Goal: Task Accomplishment & Management: Use online tool/utility

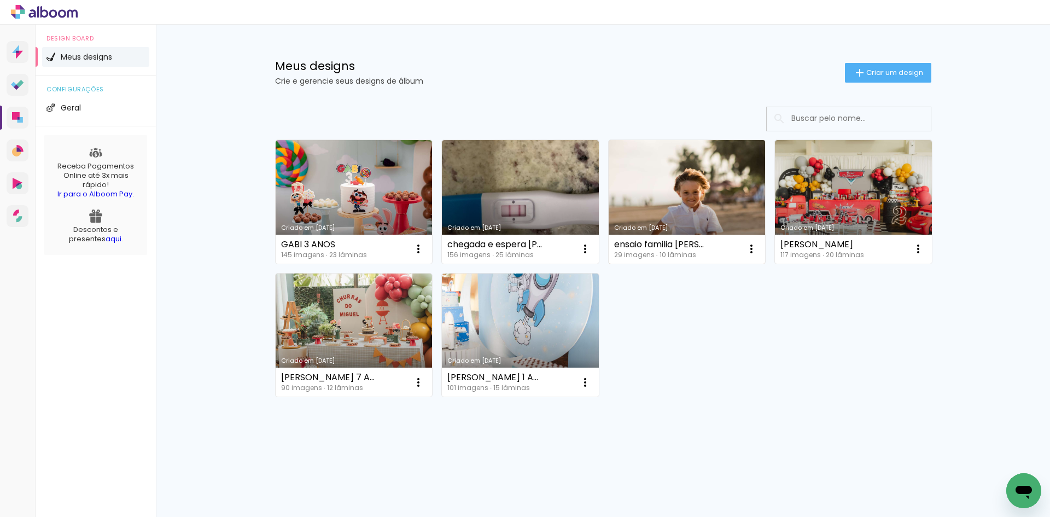
click at [676, 249] on div "ensaio familia caroline e rafael 29 imagens ∙ 10 lâminas" at bounding box center [662, 249] width 96 height 18
click at [699, 198] on link "Criado em [DATE]" at bounding box center [687, 202] width 157 height 124
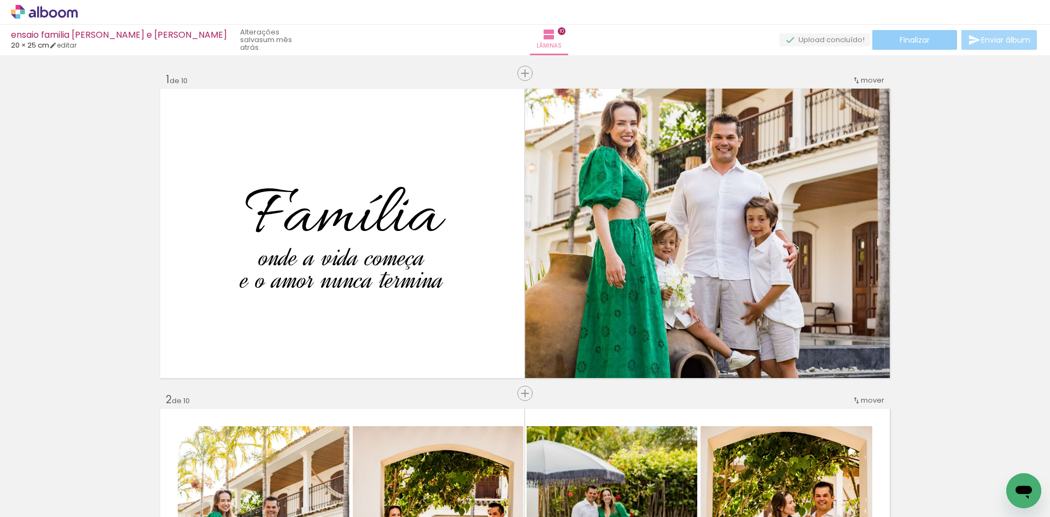
click at [940, 40] on paper-button "Finalizar" at bounding box center [915, 40] width 85 height 20
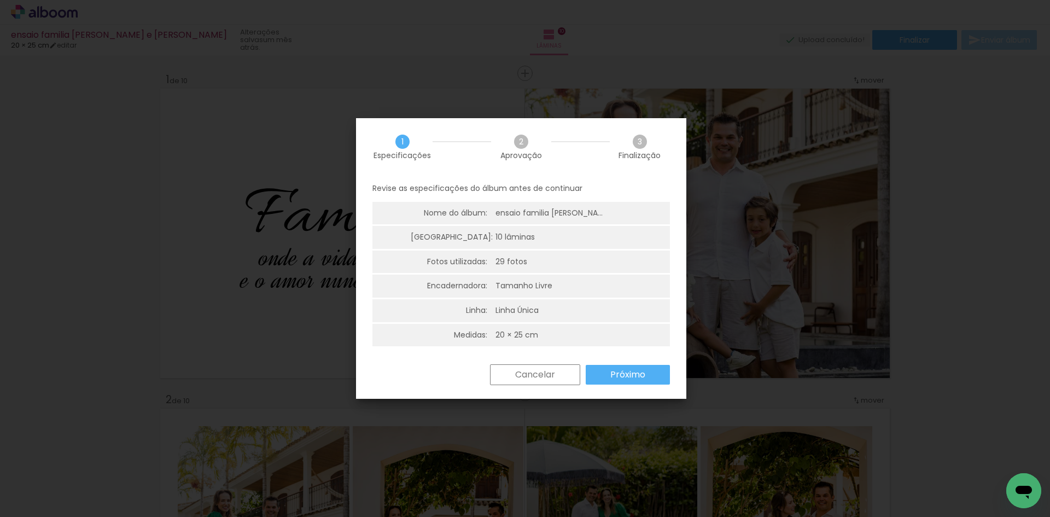
click at [0, 0] on slot "Próximo" at bounding box center [0, 0] width 0 height 0
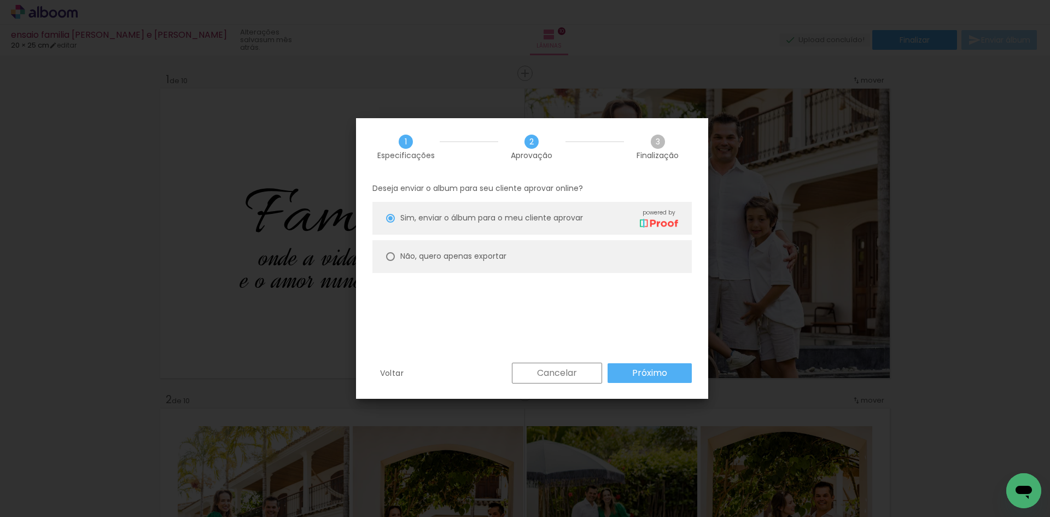
click at [0, 0] on slot "Não, quero apenas exportar" at bounding box center [0, 0] width 0 height 0
type paper-radio-button "on"
click at [0, 0] on slot "Próximo" at bounding box center [0, 0] width 0 height 0
type input "Alta, 300 DPI"
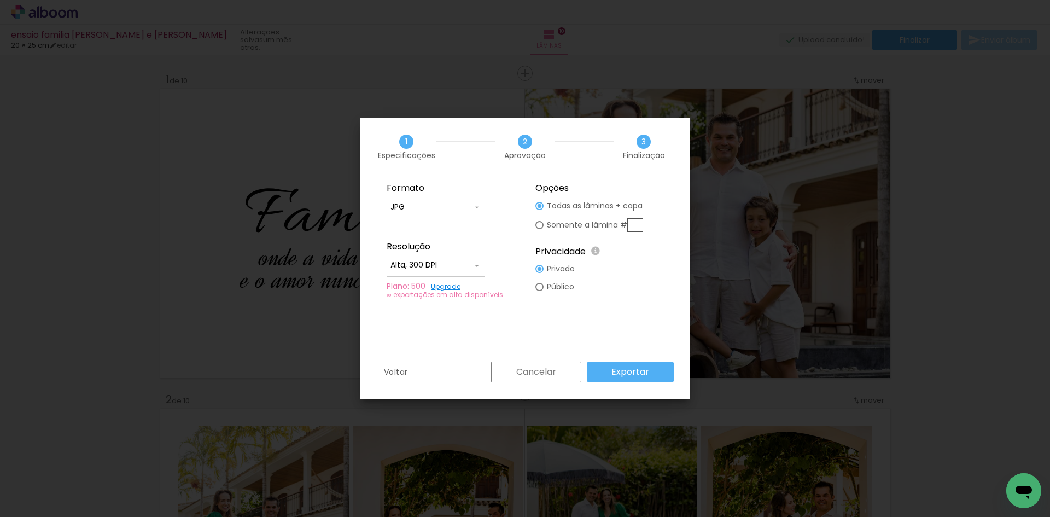
click at [0, 0] on slot "Exportar" at bounding box center [0, 0] width 0 height 0
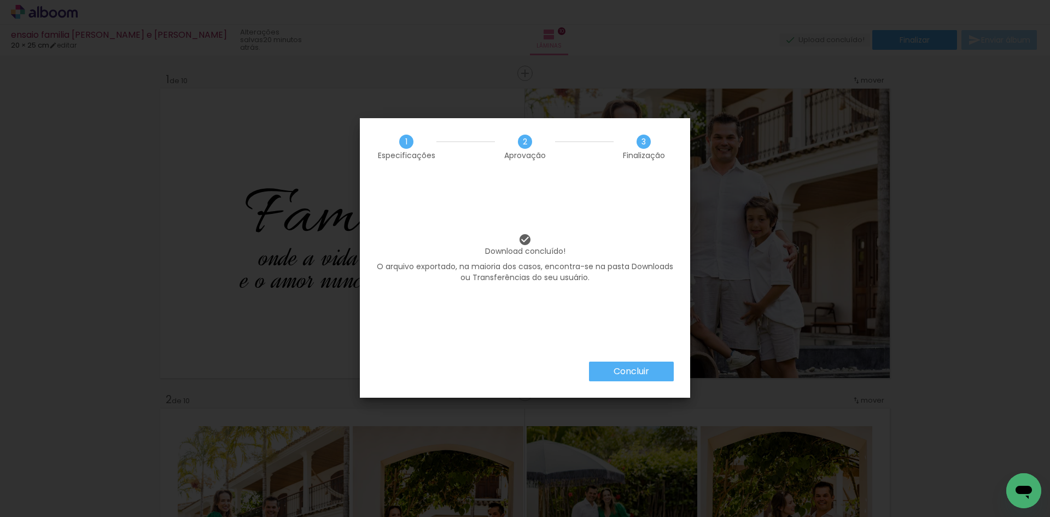
click at [0, 0] on slot "Concluir" at bounding box center [0, 0] width 0 height 0
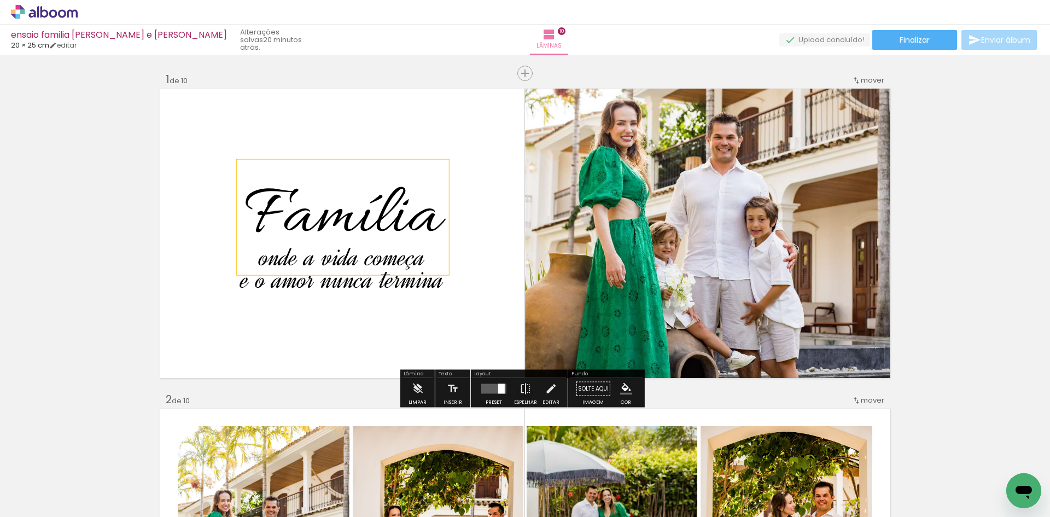
click at [387, 210] on span "Família" at bounding box center [343, 217] width 196 height 90
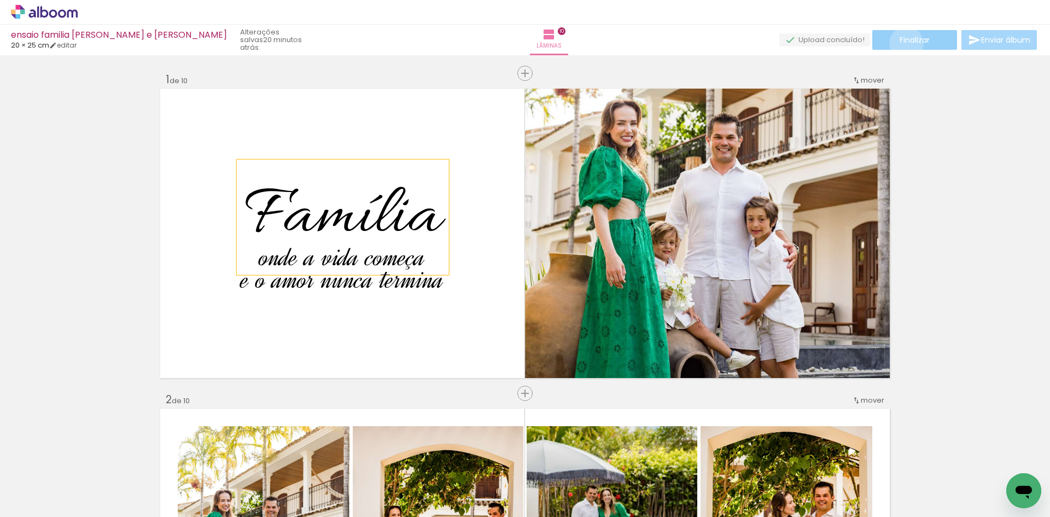
click at [903, 43] on span "Finalizar" at bounding box center [915, 40] width 30 height 8
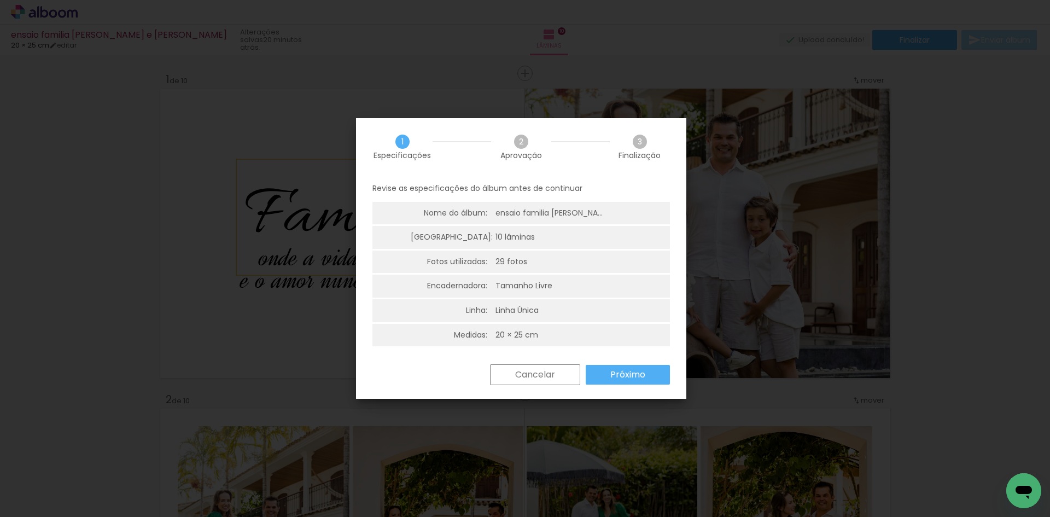
click at [0, 0] on slot "Próximo" at bounding box center [0, 0] width 0 height 0
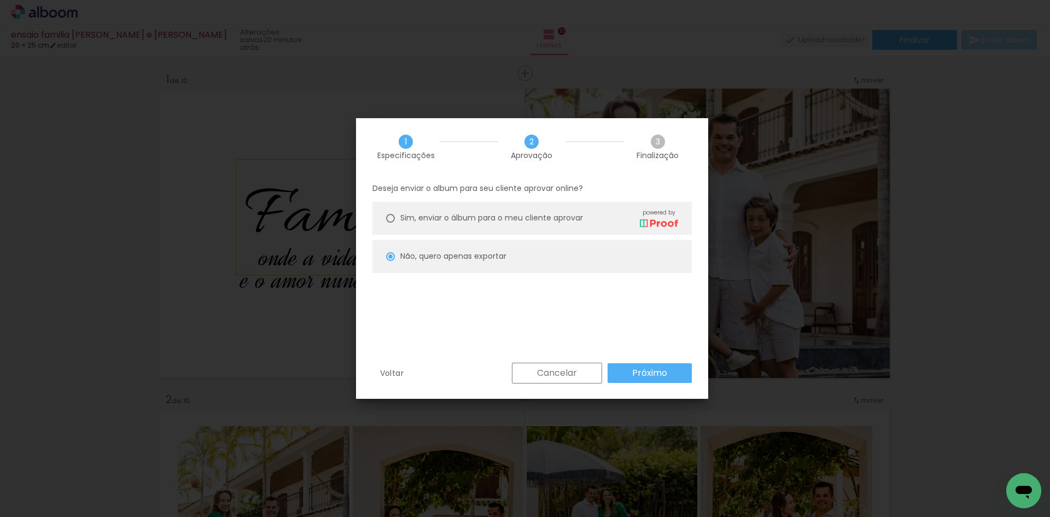
click at [0, 0] on slot "Próximo" at bounding box center [0, 0] width 0 height 0
type input "Alta, 300 DPI"
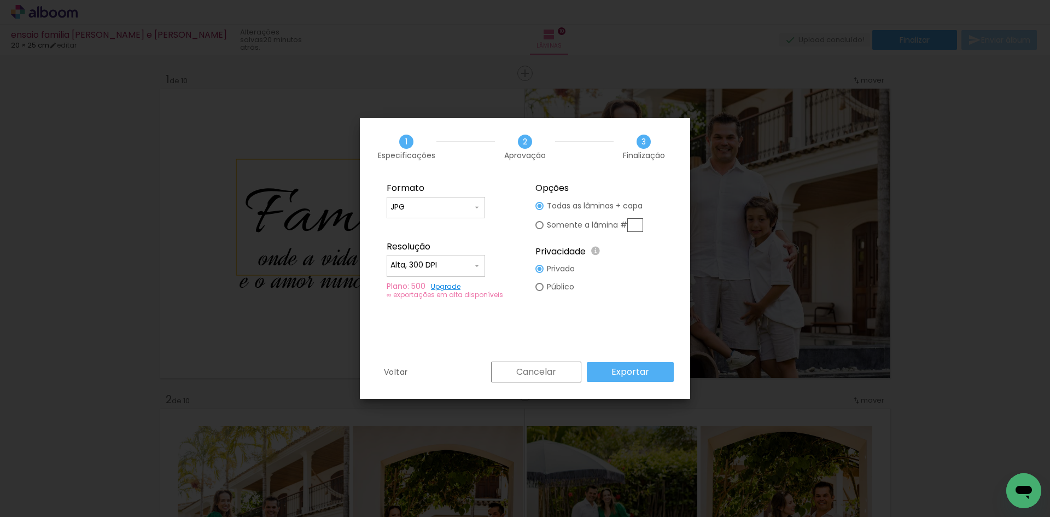
click at [0, 0] on slot "Somente a lâmina #" at bounding box center [0, 0] width 0 height 0
type paper-radio-button "on"
click at [635, 228] on input "text" at bounding box center [636, 225] width 16 height 14
type input "1"
click at [0, 0] on slot "Exportar" at bounding box center [0, 0] width 0 height 0
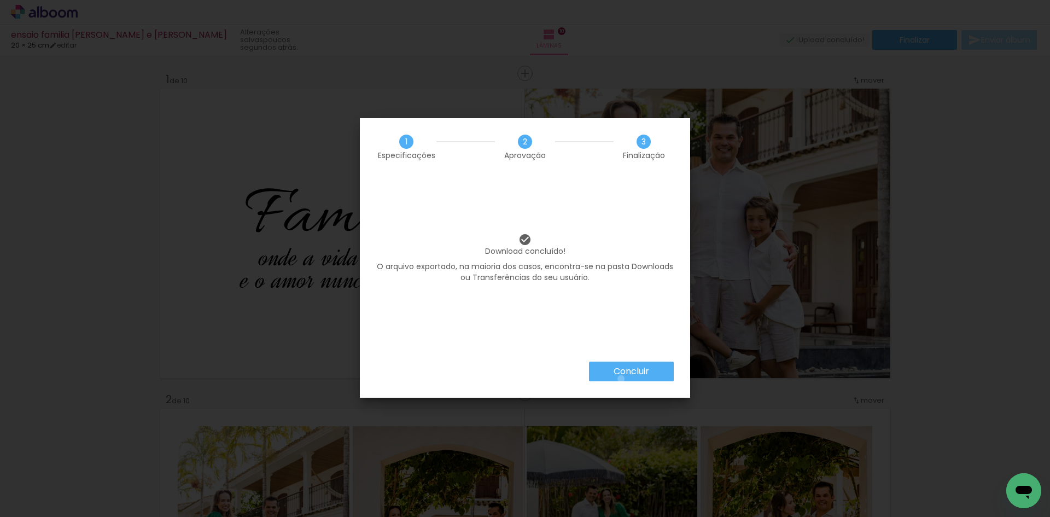
click at [620, 379] on paper-button "Concluir" at bounding box center [631, 372] width 85 height 20
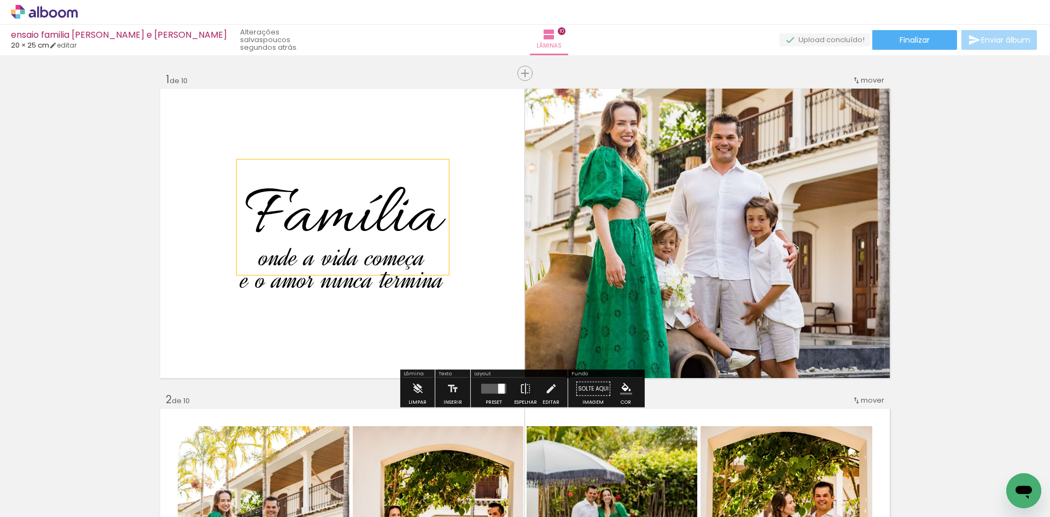
click at [339, 198] on span "Família" at bounding box center [343, 217] width 196 height 90
click at [407, 217] on quentale-selection at bounding box center [339, 217] width 212 height 115
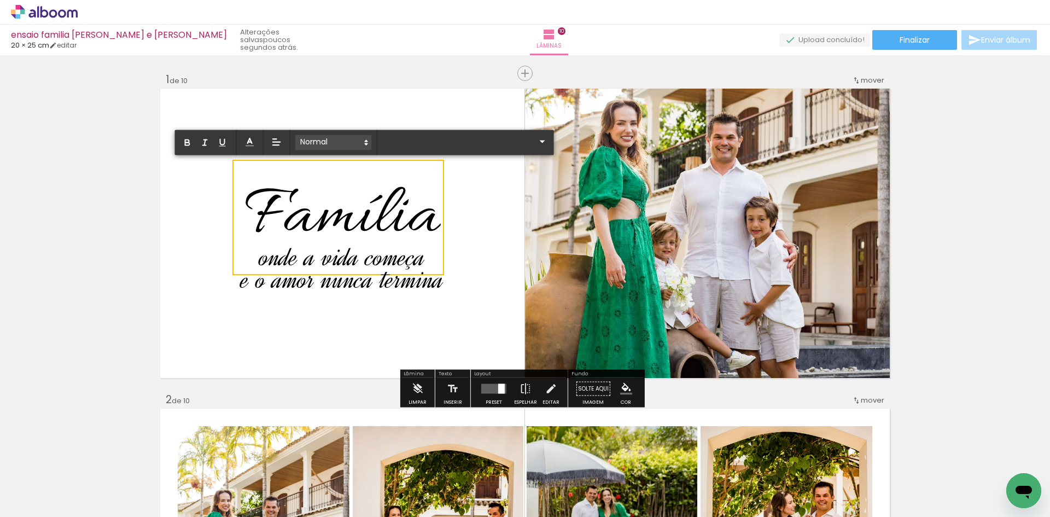
click at [318, 137] on span at bounding box center [333, 142] width 77 height 15
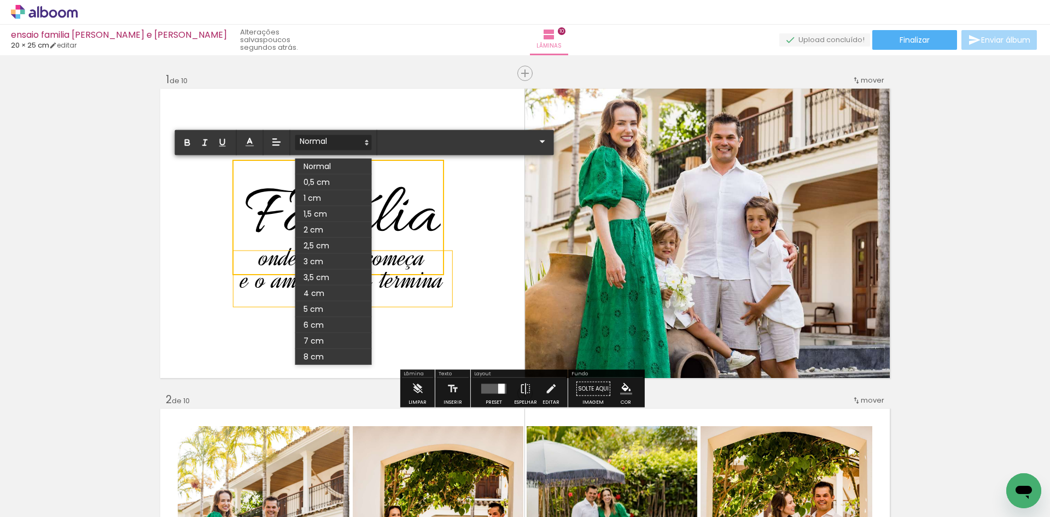
click at [285, 280] on span "e o amor nunca termina" at bounding box center [343, 279] width 202 height 35
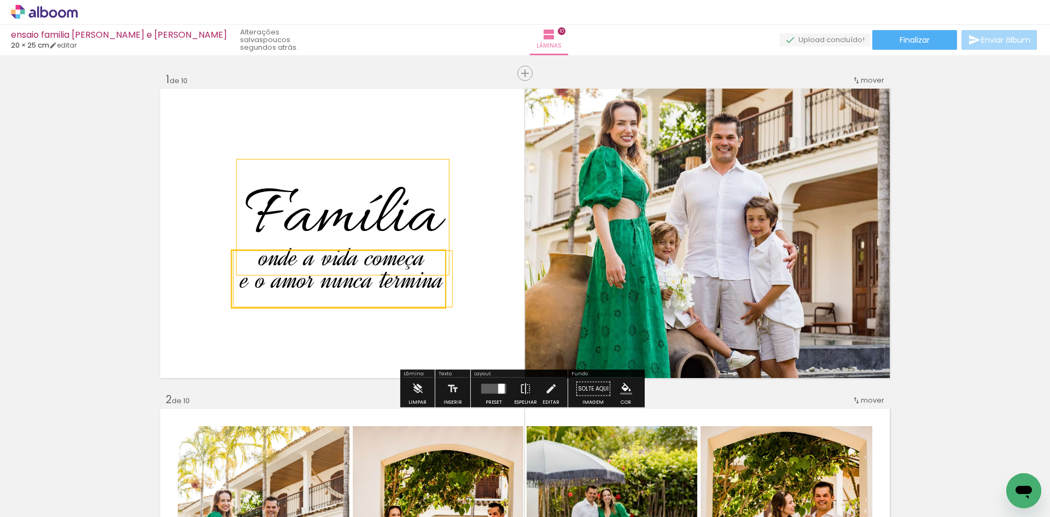
click at [327, 210] on span "Família" at bounding box center [343, 217] width 196 height 90
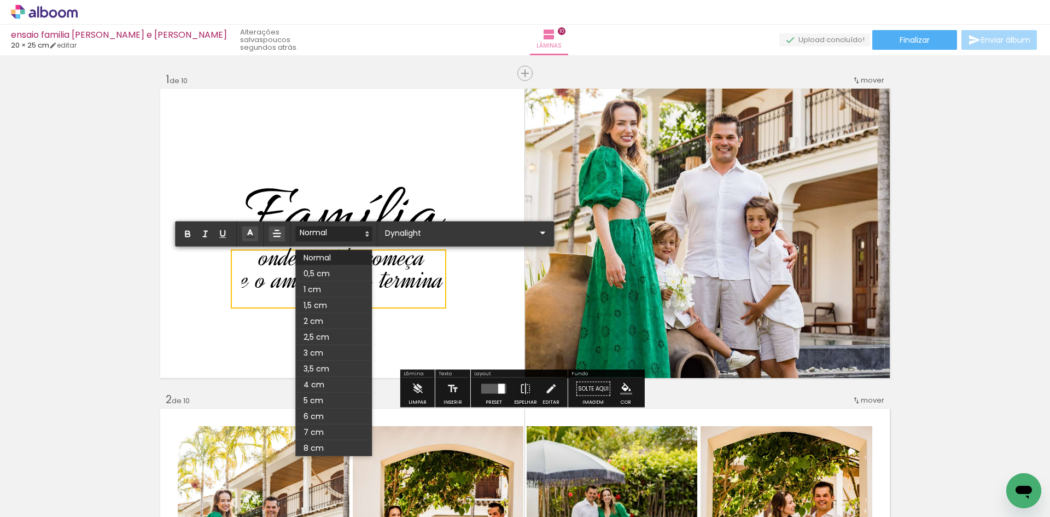
drag, startPoint x: 338, startPoint y: 202, endPoint x: 339, endPoint y: 181, distance: 21.4
click at [339, 181] on span "Família" at bounding box center [343, 217] width 196 height 90
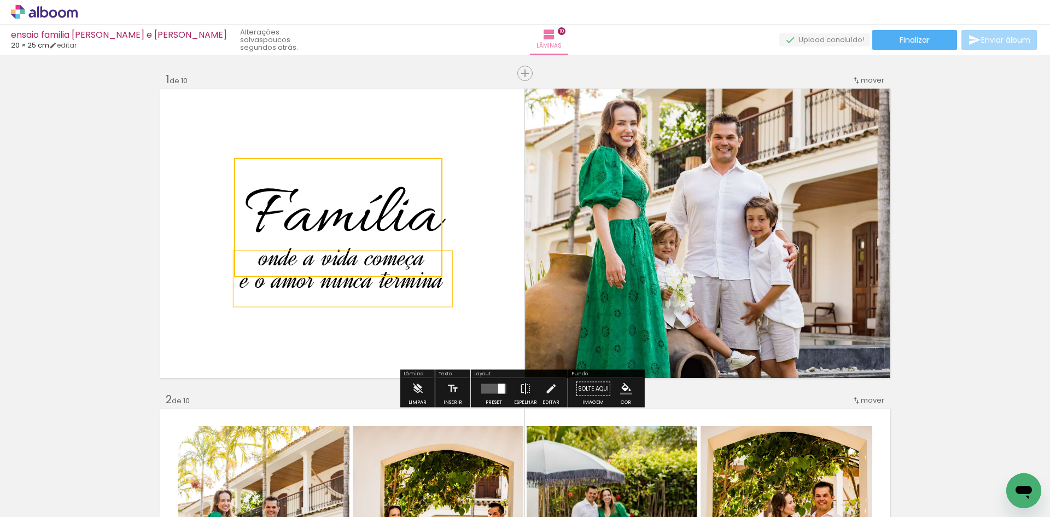
click at [373, 201] on quentale-selection at bounding box center [338, 217] width 208 height 119
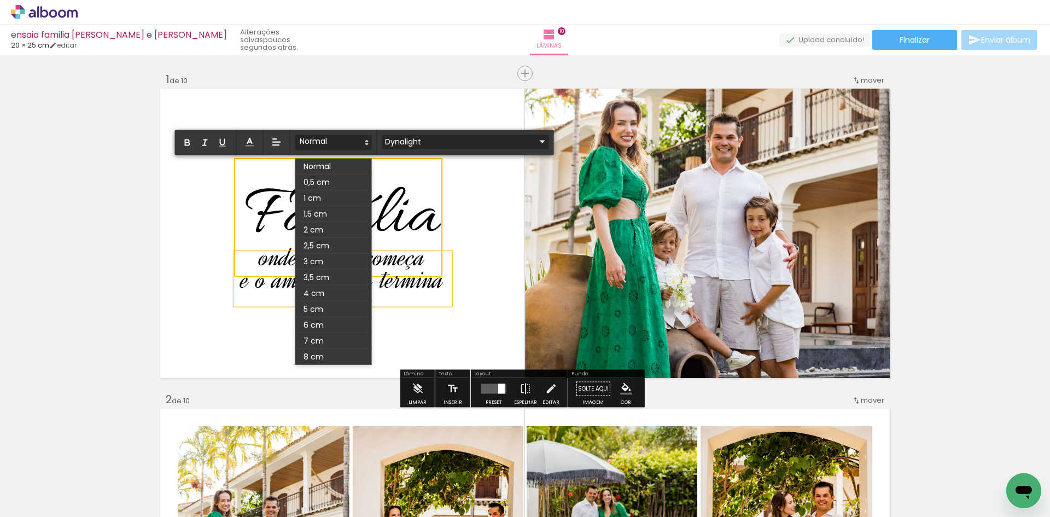
click at [403, 138] on input "Dynalight" at bounding box center [459, 141] width 154 height 11
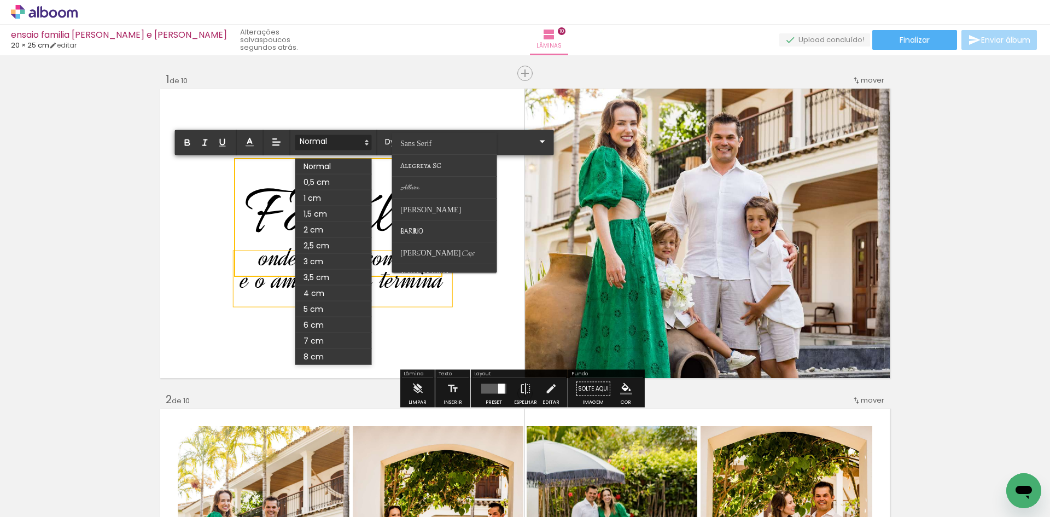
click at [382, 100] on quentale-layouter at bounding box center [525, 233] width 733 height 293
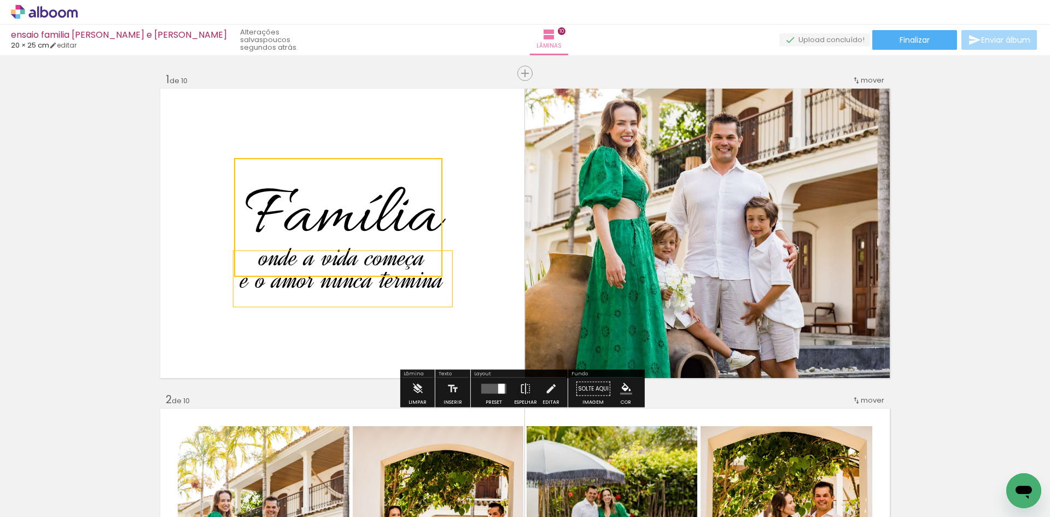
click at [345, 179] on quentale-selection at bounding box center [338, 217] width 208 height 119
type input "Allura"
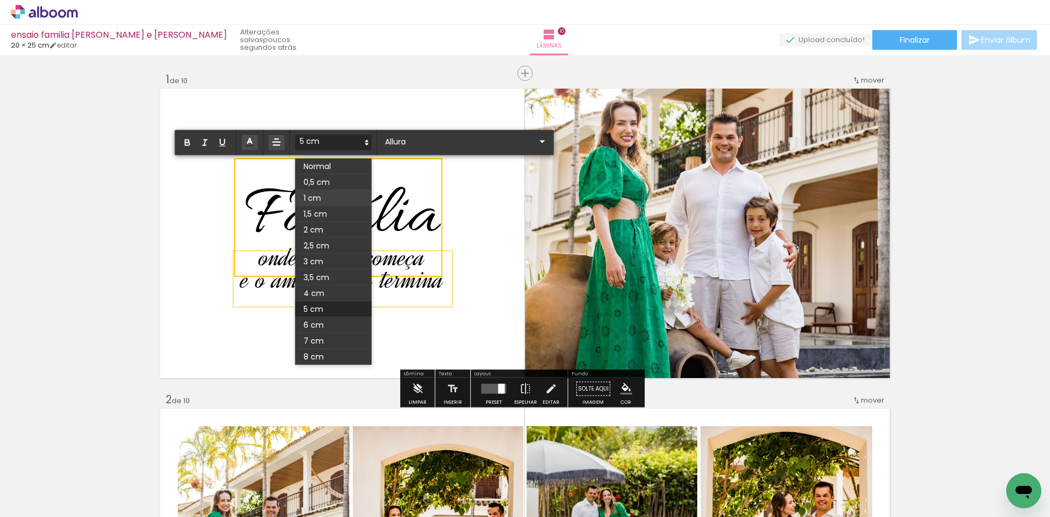
click at [340, 202] on span at bounding box center [333, 198] width 77 height 16
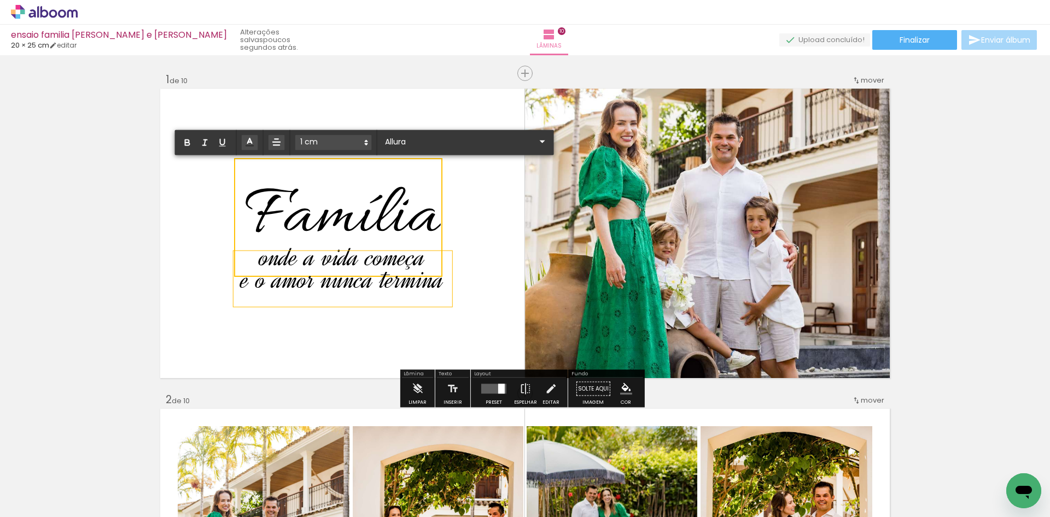
drag, startPoint x: 250, startPoint y: 211, endPoint x: 457, endPoint y: 210, distance: 206.8
click at [457, 210] on album-spread "1 de 10" at bounding box center [525, 233] width 733 height 293
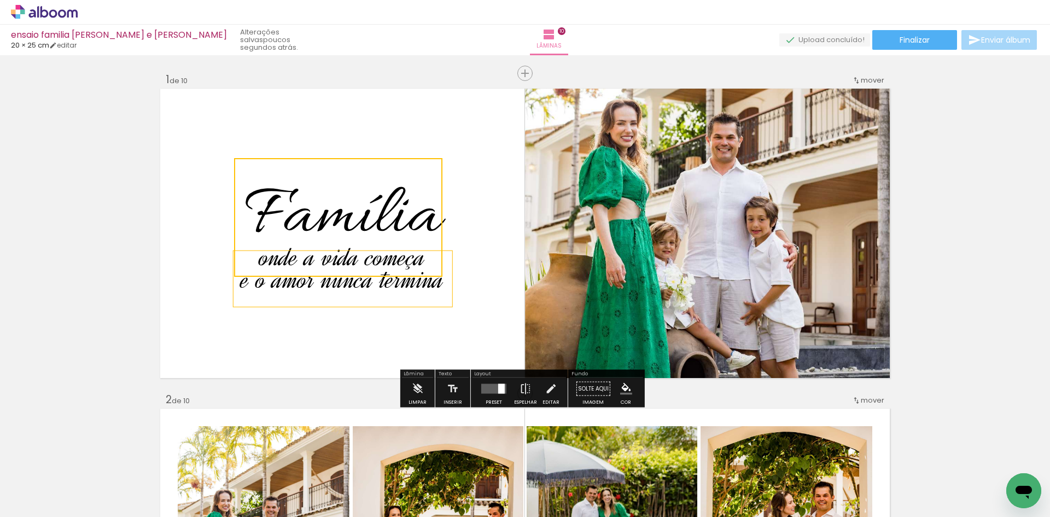
click at [414, 120] on quentale-layouter at bounding box center [525, 233] width 733 height 293
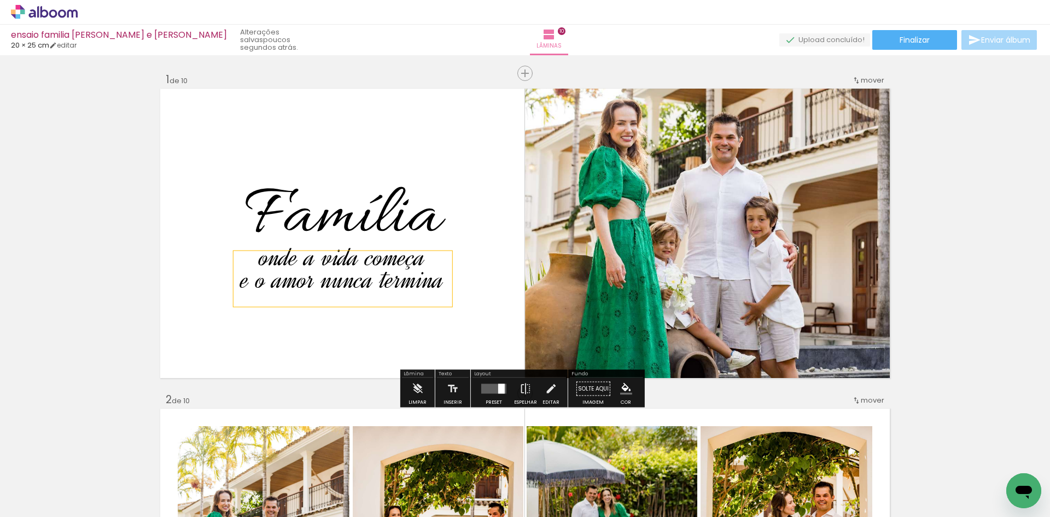
drag, startPoint x: 373, startPoint y: 213, endPoint x: 380, endPoint y: 211, distance: 7.1
click at [376, 183] on span "Família" at bounding box center [343, 217] width 196 height 90
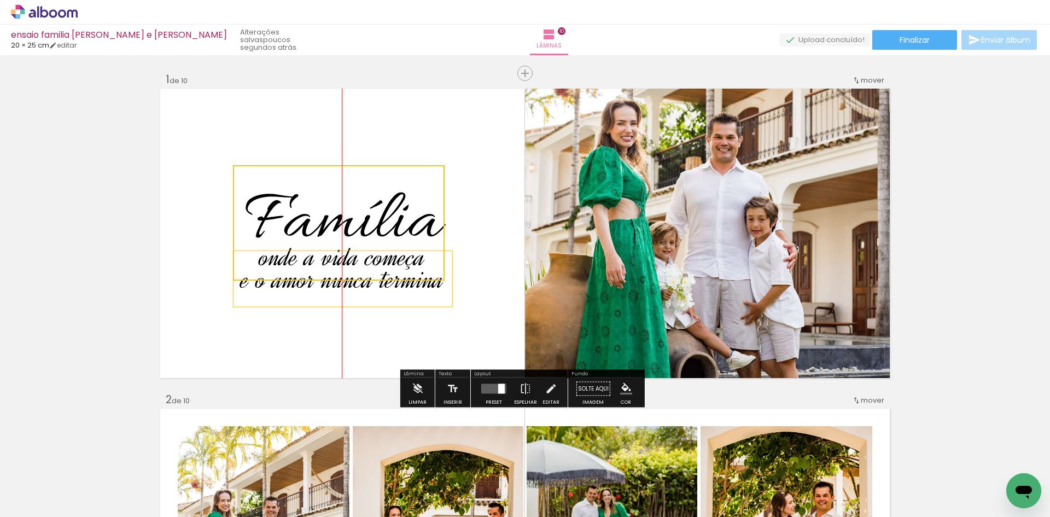
drag, startPoint x: 390, startPoint y: 222, endPoint x: 387, endPoint y: 227, distance: 6.1
click at [387, 227] on quentale-selection at bounding box center [339, 222] width 212 height 115
drag, startPoint x: 143, startPoint y: 249, endPoint x: 149, endPoint y: 249, distance: 6.6
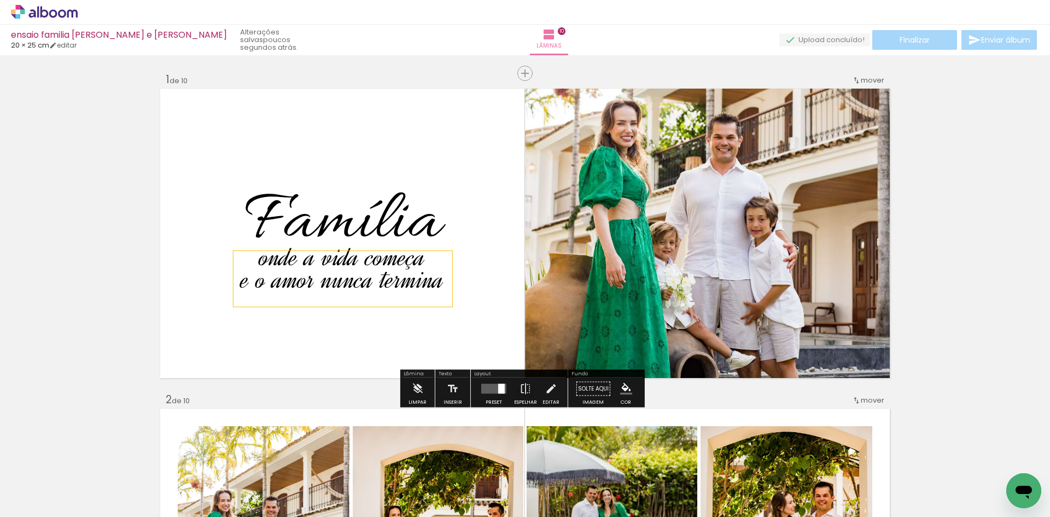
click at [366, 273] on span "e o amor nunca termina" at bounding box center [343, 279] width 202 height 35
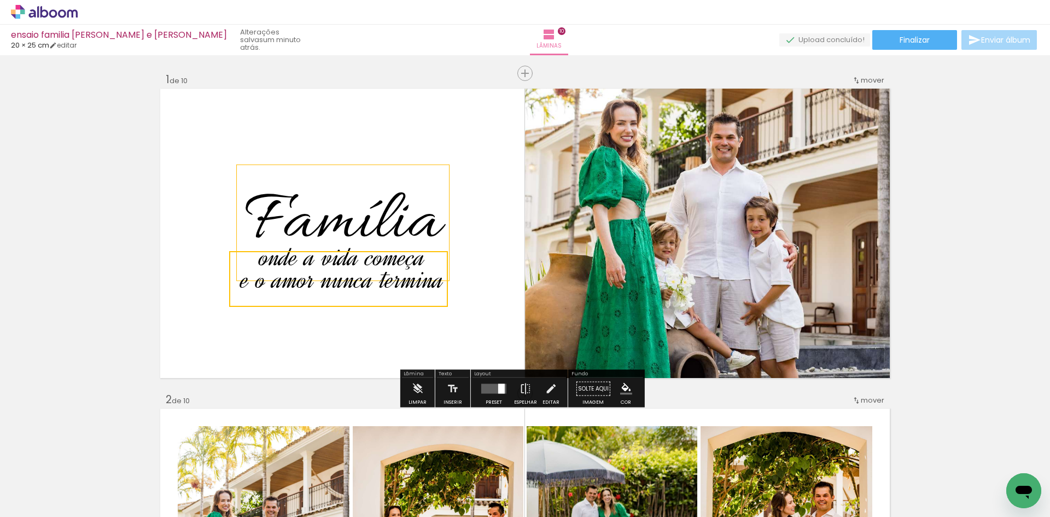
click at [385, 195] on span "Família" at bounding box center [343, 223] width 196 height 90
type input "Dynalight"
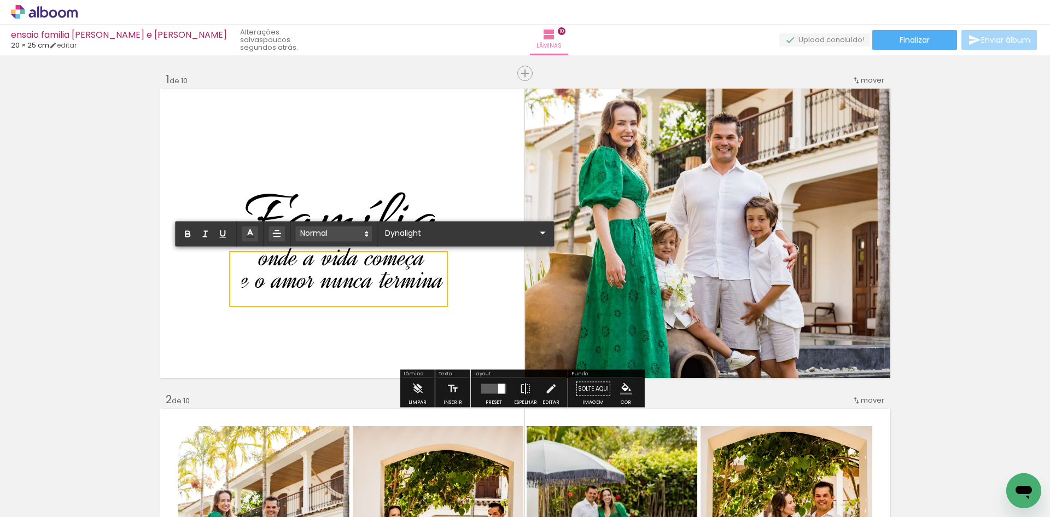
click at [313, 230] on span at bounding box center [333, 234] width 77 height 15
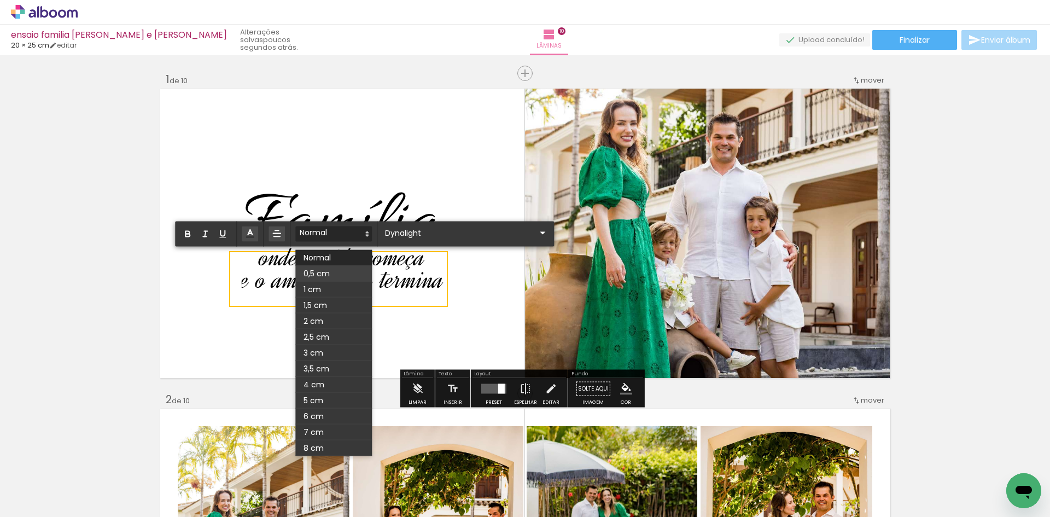
click at [328, 273] on span at bounding box center [333, 274] width 77 height 16
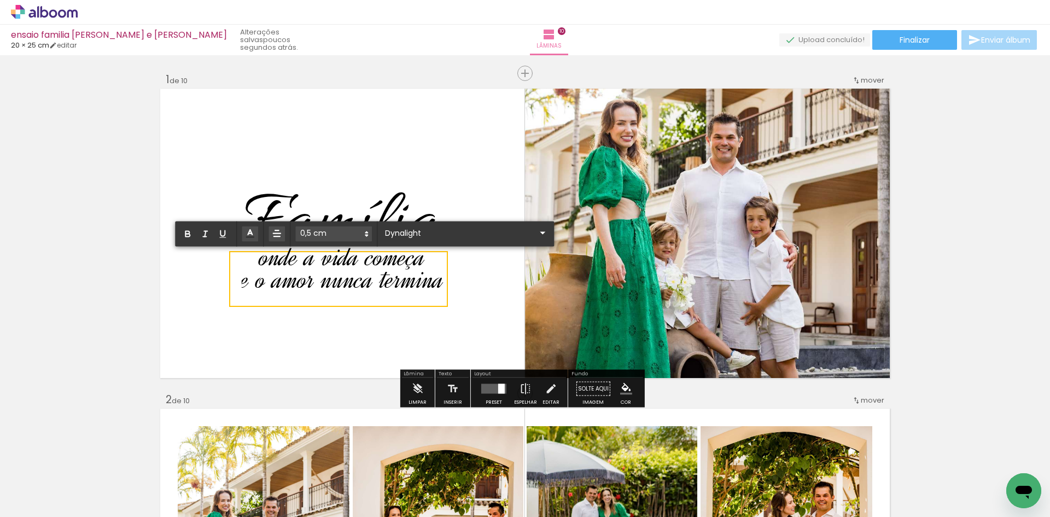
click at [342, 157] on quentale-layouter at bounding box center [525, 233] width 733 height 293
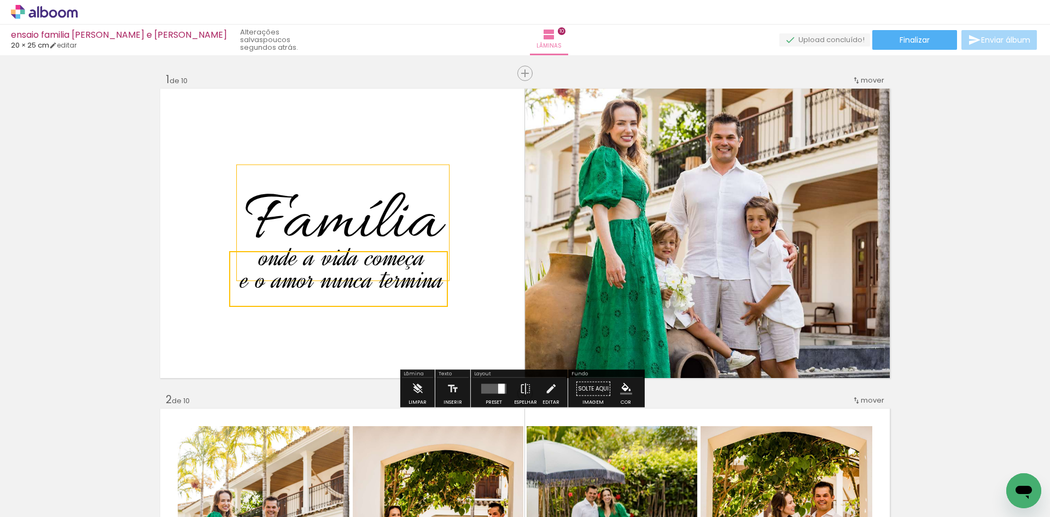
click at [278, 200] on span "Família" at bounding box center [343, 223] width 196 height 90
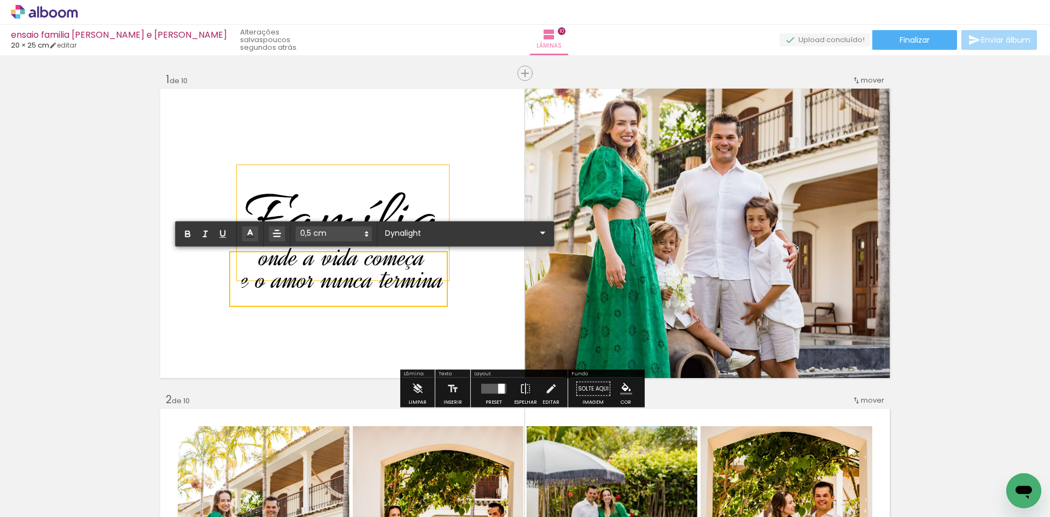
click at [278, 200] on span "Família" at bounding box center [343, 223] width 196 height 90
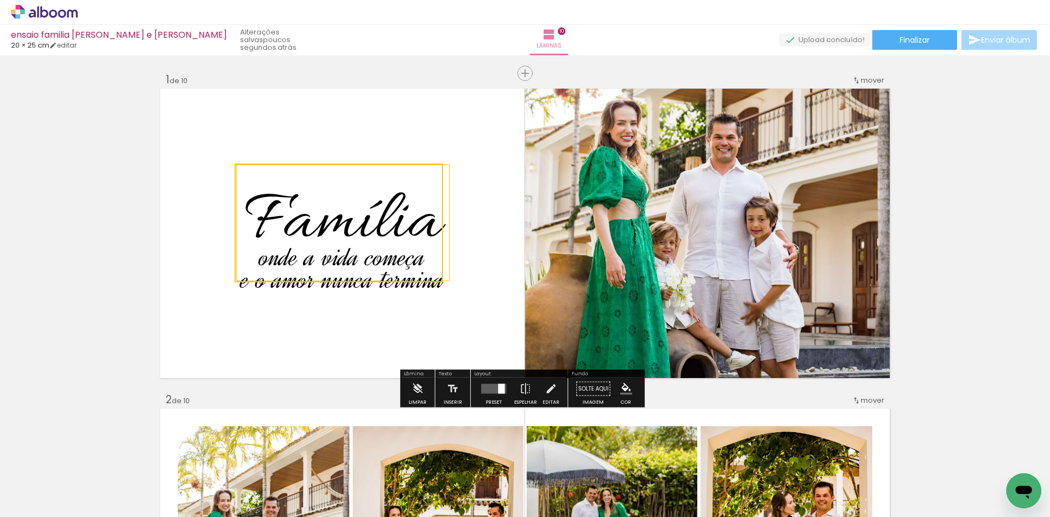
click at [265, 200] on quentale-selection at bounding box center [339, 223] width 208 height 119
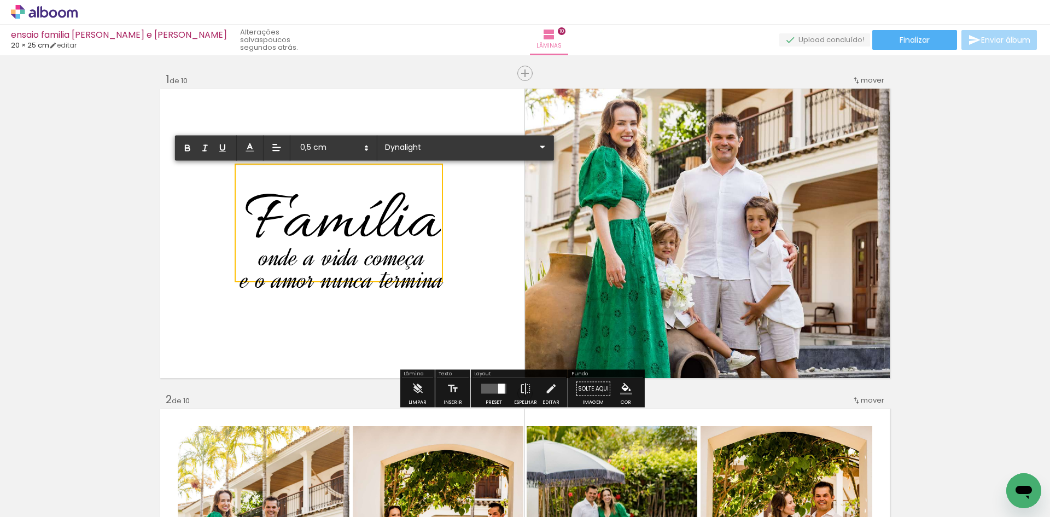
drag, startPoint x: 256, startPoint y: 207, endPoint x: 463, endPoint y: 209, distance: 207.4
click at [463, 209] on album-spread "1 de 10" at bounding box center [525, 233] width 733 height 293
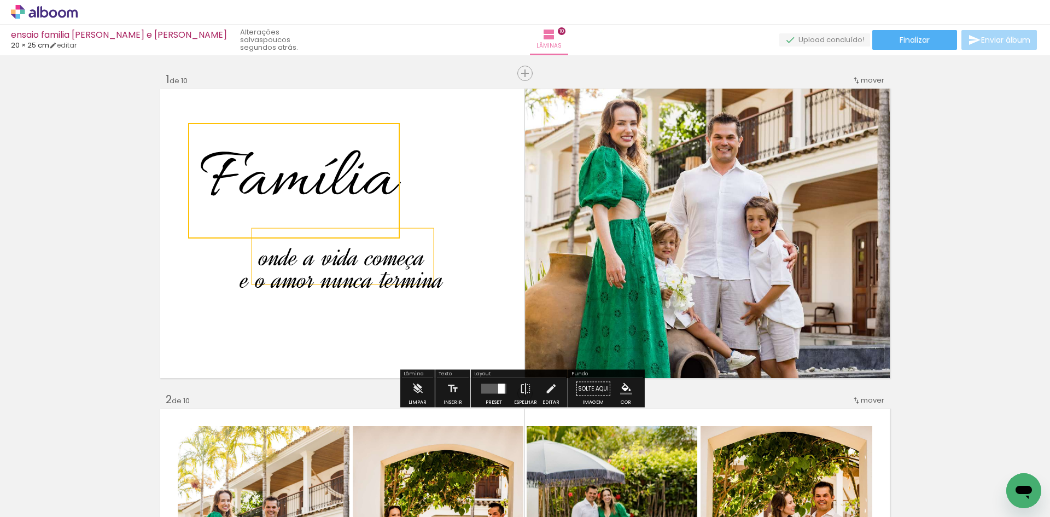
drag, startPoint x: 441, startPoint y: 281, endPoint x: 395, endPoint y: 235, distance: 65.4
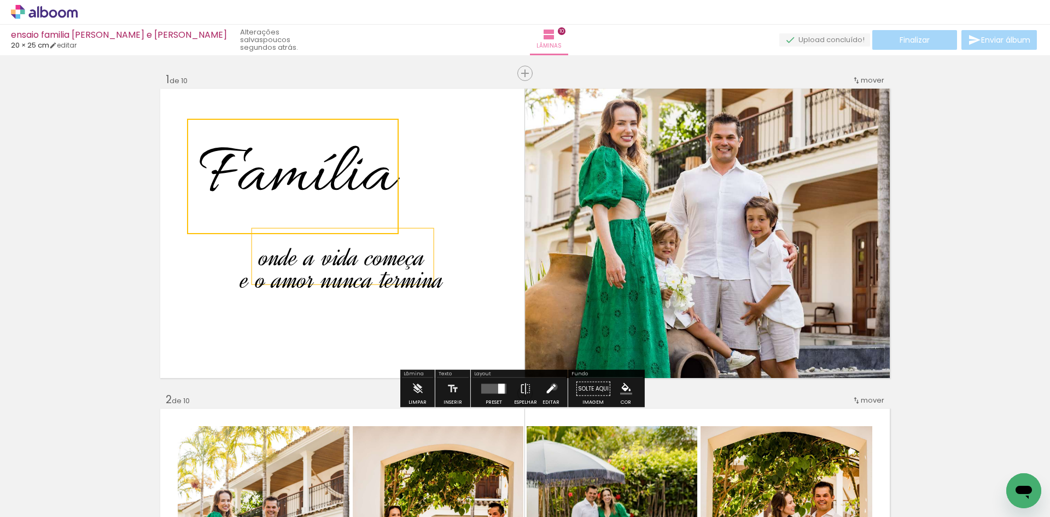
click at [551, 387] on iron-icon at bounding box center [551, 389] width 12 height 22
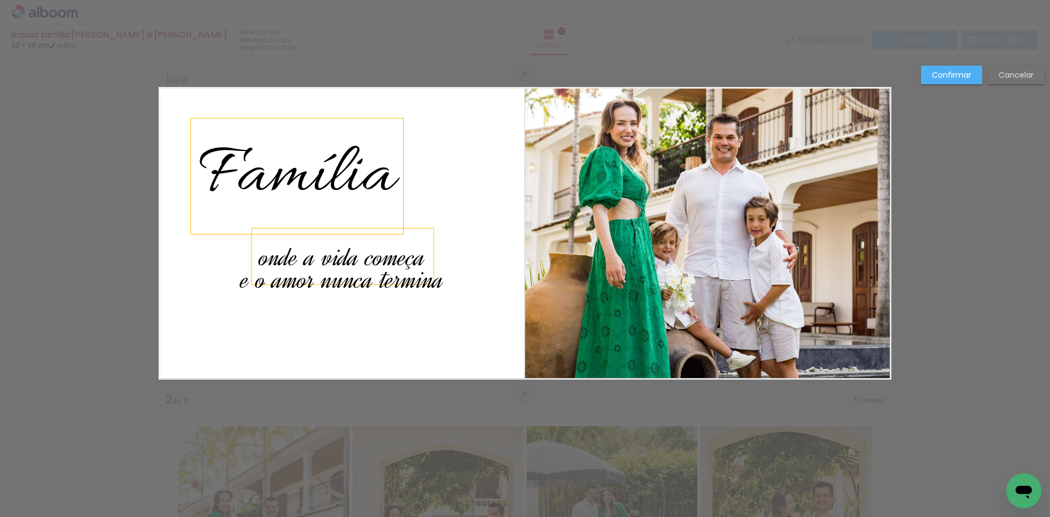
drag, startPoint x: 352, startPoint y: 160, endPoint x: 384, endPoint y: 176, distance: 35.5
click at [384, 176] on span "Família" at bounding box center [297, 176] width 196 height 90
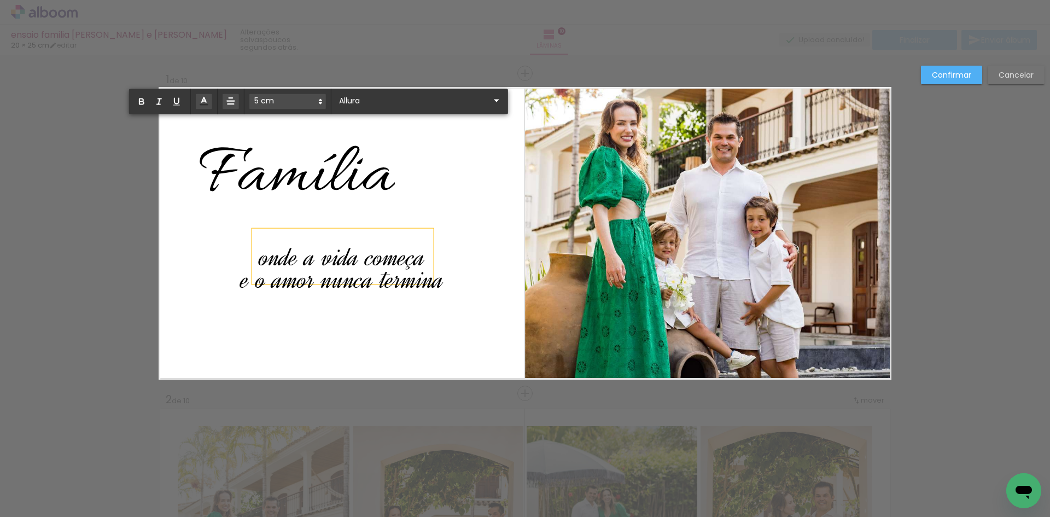
click at [416, 184] on quentale-layouter at bounding box center [525, 233] width 733 height 293
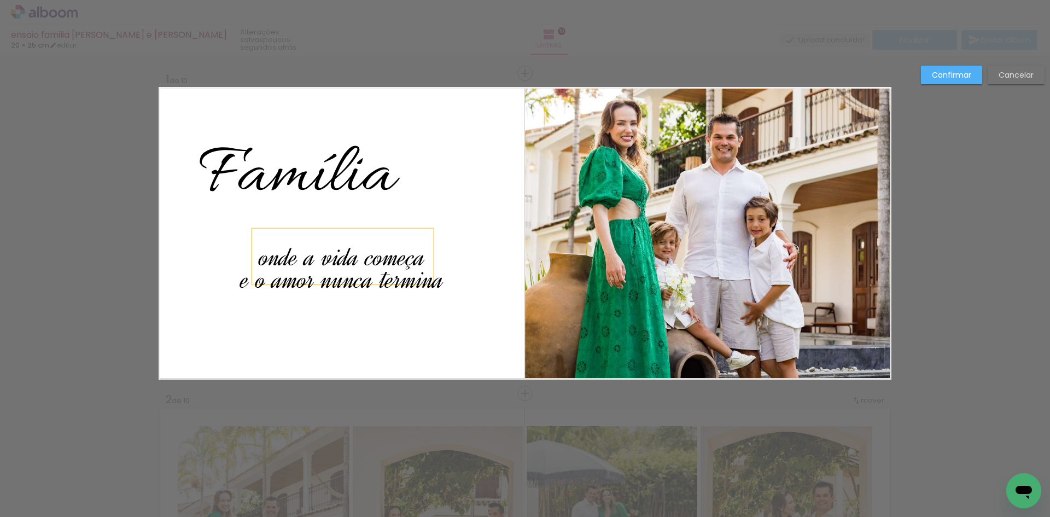
click at [390, 50] on div at bounding box center [525, 27] width 1050 height 55
drag, startPoint x: 321, startPoint y: 182, endPoint x: 380, endPoint y: 213, distance: 66.8
click at [380, 213] on span "Família" at bounding box center [297, 176] width 196 height 90
click at [446, 172] on quentale-layouter at bounding box center [525, 233] width 733 height 293
click at [313, 172] on span "Família" at bounding box center [297, 176] width 196 height 90
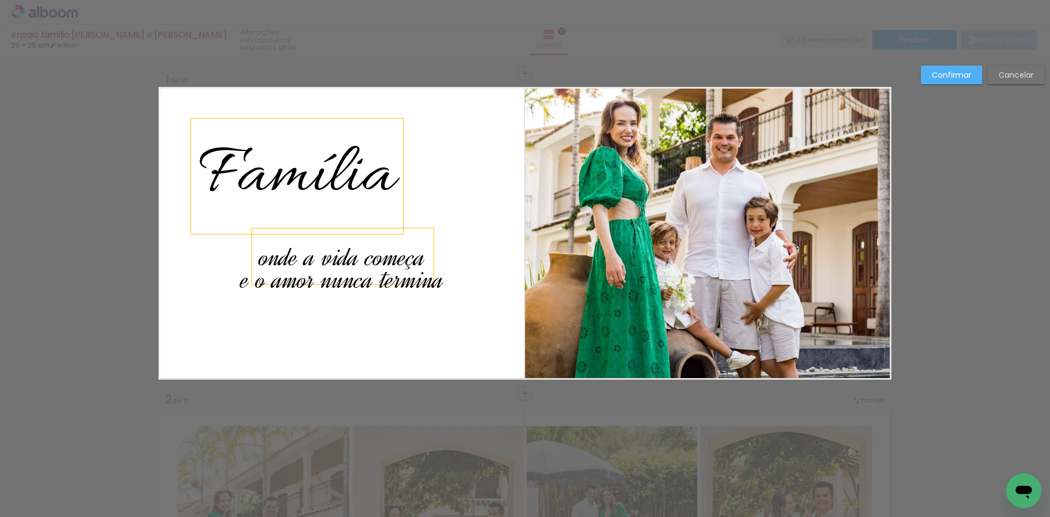
click at [365, 121] on div "Família" at bounding box center [297, 176] width 212 height 115
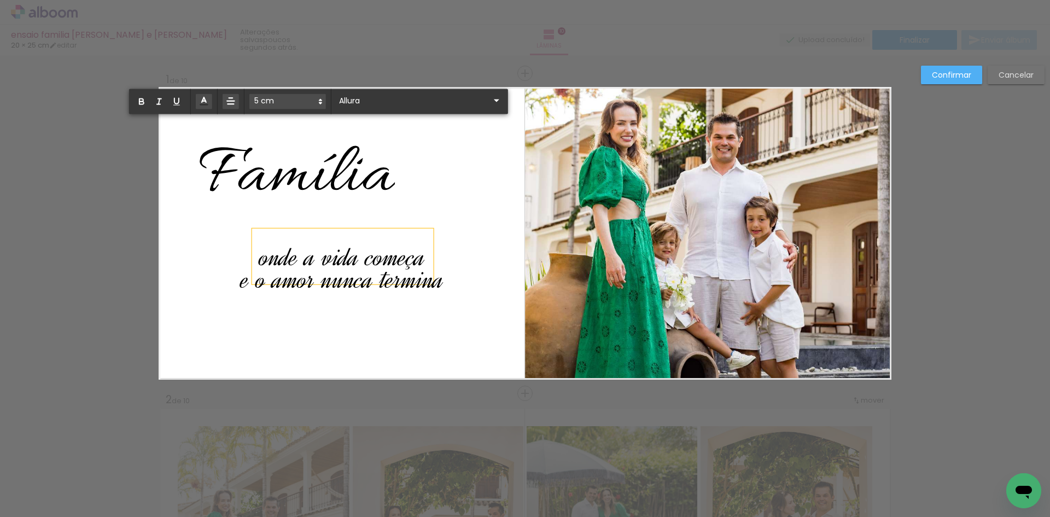
drag, startPoint x: 358, startPoint y: 164, endPoint x: 102, endPoint y: 126, distance: 259.3
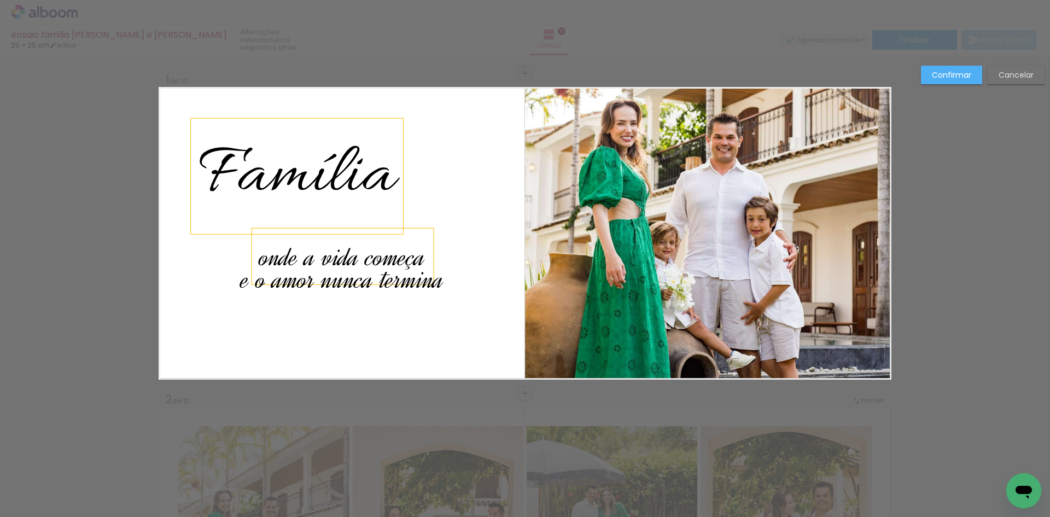
click at [294, 152] on span "Família" at bounding box center [297, 176] width 196 height 90
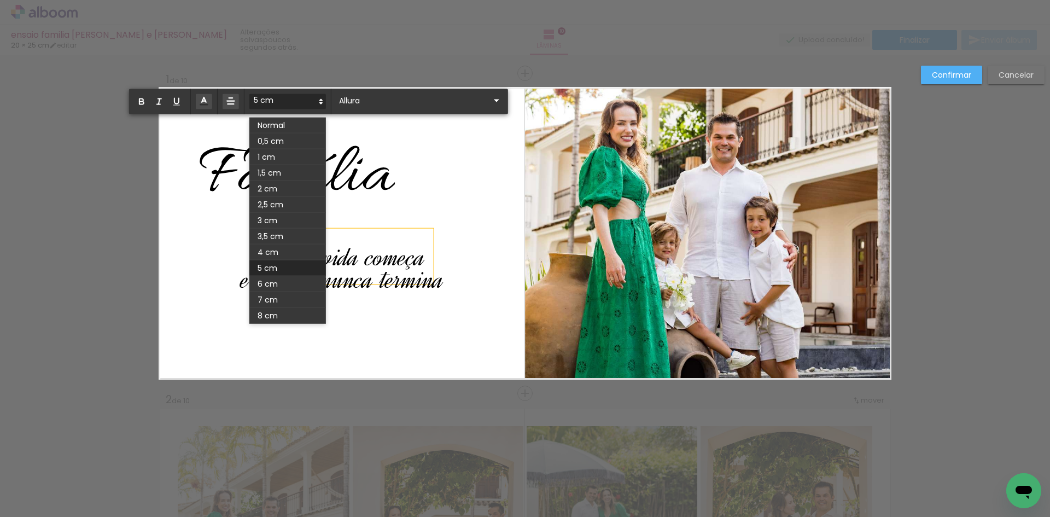
click at [293, 100] on span at bounding box center [287, 101] width 77 height 15
click at [290, 160] on span at bounding box center [287, 157] width 77 height 16
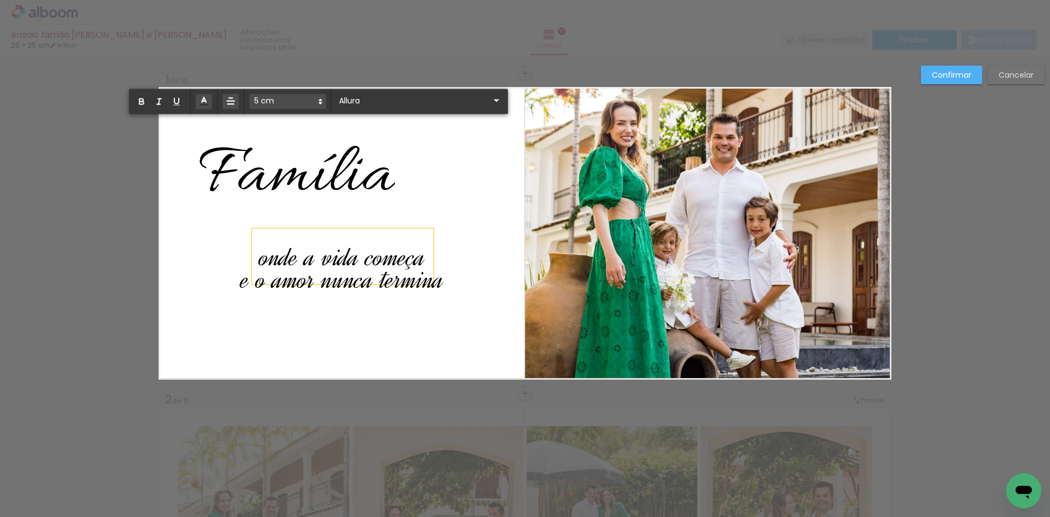
click at [368, 180] on span "Família" at bounding box center [297, 176] width 196 height 90
click at [384, 181] on span "Família" at bounding box center [297, 176] width 196 height 90
drag, startPoint x: 384, startPoint y: 181, endPoint x: 318, endPoint y: 178, distance: 65.2
click at [318, 178] on span "Família" at bounding box center [297, 176] width 196 height 90
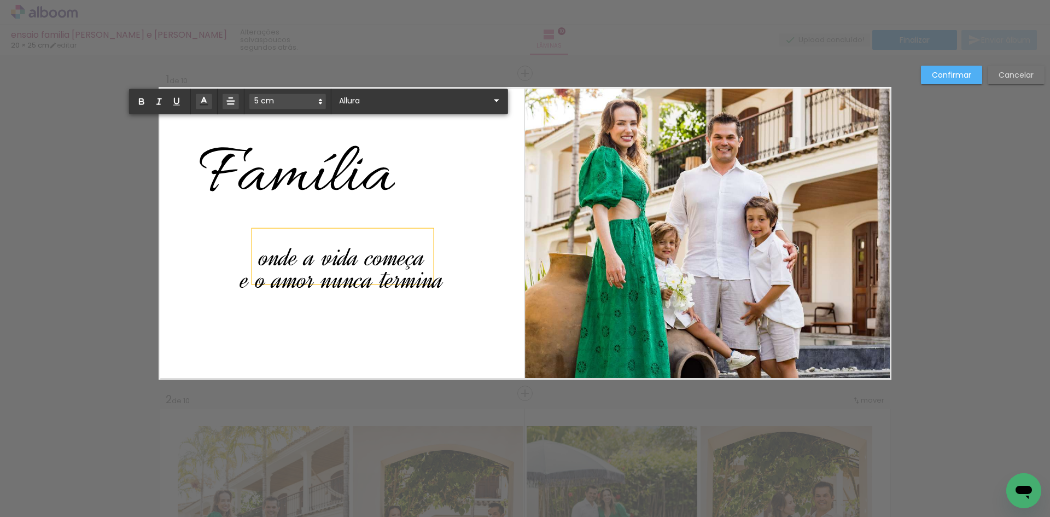
drag, startPoint x: 388, startPoint y: 179, endPoint x: 124, endPoint y: 176, distance: 263.7
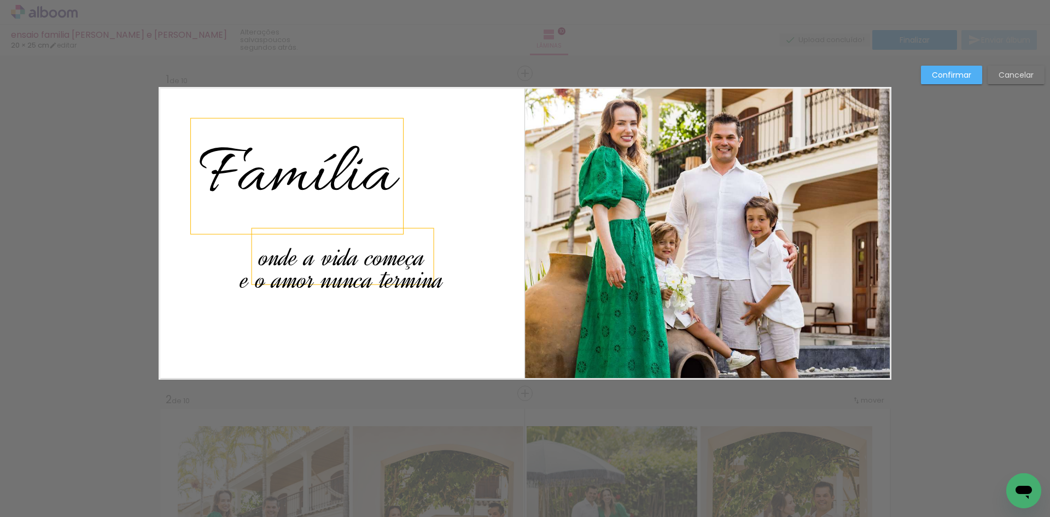
click at [391, 212] on div "Família" at bounding box center [297, 176] width 212 height 115
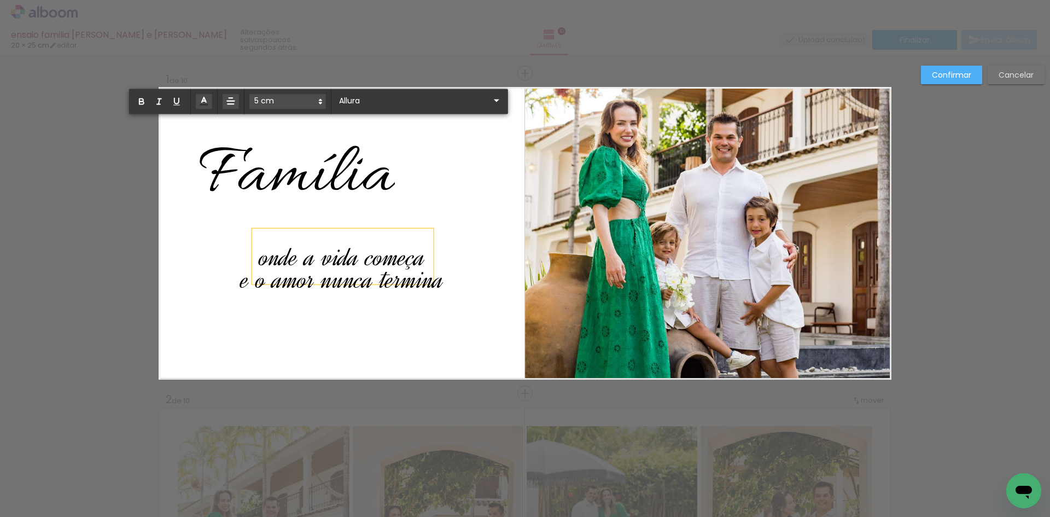
click at [380, 215] on span "Família" at bounding box center [297, 176] width 196 height 90
drag, startPoint x: 390, startPoint y: 188, endPoint x: 50, endPoint y: 120, distance: 346.4
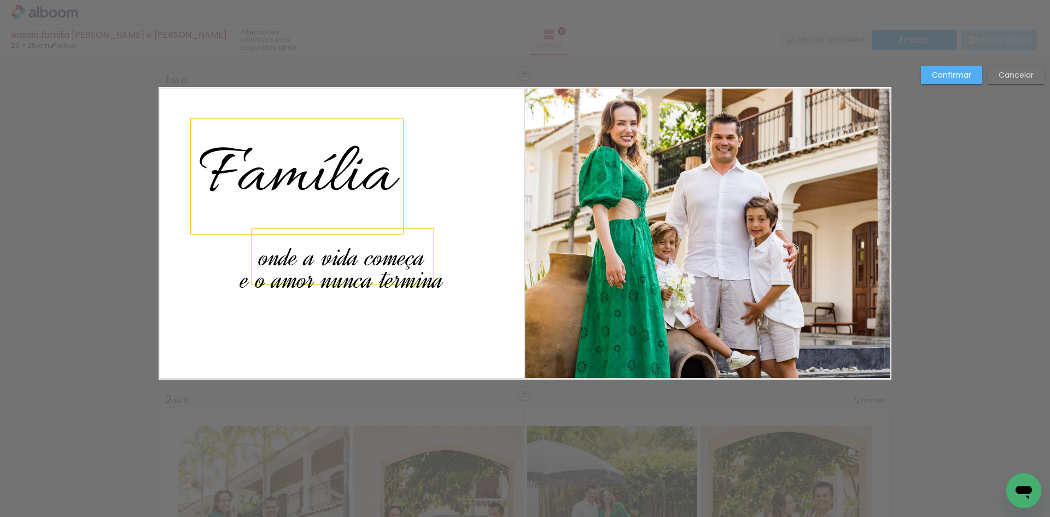
click at [323, 121] on div "Família" at bounding box center [297, 176] width 212 height 115
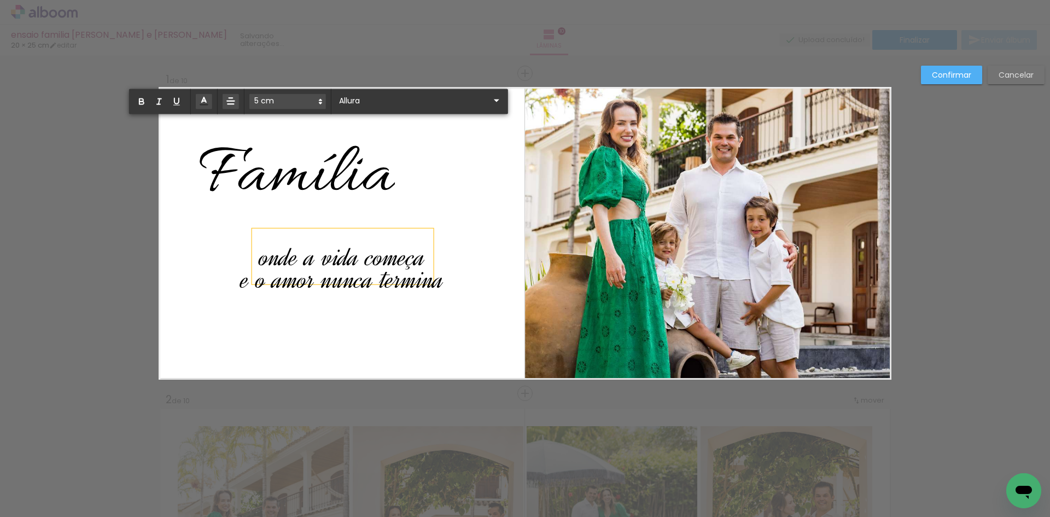
click at [337, 120] on quentale-layouter at bounding box center [525, 233] width 733 height 293
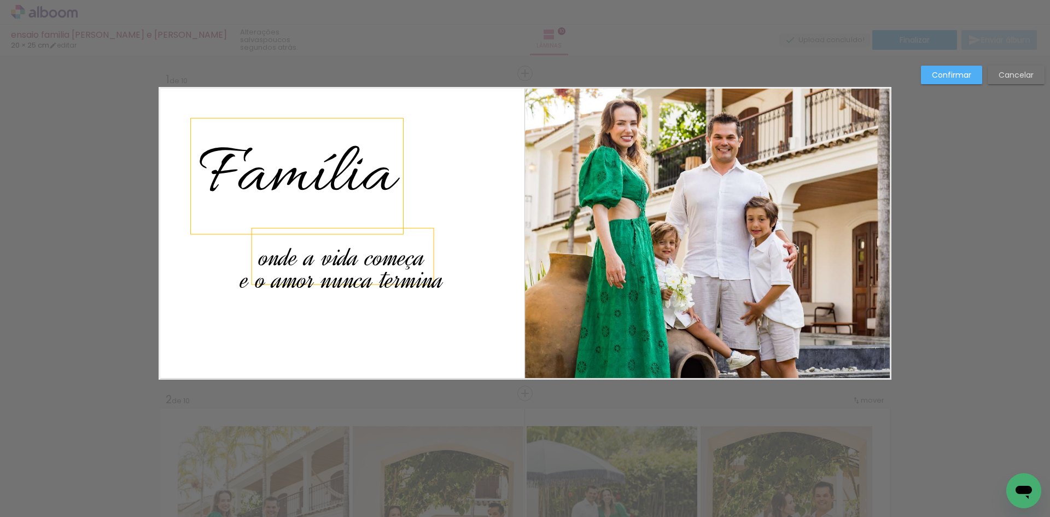
click at [338, 119] on div "Família" at bounding box center [297, 176] width 212 height 115
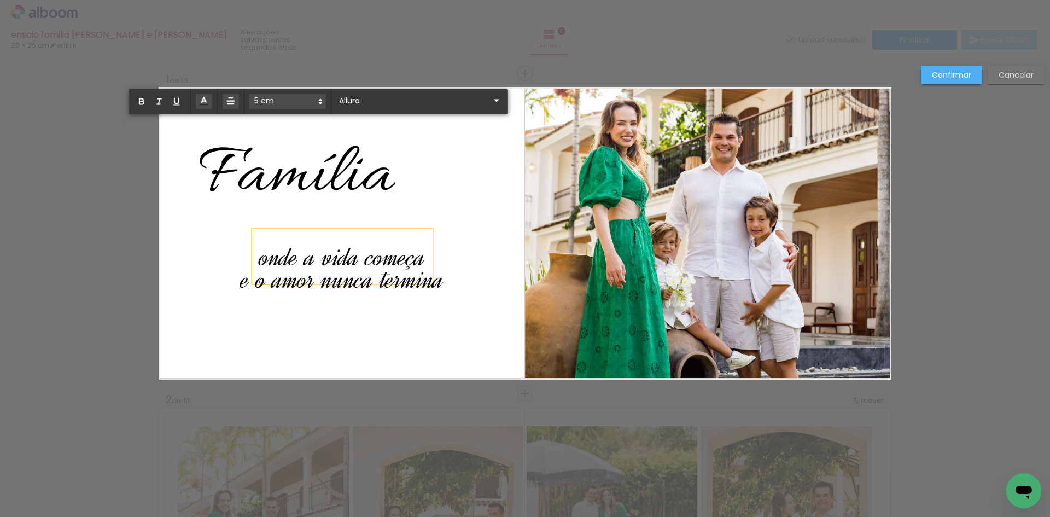
click at [311, 96] on span at bounding box center [287, 101] width 77 height 15
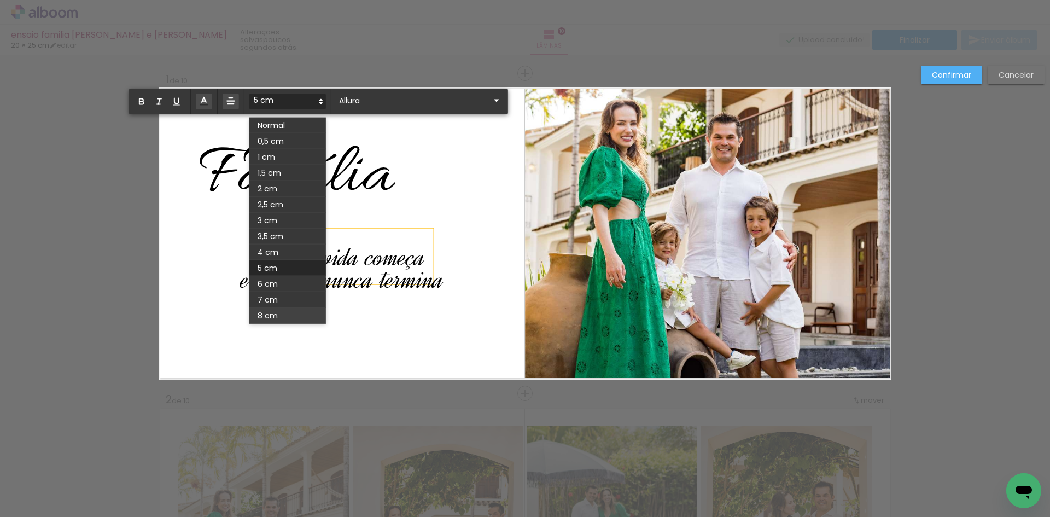
click at [278, 316] on span at bounding box center [287, 316] width 77 height 16
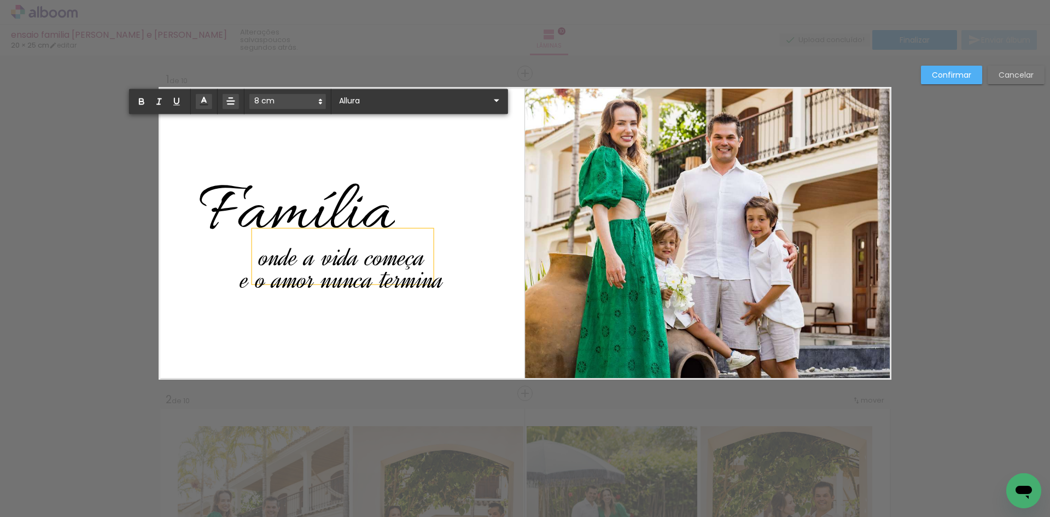
click at [312, 98] on span at bounding box center [287, 101] width 77 height 15
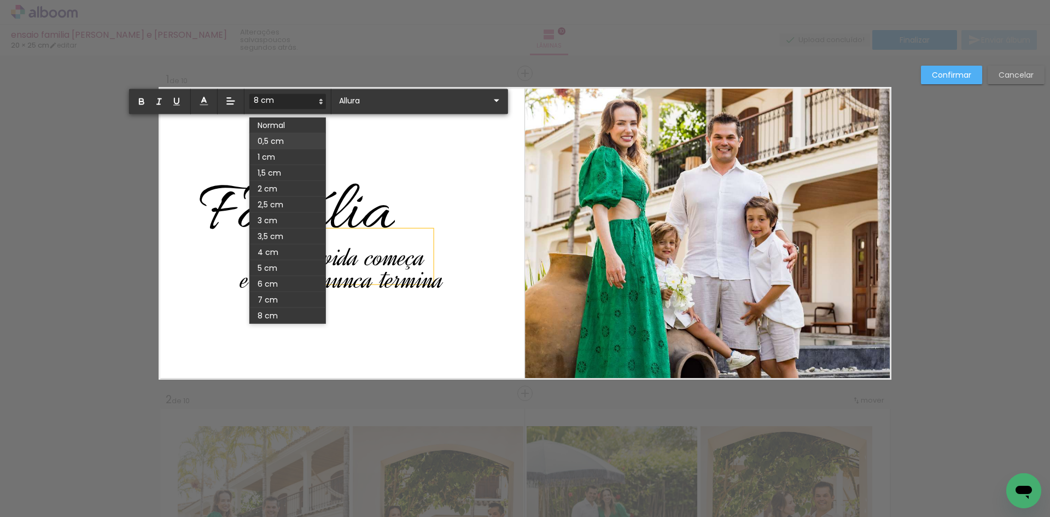
click at [301, 140] on span at bounding box center [287, 141] width 77 height 16
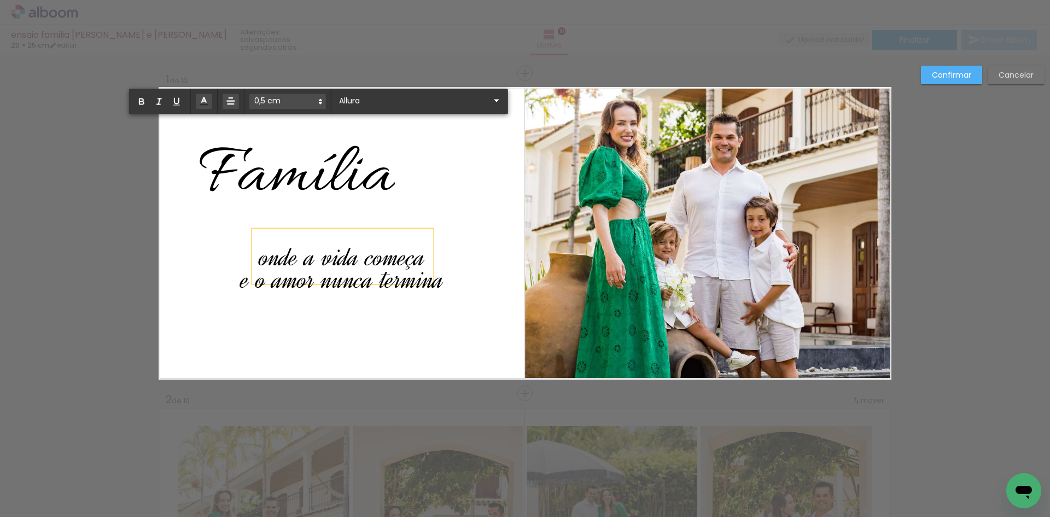
click at [305, 103] on span at bounding box center [287, 101] width 77 height 15
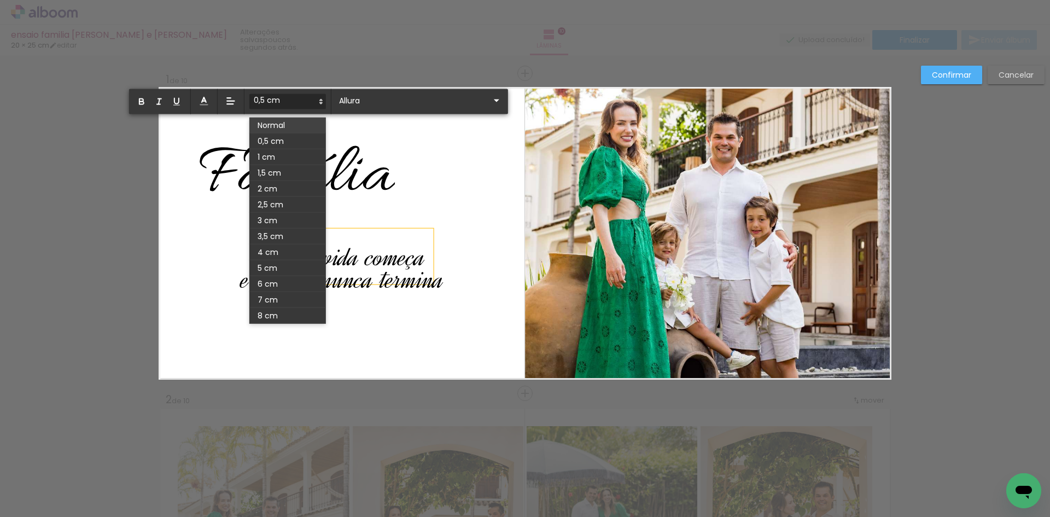
click at [301, 120] on span at bounding box center [287, 126] width 77 height 16
click at [301, 97] on span at bounding box center [287, 101] width 77 height 15
click at [287, 142] on span at bounding box center [287, 141] width 77 height 16
click at [284, 106] on span at bounding box center [287, 101] width 77 height 15
click at [278, 174] on span at bounding box center [287, 173] width 77 height 16
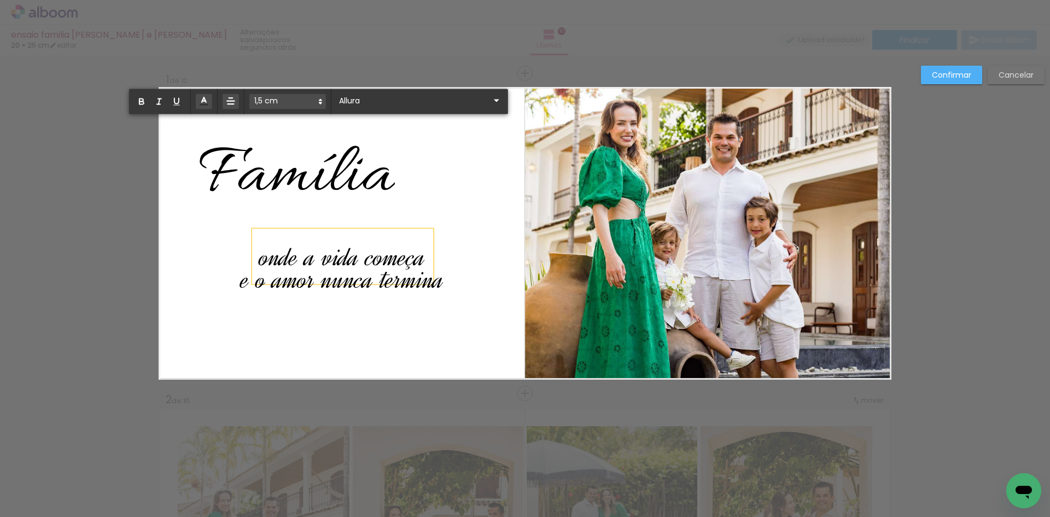
click at [277, 166] on span "Famíl" at bounding box center [272, 176] width 147 height 90
click at [199, 164] on span "Família" at bounding box center [297, 176] width 196 height 90
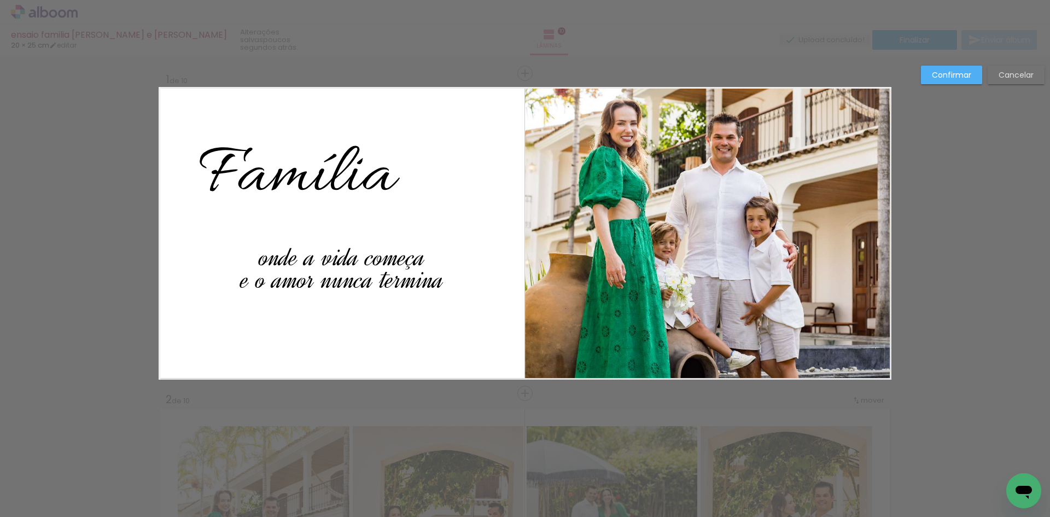
click at [951, 69] on paper-button "Confirmar" at bounding box center [951, 75] width 61 height 19
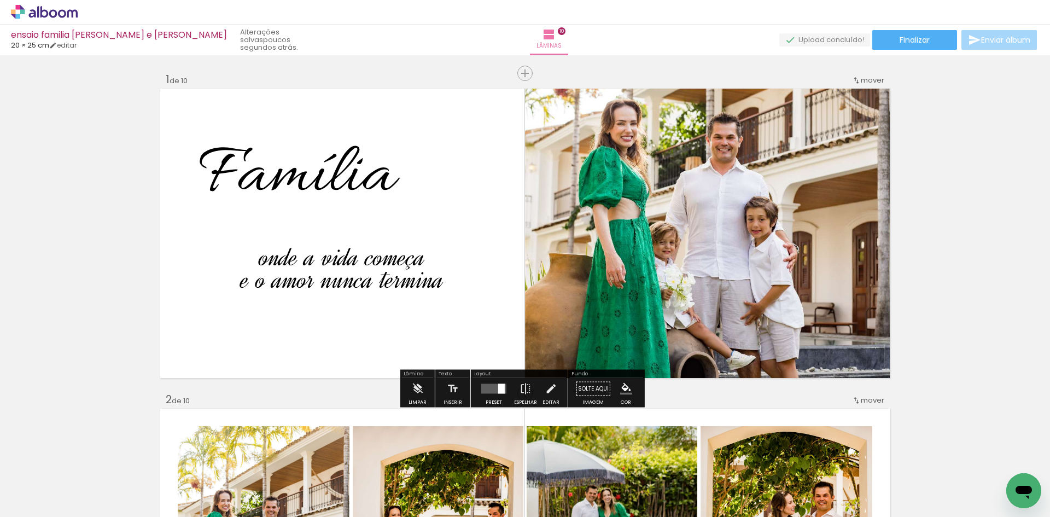
drag, startPoint x: 347, startPoint y: 163, endPoint x: 405, endPoint y: 182, distance: 61.4
click at [408, 183] on album-spread "1 de 10" at bounding box center [525, 233] width 733 height 293
click at [431, 178] on quentale-layouter at bounding box center [525, 233] width 733 height 293
click at [238, 174] on span "Família" at bounding box center [297, 176] width 196 height 90
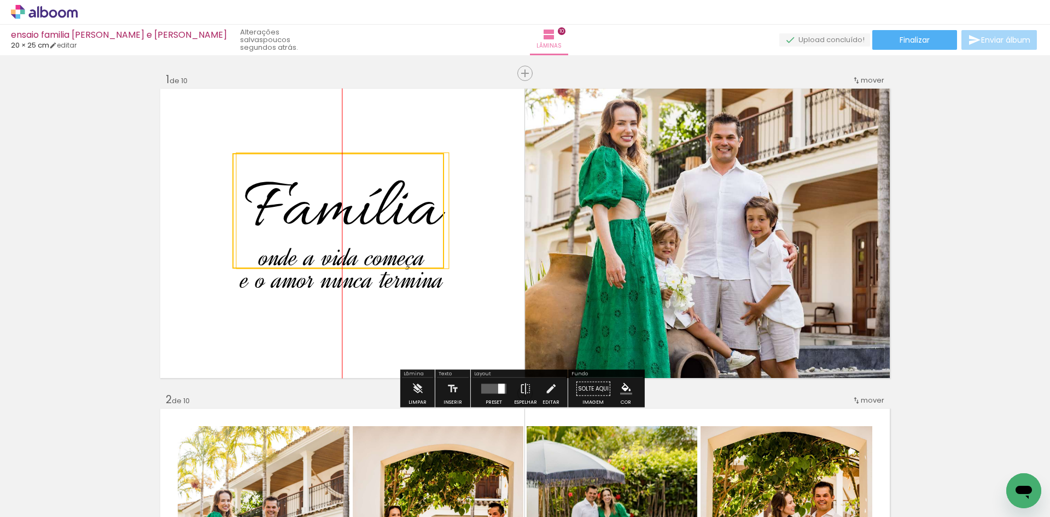
drag, startPoint x: 293, startPoint y: 175, endPoint x: 304, endPoint y: 210, distance: 36.0
click at [304, 210] on quentale-selection at bounding box center [339, 210] width 212 height 115
click at [424, 214] on quentale-selection at bounding box center [339, 210] width 212 height 115
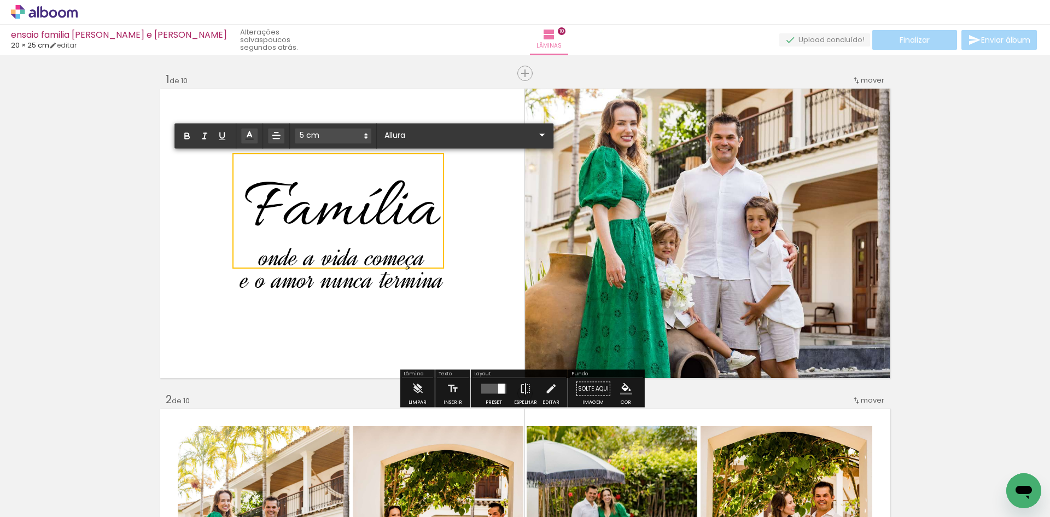
click at [424, 214] on span "Família" at bounding box center [343, 211] width 196 height 90
drag, startPoint x: 391, startPoint y: 212, endPoint x: 191, endPoint y: 202, distance: 200.5
click at [191, 202] on album-spread "1 de 10" at bounding box center [525, 233] width 733 height 293
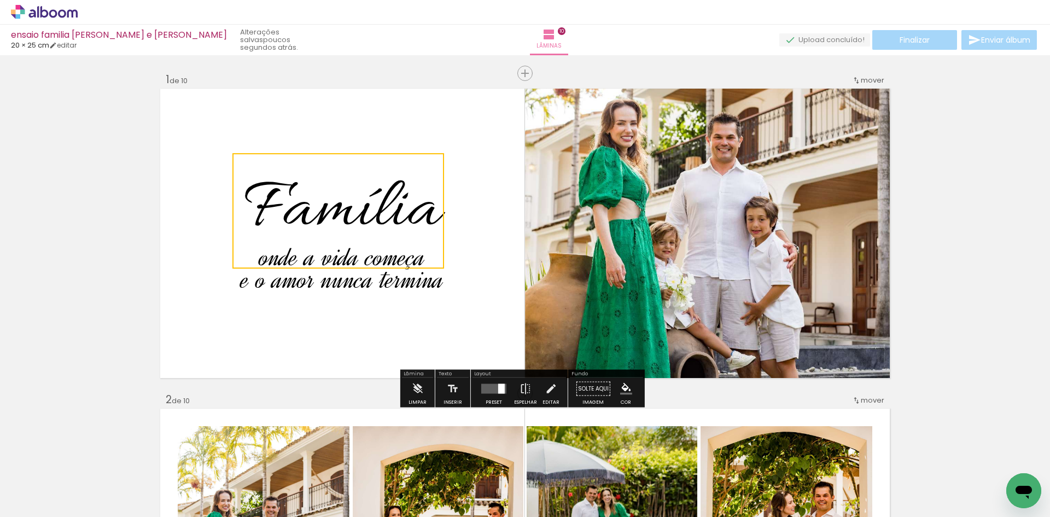
click at [331, 200] on quentale-selection at bounding box center [339, 210] width 212 height 115
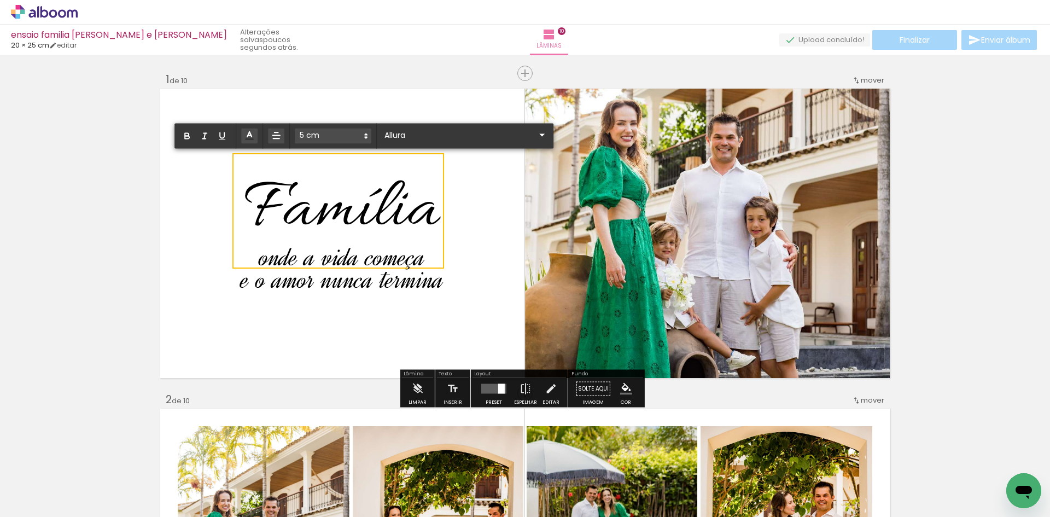
click at [331, 200] on span "Família" at bounding box center [343, 211] width 196 height 90
click at [375, 174] on span "Família" at bounding box center [343, 211] width 196 height 90
click at [303, 170] on span "Família" at bounding box center [343, 211] width 196 height 90
click at [350, 187] on span "Família" at bounding box center [343, 211] width 196 height 90
click at [389, 223] on span "Família" at bounding box center [343, 211] width 196 height 90
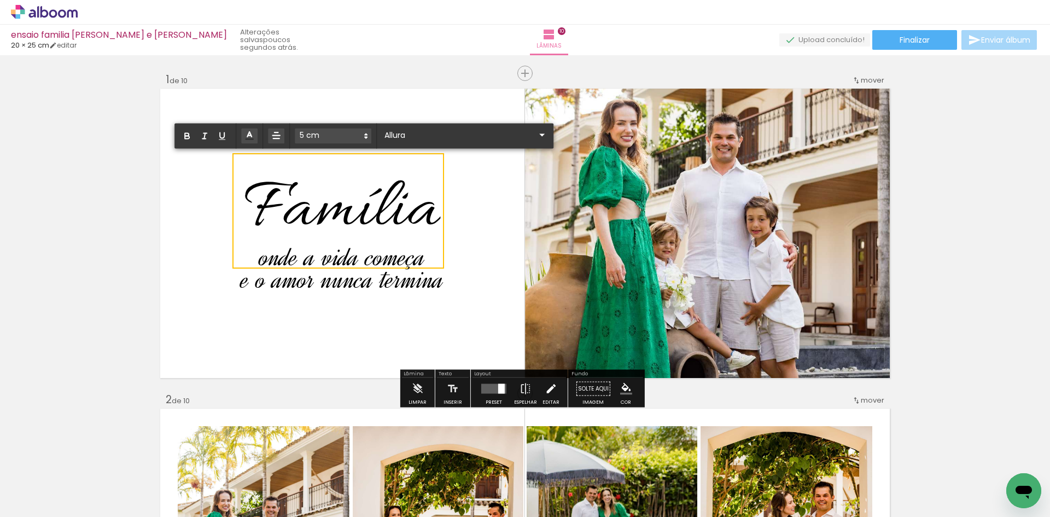
click at [548, 387] on iron-icon at bounding box center [551, 389] width 12 height 22
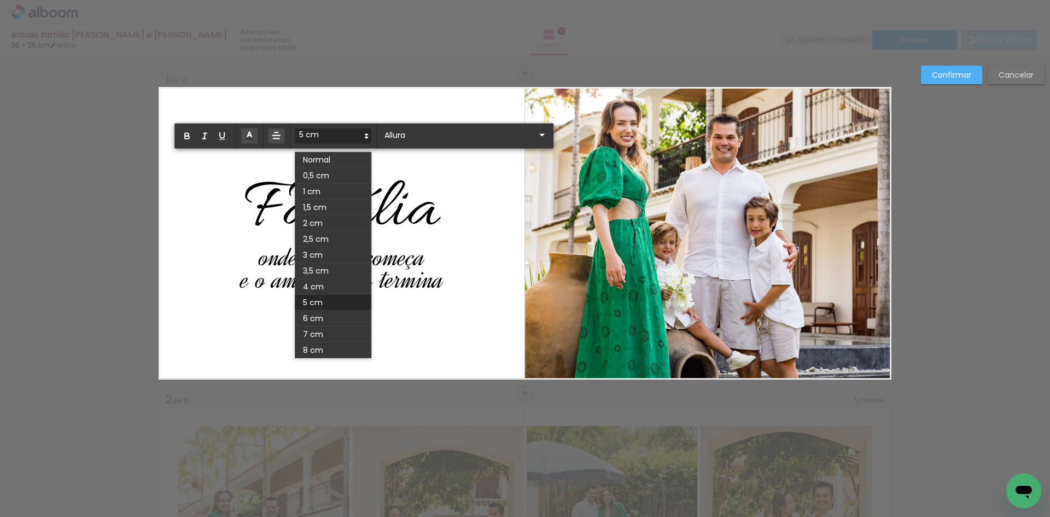
click at [318, 133] on span at bounding box center [333, 136] width 77 height 15
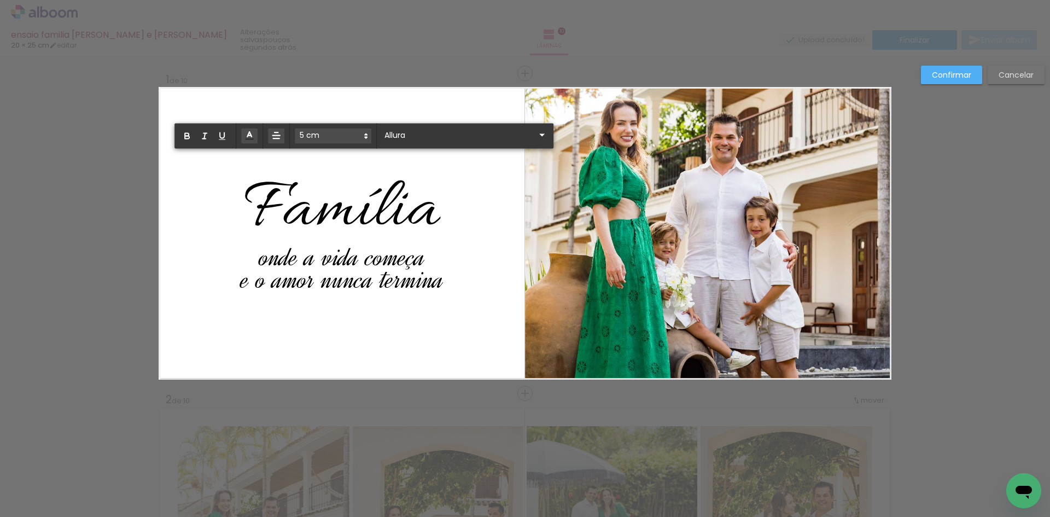
click at [318, 133] on span at bounding box center [333, 136] width 77 height 15
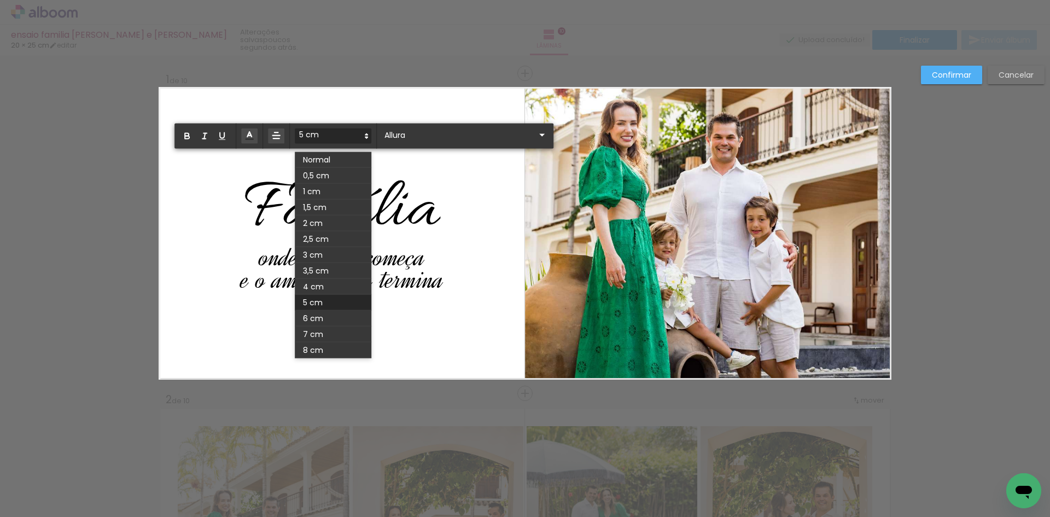
click at [407, 201] on span "Família" at bounding box center [343, 211] width 196 height 90
click at [390, 138] on input "Allura" at bounding box center [459, 134] width 154 height 11
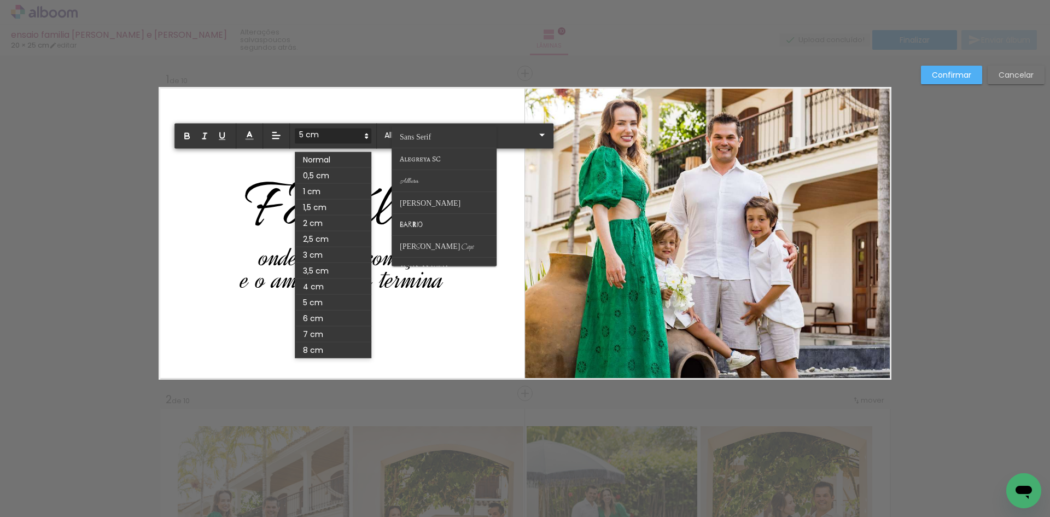
click at [339, 137] on span at bounding box center [333, 136] width 77 height 15
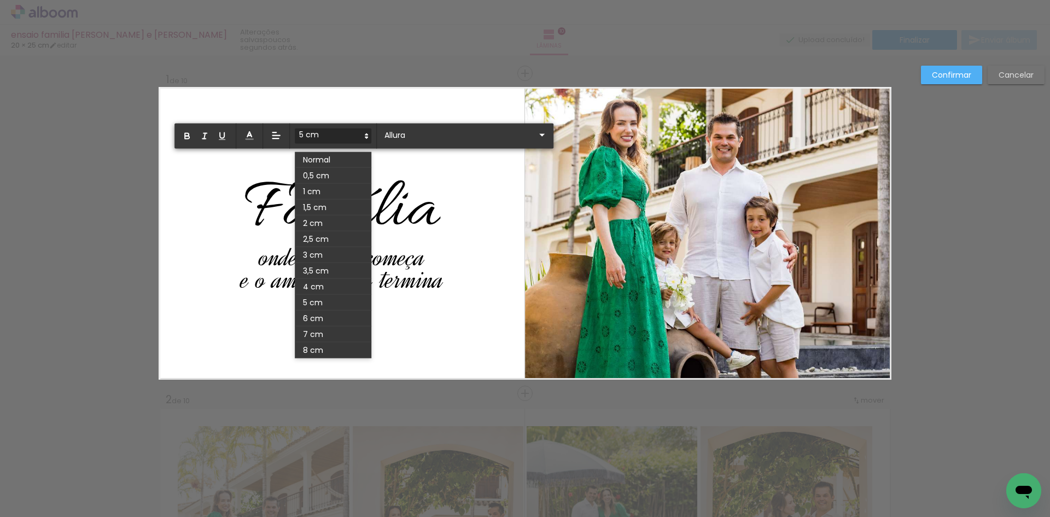
click at [339, 137] on span at bounding box center [333, 136] width 77 height 15
click at [346, 191] on span at bounding box center [333, 192] width 77 height 16
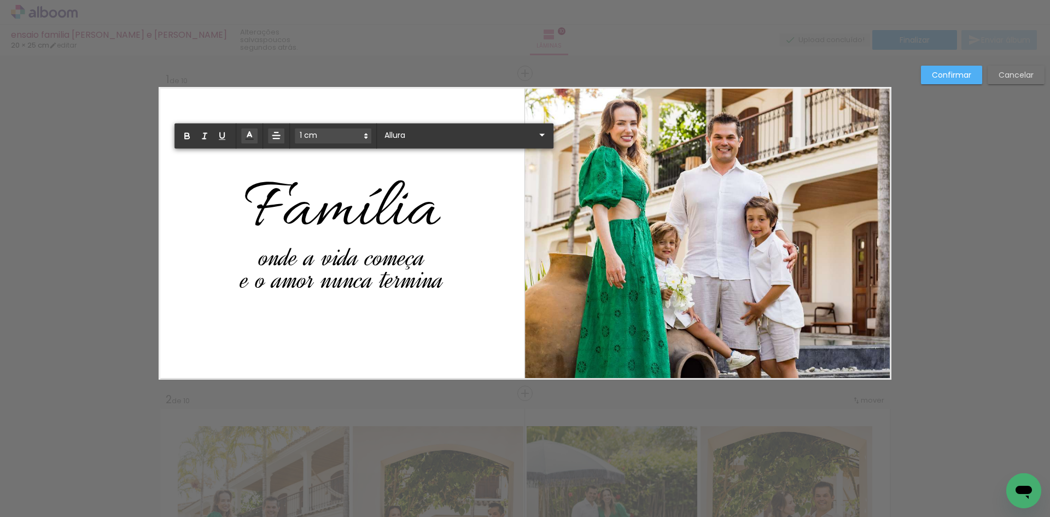
click at [318, 202] on span "Famíli" at bounding box center [326, 211] width 163 height 90
click at [258, 198] on span "Família" at bounding box center [343, 211] width 196 height 90
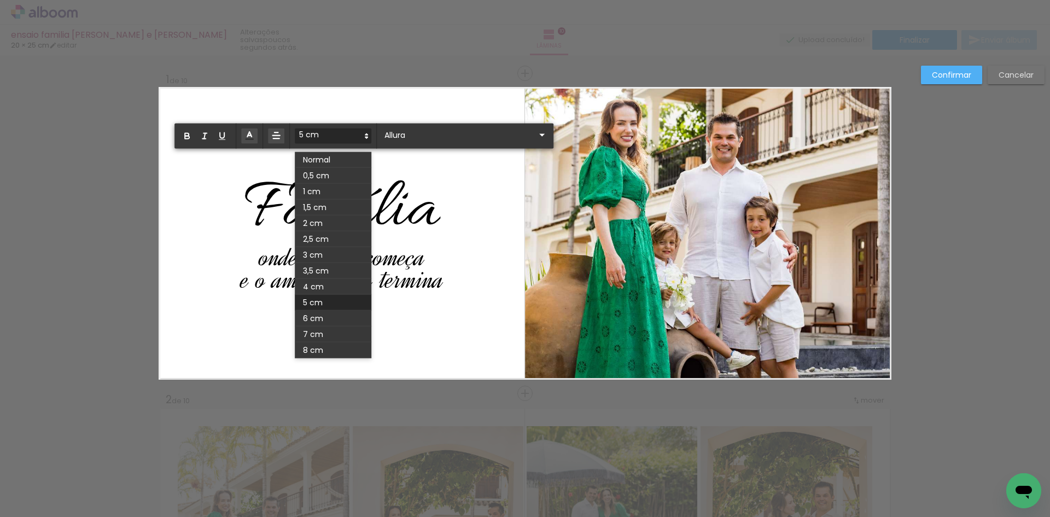
click at [333, 139] on span at bounding box center [333, 136] width 77 height 15
click at [319, 290] on span at bounding box center [333, 287] width 77 height 16
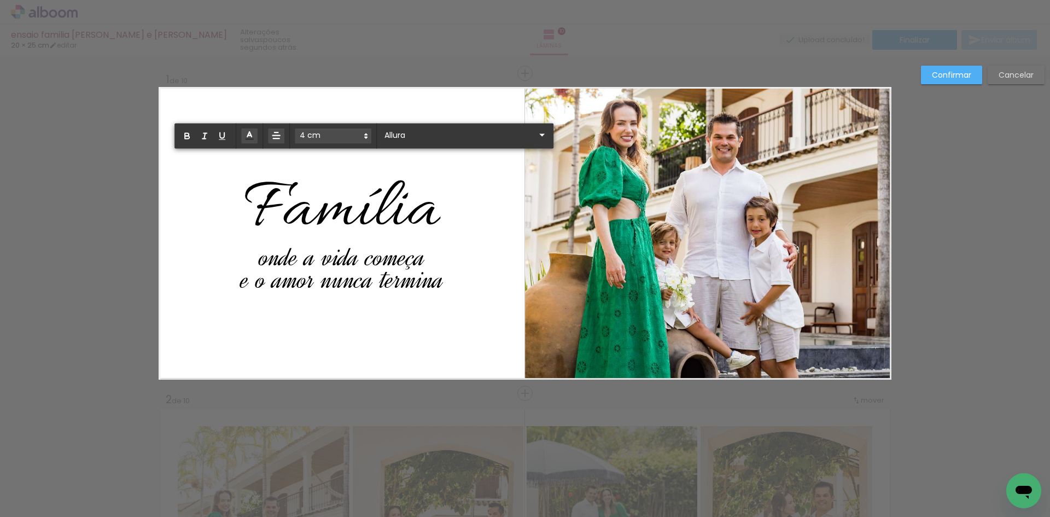
click at [338, 127] on div "0,5 cm 1 cm 1,5 cm 2 cm 2,5 cm 3 cm 3,5 cm 4 cm 5 cm 6 cm 7 cm 8 cm" at bounding box center [364, 136] width 379 height 25
click at [318, 201] on span "Família" at bounding box center [343, 211] width 196 height 90
click at [287, 205] on span "Família" at bounding box center [343, 211] width 196 height 90
drag, startPoint x: 266, startPoint y: 208, endPoint x: 329, endPoint y: 205, distance: 63.0
click at [329, 205] on span "Família" at bounding box center [343, 211] width 196 height 90
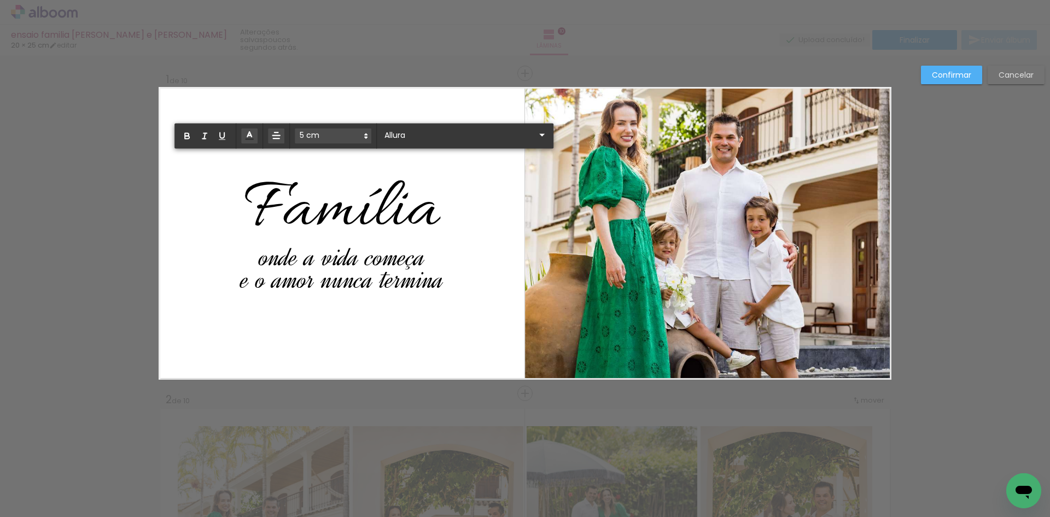
click at [329, 205] on span "Família" at bounding box center [343, 211] width 196 height 90
click at [357, 202] on span "Família" at bounding box center [343, 211] width 196 height 90
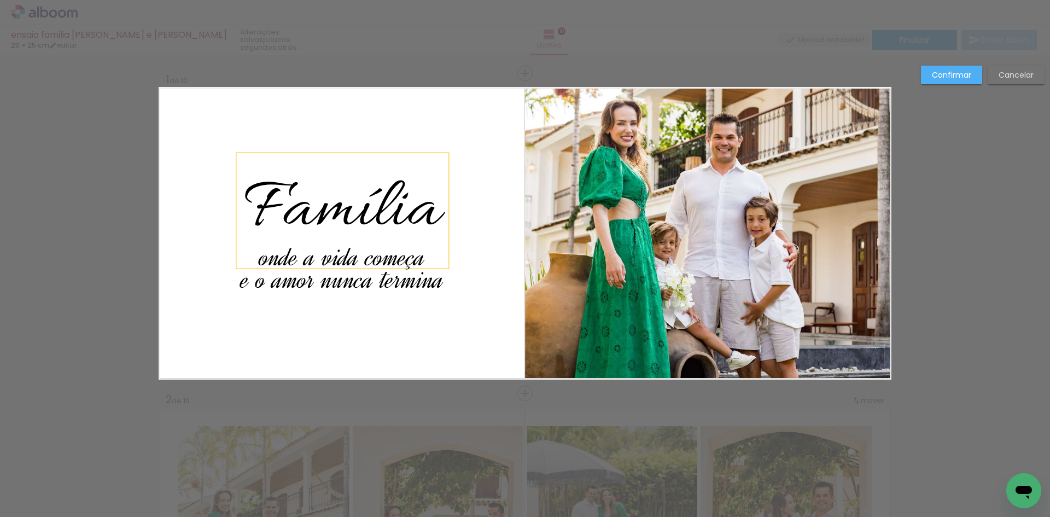
click at [442, 202] on div "Família" at bounding box center [342, 210] width 212 height 115
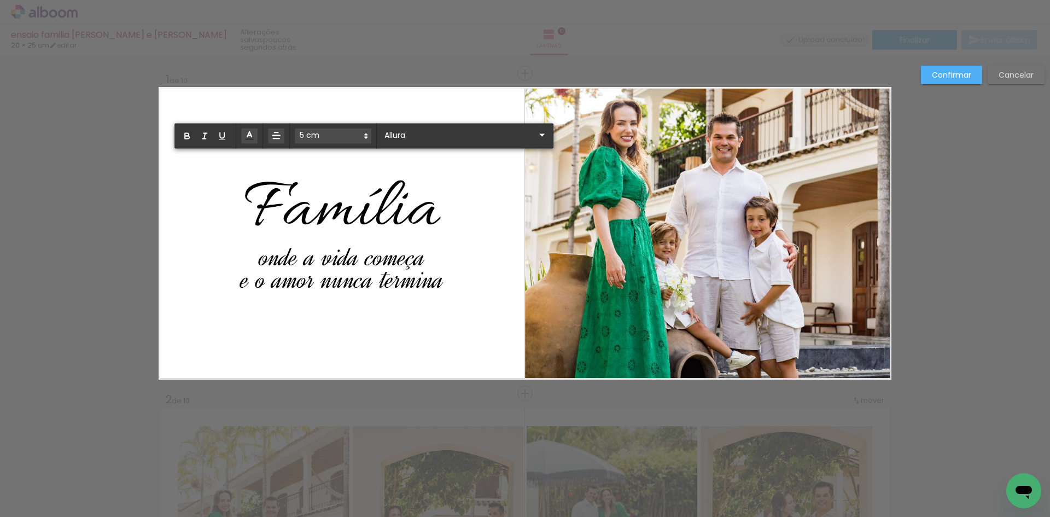
click at [445, 204] on quentale-layouter at bounding box center [525, 233] width 733 height 293
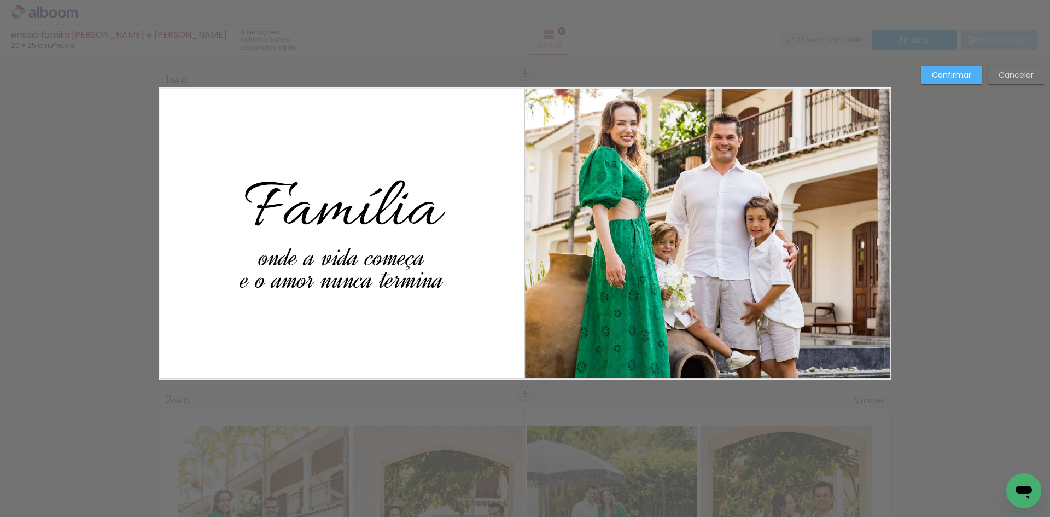
click at [973, 68] on paper-button "Confirmar" at bounding box center [951, 75] width 61 height 19
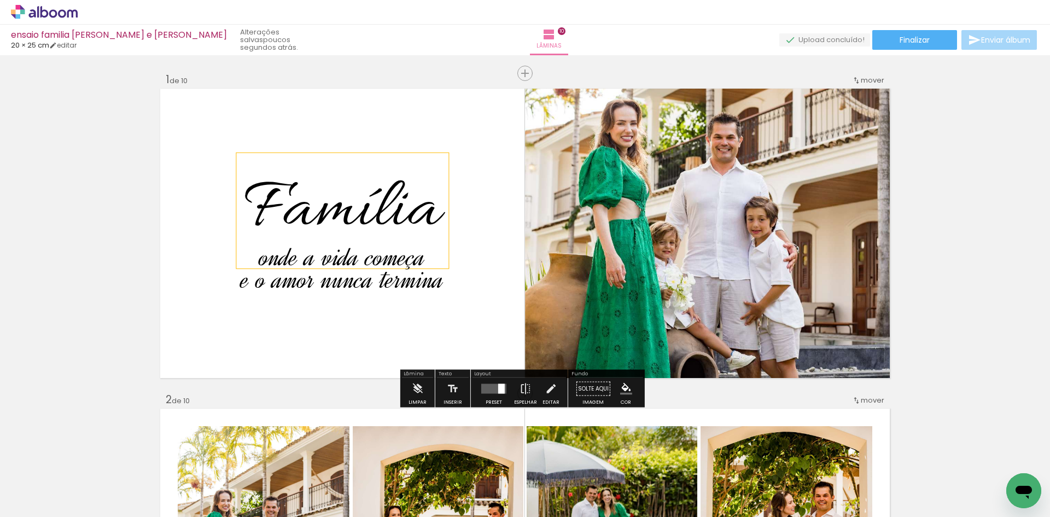
click at [426, 199] on span "Família" at bounding box center [343, 211] width 196 height 90
click at [442, 197] on quentale-selection at bounding box center [339, 210] width 212 height 115
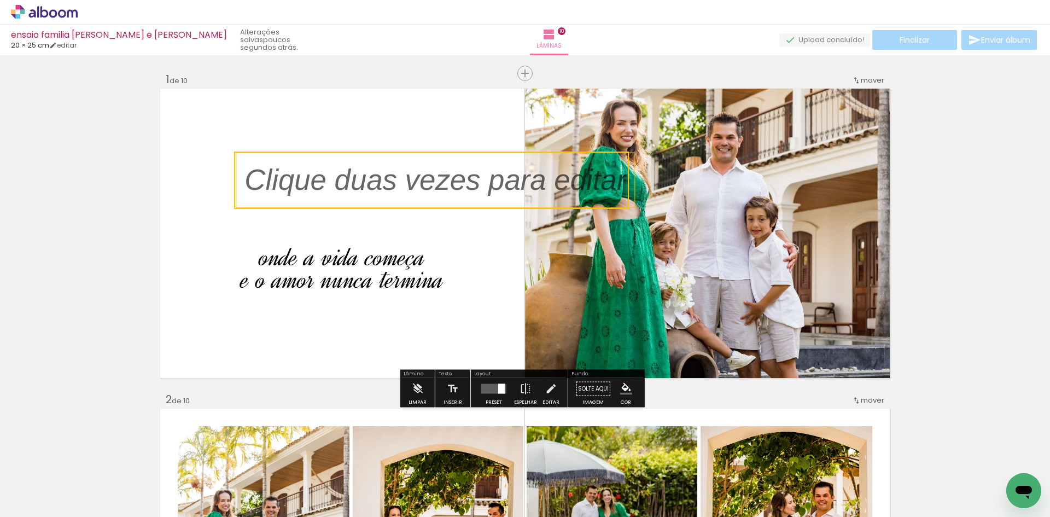
click at [383, 202] on quentale-selection at bounding box center [431, 180] width 395 height 57
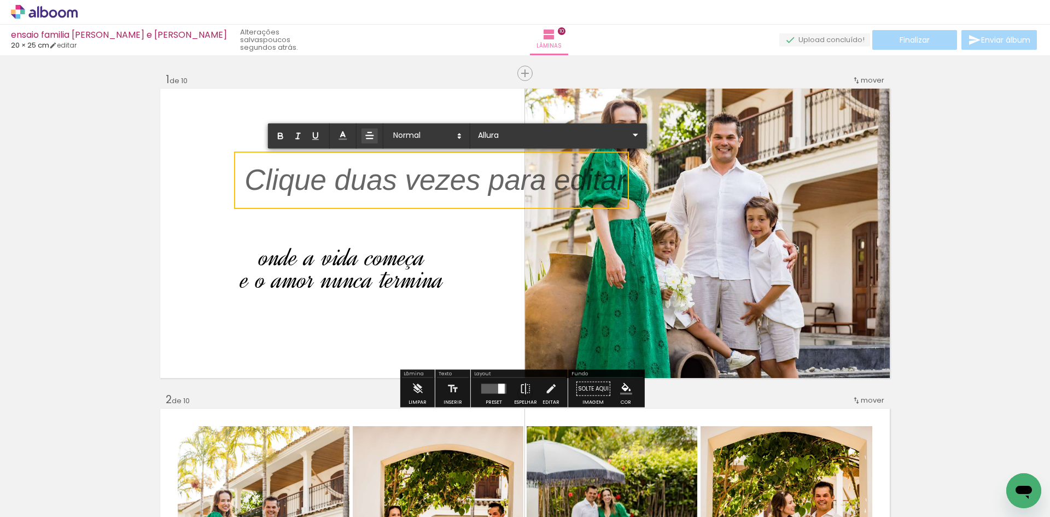
click at [386, 209] on quentale-layouter at bounding box center [525, 233] width 733 height 293
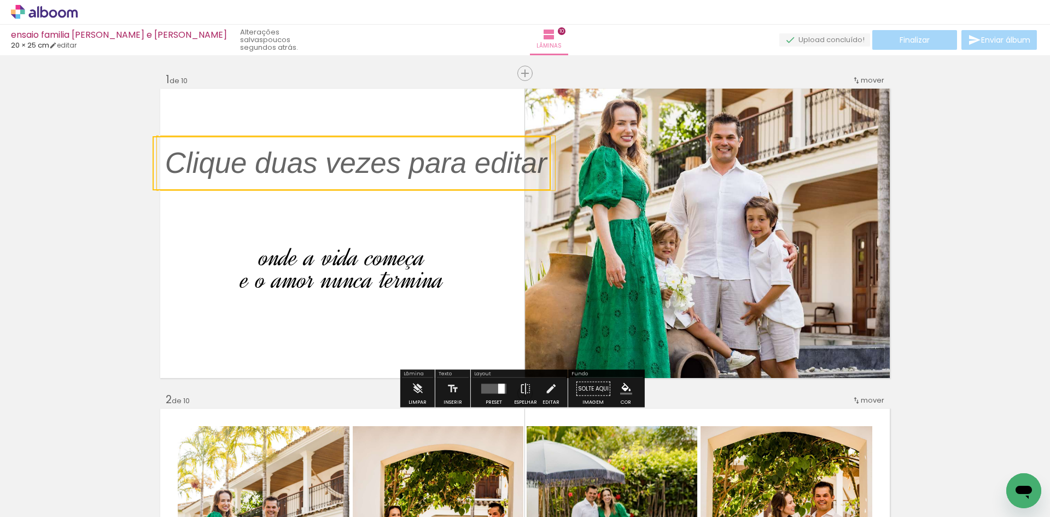
drag, startPoint x: 393, startPoint y: 201, endPoint x: 49, endPoint y: 184, distance: 344.0
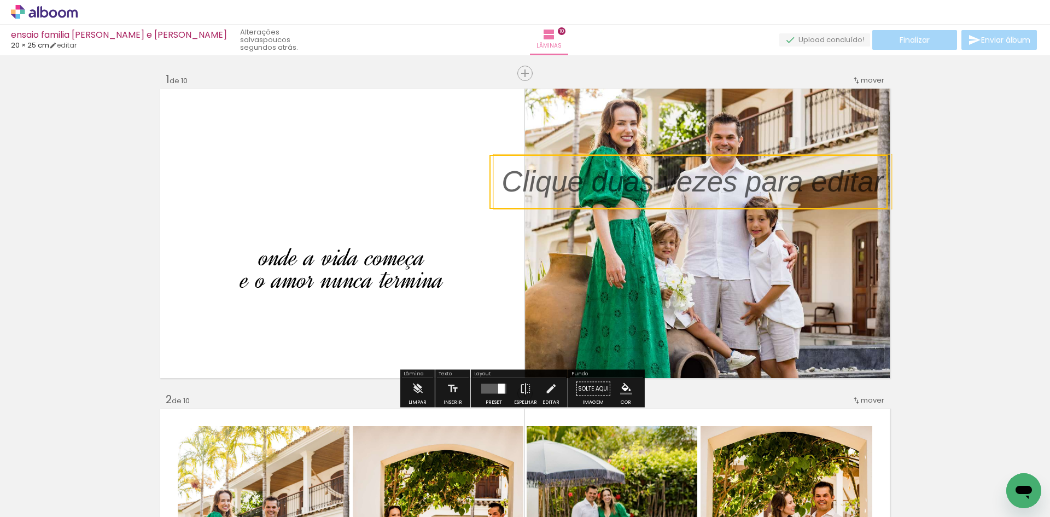
drag, startPoint x: 441, startPoint y: 169, endPoint x: 889, endPoint y: 182, distance: 448.3
drag, startPoint x: 793, startPoint y: 180, endPoint x: 785, endPoint y: 180, distance: 8.2
click at [785, 180] on quentale-selection at bounding box center [689, 182] width 398 height 54
type input "Sans Serif"
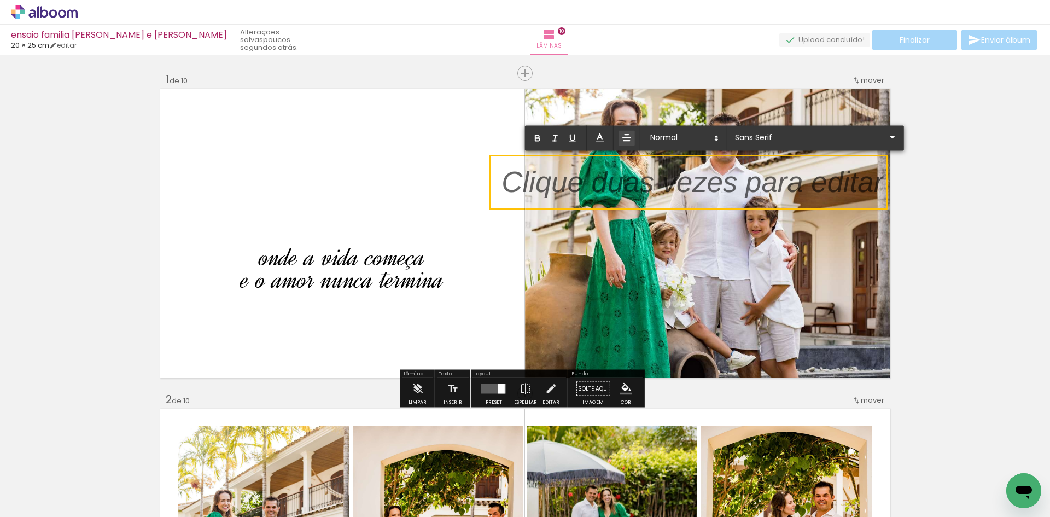
click at [789, 180] on p at bounding box center [693, 189] width 382 height 41
click at [754, 185] on p at bounding box center [693, 189] width 382 height 41
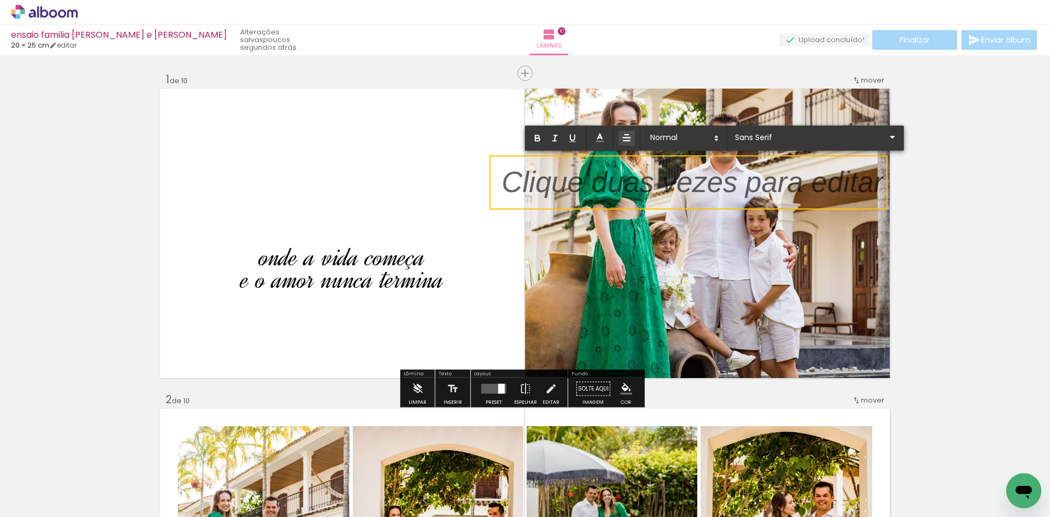
click at [754, 185] on p at bounding box center [693, 189] width 382 height 41
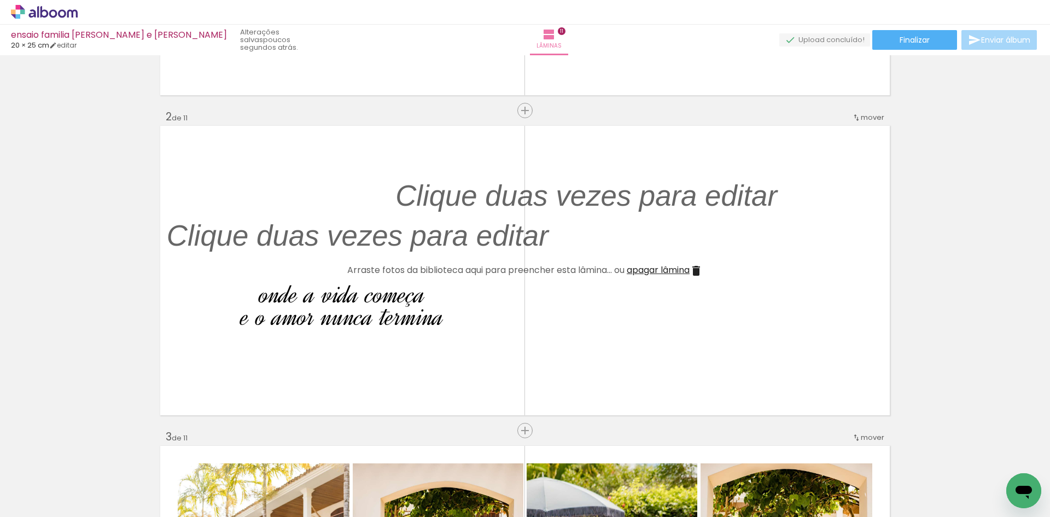
scroll to position [383, 0]
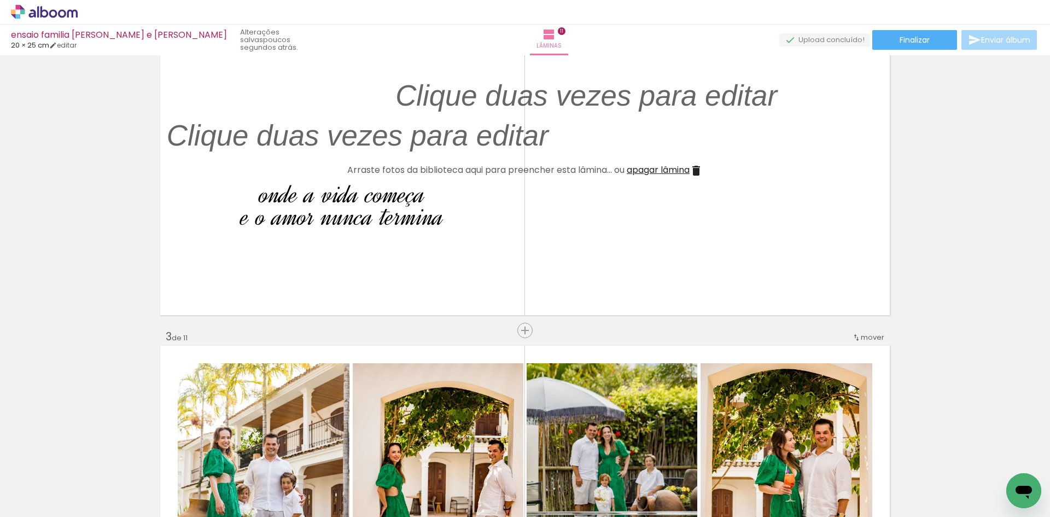
click at [673, 171] on span "apagar lâmina" at bounding box center [658, 170] width 63 height 13
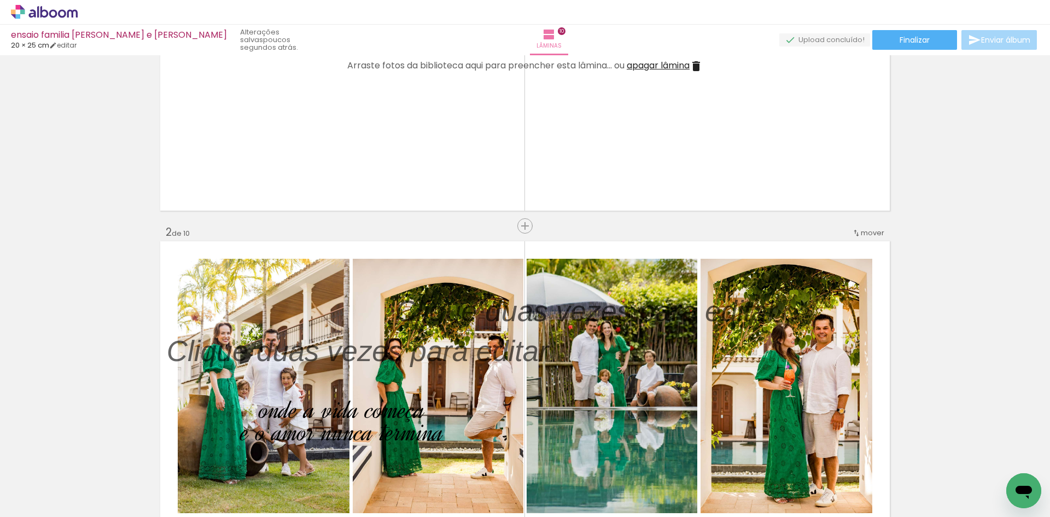
scroll to position [164, 0]
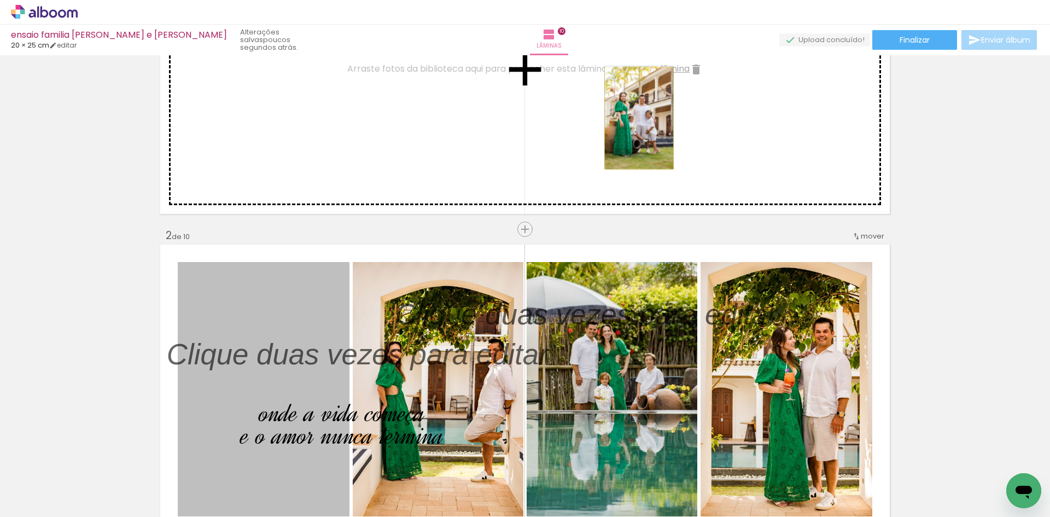
drag, startPoint x: 380, startPoint y: 225, endPoint x: 635, endPoint y: 118, distance: 276.4
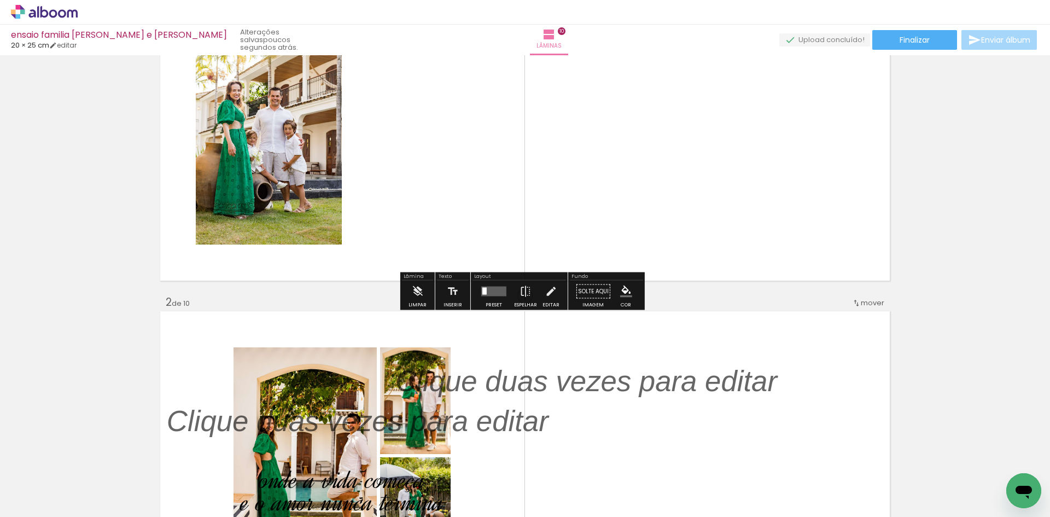
scroll to position [0, 0]
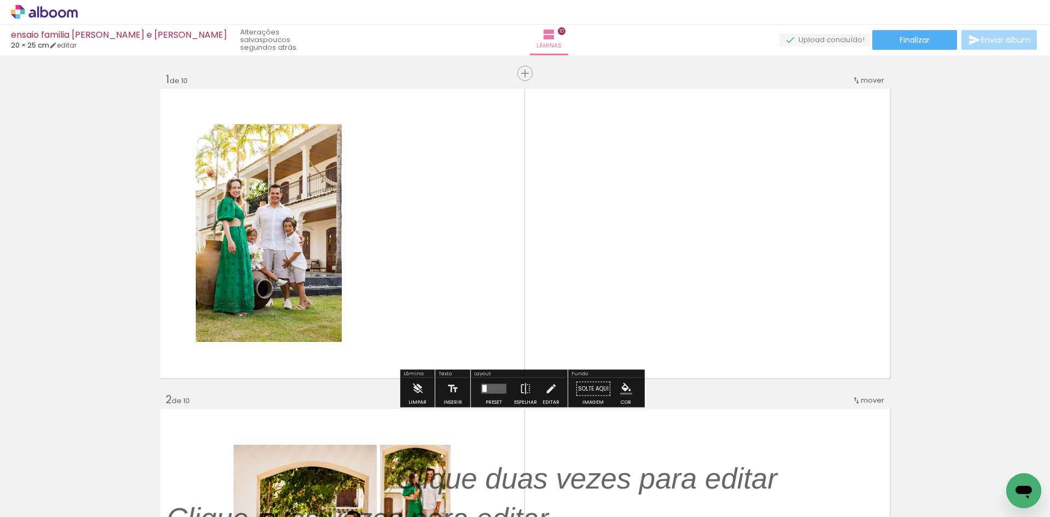
click at [484, 391] on div at bounding box center [485, 388] width 4 height 7
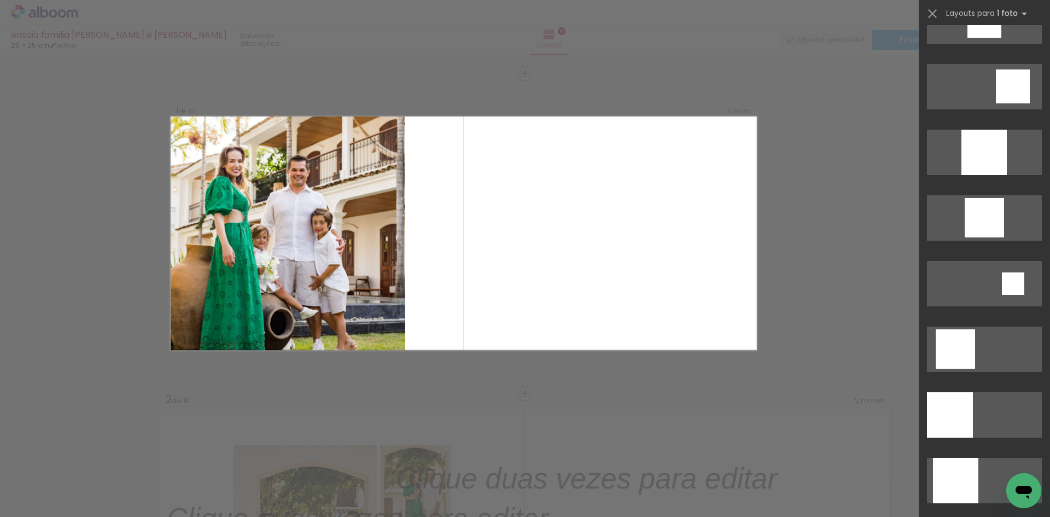
scroll to position [875, 0]
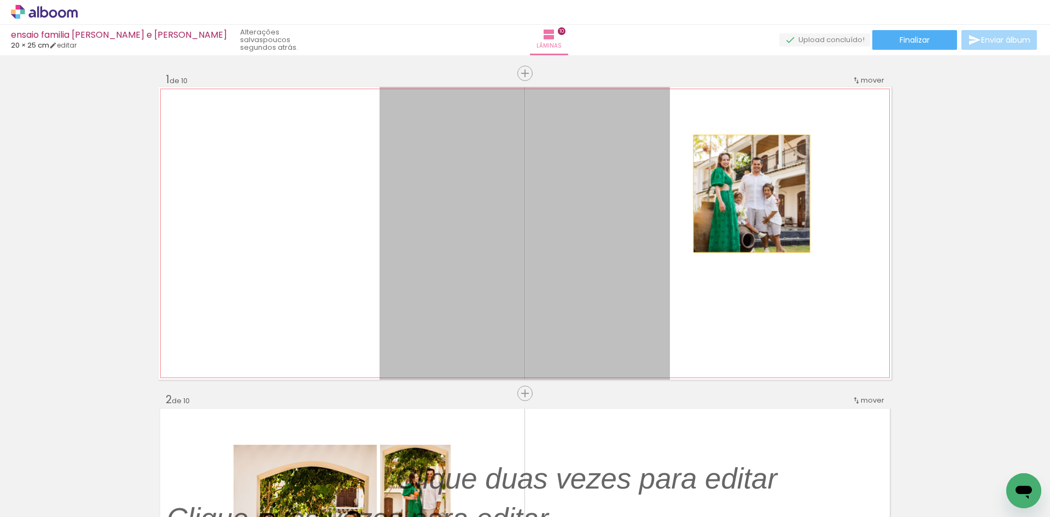
drag, startPoint x: 613, startPoint y: 203, endPoint x: 576, endPoint y: 199, distance: 37.4
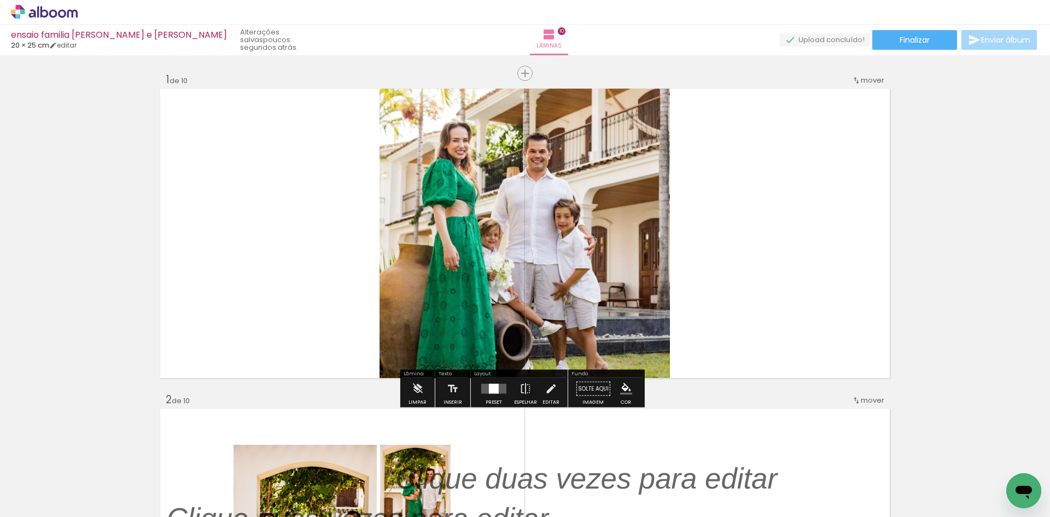
click at [601, 203] on quentale-photo at bounding box center [525, 233] width 291 height 293
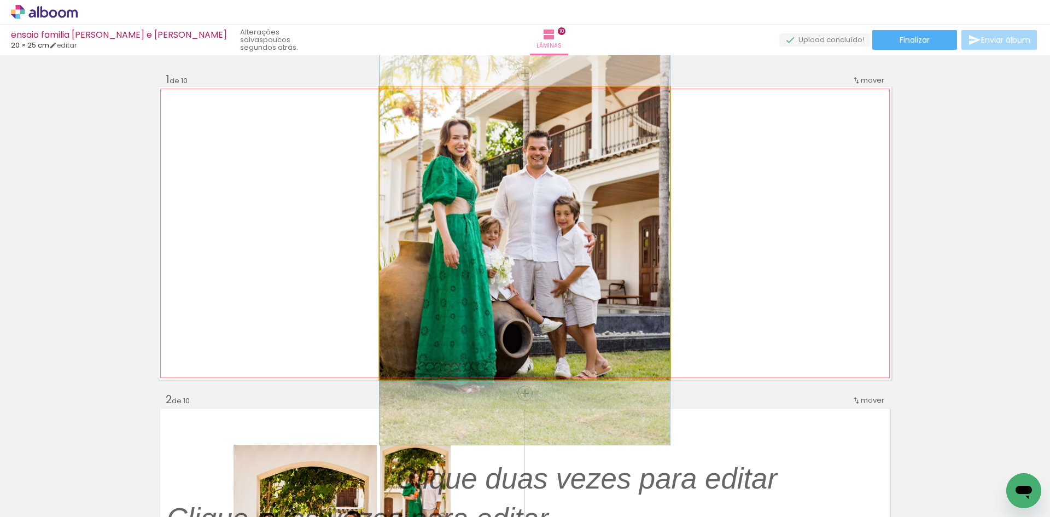
drag, startPoint x: 597, startPoint y: 209, endPoint x: 614, endPoint y: 207, distance: 16.6
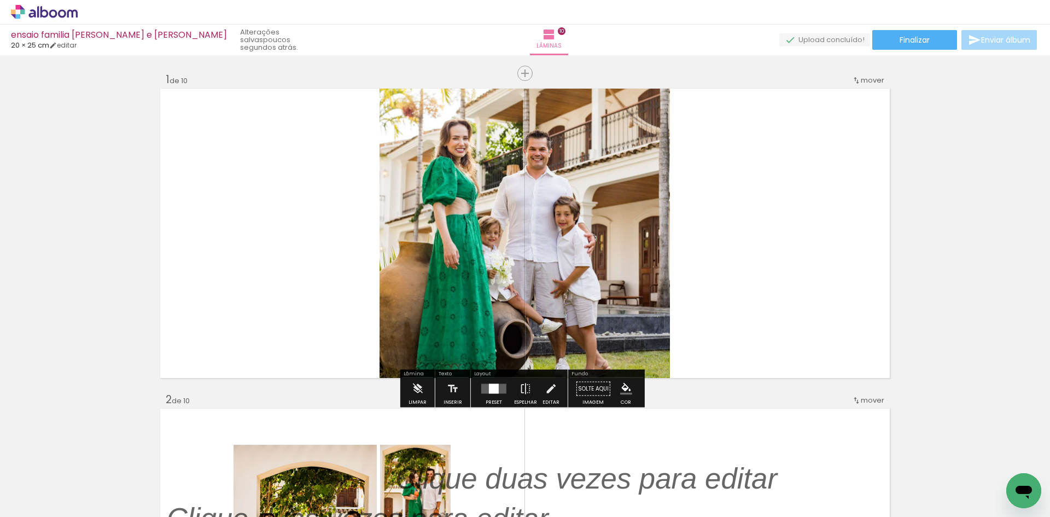
click at [722, 209] on quentale-layouter at bounding box center [525, 233] width 733 height 293
click at [574, 239] on quentale-photo at bounding box center [525, 233] width 291 height 293
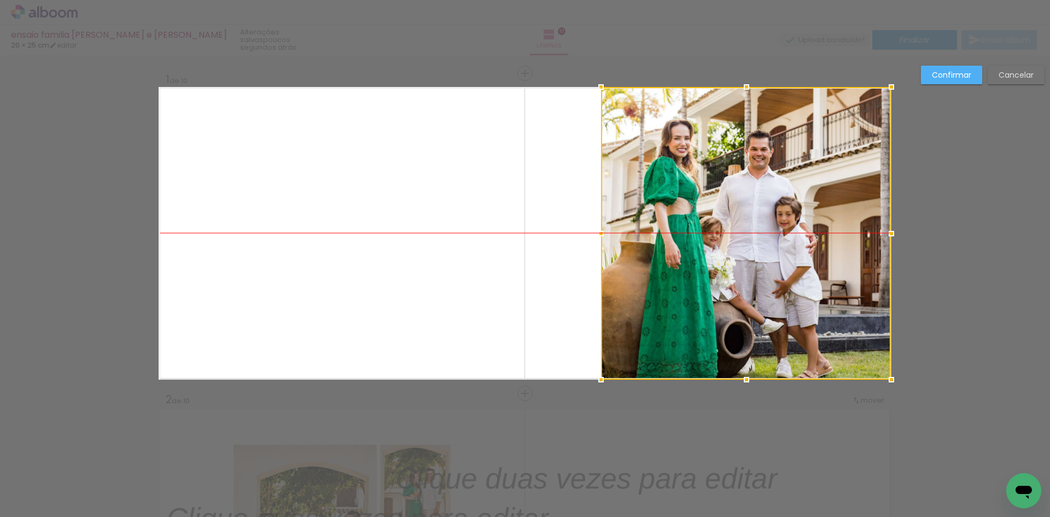
drag, startPoint x: 595, startPoint y: 238, endPoint x: 818, endPoint y: 245, distance: 223.3
click at [818, 245] on div at bounding box center [746, 233] width 291 height 293
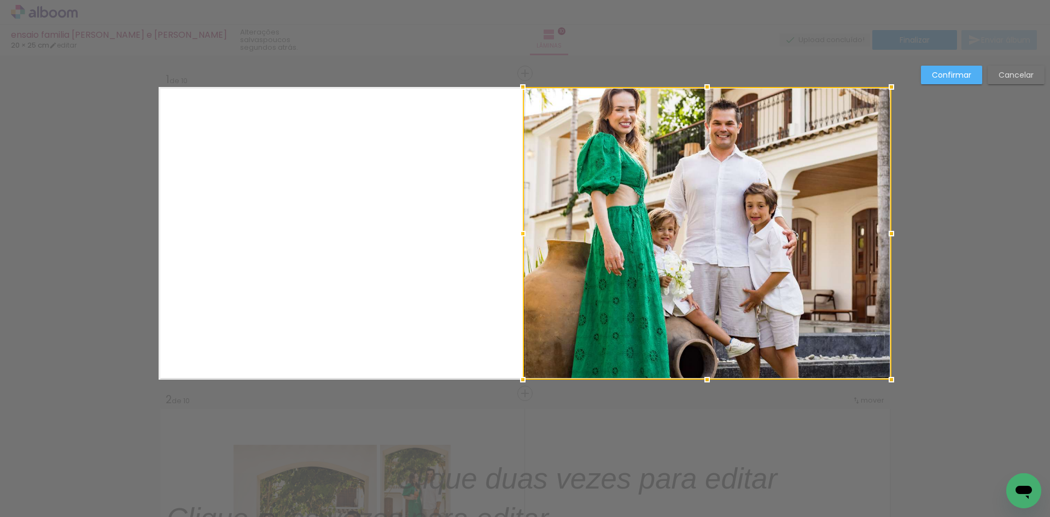
drag, startPoint x: 598, startPoint y: 236, endPoint x: 518, endPoint y: 236, distance: 79.9
click at [518, 236] on div at bounding box center [523, 234] width 22 height 22
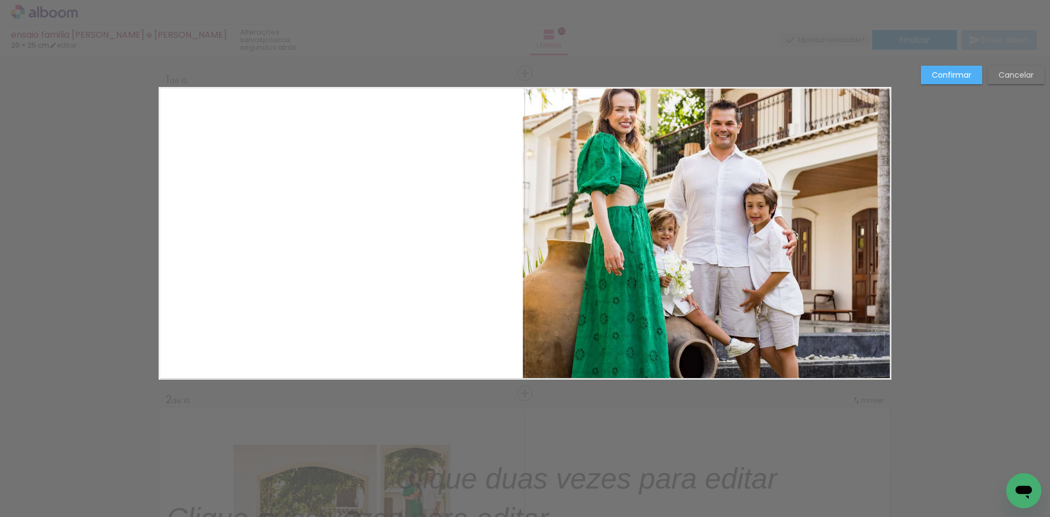
click at [684, 215] on quentale-photo at bounding box center [707, 233] width 369 height 293
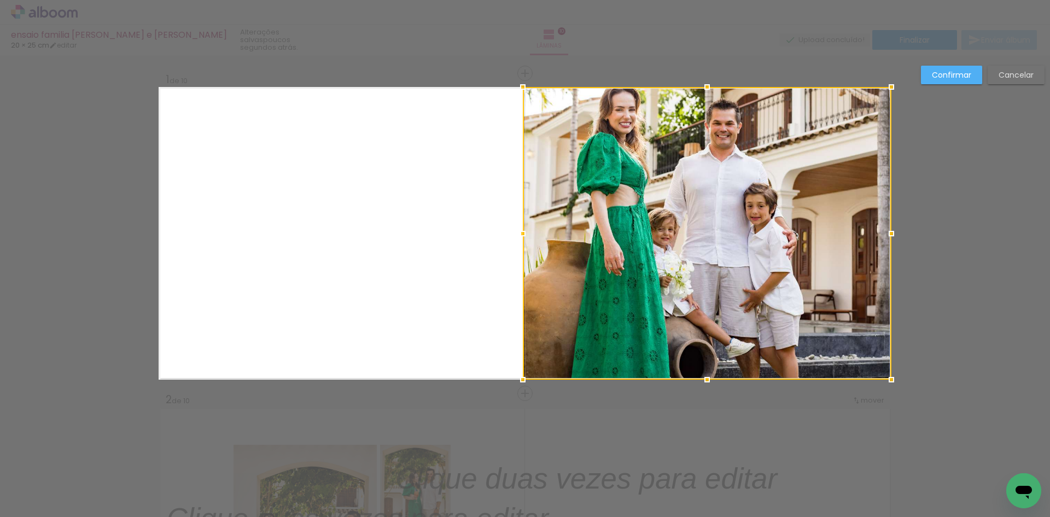
click at [684, 215] on div at bounding box center [707, 233] width 369 height 293
drag, startPoint x: 712, startPoint y: 198, endPoint x: 713, endPoint y: 222, distance: 24.1
click at [713, 222] on div at bounding box center [707, 233] width 369 height 293
drag, startPoint x: 731, startPoint y: 219, endPoint x: 747, endPoint y: 262, distance: 45.3
click at [734, 262] on div at bounding box center [707, 233] width 369 height 293
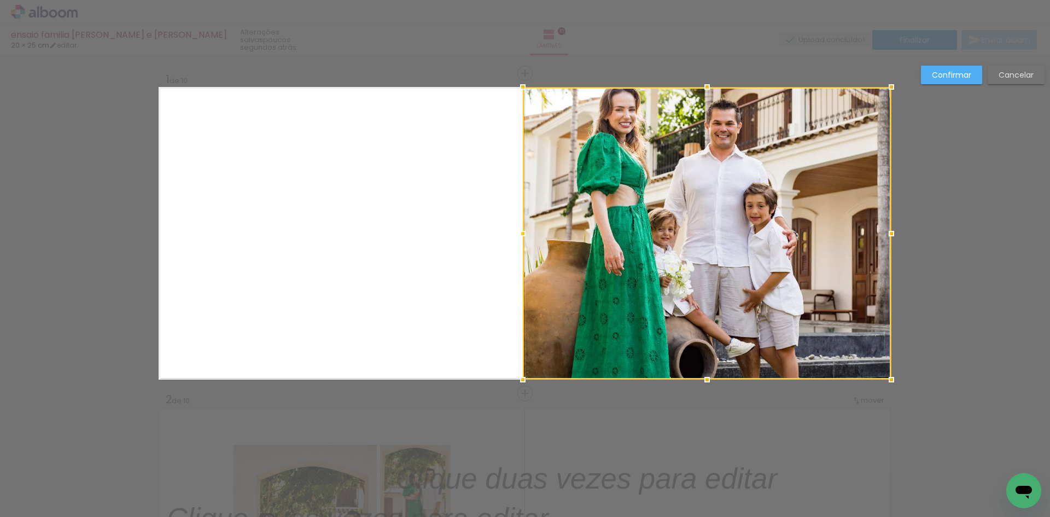
click at [977, 72] on paper-button "Confirmar" at bounding box center [951, 75] width 61 height 19
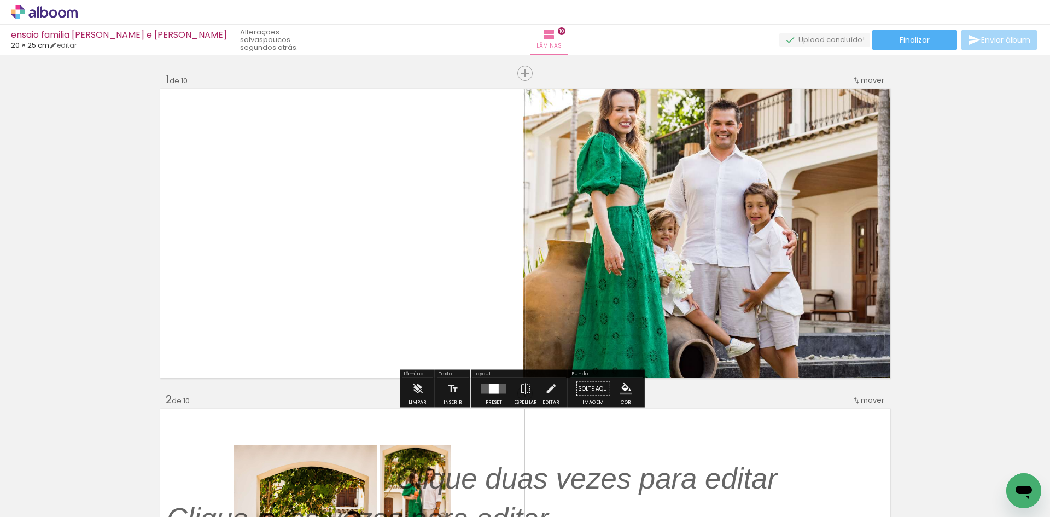
click at [715, 208] on quentale-photo at bounding box center [707, 233] width 369 height 293
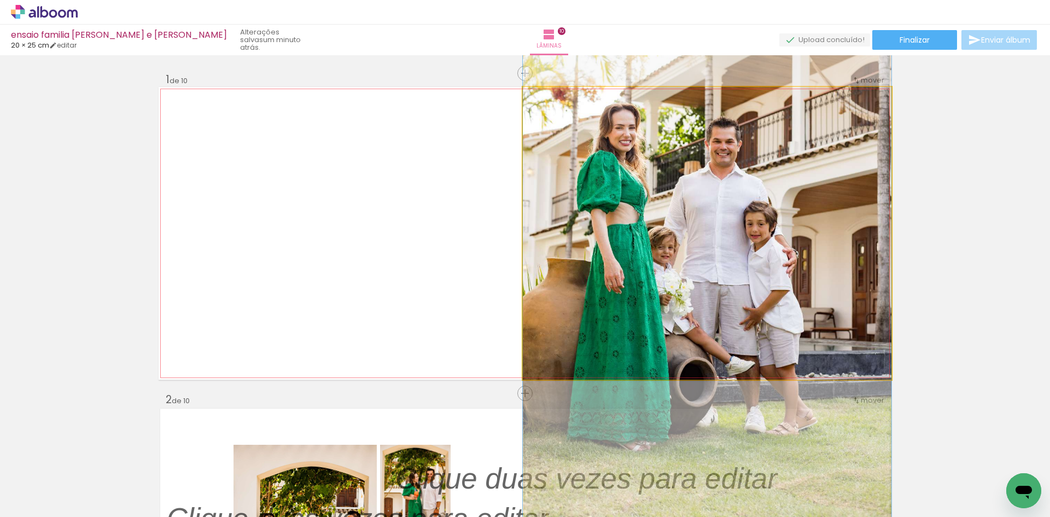
drag, startPoint x: 727, startPoint y: 201, endPoint x: 728, endPoint y: 219, distance: 18.1
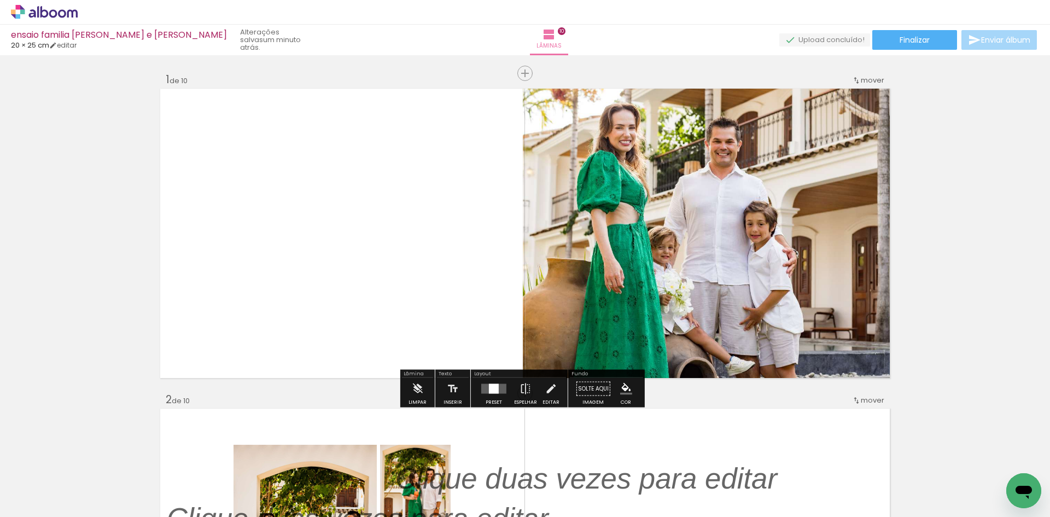
click at [760, 269] on quentale-photo at bounding box center [707, 233] width 369 height 293
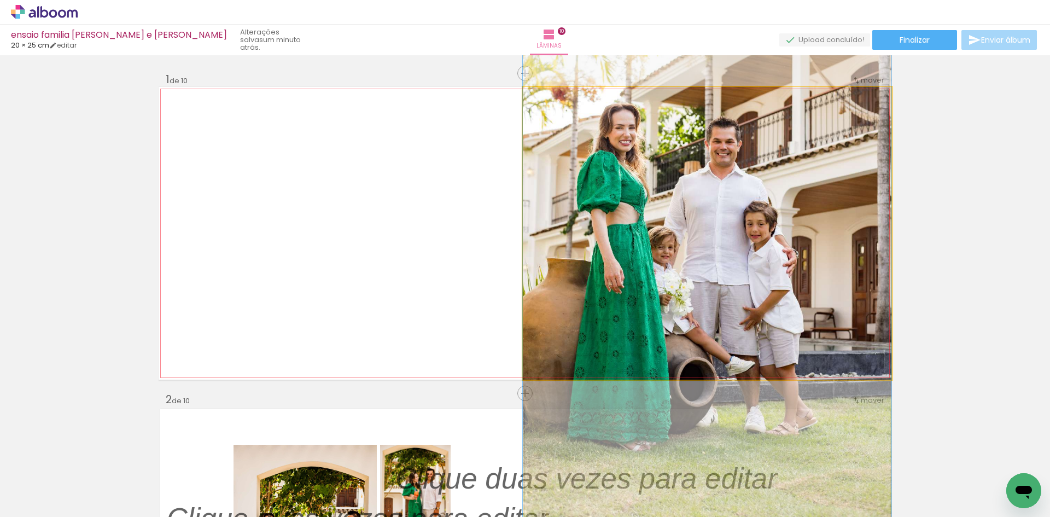
click at [760, 269] on quentale-photo at bounding box center [707, 233] width 369 height 293
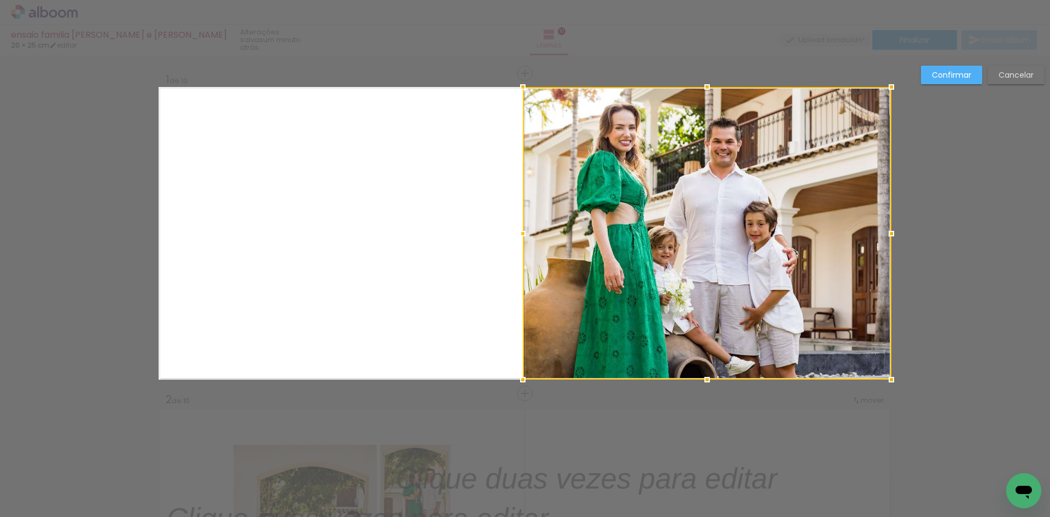
click at [0, 0] on slot "Confirmar" at bounding box center [0, 0] width 0 height 0
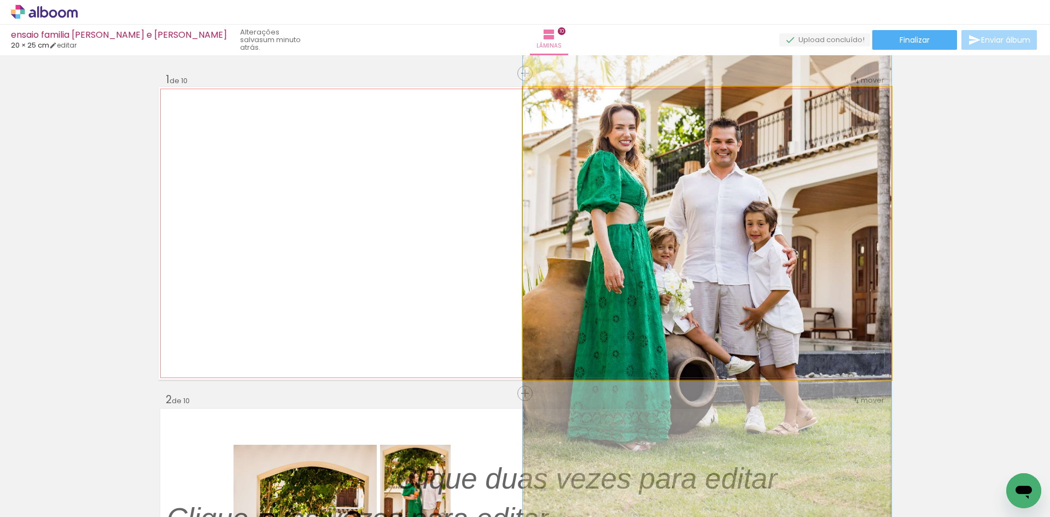
click at [750, 186] on quentale-photo at bounding box center [707, 233] width 369 height 293
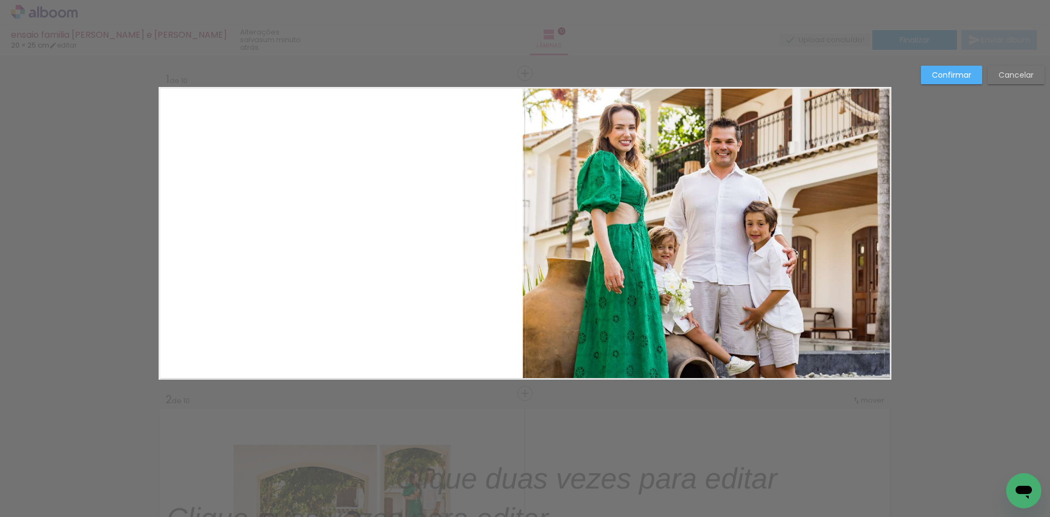
drag, startPoint x: 951, startPoint y: 81, endPoint x: 941, endPoint y: 79, distance: 10.1
click at [951, 80] on paper-button "Confirmar" at bounding box center [951, 75] width 61 height 19
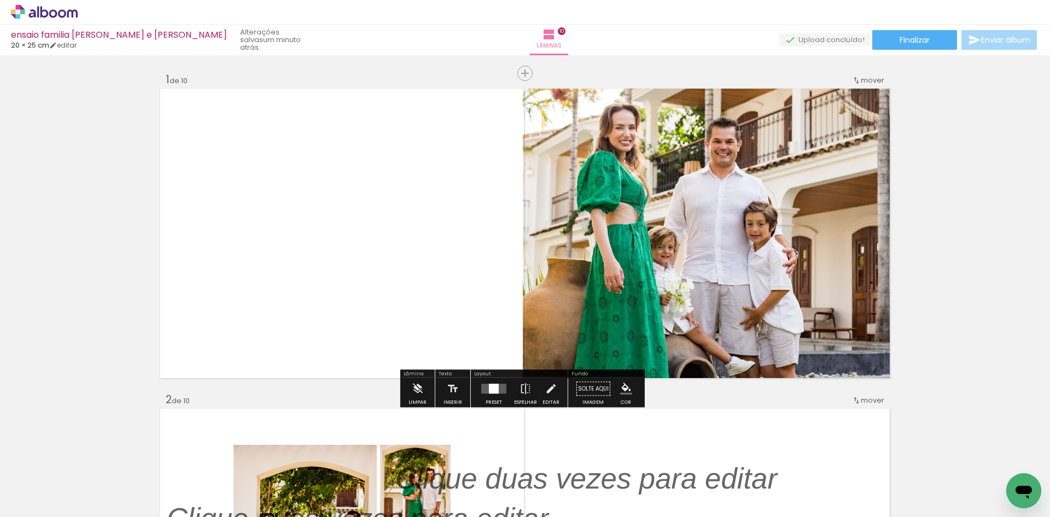
click at [716, 209] on quentale-photo at bounding box center [707, 233] width 369 height 293
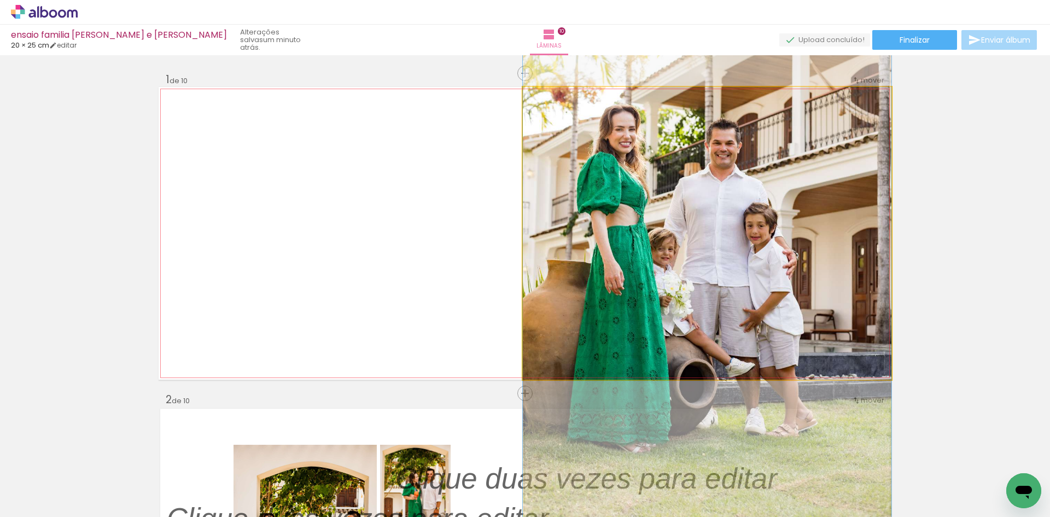
drag, startPoint x: 692, startPoint y: 227, endPoint x: 710, endPoint y: 229, distance: 17.6
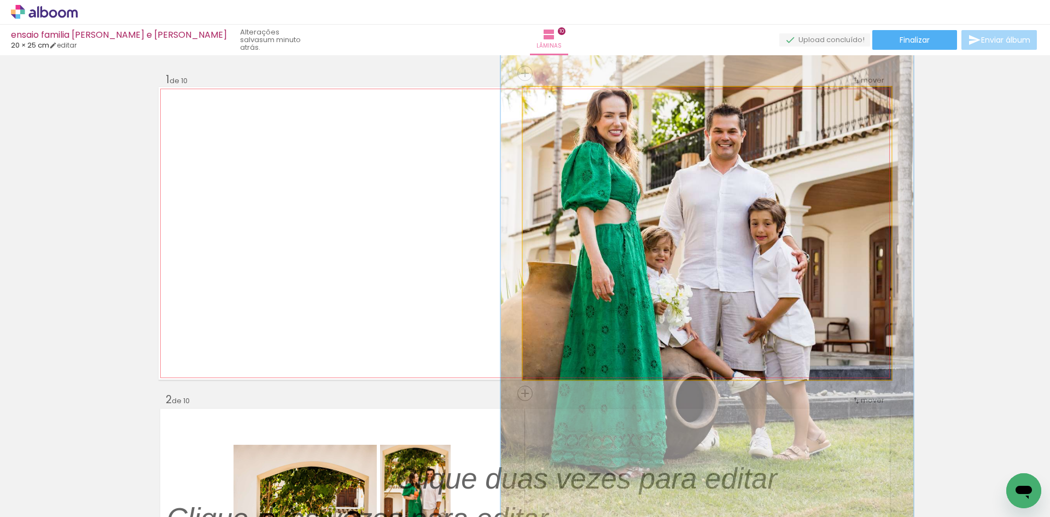
click at [552, 98] on div at bounding box center [553, 99] width 18 height 18
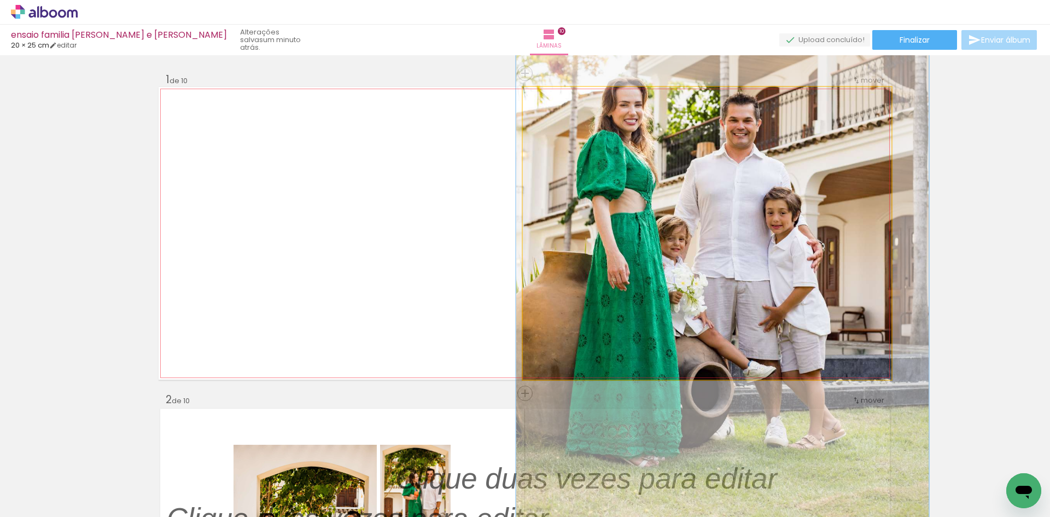
drag, startPoint x: 692, startPoint y: 224, endPoint x: 706, endPoint y: 214, distance: 18.1
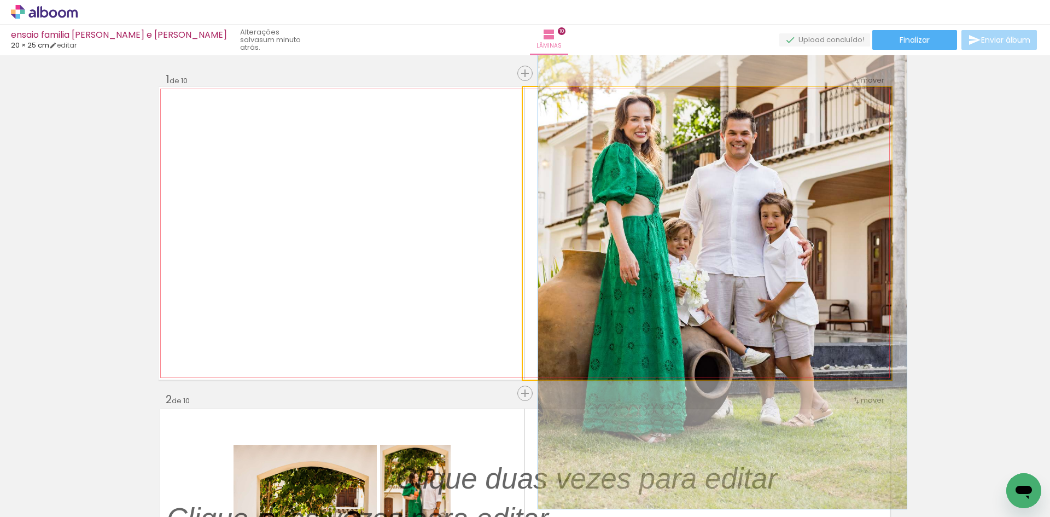
drag, startPoint x: 554, startPoint y: 98, endPoint x: 510, endPoint y: 97, distance: 43.8
type paper-slider "100"
click at [510, 97] on quentale-layouter at bounding box center [525, 233] width 733 height 293
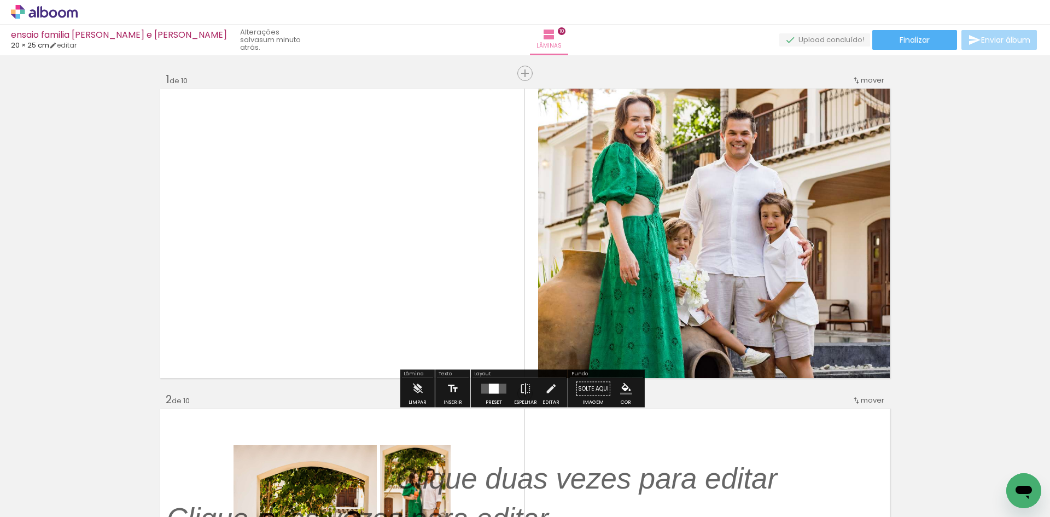
click at [451, 392] on iron-icon at bounding box center [453, 389] width 12 height 22
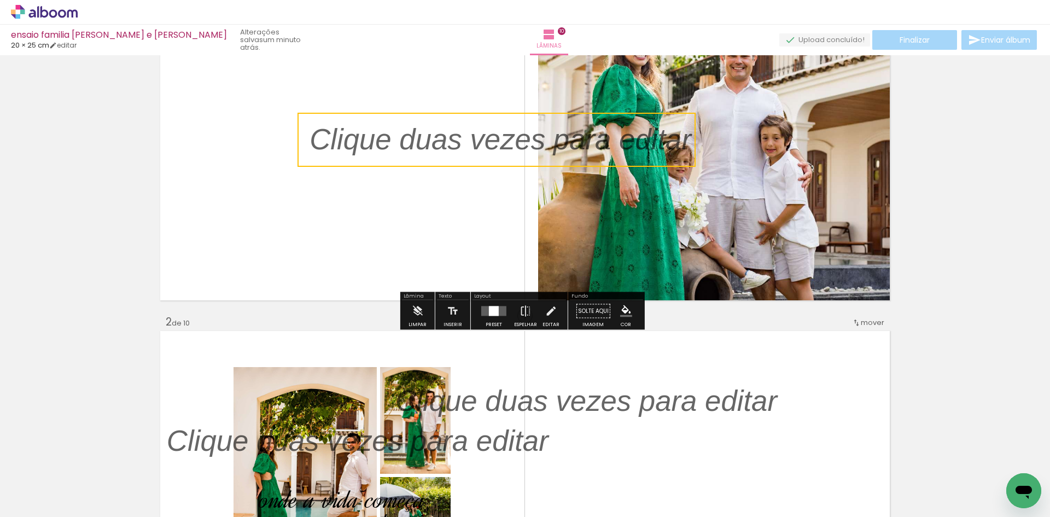
scroll to position [109, 0]
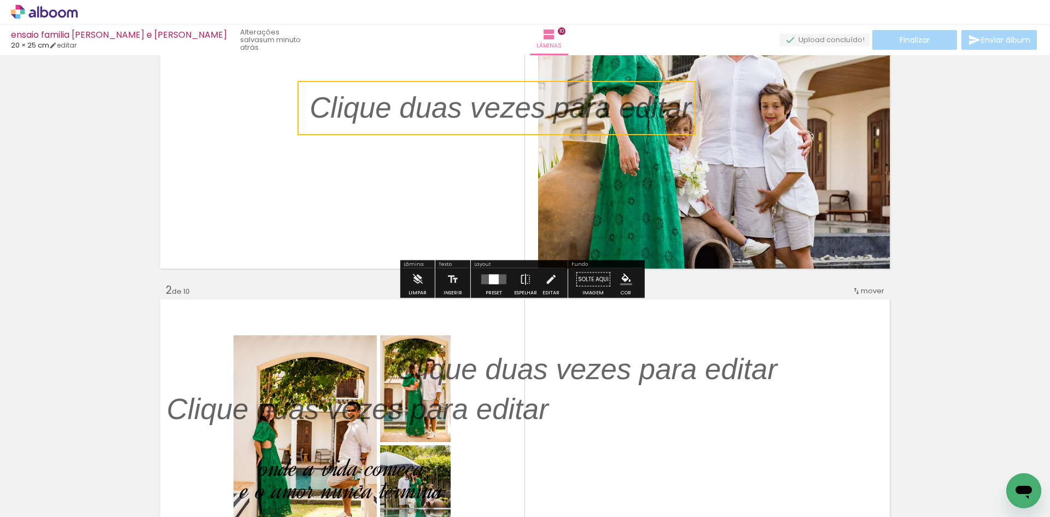
click at [451, 111] on quentale-selection at bounding box center [497, 108] width 398 height 54
type input "Sans Serif"
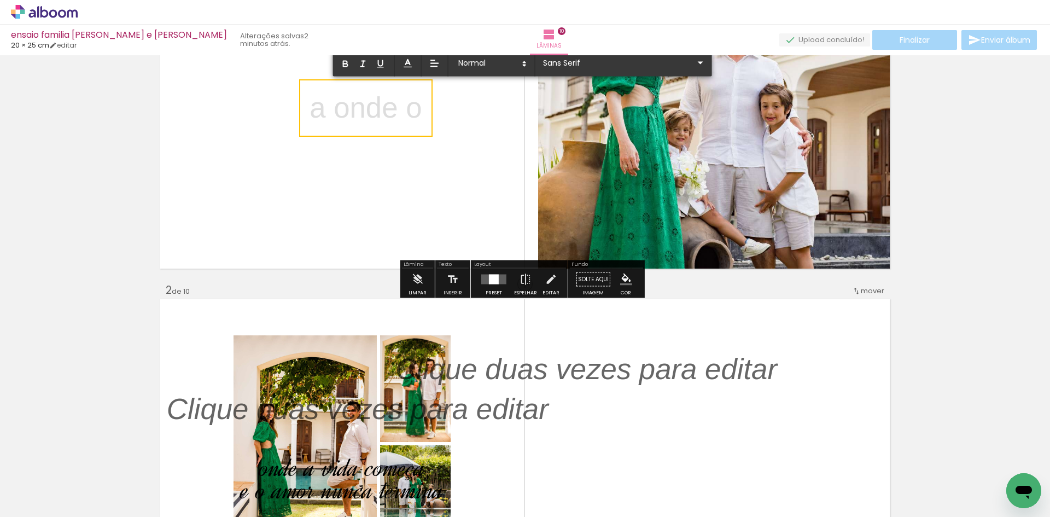
click at [416, 106] on p "a onde o" at bounding box center [366, 108] width 112 height 41
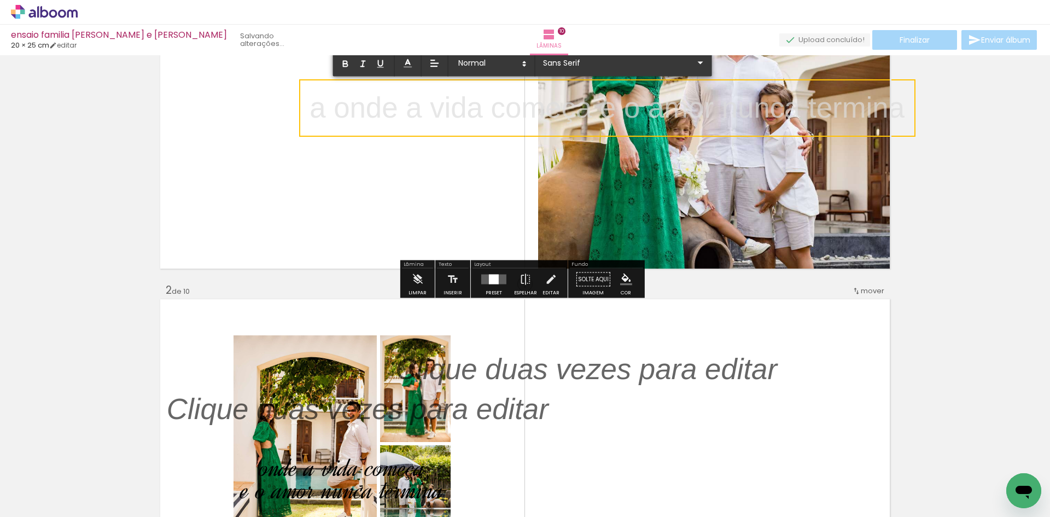
drag, startPoint x: 597, startPoint y: 114, endPoint x: 615, endPoint y: 127, distance: 22.8
click at [597, 114] on p "a onde a vida começa e o amor nunca termina" at bounding box center [607, 108] width 595 height 41
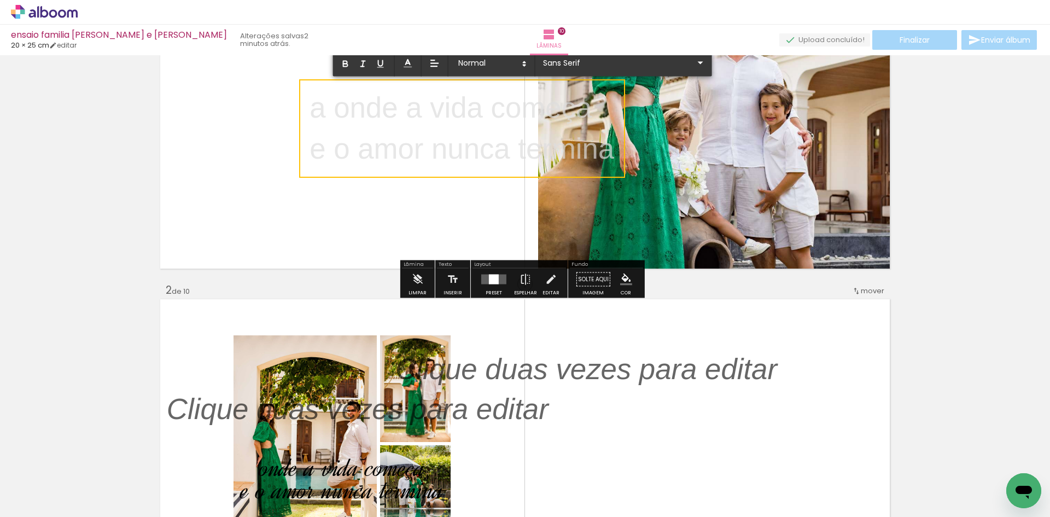
scroll to position [0, 0]
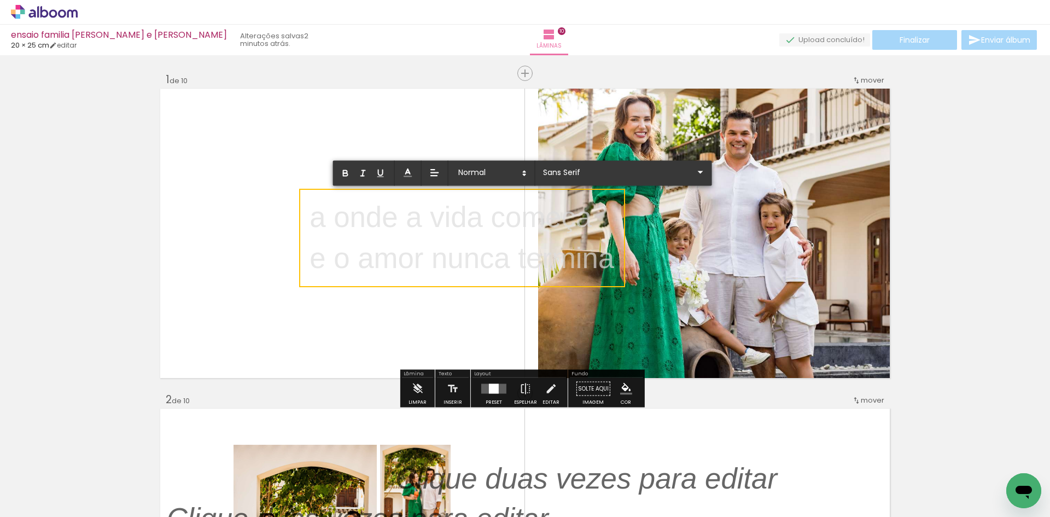
click at [557, 262] on p "e o amor nunca termina" at bounding box center [462, 257] width 305 height 41
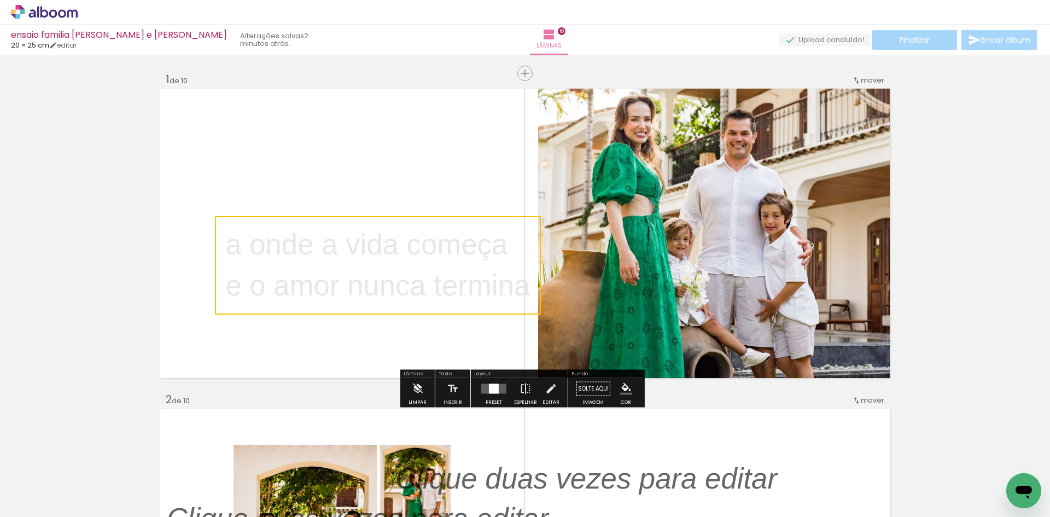
drag, startPoint x: 624, startPoint y: 262, endPoint x: 549, endPoint y: 289, distance: 80.3
click at [541, 289] on quentale-selection at bounding box center [378, 265] width 326 height 98
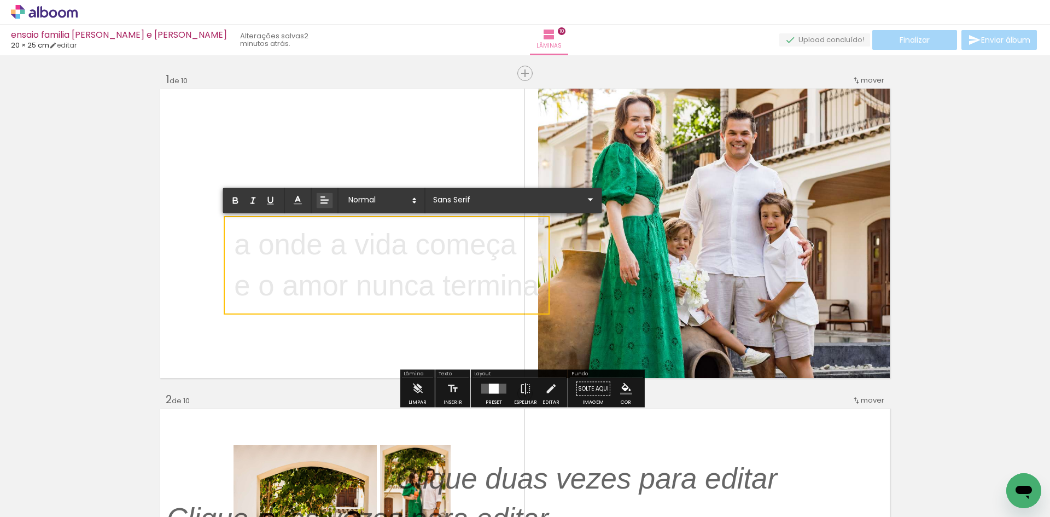
click at [329, 199] on icon at bounding box center [325, 200] width 11 height 11
click at [327, 241] on icon at bounding box center [325, 241] width 10 height 10
drag, startPoint x: 535, startPoint y: 289, endPoint x: 227, endPoint y: 247, distance: 310.4
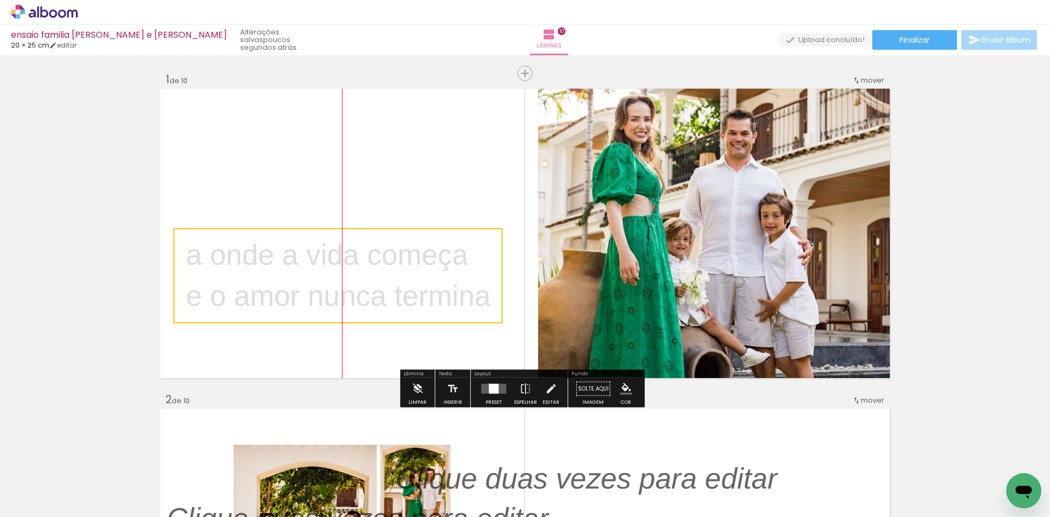
drag, startPoint x: 340, startPoint y: 235, endPoint x: 301, endPoint y: 245, distance: 40.2
click at [301, 245] on quentale-selection at bounding box center [337, 275] width 329 height 95
click at [365, 256] on quentale-selection at bounding box center [337, 275] width 329 height 95
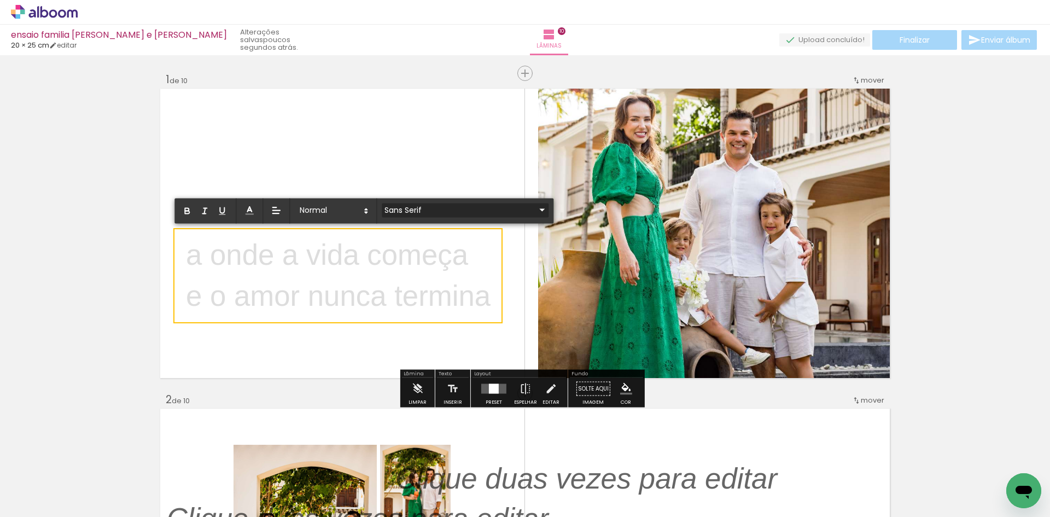
click at [416, 213] on input "Sans Serif" at bounding box center [459, 209] width 154 height 11
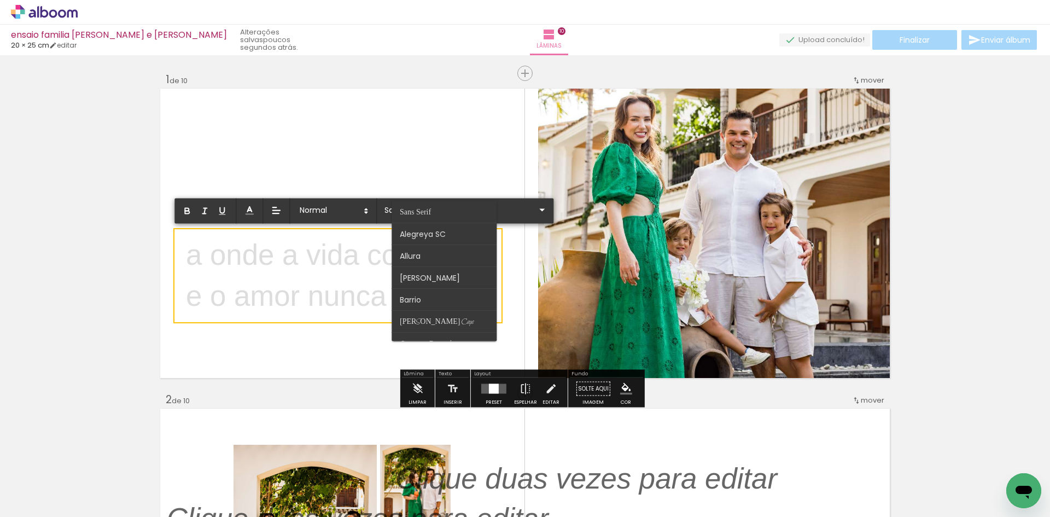
click at [345, 237] on p "a onde a vida começa" at bounding box center [338, 255] width 305 height 41
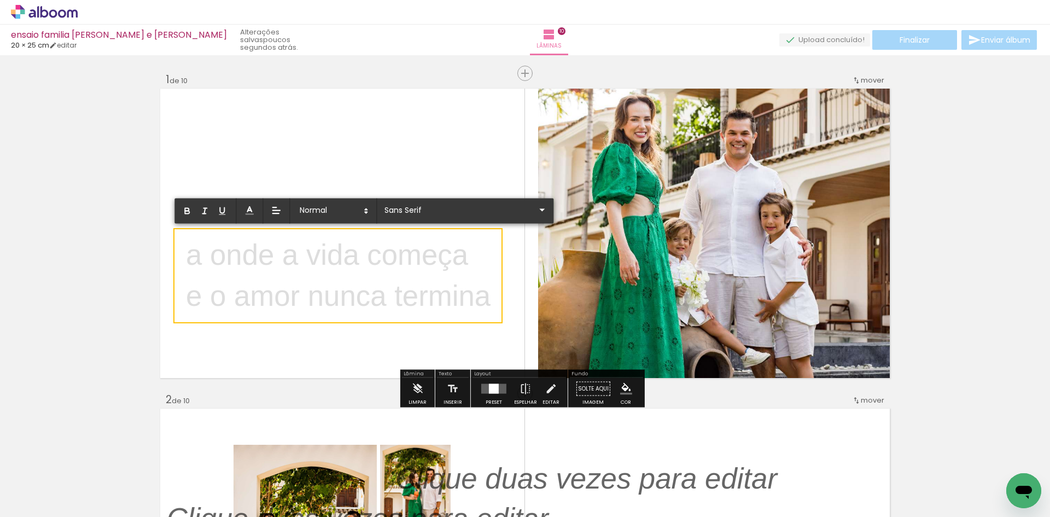
drag, startPoint x: 183, startPoint y: 253, endPoint x: 499, endPoint y: 311, distance: 321.4
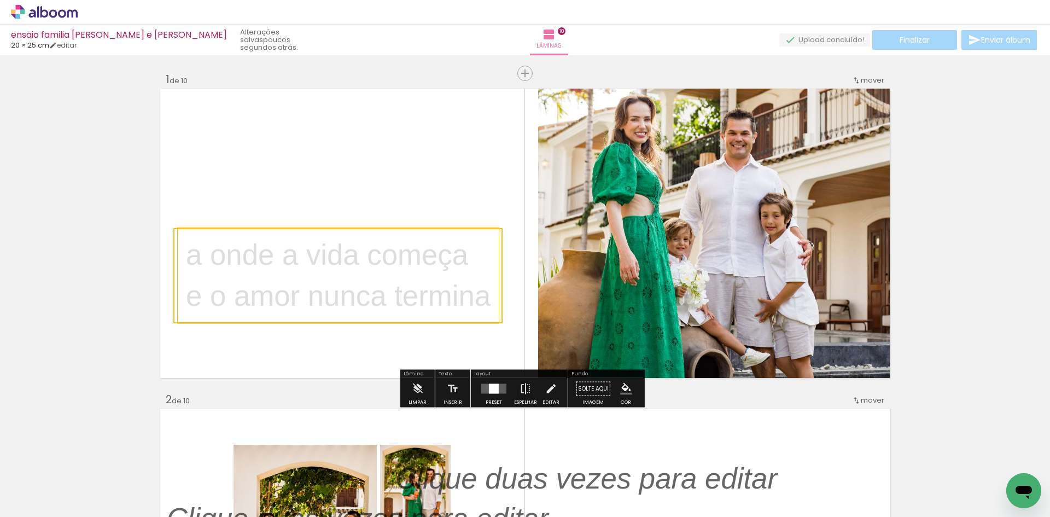
click at [481, 296] on quentale-selection at bounding box center [337, 275] width 329 height 95
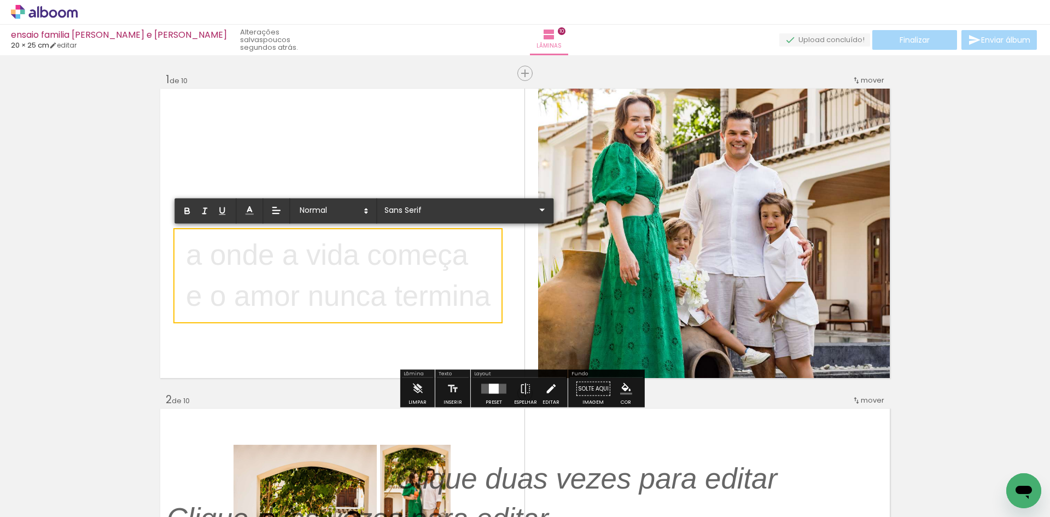
click at [548, 393] on iron-icon at bounding box center [551, 389] width 12 height 22
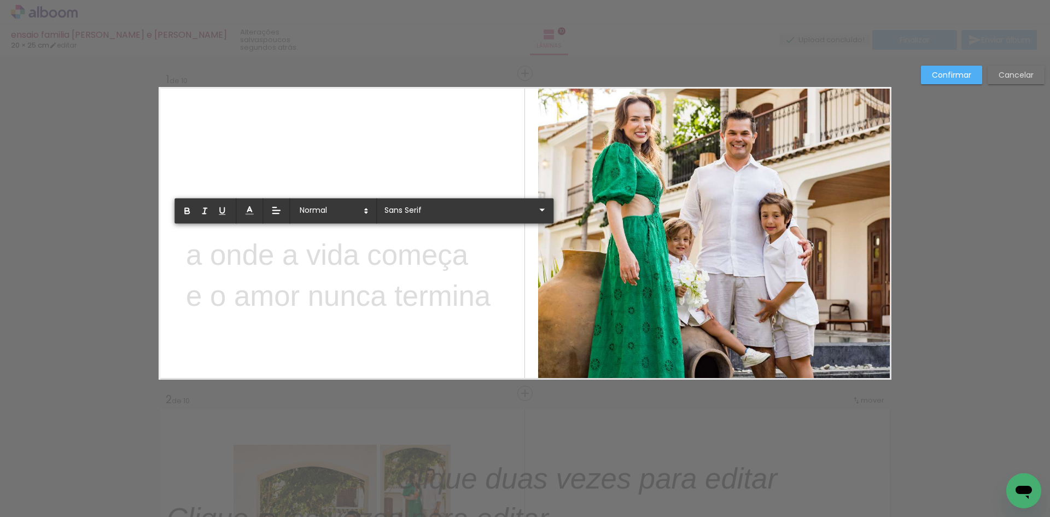
click at [430, 268] on p "a onde a vida começa" at bounding box center [338, 255] width 305 height 41
click at [461, 295] on p "e o amor nunca termina" at bounding box center [338, 295] width 305 height 41
drag, startPoint x: 484, startPoint y: 301, endPoint x: 183, endPoint y: 248, distance: 305.6
click at [186, 248] on div "a onde a vida começa e o amor nunca termina" at bounding box center [338, 276] width 305 height 82
click at [251, 211] on line at bounding box center [249, 211] width 3 height 0
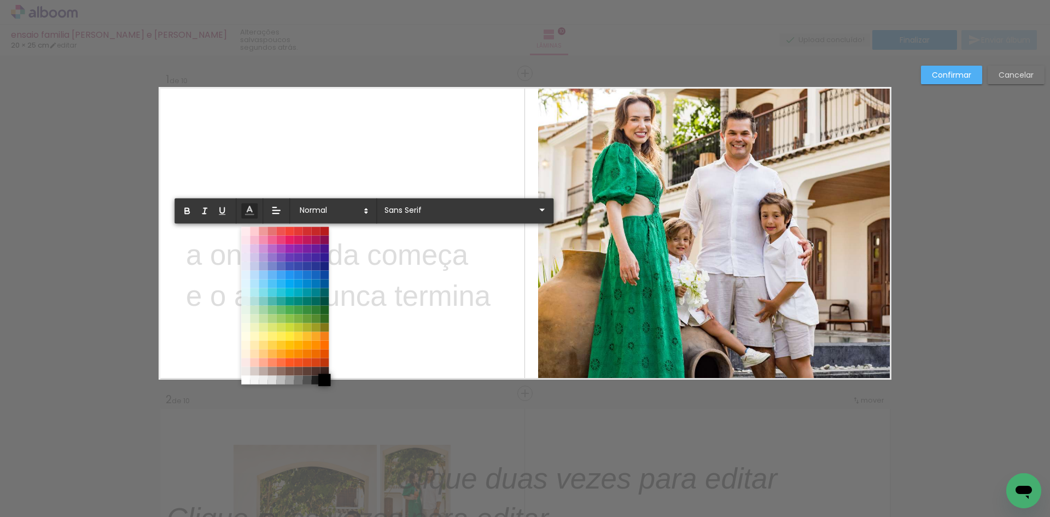
click at [328, 381] on span at bounding box center [324, 380] width 12 height 12
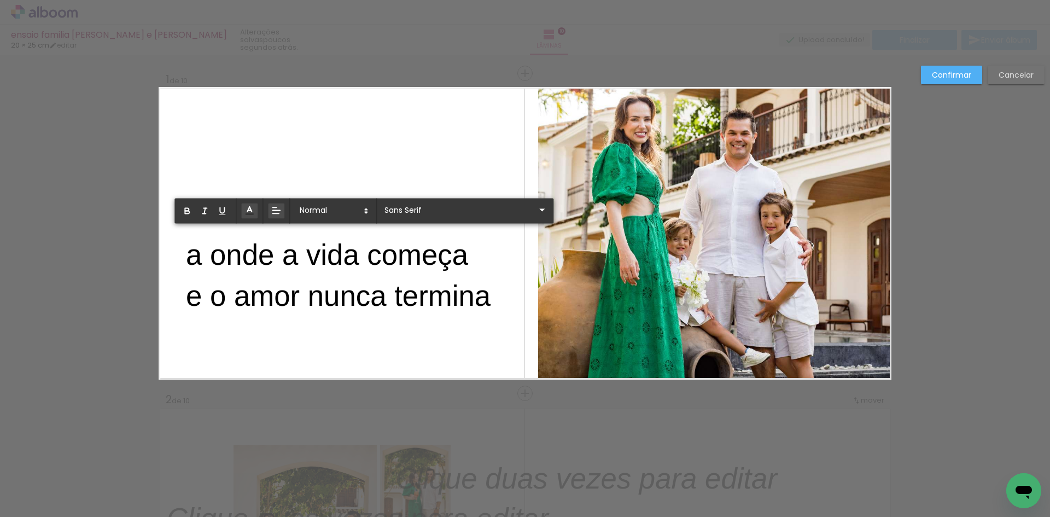
click at [280, 212] on icon at bounding box center [276, 210] width 11 height 11
click at [280, 251] on line at bounding box center [276, 251] width 7 height 0
click at [190, 297] on span "e o amor nunca termina" at bounding box center [338, 295] width 305 height 32
drag, startPoint x: 182, startPoint y: 298, endPoint x: 493, endPoint y: 301, distance: 311.3
click at [493, 301] on p "e o amor nunca termina" at bounding box center [342, 295] width 313 height 41
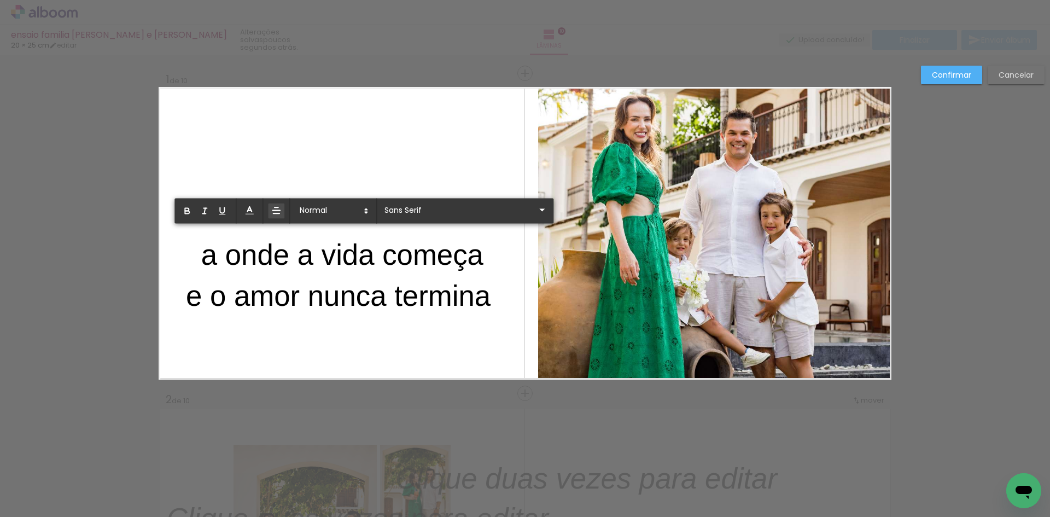
click at [276, 211] on line at bounding box center [276, 211] width 7 height 0
click at [276, 247] on icon at bounding box center [276, 251] width 10 height 10
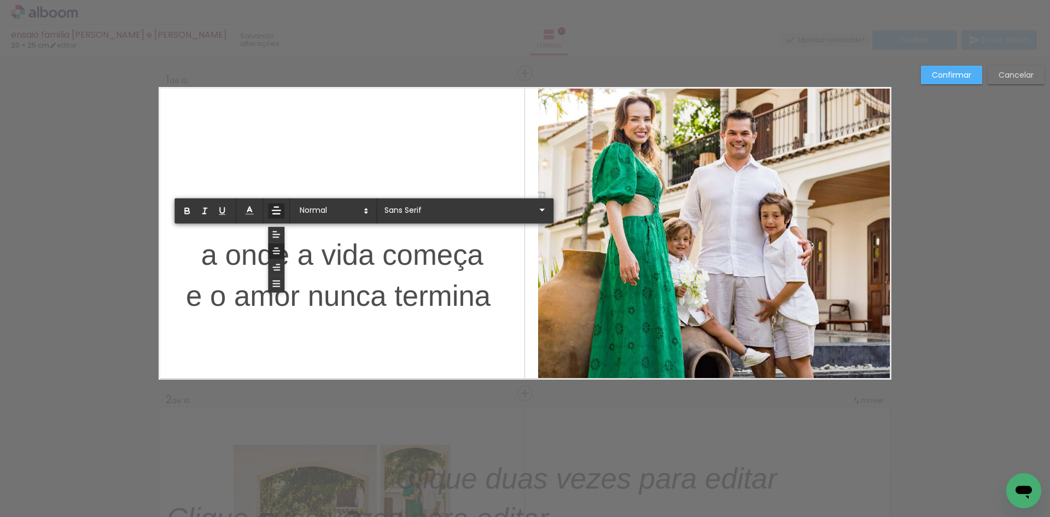
click at [186, 293] on span "e o amor nunca termina" at bounding box center [338, 295] width 305 height 32
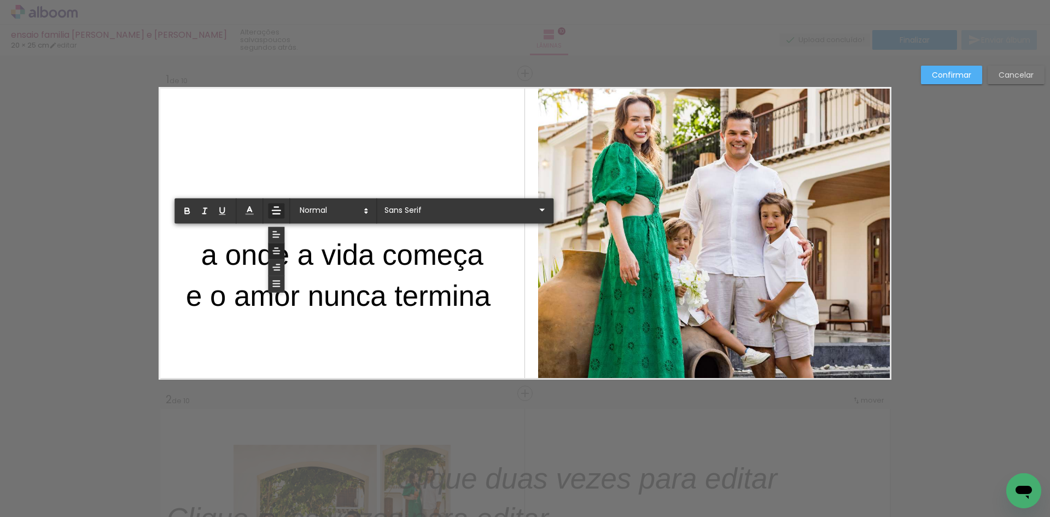
scroll to position [875, 0]
click at [310, 266] on span "a onde a vida começa" at bounding box center [342, 255] width 282 height 32
click at [189, 262] on p "a onde a vida começa" at bounding box center [342, 255] width 313 height 41
click at [186, 299] on span "e o amor nunca termina" at bounding box center [338, 295] width 305 height 32
click at [387, 249] on span "a onde a vida começa" at bounding box center [342, 255] width 282 height 32
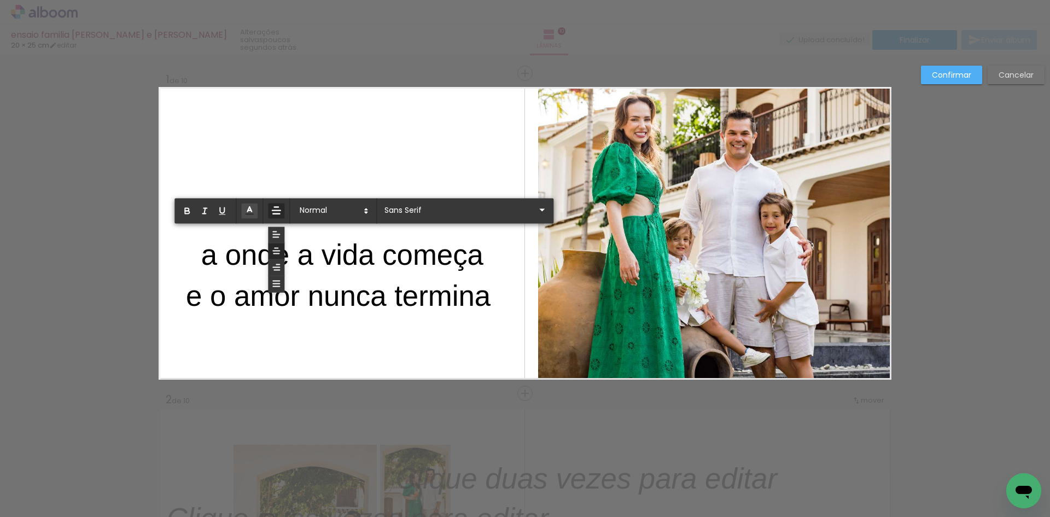
drag, startPoint x: 489, startPoint y: 298, endPoint x: 189, endPoint y: 248, distance: 304.0
click at [186, 251] on div "a onde a vida começa e o amor nunca termina" at bounding box center [342, 276] width 313 height 82
click at [444, 205] on input "Sans Serif" at bounding box center [459, 209] width 154 height 11
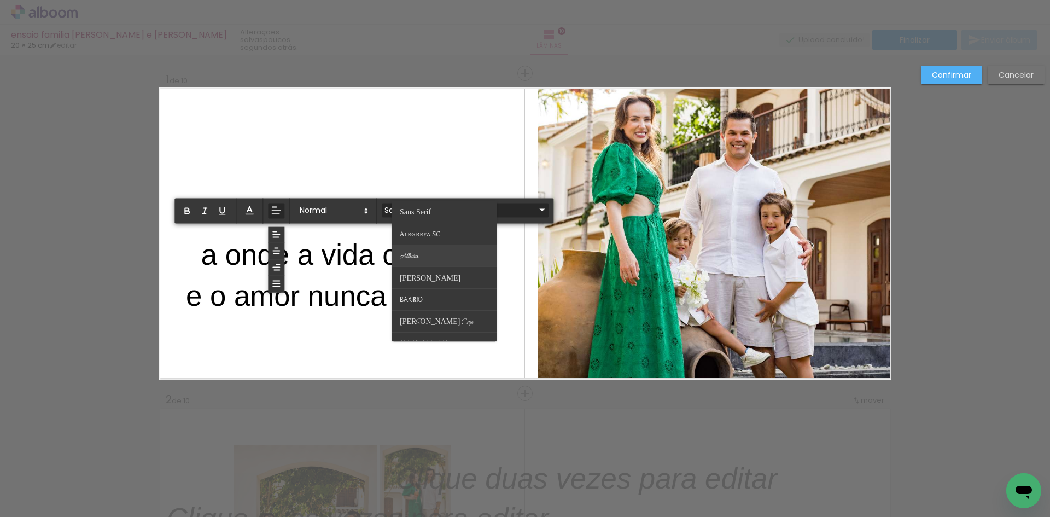
click at [437, 253] on paper-item at bounding box center [444, 256] width 105 height 22
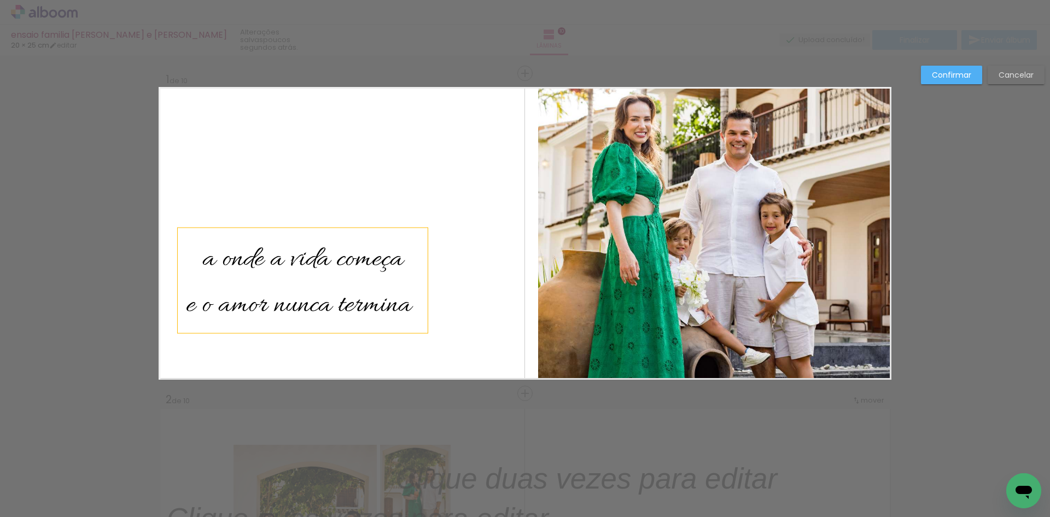
click at [246, 243] on span "a onde a vida começa" at bounding box center [302, 260] width 201 height 36
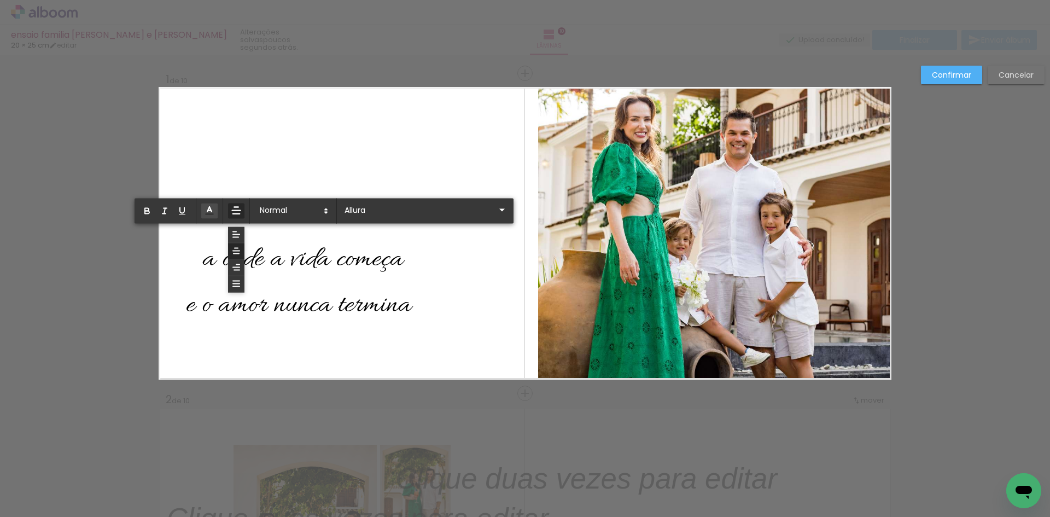
click at [323, 169] on quentale-layouter at bounding box center [525, 233] width 733 height 293
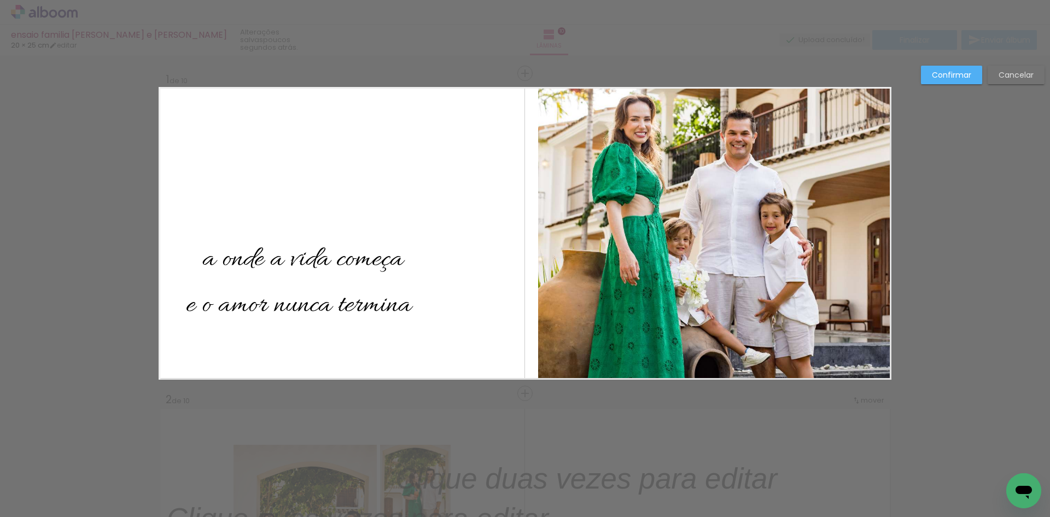
click at [457, 243] on quentale-layouter at bounding box center [525, 233] width 733 height 293
click at [301, 270] on span "a onde a vida começa" at bounding box center [302, 260] width 201 height 36
click at [405, 305] on span "e o amor nunca termina" at bounding box center [298, 305] width 225 height 36
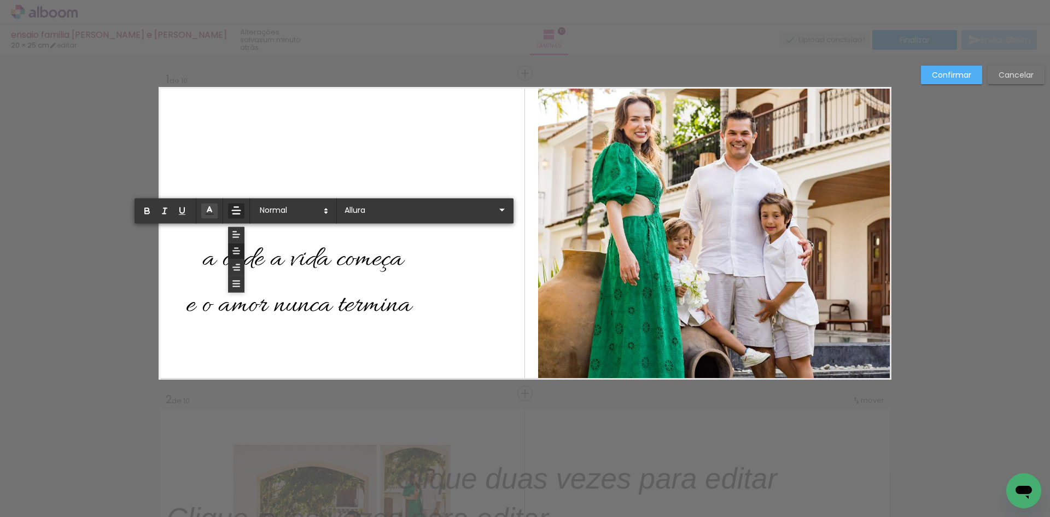
drag, startPoint x: 378, startPoint y: 305, endPoint x: 190, endPoint y: 260, distance: 193.1
click at [191, 260] on div "a onde a vida começa e o amor nunca termina" at bounding box center [303, 281] width 234 height 92
click at [407, 205] on input "Allura" at bounding box center [419, 209] width 154 height 11
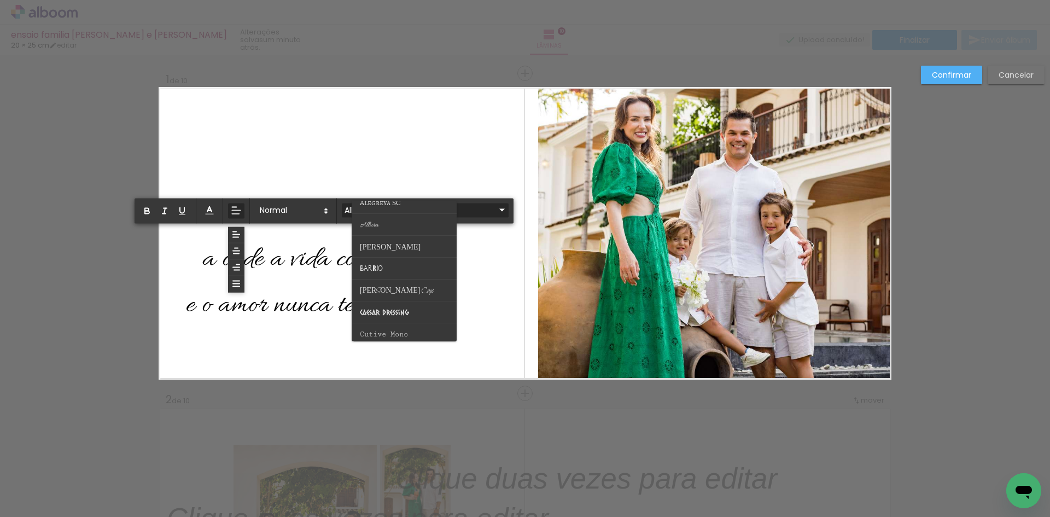
scroll to position [33, 0]
click at [413, 291] on paper-item at bounding box center [404, 288] width 105 height 22
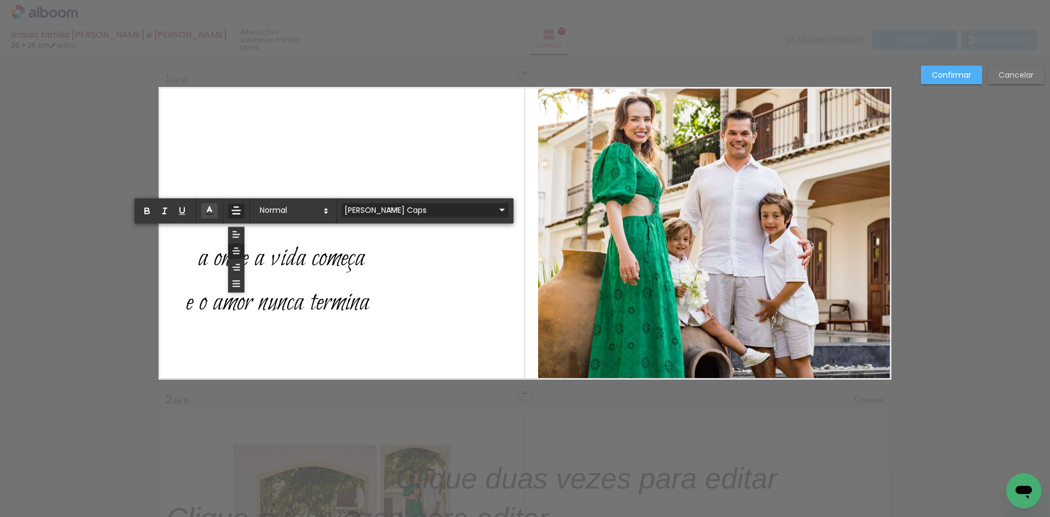
click at [393, 204] on input "[PERSON_NAME] Caps" at bounding box center [419, 209] width 154 height 11
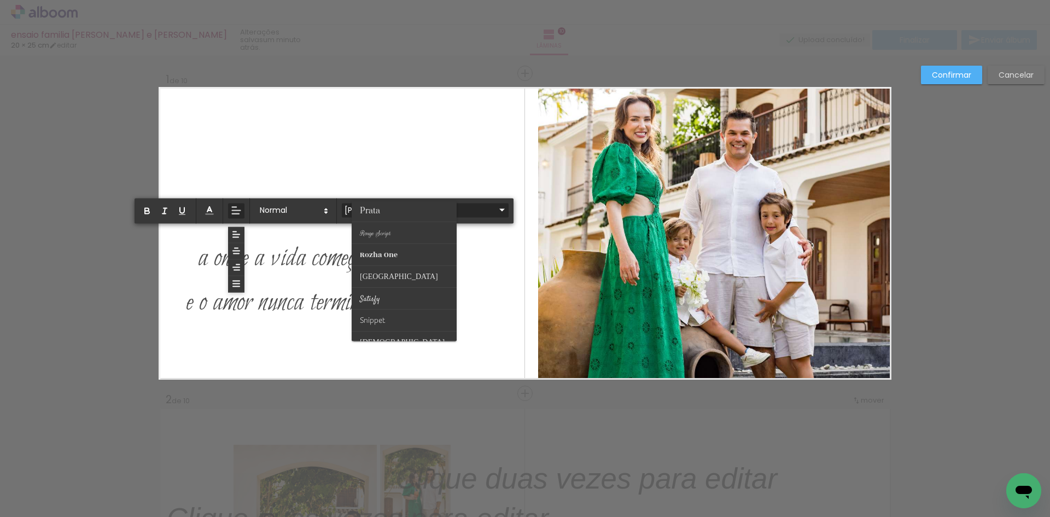
scroll to position [390, 0]
click at [404, 233] on paper-item at bounding box center [404, 238] width 105 height 22
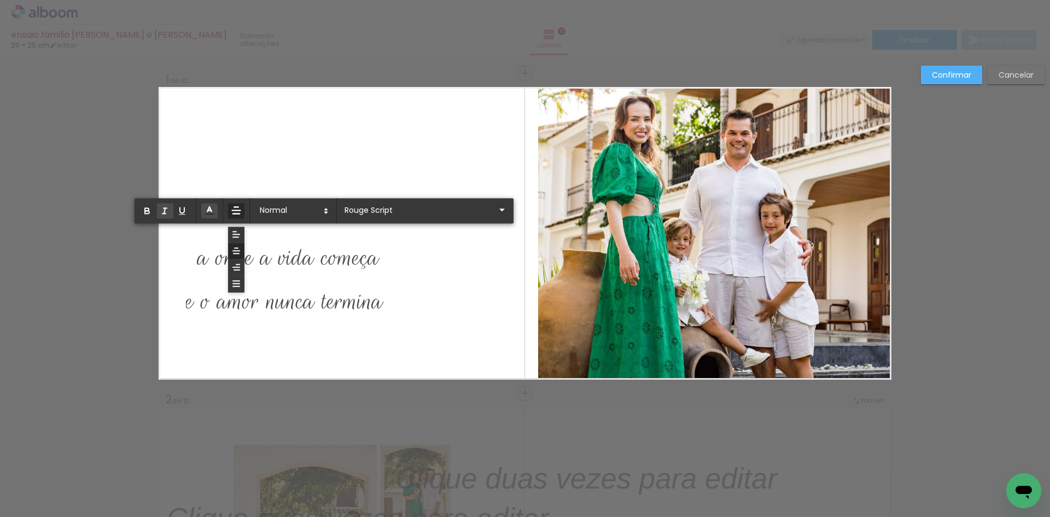
click at [161, 212] on icon "button" at bounding box center [165, 211] width 10 height 10
click at [147, 211] on icon "button" at bounding box center [147, 212] width 4 height 3
click at [399, 306] on quentale-layouter at bounding box center [525, 233] width 733 height 293
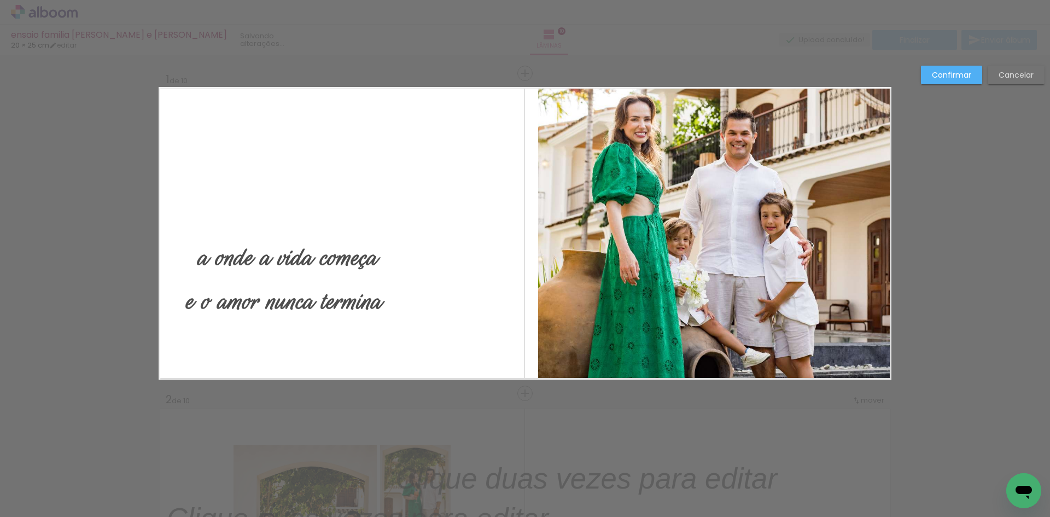
click at [440, 285] on quentale-layouter at bounding box center [525, 233] width 733 height 293
click at [323, 277] on p "a onde a vida começa" at bounding box center [288, 257] width 204 height 44
click at [328, 263] on em "a onde a vida começa" at bounding box center [287, 258] width 179 height 34
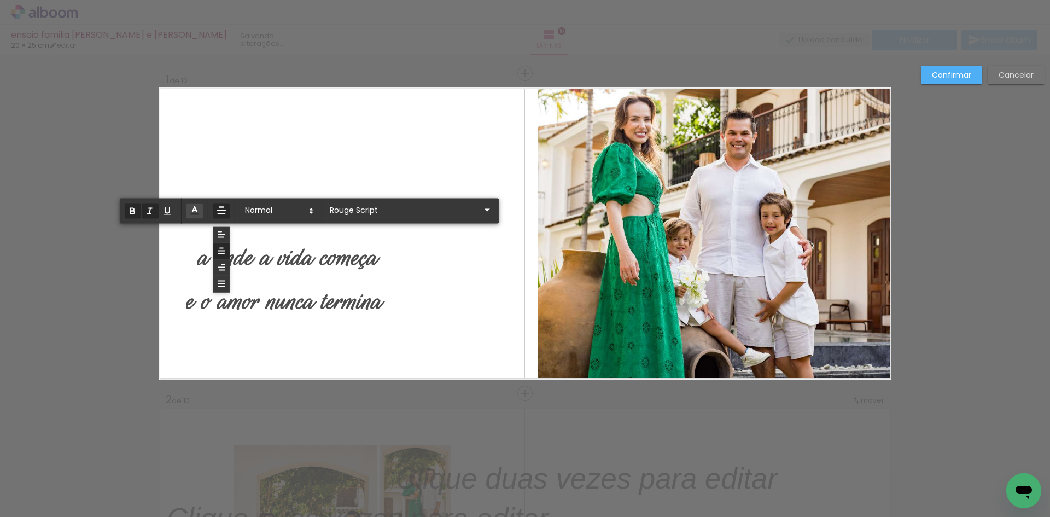
click at [426, 256] on quentale-layouter at bounding box center [525, 233] width 733 height 293
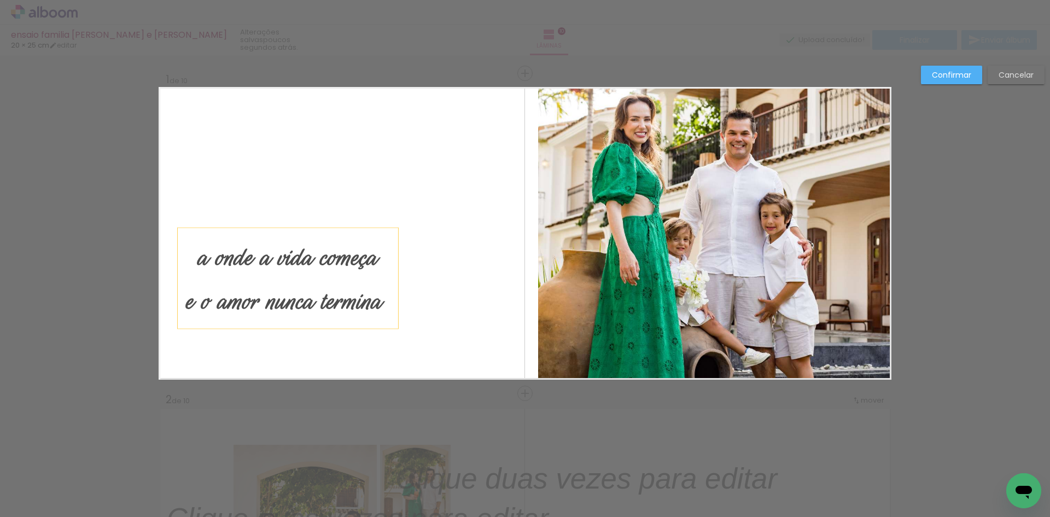
click at [356, 253] on em "a onde a vida começa" at bounding box center [287, 258] width 179 height 34
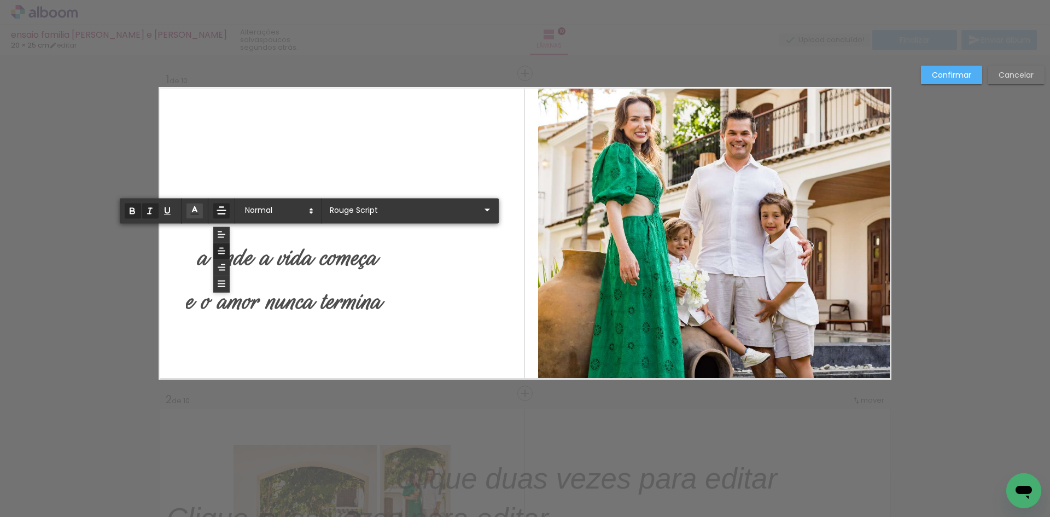
click at [415, 278] on quentale-layouter at bounding box center [525, 233] width 733 height 293
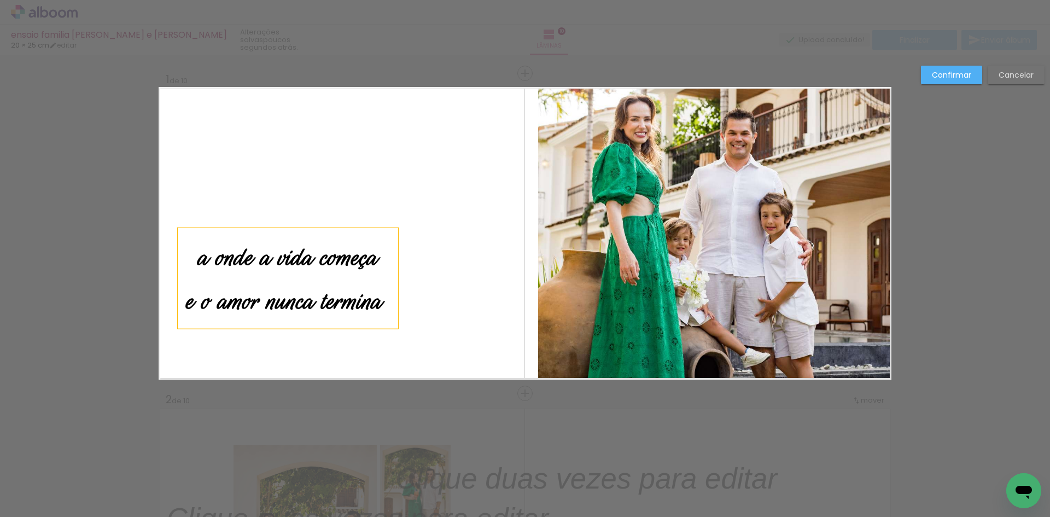
click at [378, 292] on p "e o amor nunca termina" at bounding box center [288, 300] width 204 height 44
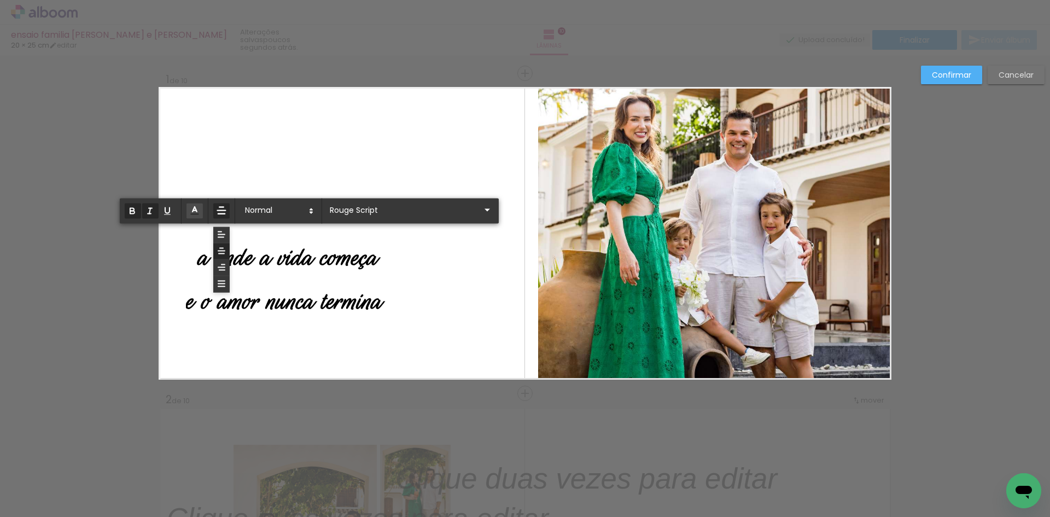
click at [372, 258] on em "a onde a vida começa" at bounding box center [287, 258] width 179 height 34
click at [361, 258] on em "a onde a vida começa" at bounding box center [287, 258] width 179 height 34
click at [379, 299] on p "e o amor nunca termina" at bounding box center [288, 300] width 204 height 44
drag, startPoint x: 382, startPoint y: 303, endPoint x: 264, endPoint y: 379, distance: 140.8
click at [160, 296] on album-spread "1 de 10" at bounding box center [525, 233] width 733 height 293
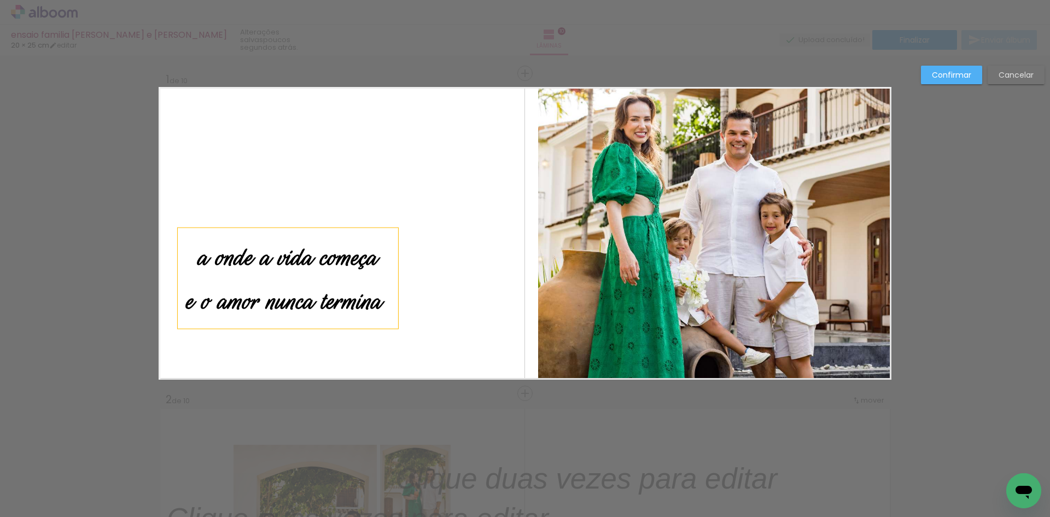
click at [347, 306] on em "e o amor nunca termina" at bounding box center [284, 301] width 196 height 34
click at [380, 303] on p "e o amor nunca termina" at bounding box center [288, 300] width 204 height 44
type input "Rouge Script"
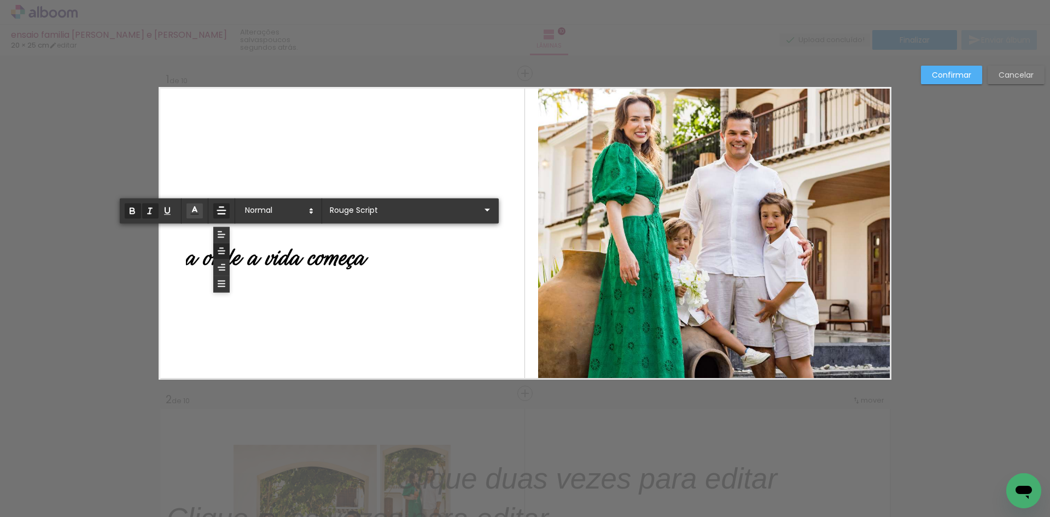
click at [356, 307] on quentale-layouter at bounding box center [525, 233] width 733 height 293
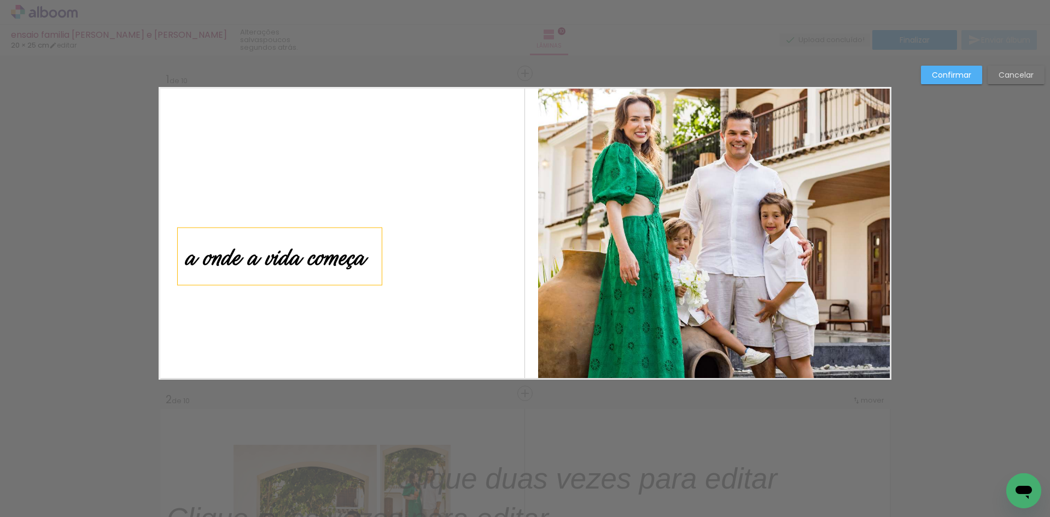
click at [358, 259] on em "a onde a vida começa" at bounding box center [275, 258] width 179 height 34
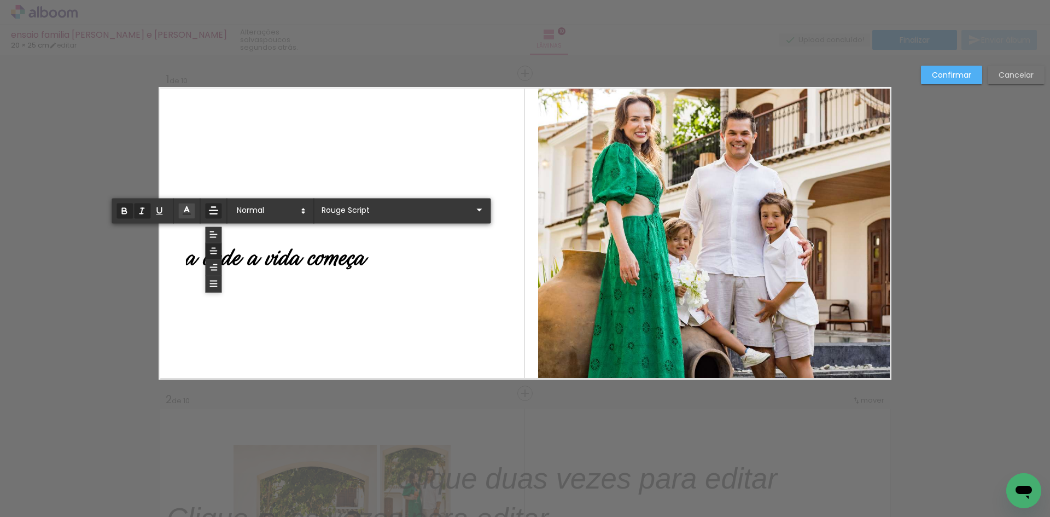
drag, startPoint x: 364, startPoint y: 256, endPoint x: 167, endPoint y: 254, distance: 197.0
click at [167, 254] on album-spread "1 de 10" at bounding box center [525, 233] width 733 height 293
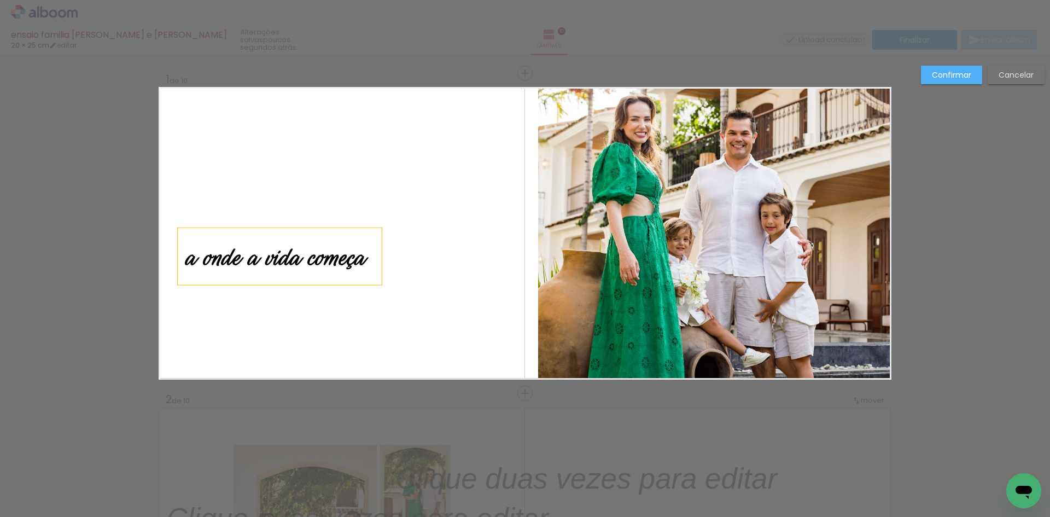
click at [296, 255] on em "a onde a vida começa" at bounding box center [275, 258] width 179 height 34
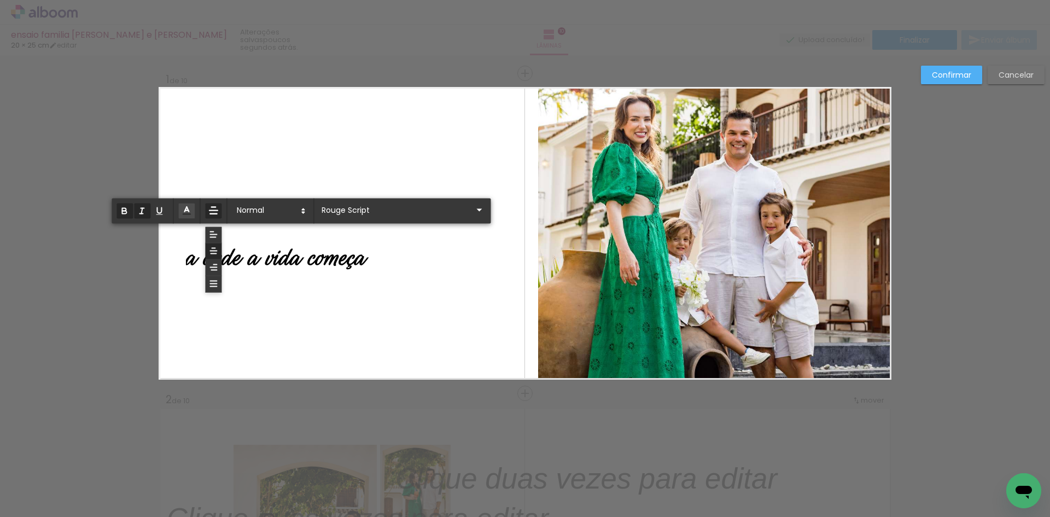
drag, startPoint x: 185, startPoint y: 260, endPoint x: 361, endPoint y: 263, distance: 175.1
click at [361, 263] on p "a onde a vida começa" at bounding box center [280, 257] width 188 height 44
click at [123, 214] on icon "button" at bounding box center [124, 211] width 10 height 10
click at [295, 328] on quentale-layouter at bounding box center [525, 233] width 733 height 293
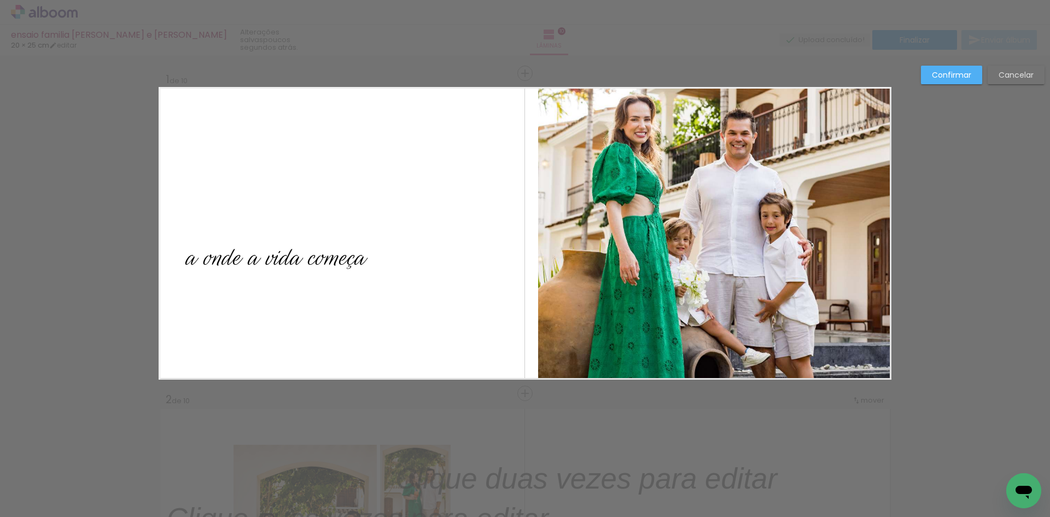
click at [446, 260] on quentale-layouter at bounding box center [525, 233] width 733 height 293
click at [318, 263] on em "a onde a vida começa" at bounding box center [275, 258] width 179 height 34
click at [423, 263] on quentale-layouter at bounding box center [525, 233] width 733 height 293
drag, startPoint x: 316, startPoint y: 254, endPoint x: 409, endPoint y: 260, distance: 93.2
click at [409, 260] on album-spread "1 de 10" at bounding box center [525, 233] width 733 height 293
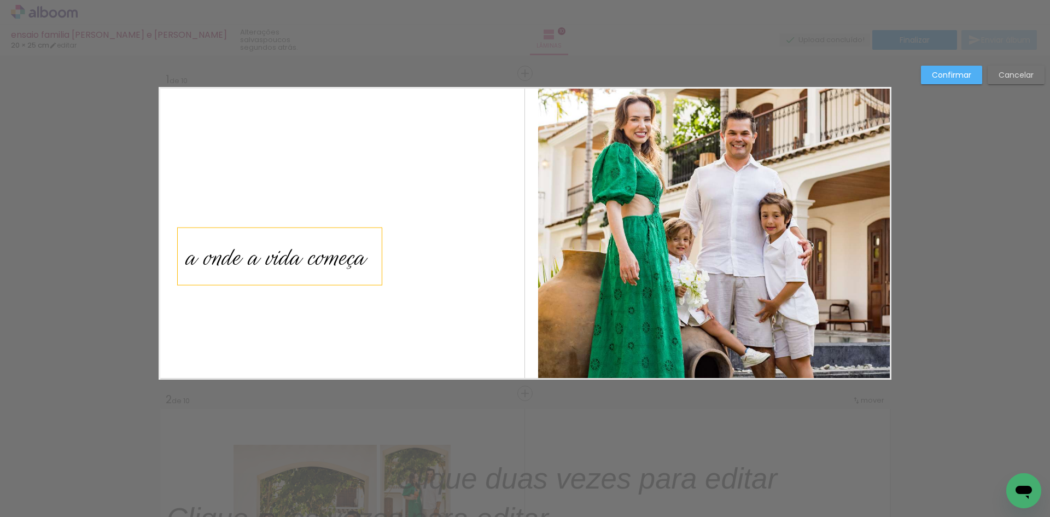
click at [415, 261] on quentale-layouter at bounding box center [525, 233] width 733 height 293
click at [304, 320] on quentale-layouter at bounding box center [525, 233] width 733 height 293
click at [236, 246] on em "a onde a vida começa" at bounding box center [275, 258] width 179 height 34
click at [438, 268] on quentale-layouter at bounding box center [525, 233] width 733 height 293
drag, startPoint x: 355, startPoint y: 266, endPoint x: 390, endPoint y: 270, distance: 34.7
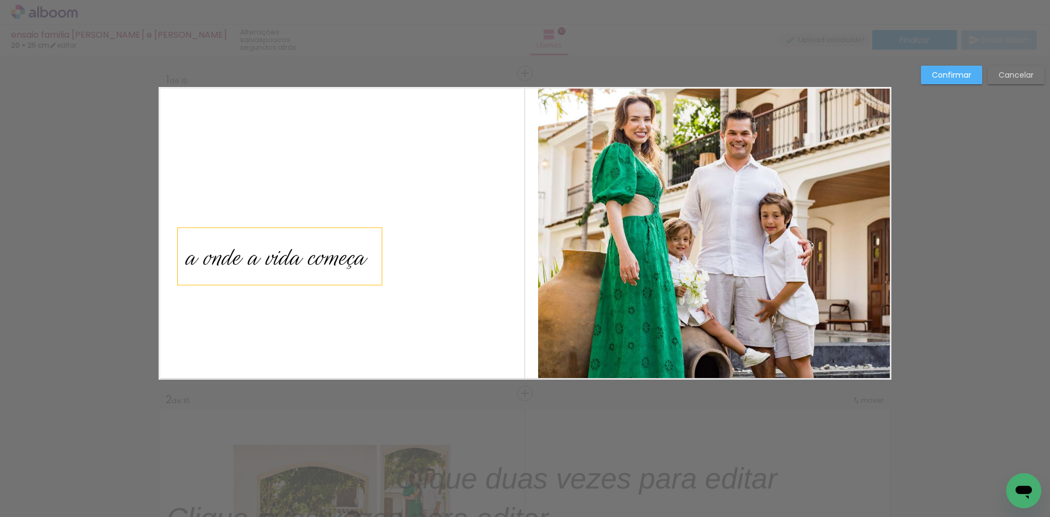
click at [390, 270] on album-spread "1 de 10" at bounding box center [525, 233] width 733 height 293
click at [392, 268] on quentale-layouter at bounding box center [525, 233] width 733 height 293
click at [278, 306] on quentale-layouter at bounding box center [525, 233] width 733 height 293
click at [285, 254] on em "a onde a vida começa" at bounding box center [275, 258] width 179 height 34
click at [292, 233] on div "a onde a vida começa" at bounding box center [280, 256] width 204 height 57
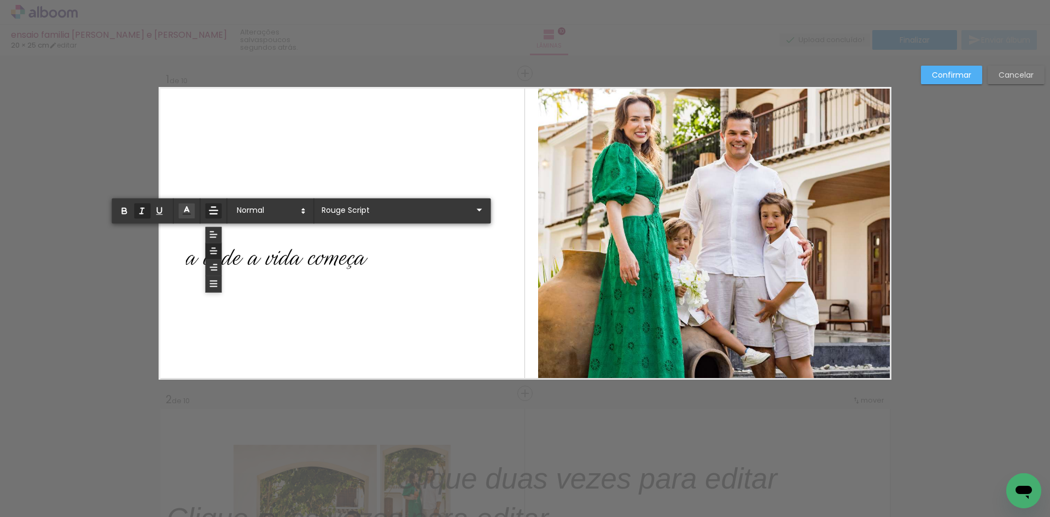
click at [421, 239] on quentale-layouter at bounding box center [525, 233] width 733 height 293
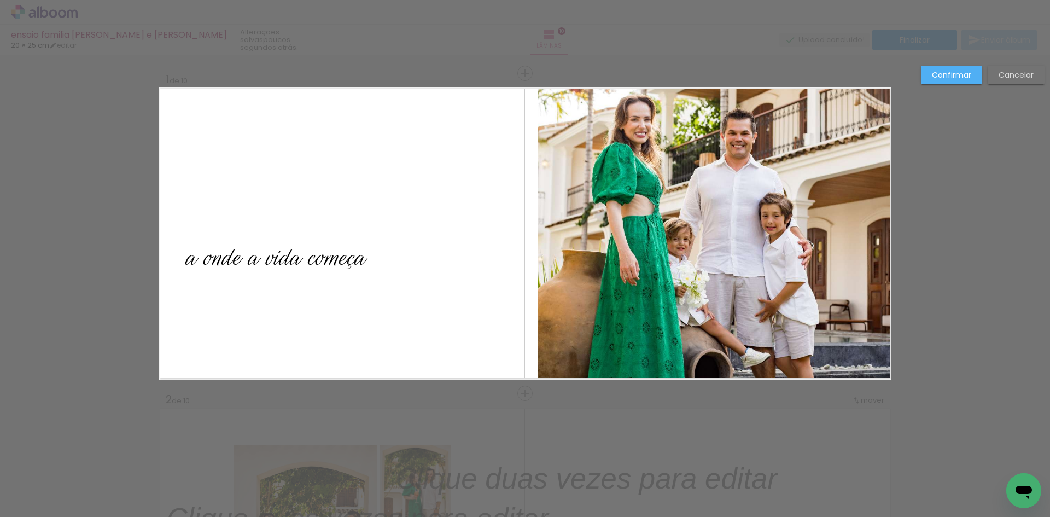
click at [438, 234] on quentale-layouter at bounding box center [525, 233] width 733 height 293
click at [313, 263] on em "a onde a vida começa" at bounding box center [275, 258] width 179 height 34
click at [0, 0] on slot "Confirmar" at bounding box center [0, 0] width 0 height 0
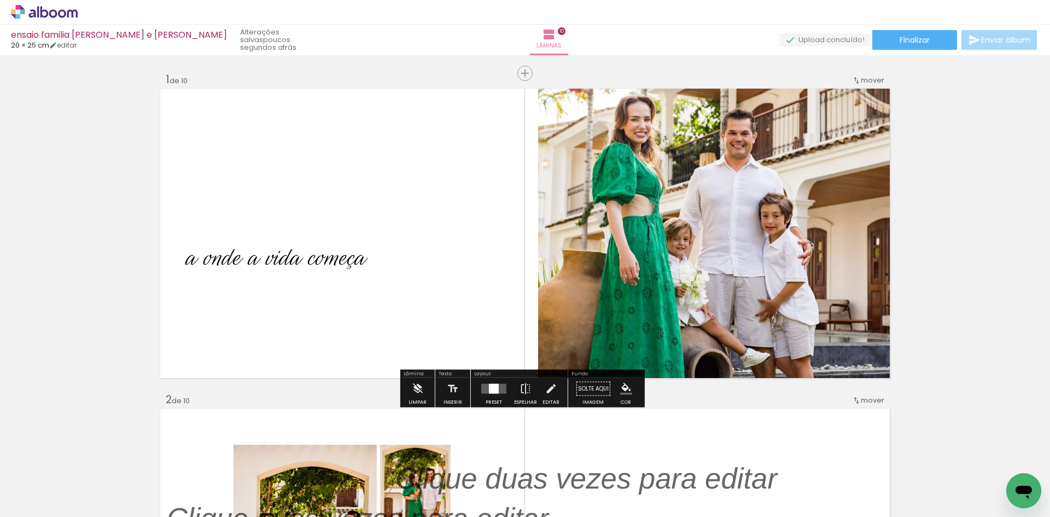
drag, startPoint x: 336, startPoint y: 266, endPoint x: 362, endPoint y: 268, distance: 25.2
click at [354, 269] on em "a onde a vida começa" at bounding box center [275, 258] width 179 height 34
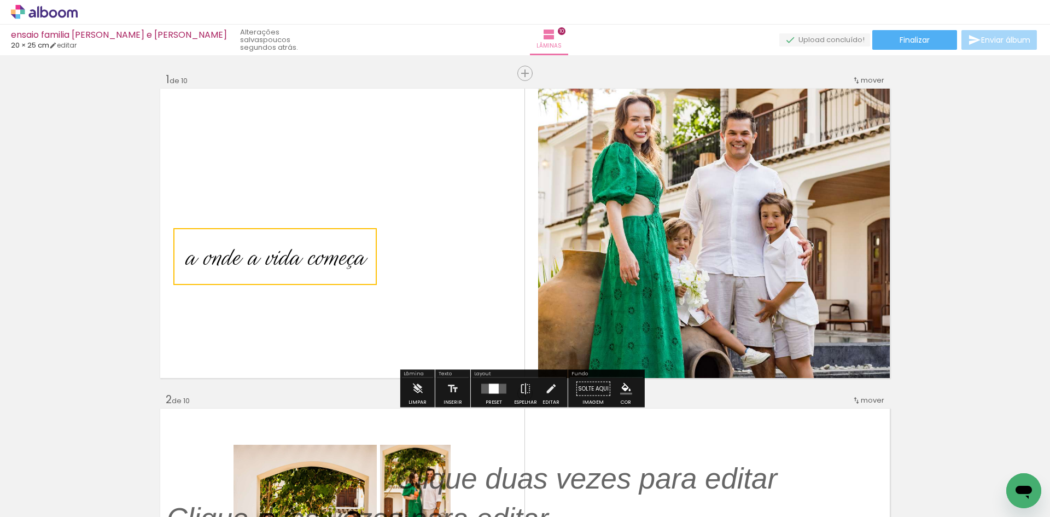
click at [417, 271] on quentale-layouter at bounding box center [525, 233] width 733 height 293
click at [362, 254] on p "a onde a vida começa" at bounding box center [280, 257] width 188 height 44
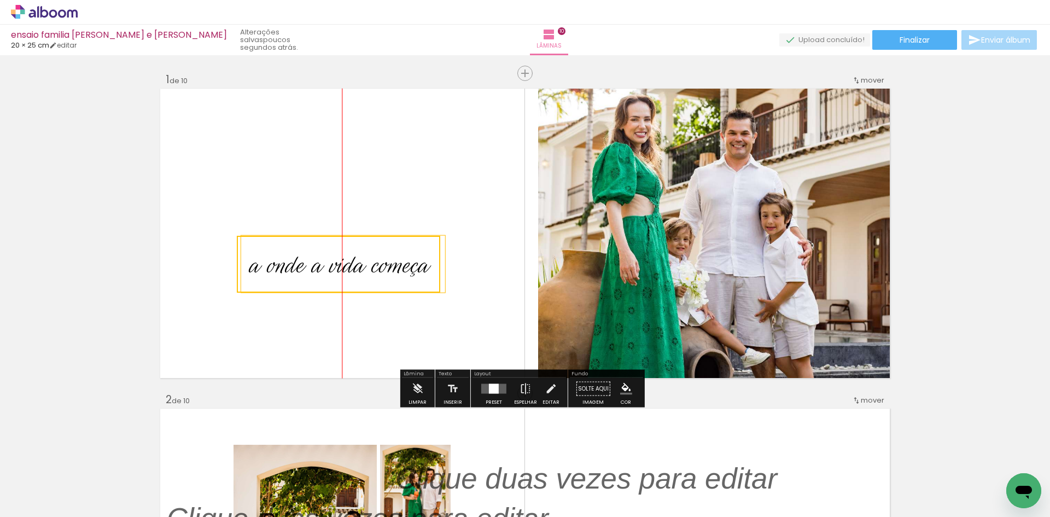
drag, startPoint x: 374, startPoint y: 258, endPoint x: 434, endPoint y: 265, distance: 60.7
click at [434, 265] on quentale-selection at bounding box center [339, 264] width 204 height 57
click at [475, 270] on quentale-layouter at bounding box center [525, 233] width 733 height 293
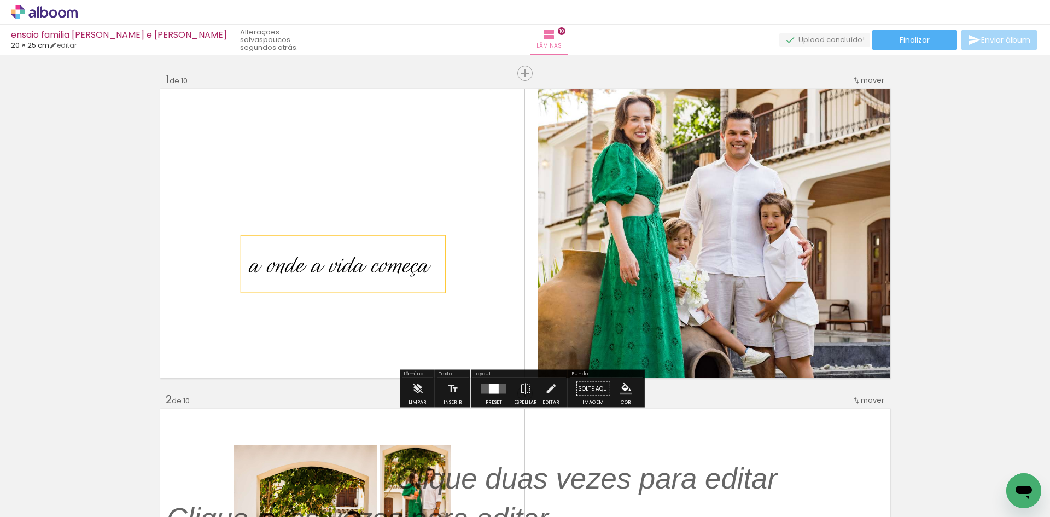
click at [422, 265] on em "a onde a vida começa" at bounding box center [338, 265] width 179 height 34
click at [421, 267] on quentale-selection at bounding box center [339, 264] width 204 height 57
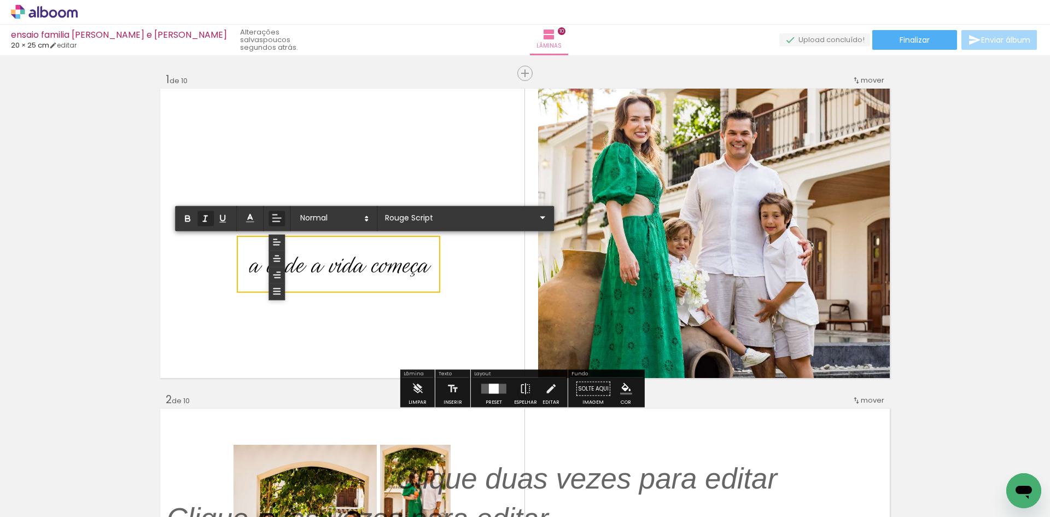
click at [421, 267] on em "a onde a vida começa" at bounding box center [338, 265] width 179 height 34
click at [456, 263] on quentale-layouter at bounding box center [525, 233] width 733 height 293
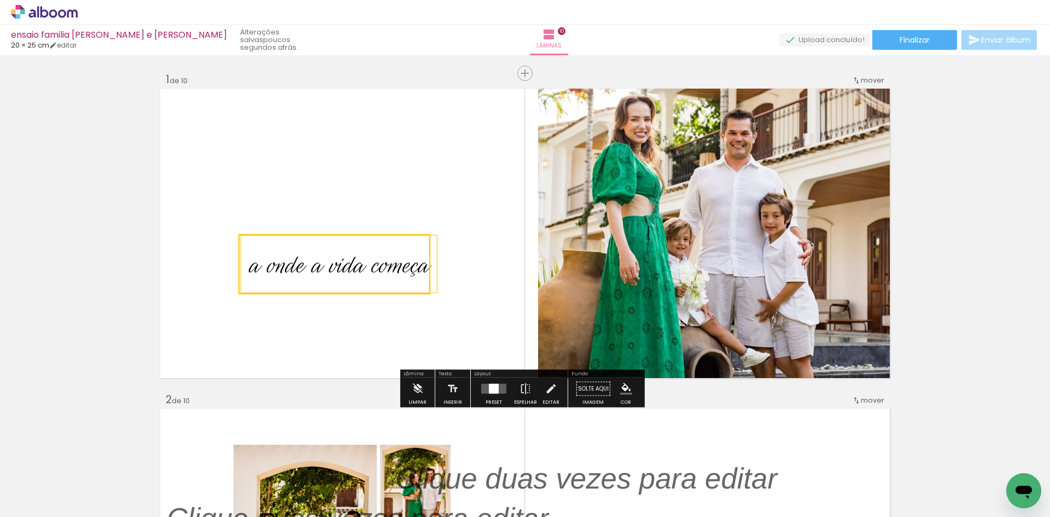
click at [481, 269] on quentale-layouter at bounding box center [525, 233] width 733 height 293
click at [407, 268] on em "a onde a vida começa" at bounding box center [338, 265] width 179 height 34
click at [423, 266] on quentale-selection at bounding box center [334, 264] width 195 height 57
click at [423, 266] on em "a onde a vida começa" at bounding box center [338, 265] width 179 height 34
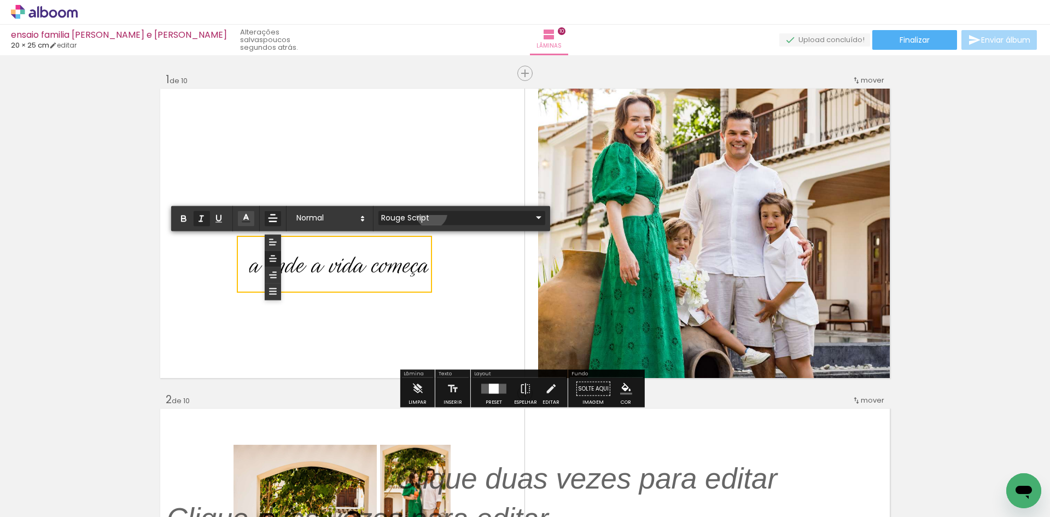
click at [432, 213] on input "Rouge Script" at bounding box center [456, 217] width 154 height 11
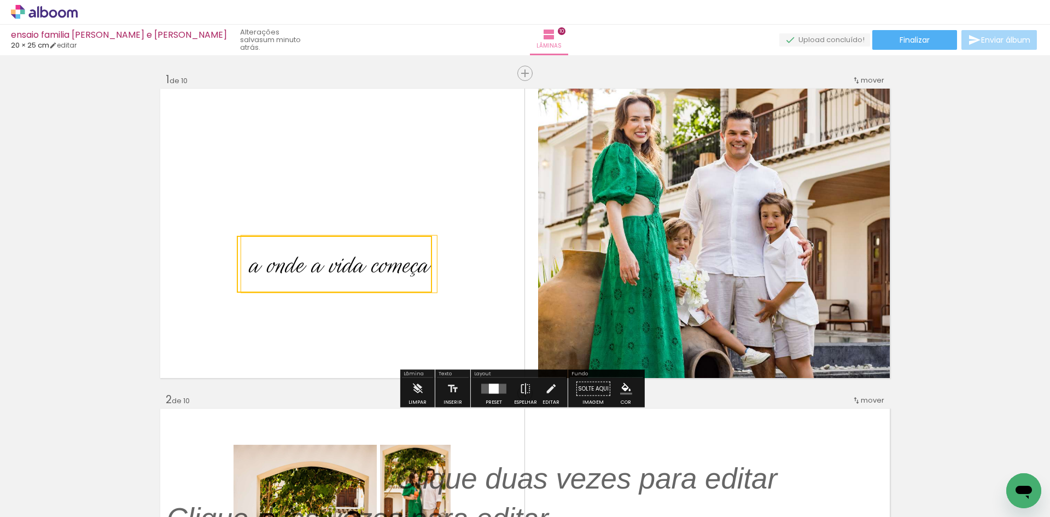
click at [350, 322] on quentale-layouter at bounding box center [525, 233] width 733 height 293
click at [454, 388] on iron-icon at bounding box center [453, 389] width 12 height 22
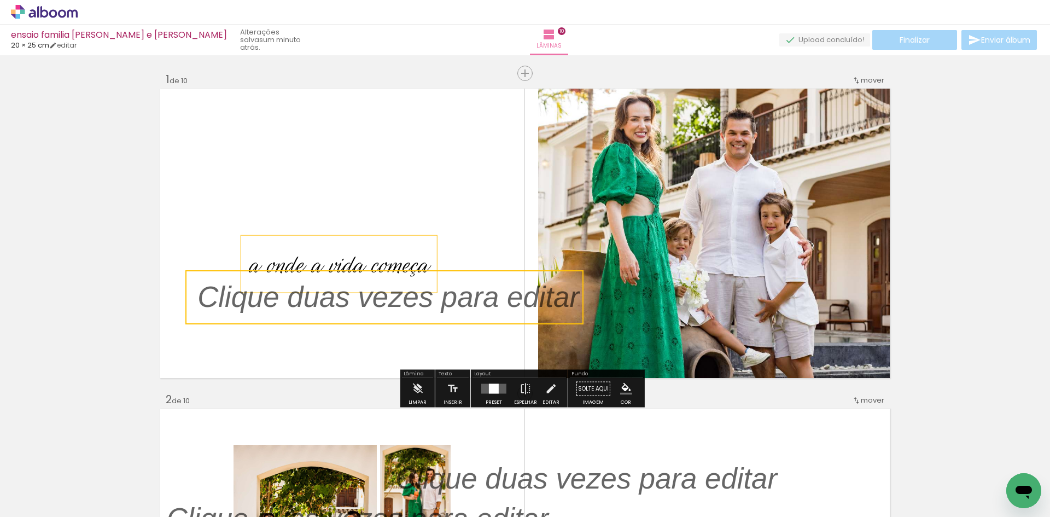
drag, startPoint x: 460, startPoint y: 194, endPoint x: 348, endPoint y: 274, distance: 137.7
click at [348, 274] on quentale-selection at bounding box center [384, 297] width 398 height 54
click at [349, 298] on quentale-selection at bounding box center [384, 297] width 398 height 54
type input "Sans Serif"
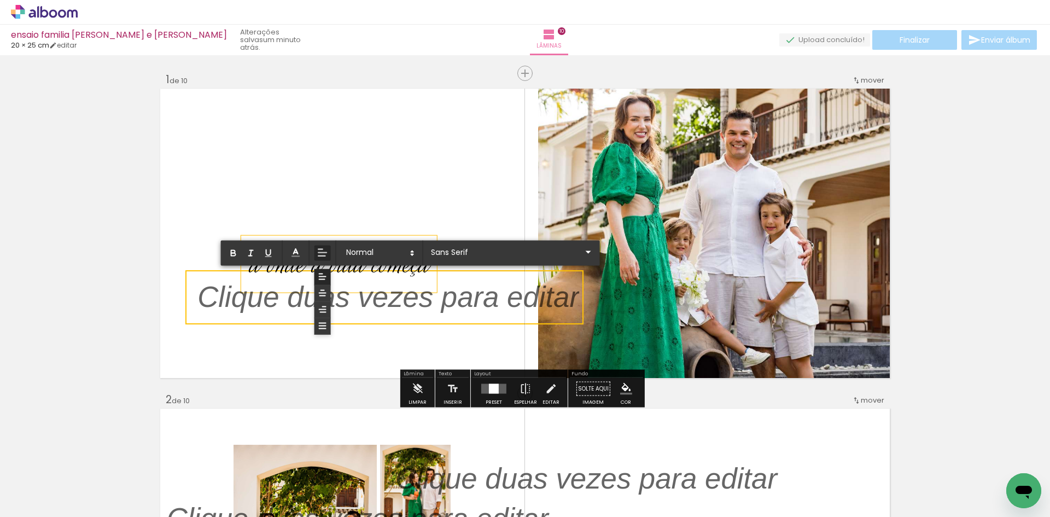
click at [349, 298] on p at bounding box center [389, 303] width 382 height 41
click at [369, 297] on p at bounding box center [389, 303] width 382 height 41
click at [473, 298] on p at bounding box center [389, 303] width 382 height 41
click at [533, 299] on p at bounding box center [389, 303] width 382 height 41
click at [573, 296] on p at bounding box center [389, 303] width 382 height 41
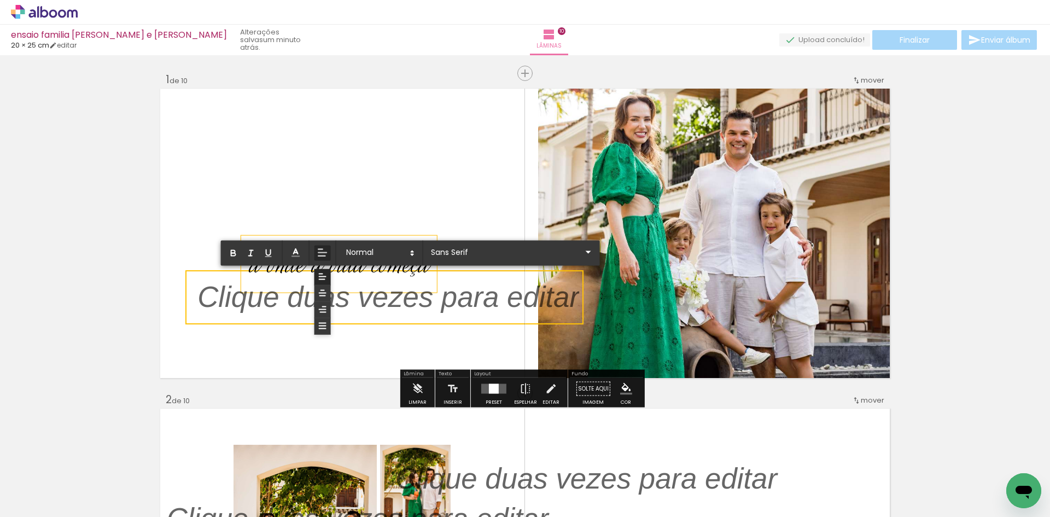
click at [573, 296] on p at bounding box center [389, 303] width 382 height 41
drag, startPoint x: 573, startPoint y: 296, endPoint x: 199, endPoint y: 299, distance: 374.2
click at [199, 298] on p at bounding box center [389, 301] width 382 height 41
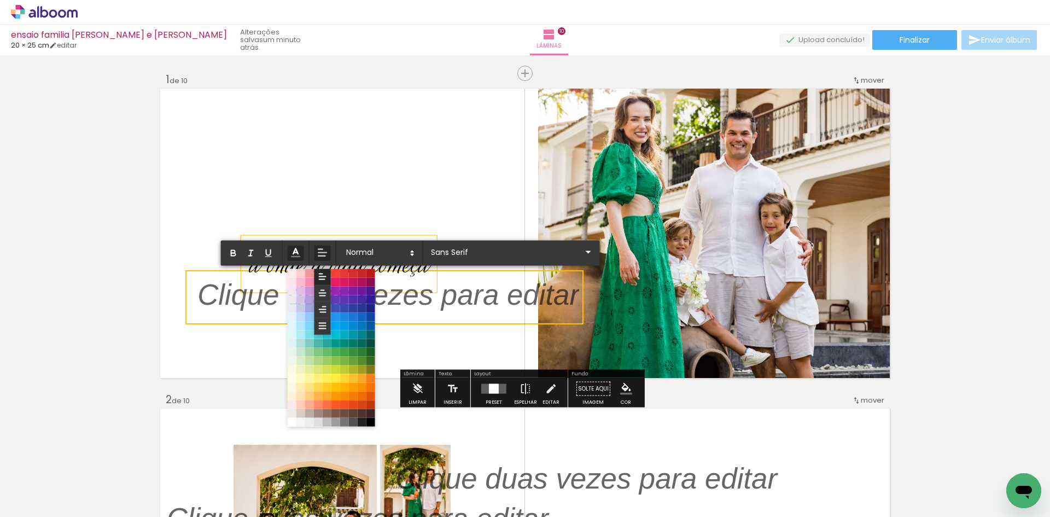
click at [294, 248] on icon at bounding box center [296, 253] width 12 height 12
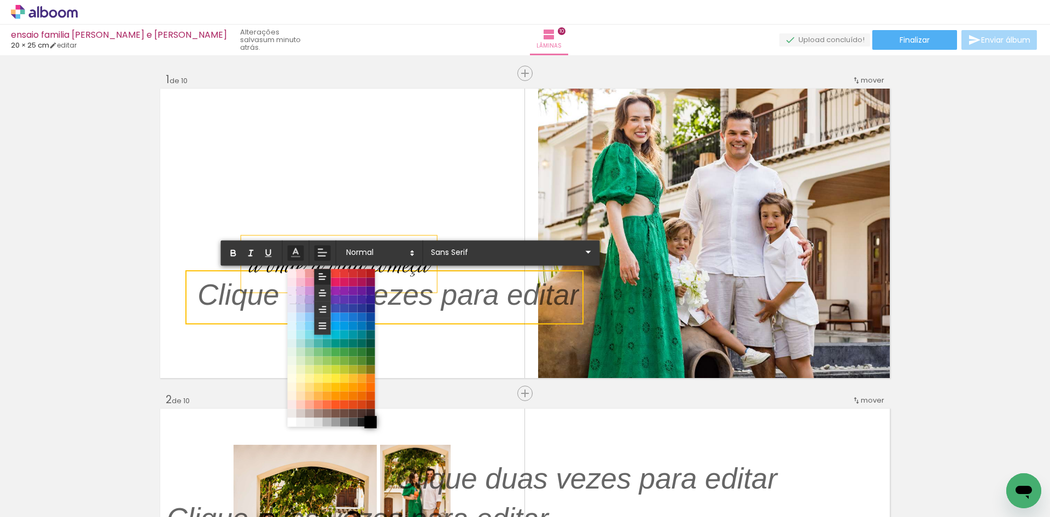
click at [371, 425] on span at bounding box center [370, 422] width 12 height 12
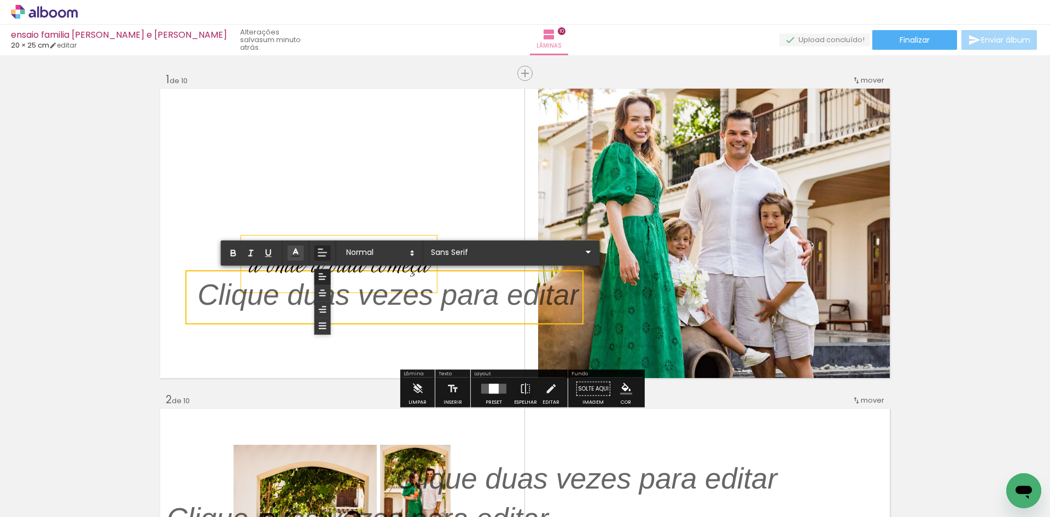
click at [207, 297] on p "﻿" at bounding box center [389, 301] width 382 height 41
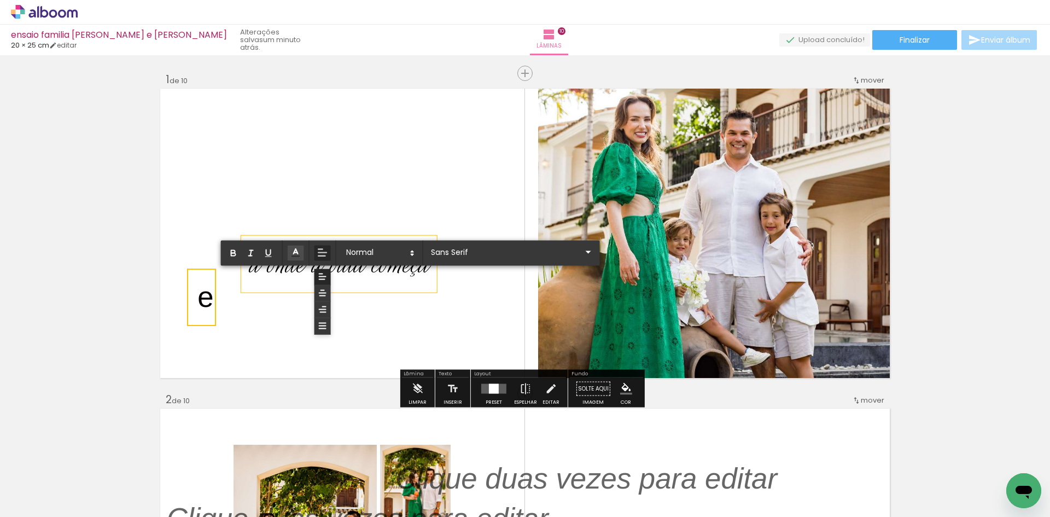
scroll to position [0, 0]
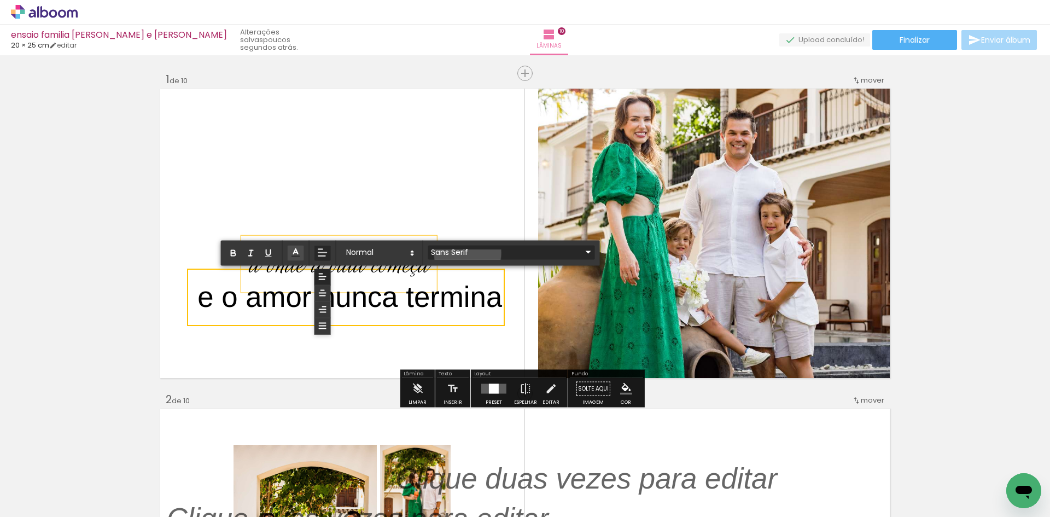
click at [468, 253] on input "Sans Serif" at bounding box center [505, 251] width 154 height 11
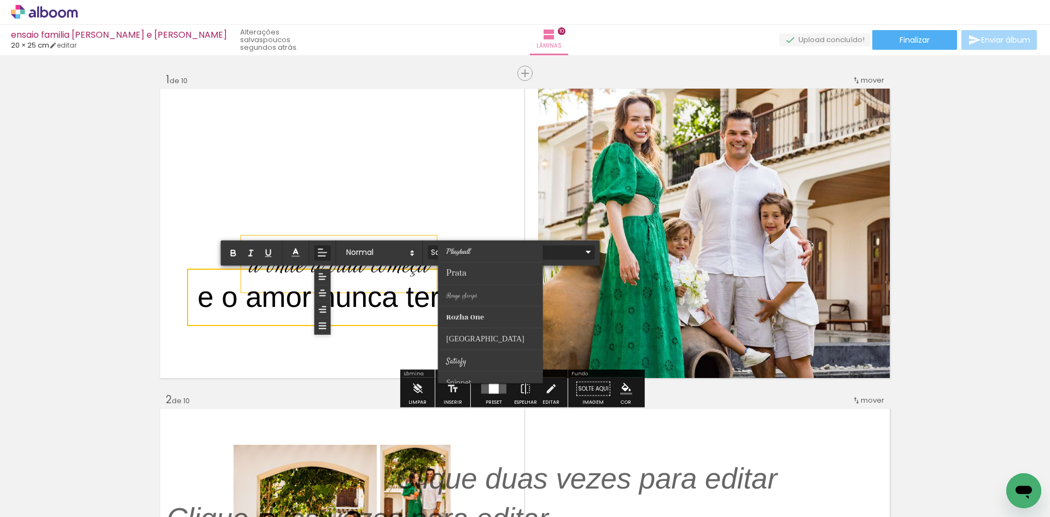
scroll to position [356, 0]
click at [500, 312] on paper-item at bounding box center [490, 314] width 105 height 22
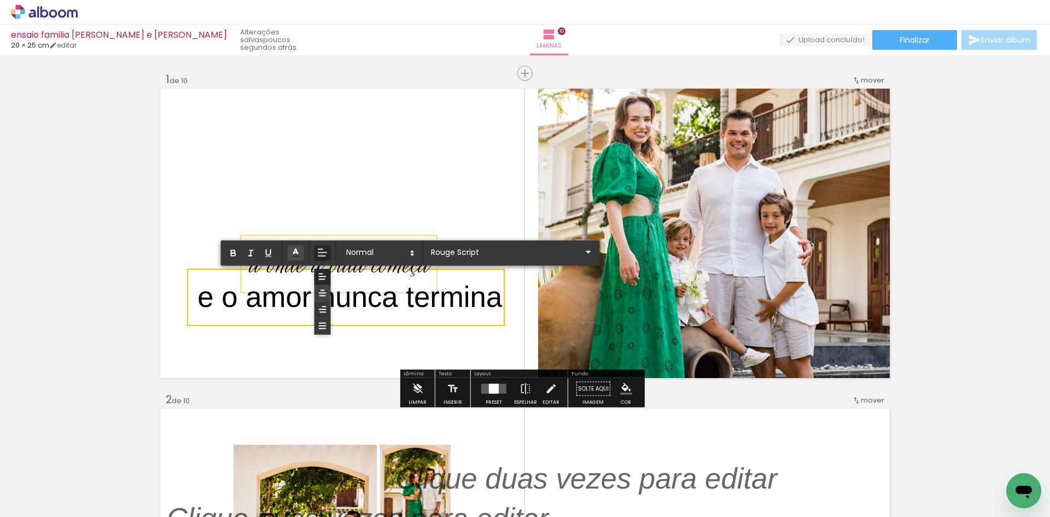
click at [324, 292] on icon at bounding box center [323, 293] width 10 height 10
drag, startPoint x: 497, startPoint y: 298, endPoint x: 189, endPoint y: 300, distance: 307.5
type input "Sans Serif"
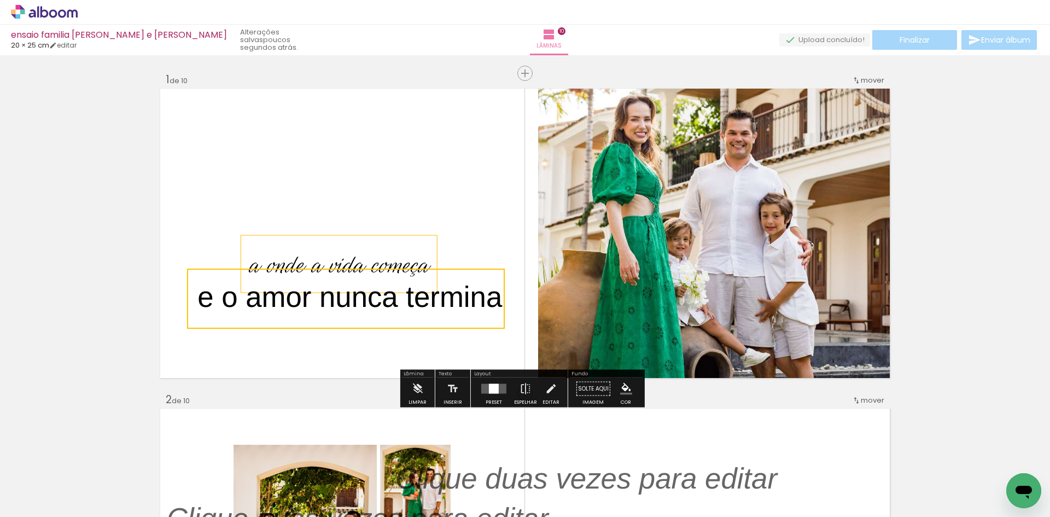
click at [555, 387] on paper-button "Editar" at bounding box center [551, 392] width 22 height 28
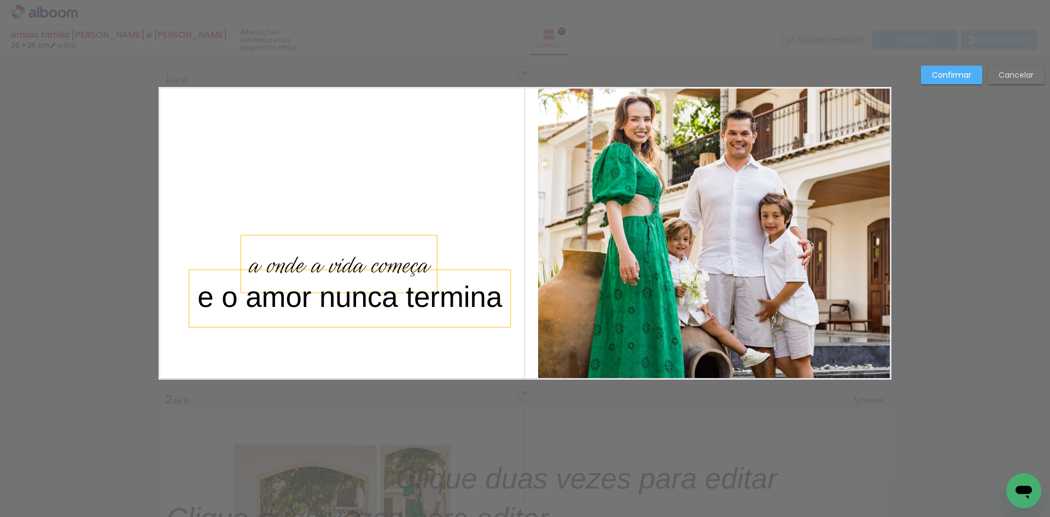
click at [400, 278] on p "e o amor nunca termina ﻿" at bounding box center [350, 299] width 305 height 44
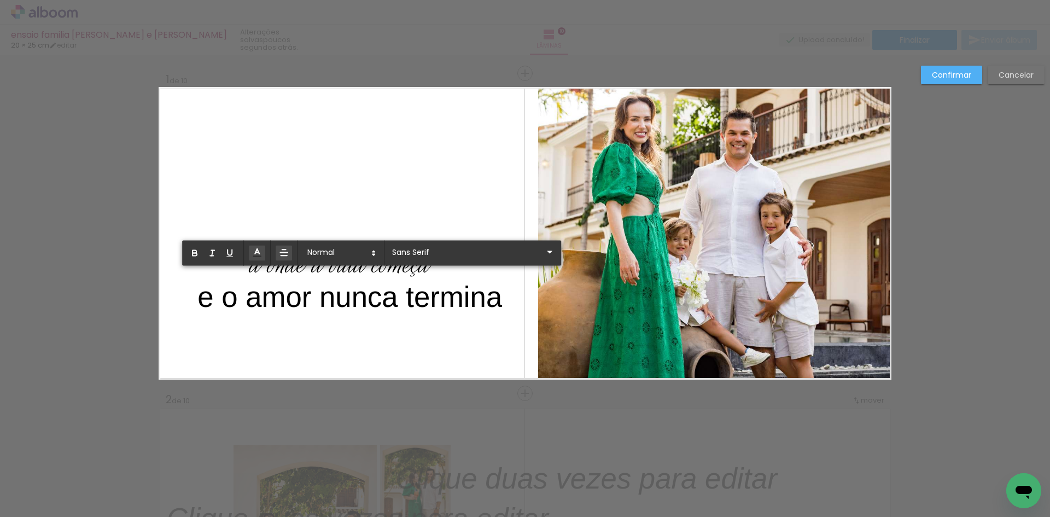
scroll to position [875, 0]
click at [390, 302] on span "e o amor nunca termina" at bounding box center [350, 297] width 305 height 32
drag, startPoint x: 497, startPoint y: 303, endPoint x: 194, endPoint y: 301, distance: 303.1
click at [198, 301] on span "e o amor nunca termina" at bounding box center [350, 297] width 305 height 32
click at [432, 252] on input "Sans Serif" at bounding box center [467, 251] width 154 height 11
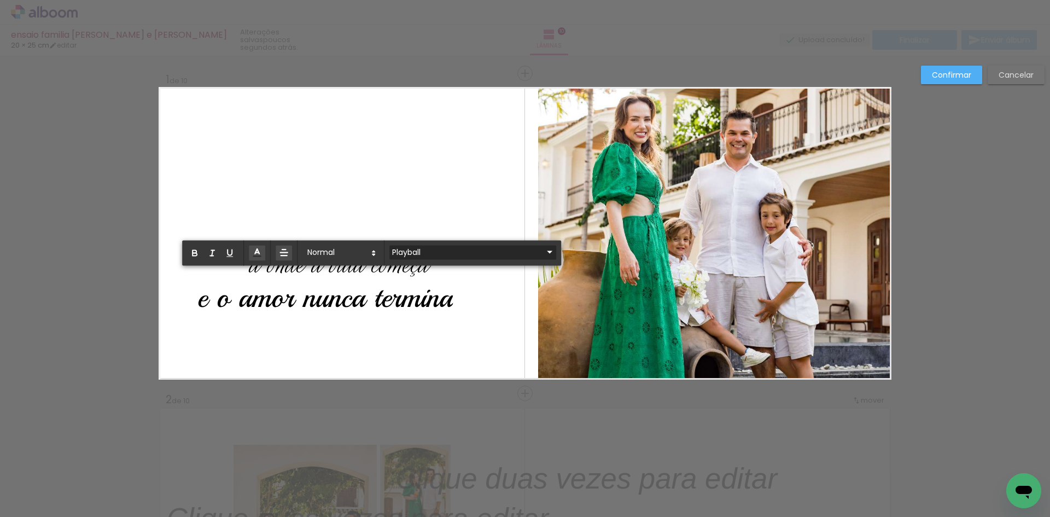
click at [464, 249] on input "Playball" at bounding box center [467, 251] width 154 height 11
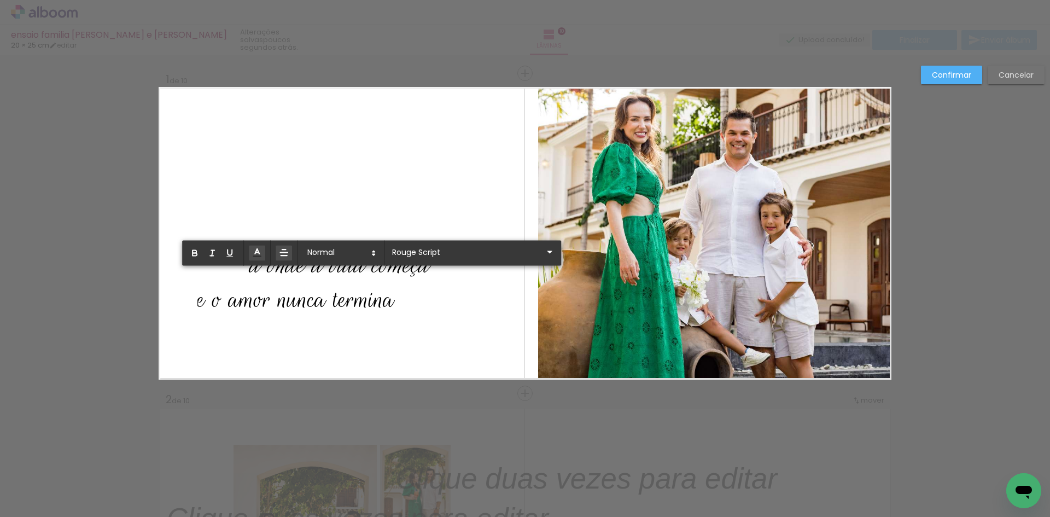
click at [404, 169] on quentale-layouter at bounding box center [525, 233] width 733 height 293
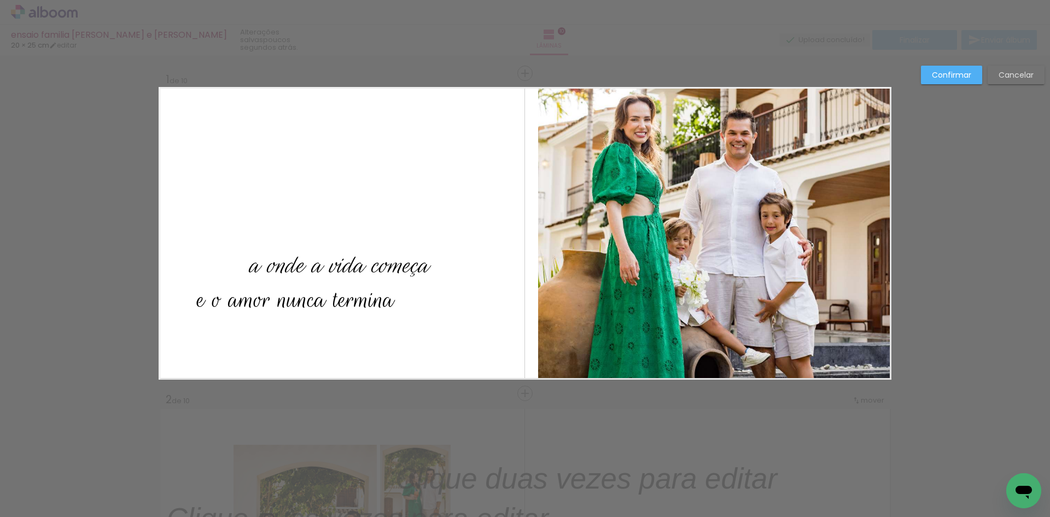
click at [188, 208] on quentale-layouter at bounding box center [525, 233] width 733 height 293
drag, startPoint x: 227, startPoint y: 303, endPoint x: 259, endPoint y: 291, distance: 34.5
click at [259, 291] on span "e o amor nunca termina" at bounding box center [297, 300] width 198 height 34
click at [438, 311] on quentale-layouter at bounding box center [525, 233] width 733 height 293
click at [338, 296] on span "e o amor nunca termina" at bounding box center [297, 300] width 198 height 34
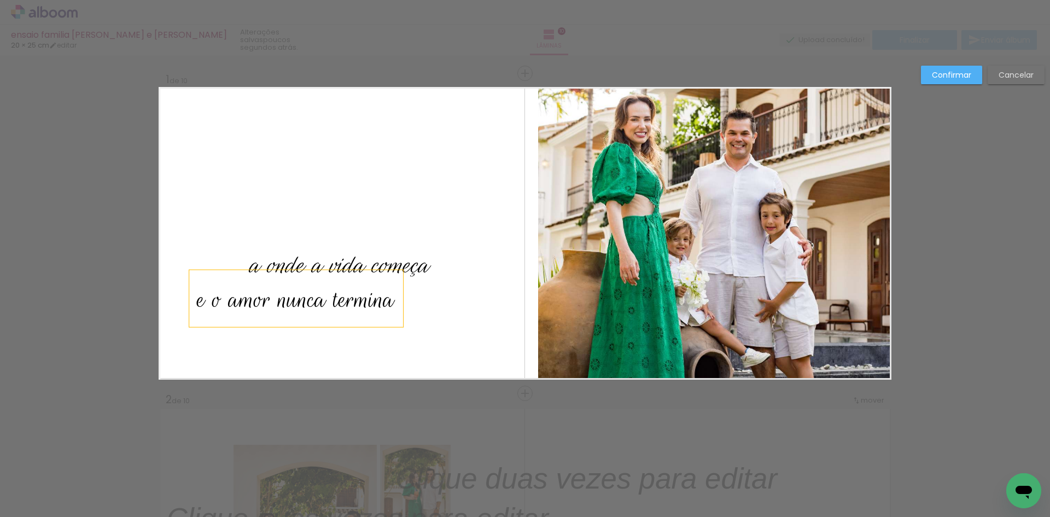
click at [415, 298] on quentale-layouter at bounding box center [525, 233] width 733 height 293
click at [386, 306] on span "e o amor nunca termina" at bounding box center [297, 300] width 198 height 34
click at [0, 0] on slot "Confirmar" at bounding box center [0, 0] width 0 height 0
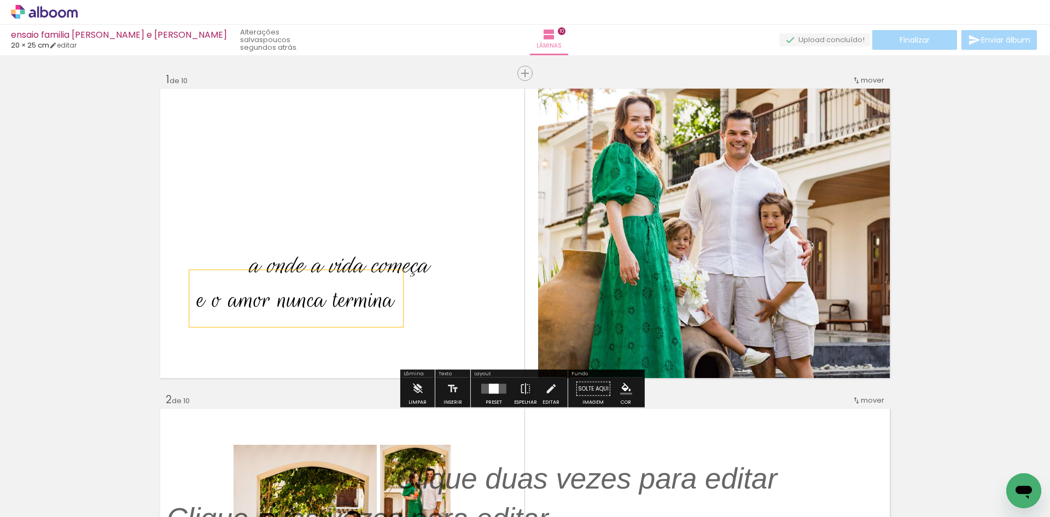
click at [395, 306] on div "e o amor nunca termina" at bounding box center [296, 298] width 214 height 57
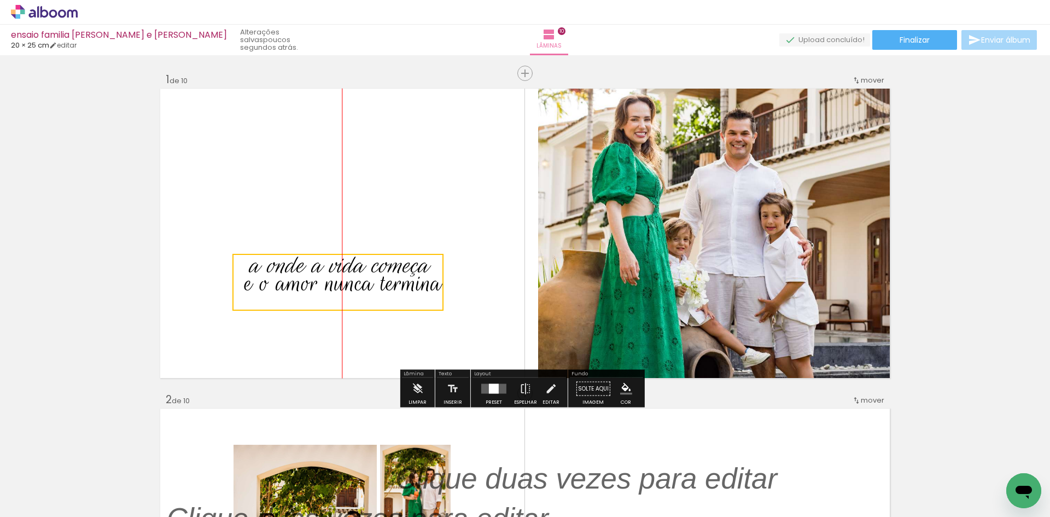
drag, startPoint x: 395, startPoint y: 306, endPoint x: 433, endPoint y: 290, distance: 41.7
click at [433, 290] on quentale-selection at bounding box center [338, 282] width 211 height 57
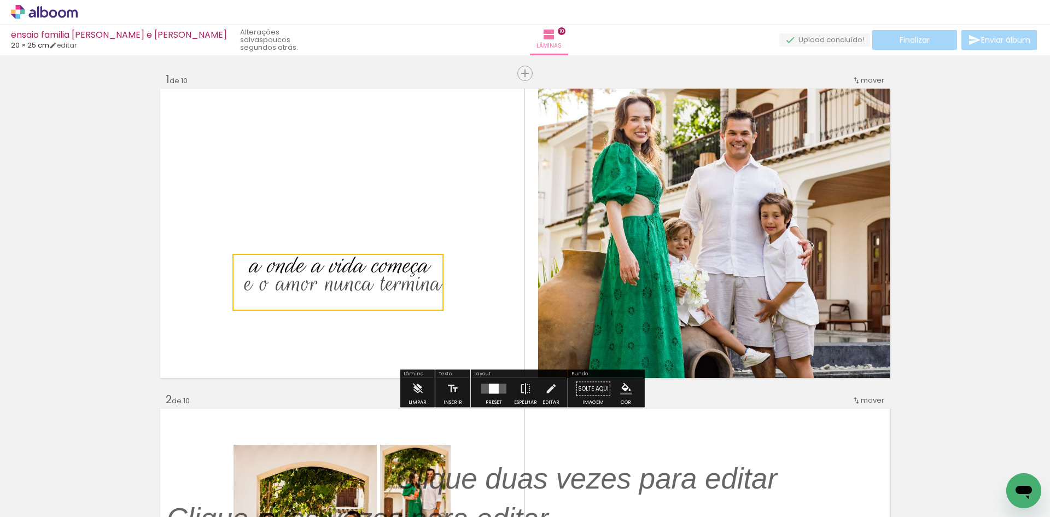
click at [372, 291] on span "e o amor nunca termina" at bounding box center [344, 283] width 198 height 34
click at [545, 394] on iron-icon at bounding box center [551, 389] width 12 height 22
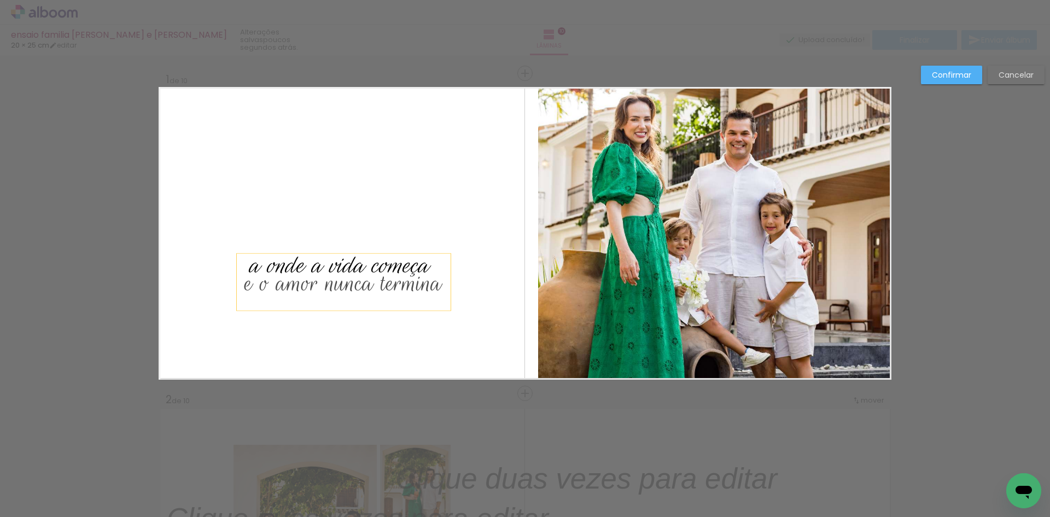
click at [391, 288] on span "e o amor nunca termina" at bounding box center [344, 283] width 198 height 34
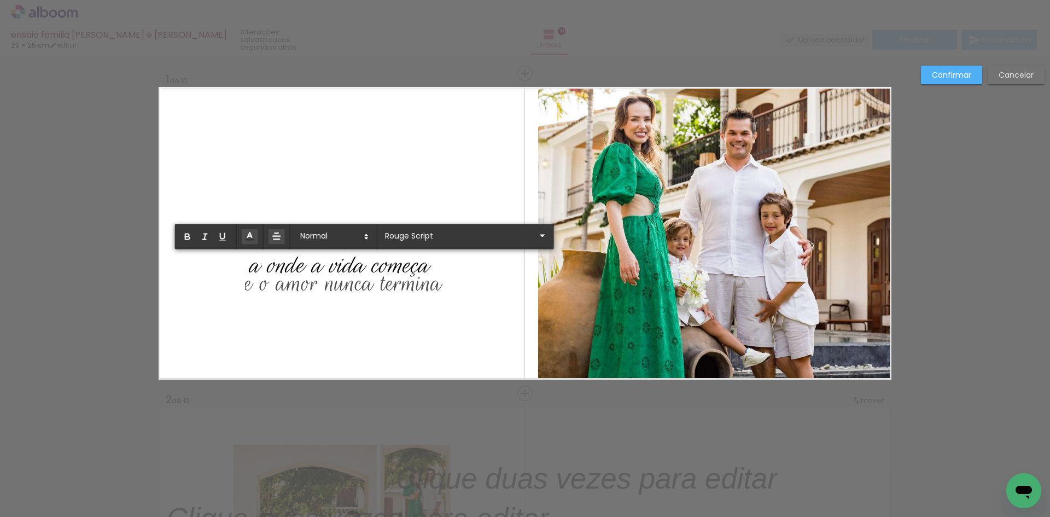
click at [416, 287] on span "e o amor nunca termina" at bounding box center [344, 283] width 198 height 34
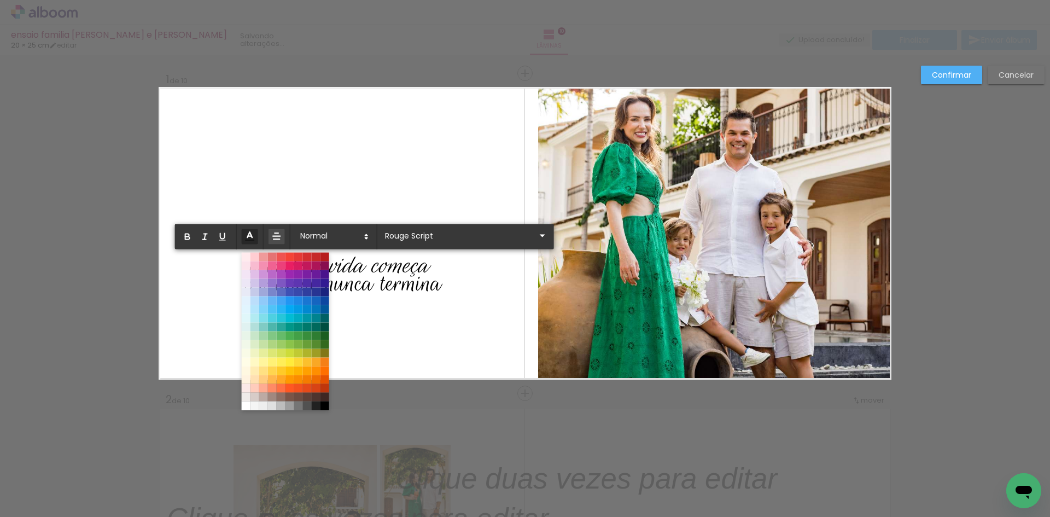
click at [248, 235] on polyline at bounding box center [249, 234] width 5 height 5
click at [325, 407] on span at bounding box center [324, 405] width 12 height 12
click at [323, 407] on span at bounding box center [324, 405] width 12 height 12
click at [0, 0] on slot "Confirmar" at bounding box center [0, 0] width 0 height 0
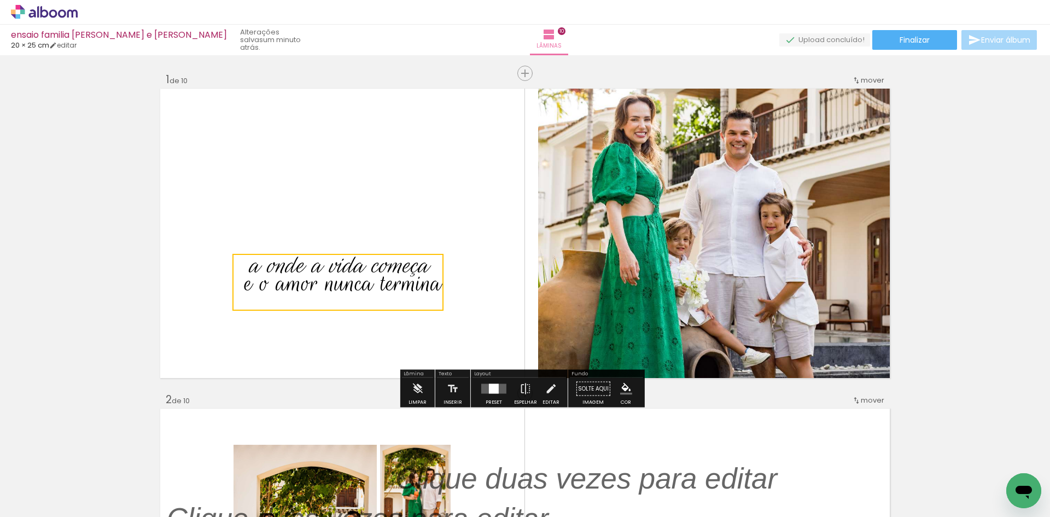
click at [452, 192] on quentale-layouter at bounding box center [525, 233] width 733 height 293
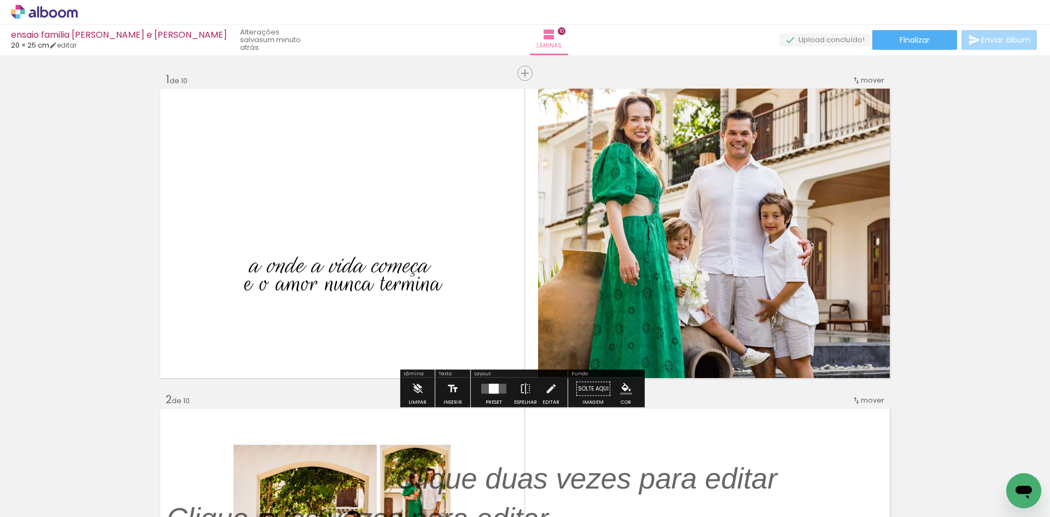
click at [448, 391] on iron-icon at bounding box center [453, 389] width 12 height 22
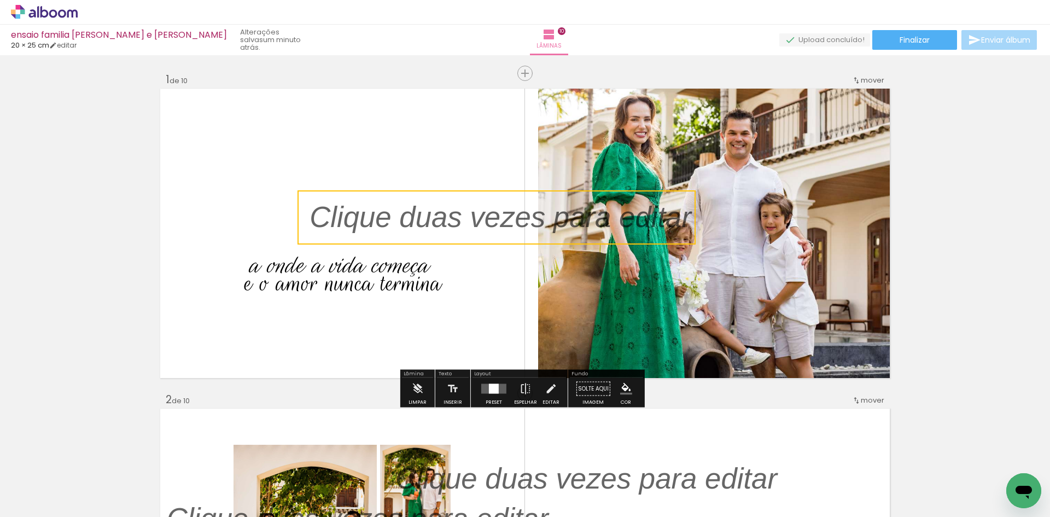
click at [437, 222] on quentale-selection at bounding box center [497, 217] width 398 height 54
type input "Sans Serif"
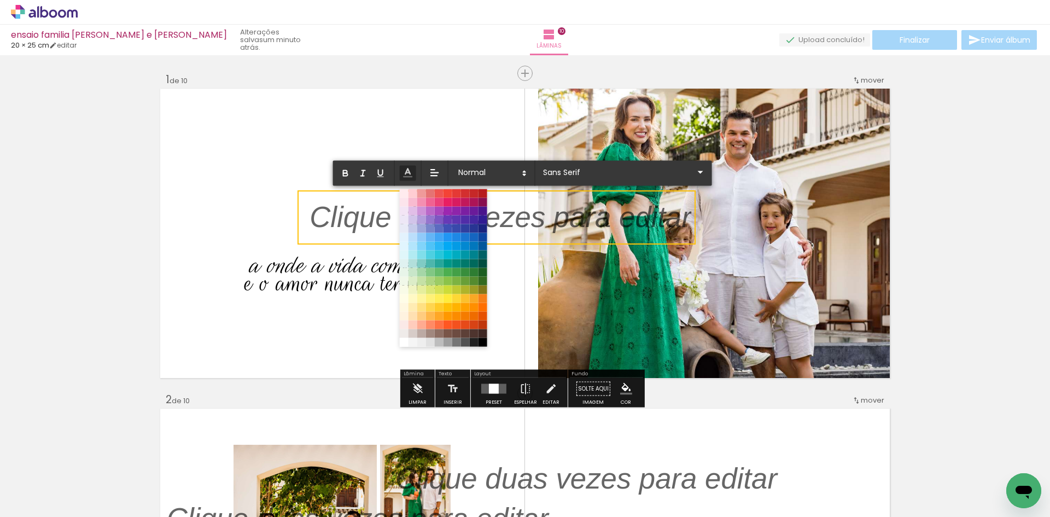
click at [567, 214] on p at bounding box center [501, 224] width 382 height 41
click at [482, 344] on span at bounding box center [483, 342] width 12 height 12
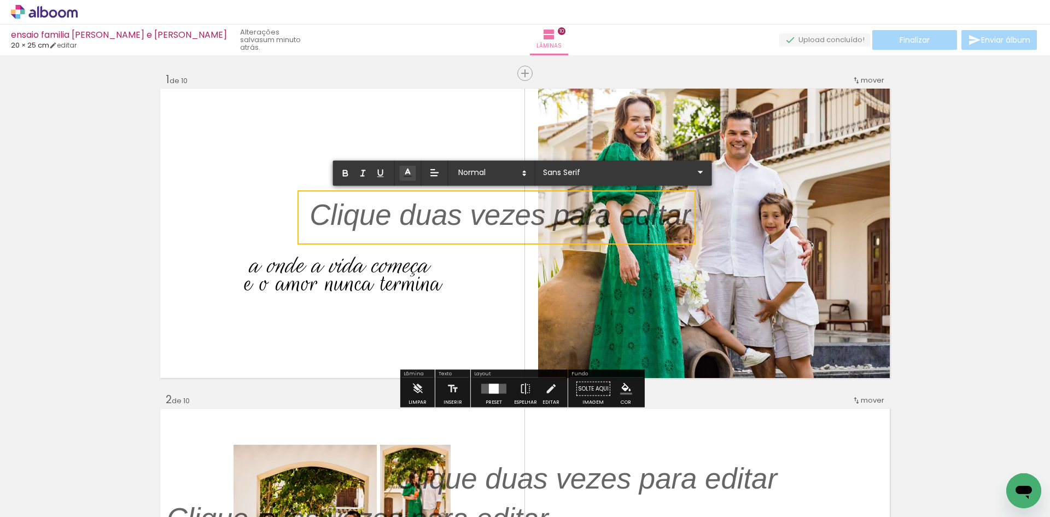
scroll to position [0, 0]
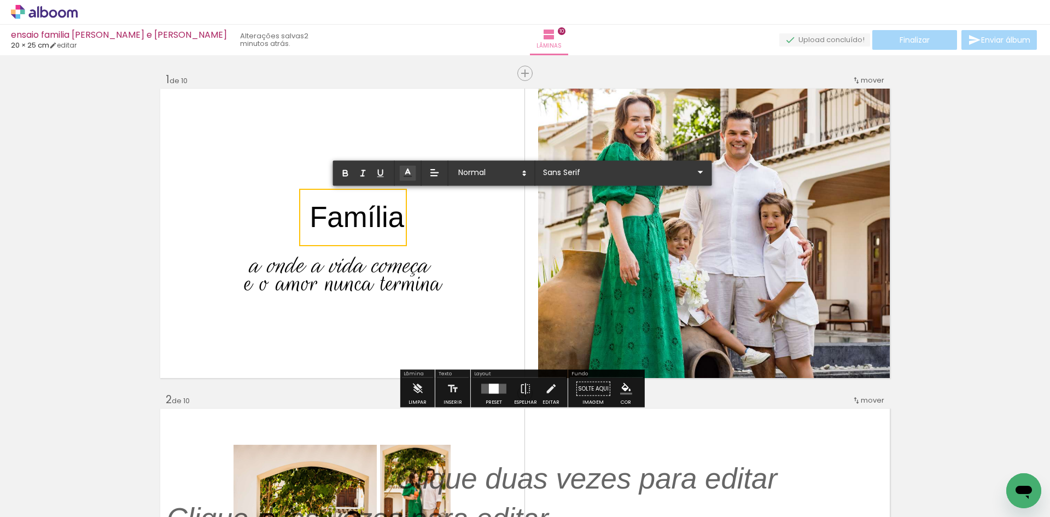
click at [374, 220] on span "Família" at bounding box center [357, 217] width 95 height 32
click at [565, 168] on input "Sans Serif" at bounding box center [618, 171] width 154 height 11
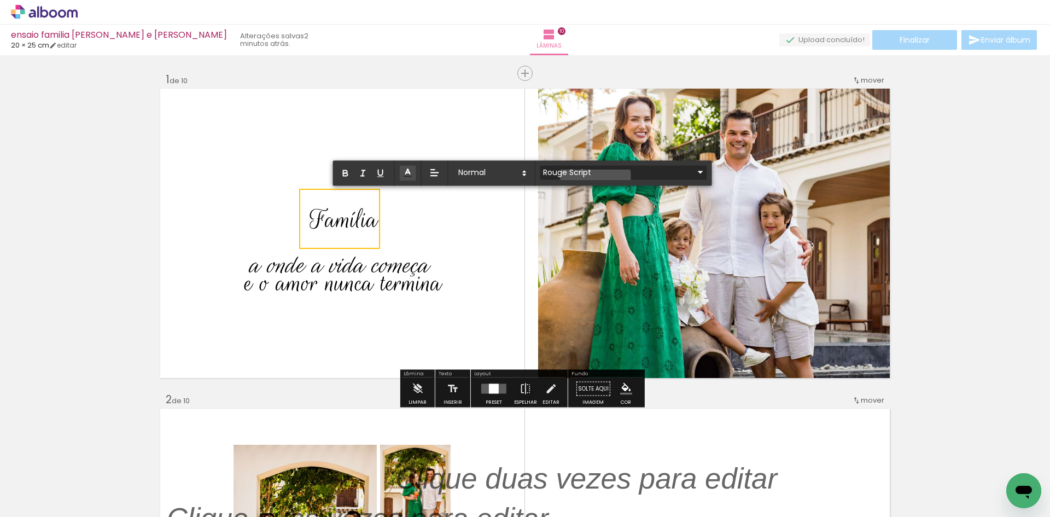
click at [596, 176] on input "Rouge Script" at bounding box center [618, 171] width 154 height 11
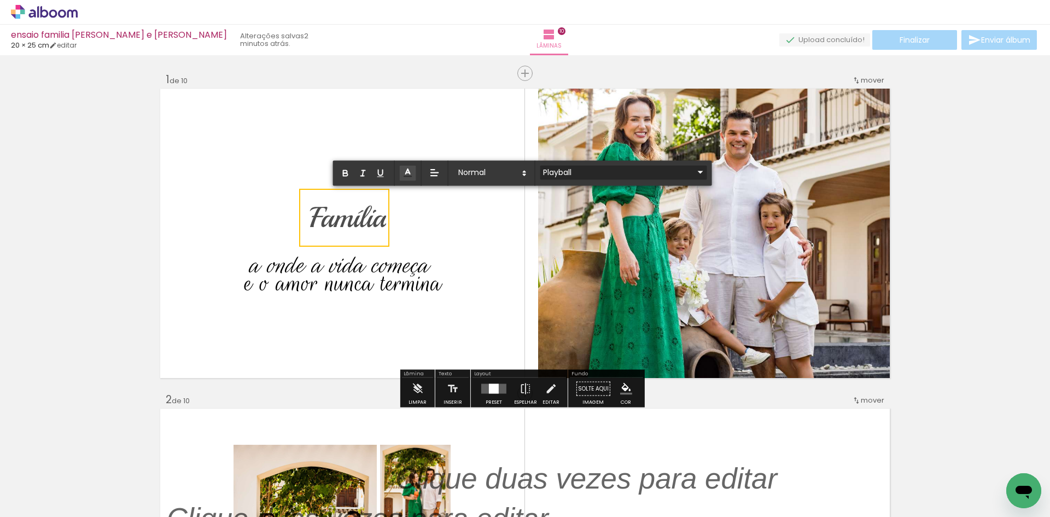
click at [598, 177] on input "Playball" at bounding box center [618, 171] width 154 height 11
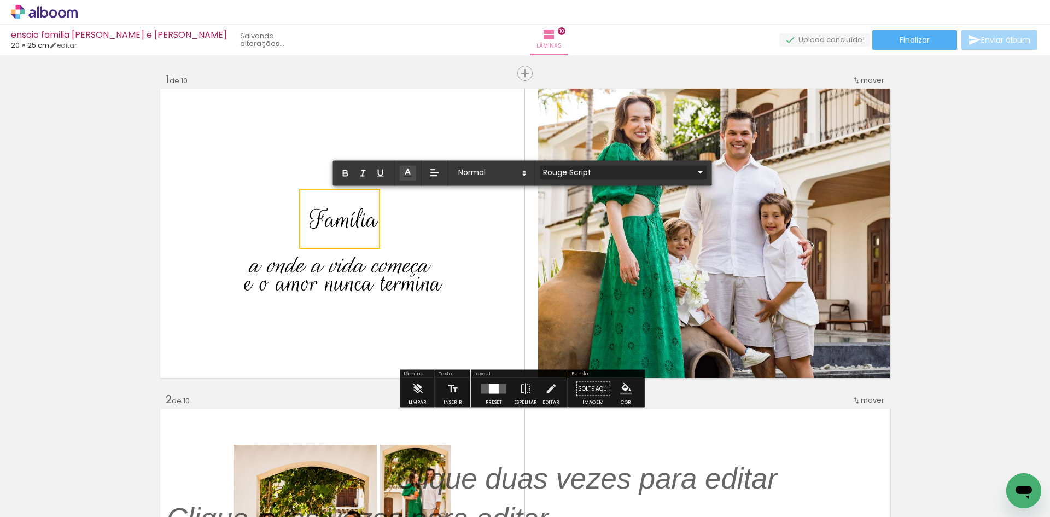
click at [586, 172] on input "Rouge Script" at bounding box center [618, 171] width 154 height 11
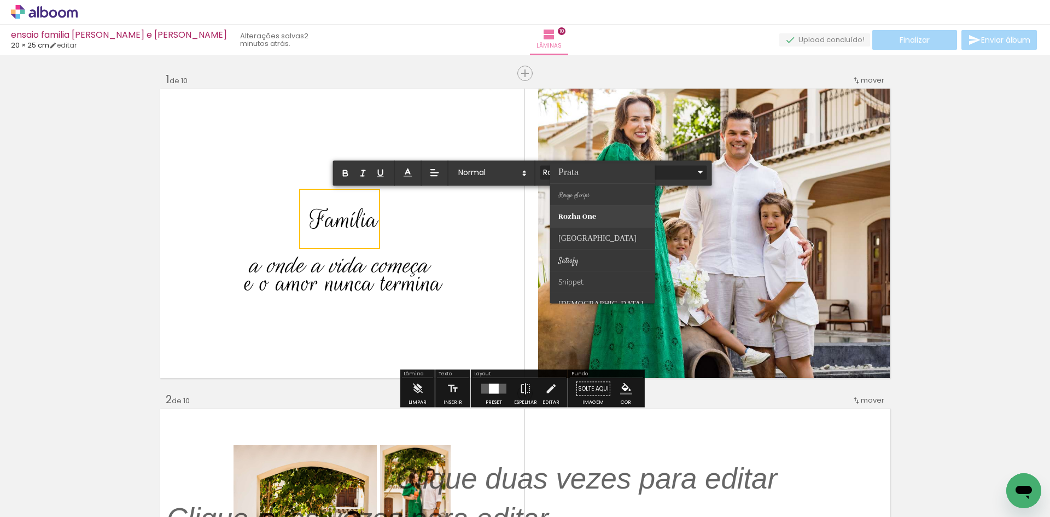
scroll to position [411, 0]
click at [599, 220] on paper-item at bounding box center [602, 223] width 105 height 22
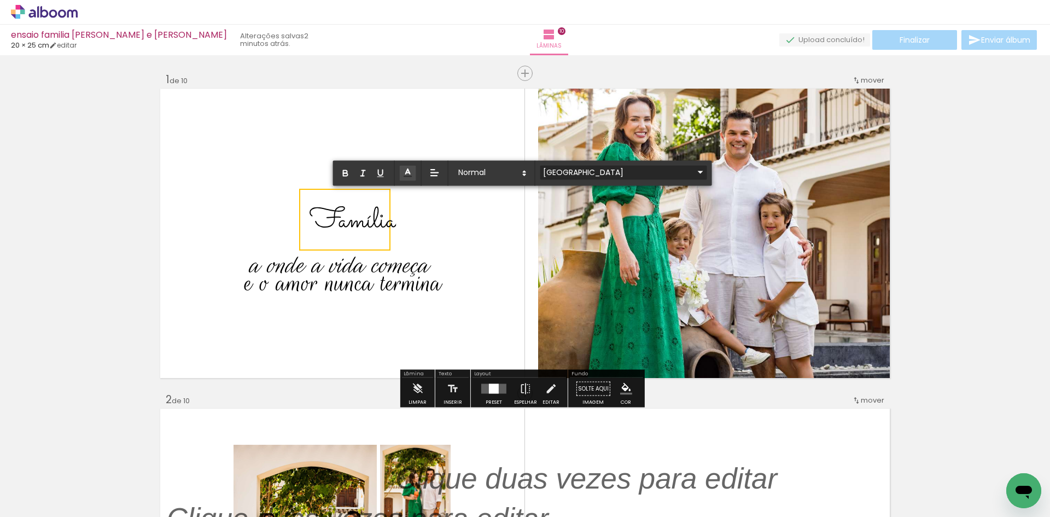
click at [589, 175] on input "Sacramento" at bounding box center [618, 171] width 154 height 11
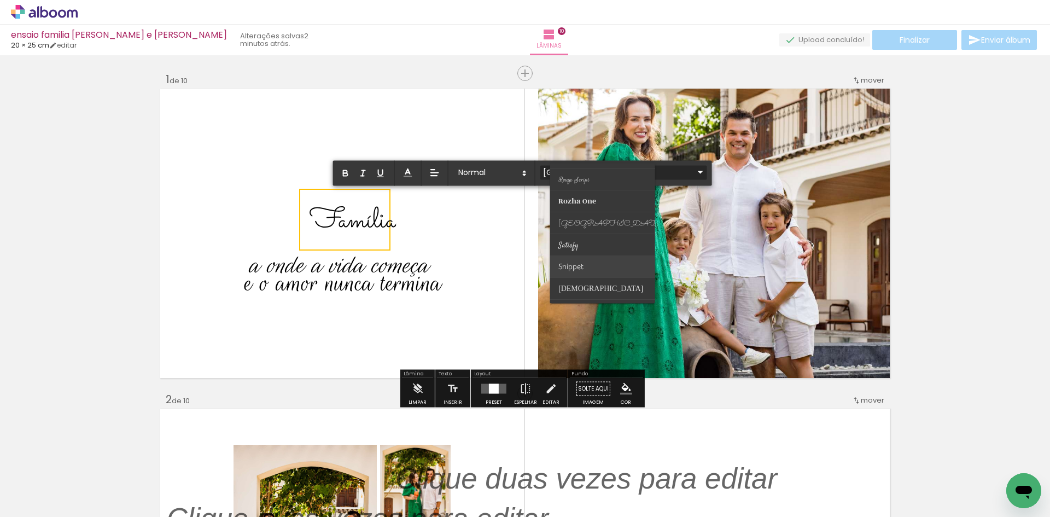
scroll to position [429, 0]
click at [589, 298] on paper-item at bounding box center [602, 293] width 105 height 22
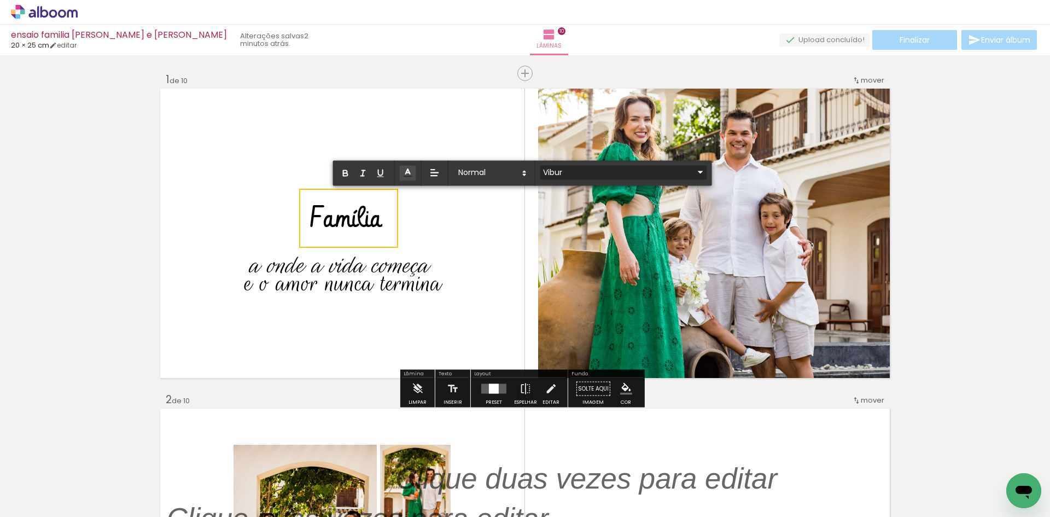
click at [606, 172] on input "Vibur" at bounding box center [618, 171] width 154 height 11
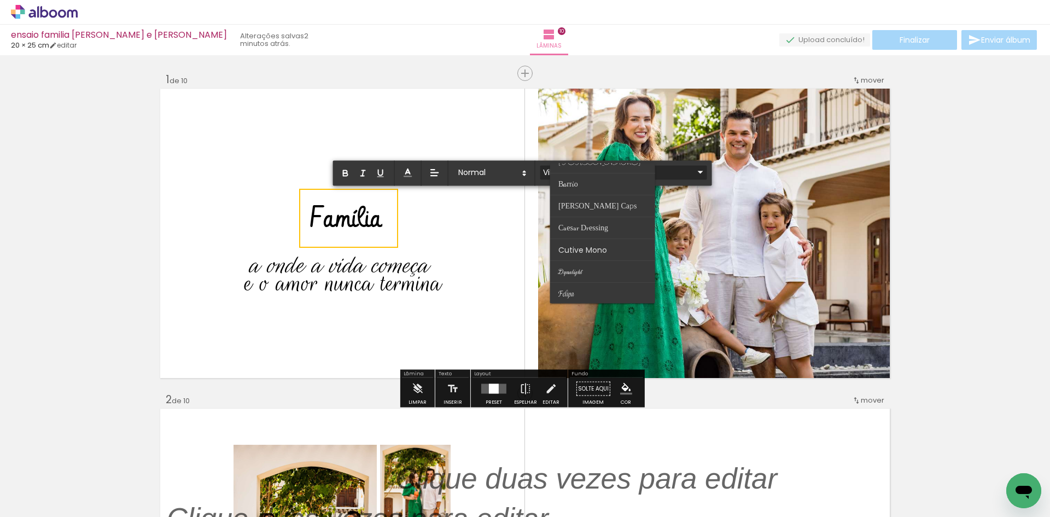
scroll to position [0, 0]
click at [603, 211] on paper-item at bounding box center [602, 218] width 105 height 22
type input "Allura"
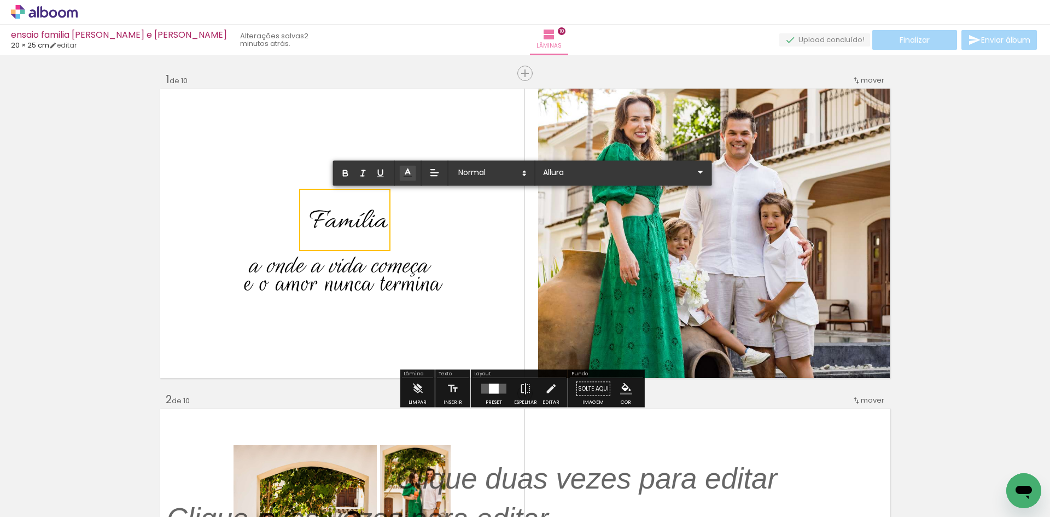
click at [467, 230] on quentale-layouter at bounding box center [525, 233] width 733 height 293
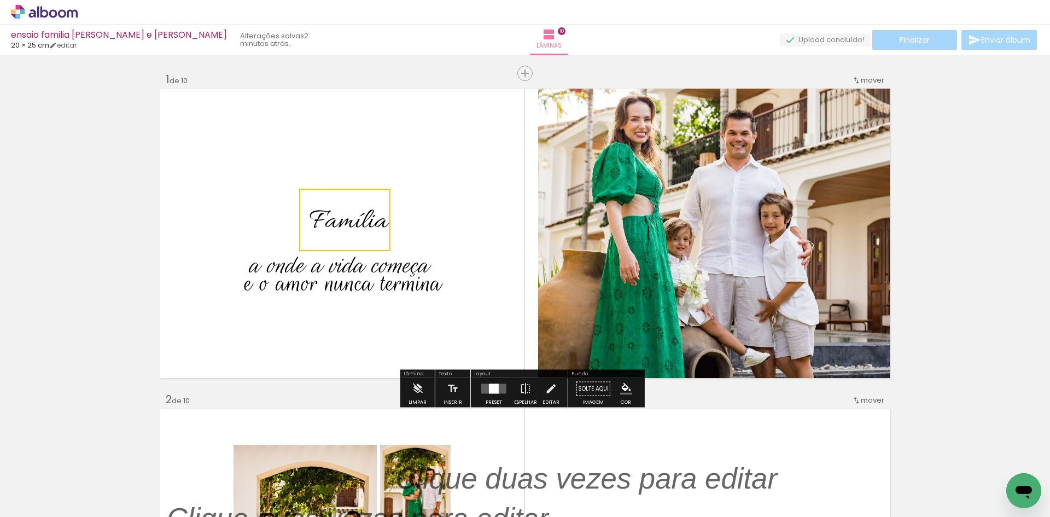
click at [436, 177] on quentale-layouter at bounding box center [525, 233] width 733 height 293
click at [340, 211] on span "Família" at bounding box center [349, 222] width 78 height 36
click at [386, 215] on quentale-selection at bounding box center [345, 219] width 95 height 59
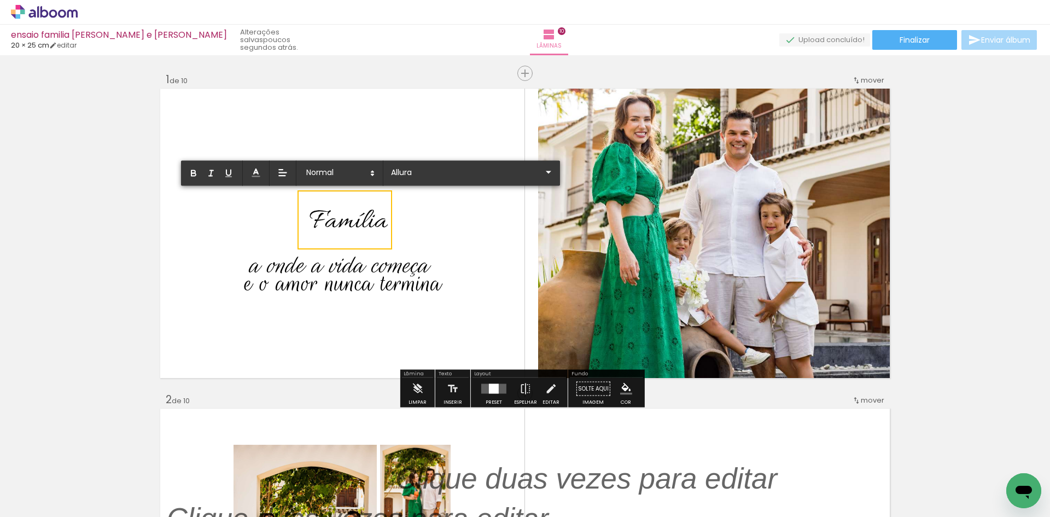
drag, startPoint x: 309, startPoint y: 212, endPoint x: 399, endPoint y: 212, distance: 90.3
click at [399, 212] on album-spread "1 de 10" at bounding box center [525, 233] width 733 height 293
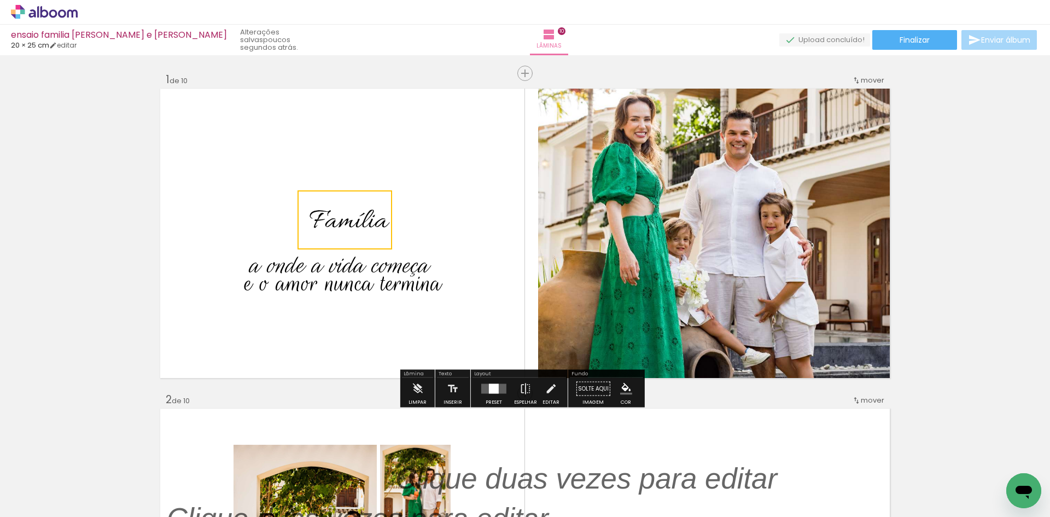
click at [439, 233] on quentale-layouter at bounding box center [525, 233] width 733 height 293
click at [356, 226] on span "Família" at bounding box center [349, 222] width 78 height 36
click at [545, 385] on iron-icon at bounding box center [551, 389] width 12 height 22
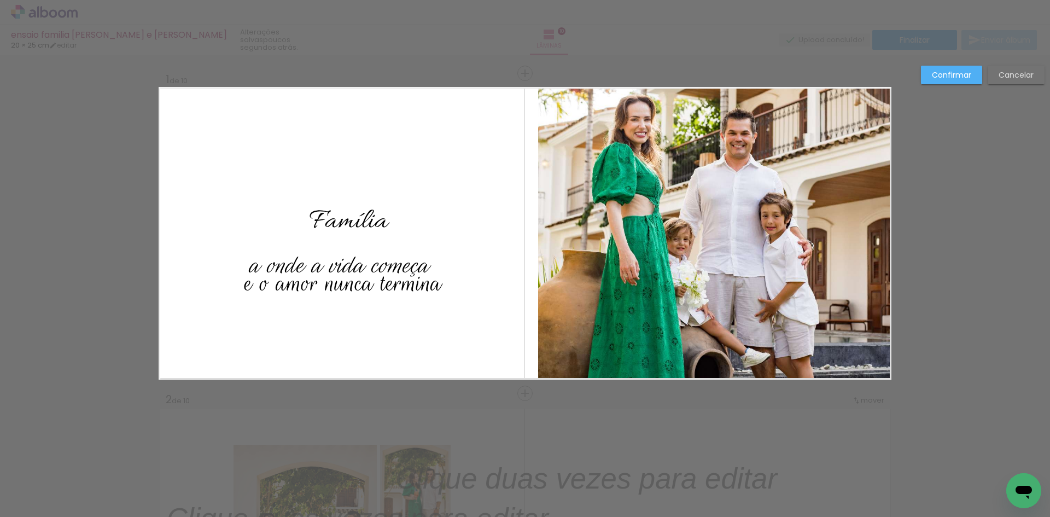
click at [390, 214] on div "Família" at bounding box center [348, 219] width 95 height 59
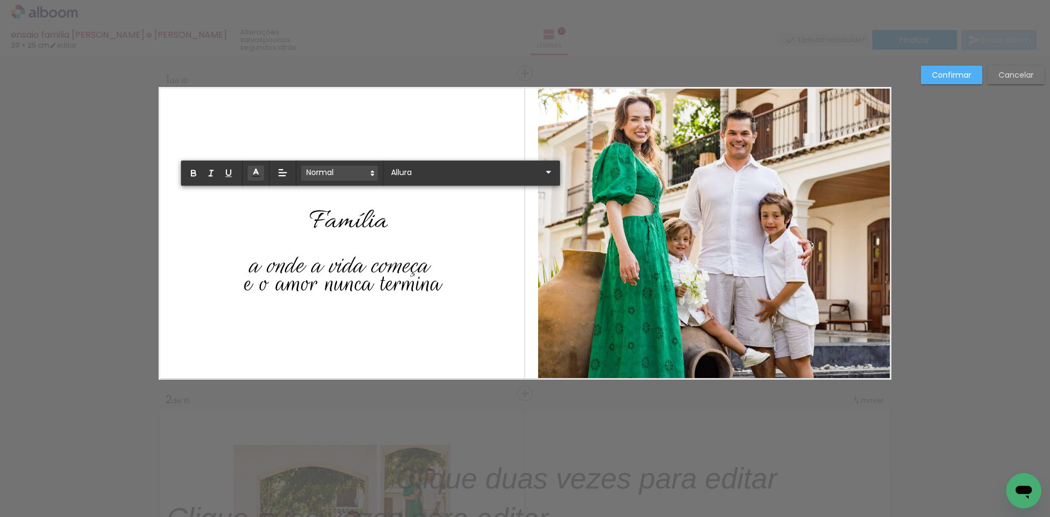
click at [327, 171] on span at bounding box center [339, 173] width 77 height 15
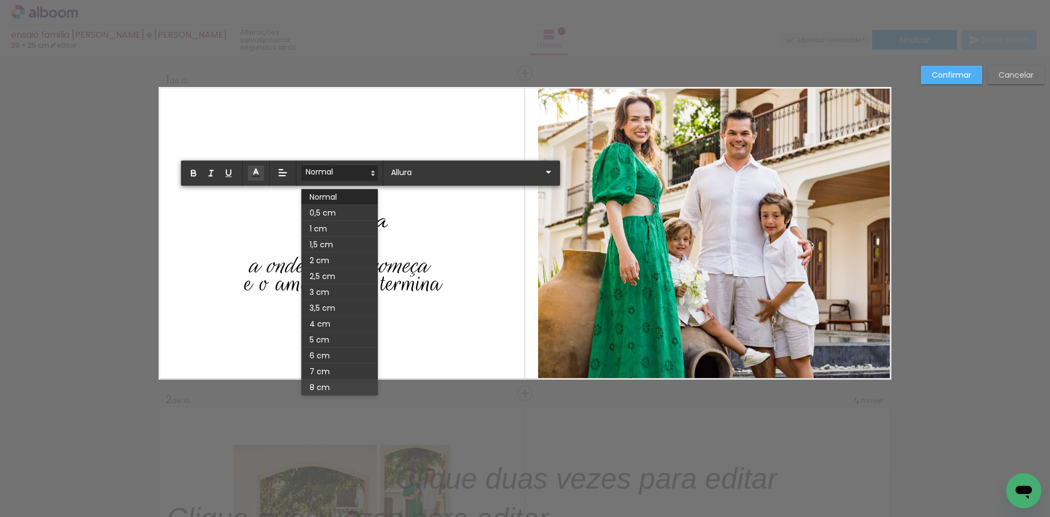
click at [340, 385] on span at bounding box center [339, 388] width 77 height 16
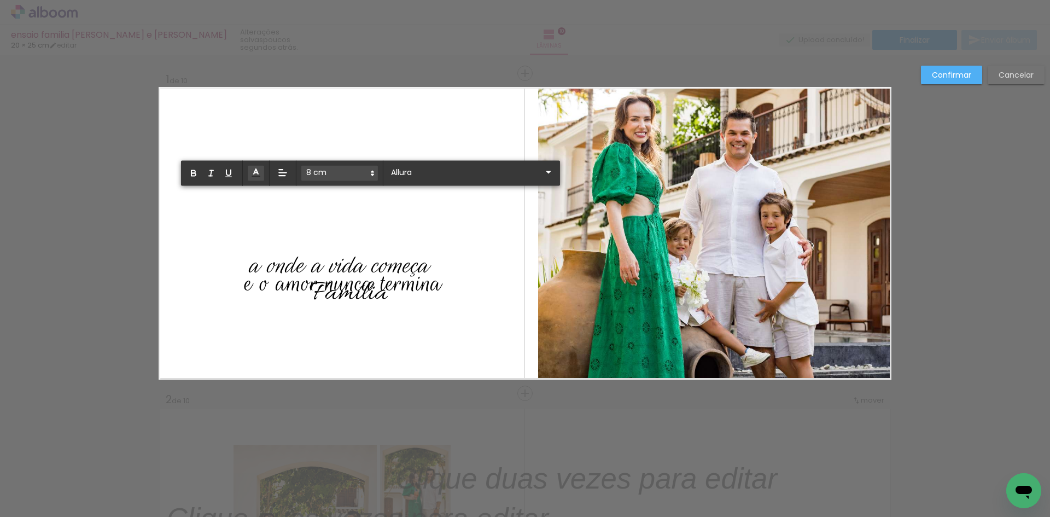
click at [359, 312] on p "Família ﻿" at bounding box center [349, 279] width 78 height 164
drag, startPoint x: 417, startPoint y: 229, endPoint x: 372, endPoint y: 222, distance: 46.1
click at [417, 229] on quentale-layouter at bounding box center [525, 233] width 733 height 293
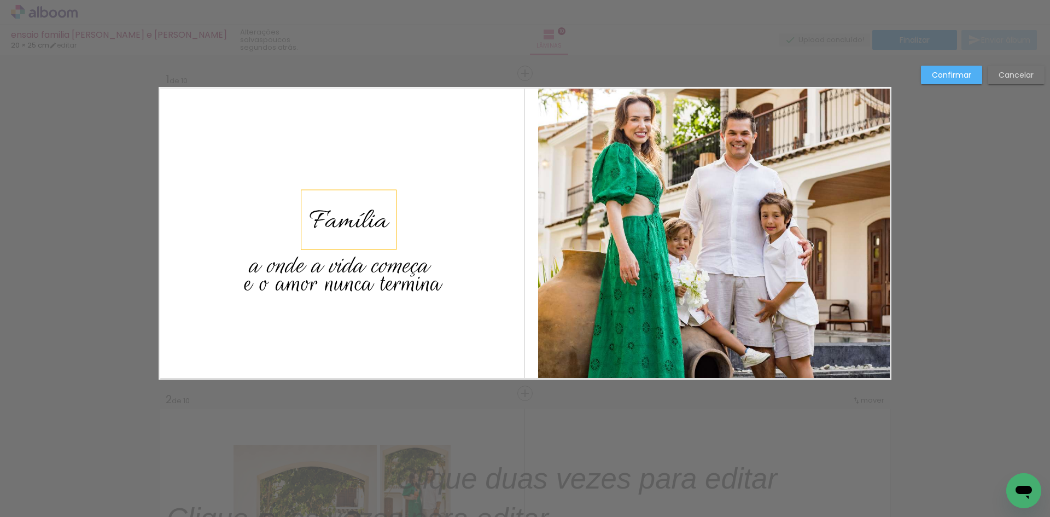
click at [385, 224] on div "Família" at bounding box center [348, 219] width 95 height 59
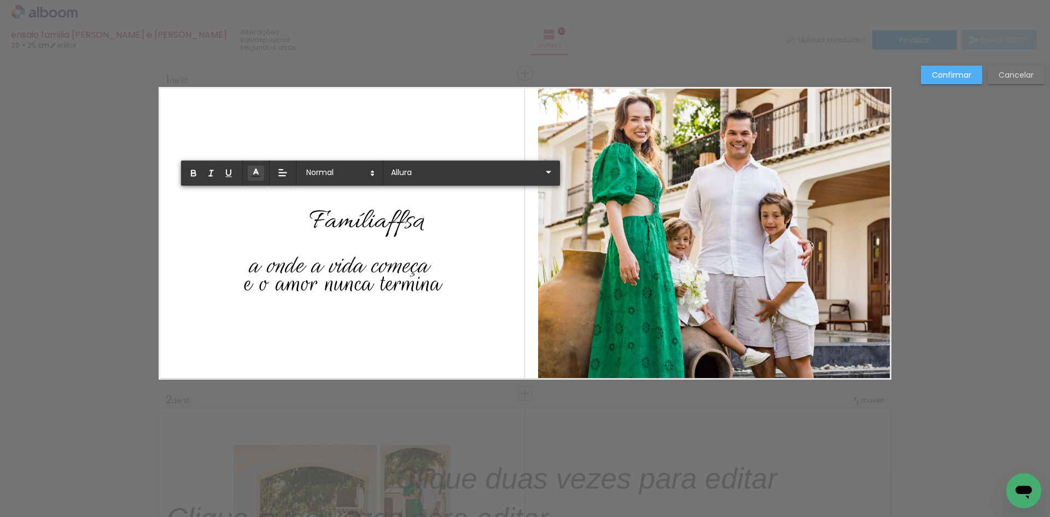
click at [420, 223] on quentale-layouter at bounding box center [525, 233] width 733 height 293
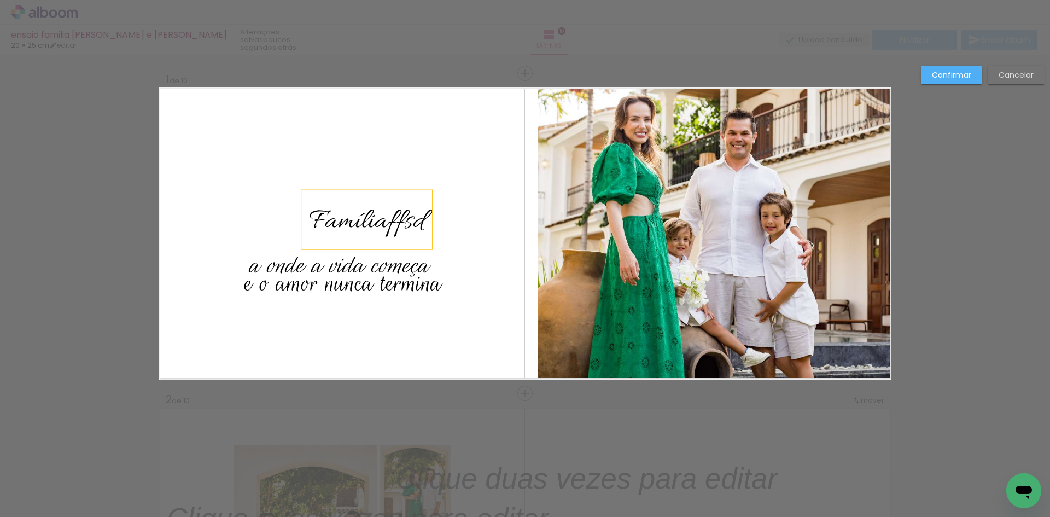
click at [424, 225] on div "Famíliaffsd" at bounding box center [366, 219] width 131 height 59
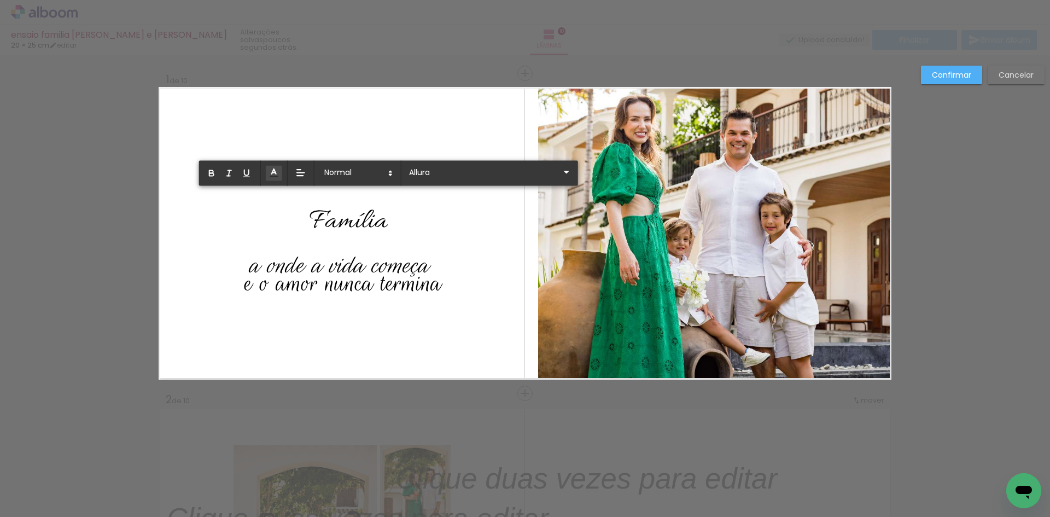
click at [382, 223] on span "Família" at bounding box center [349, 222] width 78 height 36
drag, startPoint x: 382, startPoint y: 224, endPoint x: 309, endPoint y: 216, distance: 73.8
click at [310, 216] on span "Família" at bounding box center [349, 222] width 78 height 36
click at [359, 175] on span at bounding box center [358, 173] width 77 height 15
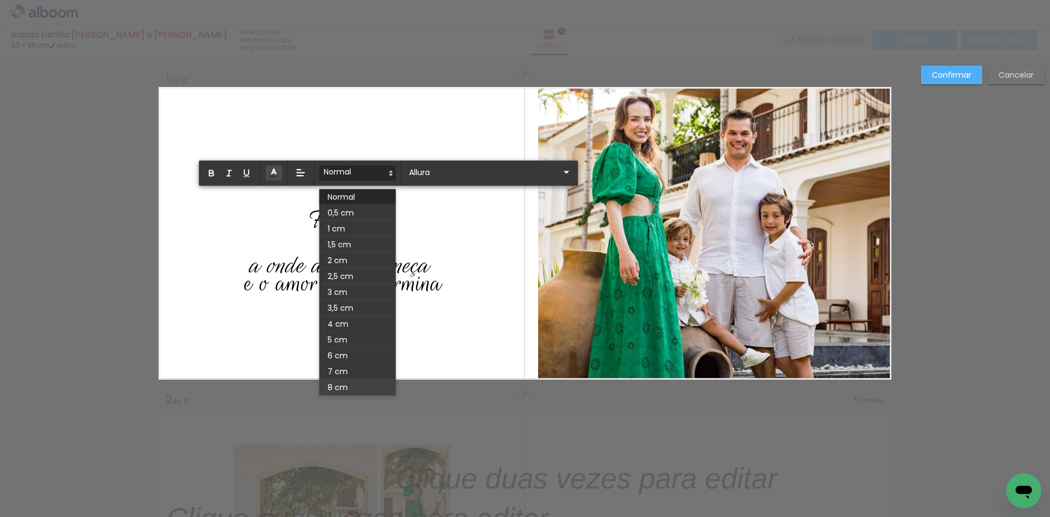
click at [352, 382] on span at bounding box center [358, 388] width 77 height 16
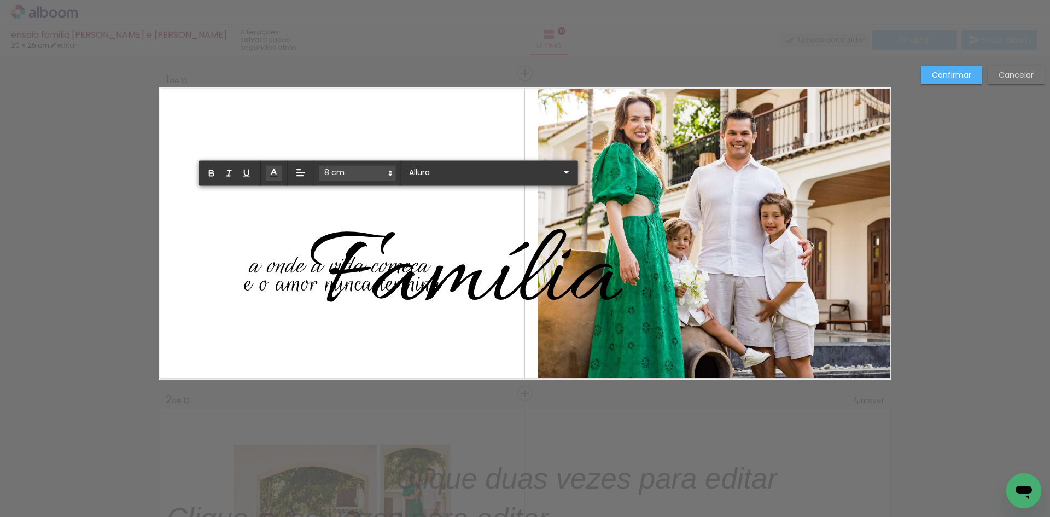
click at [373, 173] on span at bounding box center [358, 173] width 77 height 15
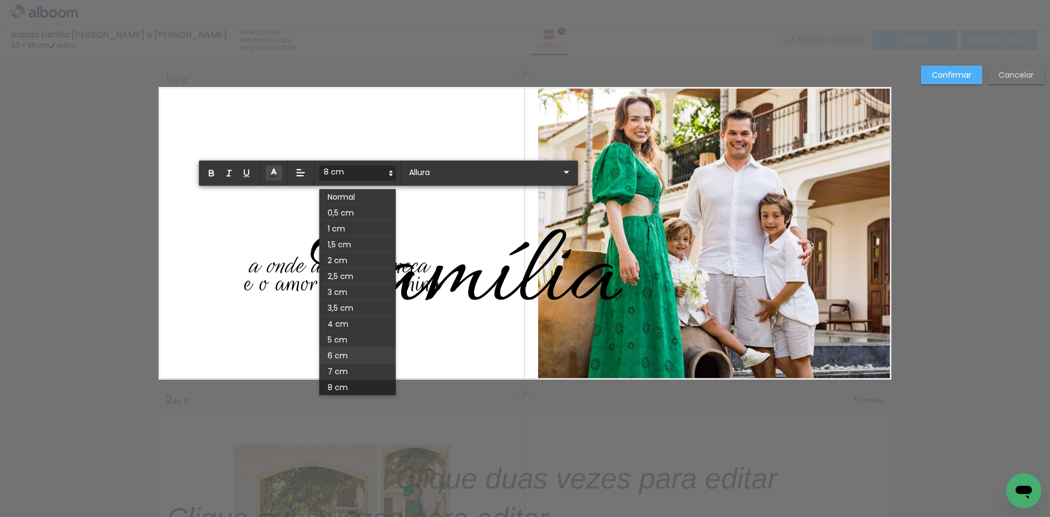
click at [360, 356] on span at bounding box center [358, 356] width 77 height 16
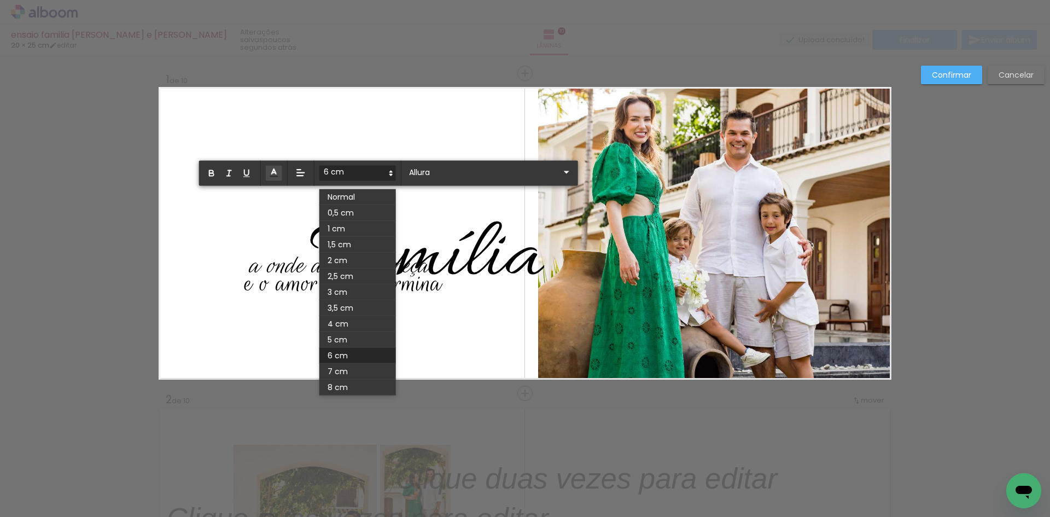
click at [356, 170] on span at bounding box center [358, 173] width 77 height 15
click at [373, 339] on span at bounding box center [358, 340] width 77 height 16
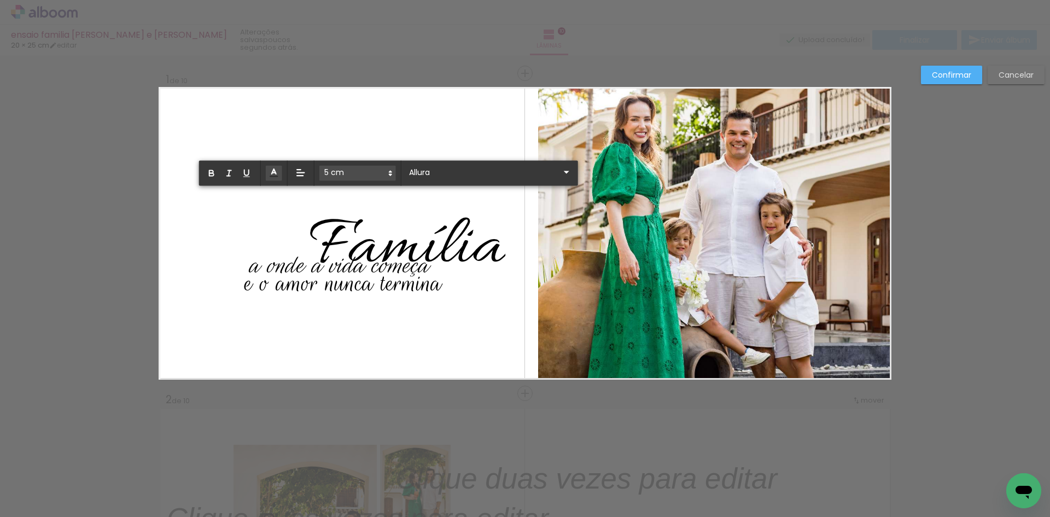
click at [399, 124] on quentale-layouter at bounding box center [525, 233] width 733 height 293
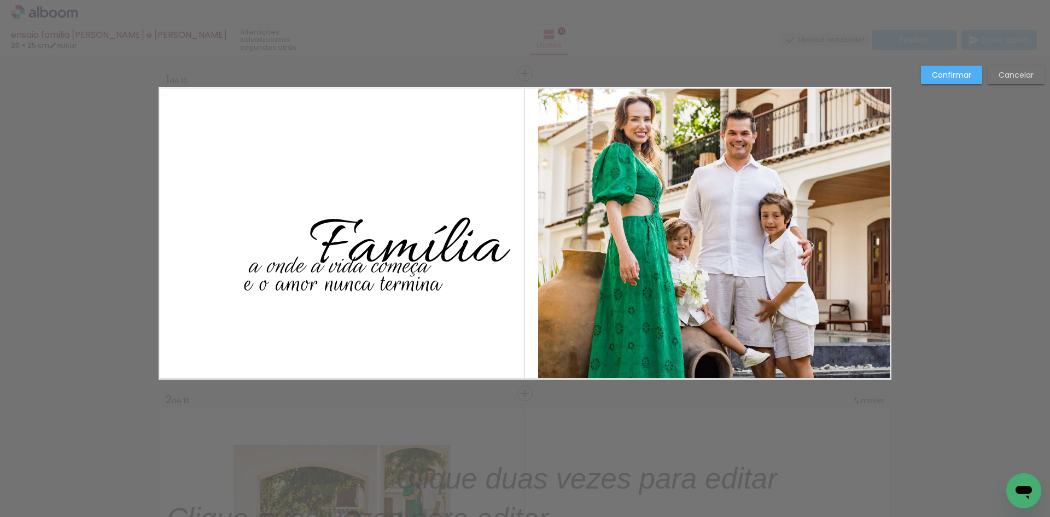
click at [434, 121] on quentale-layouter at bounding box center [525, 233] width 733 height 293
drag, startPoint x: 468, startPoint y: 256, endPoint x: 419, endPoint y: 213, distance: 64.7
click at [419, 213] on span "Família" at bounding box center [408, 248] width 196 height 90
click at [457, 150] on quentale-layouter at bounding box center [525, 233] width 733 height 293
drag, startPoint x: 458, startPoint y: 235, endPoint x: 442, endPoint y: 194, distance: 44.2
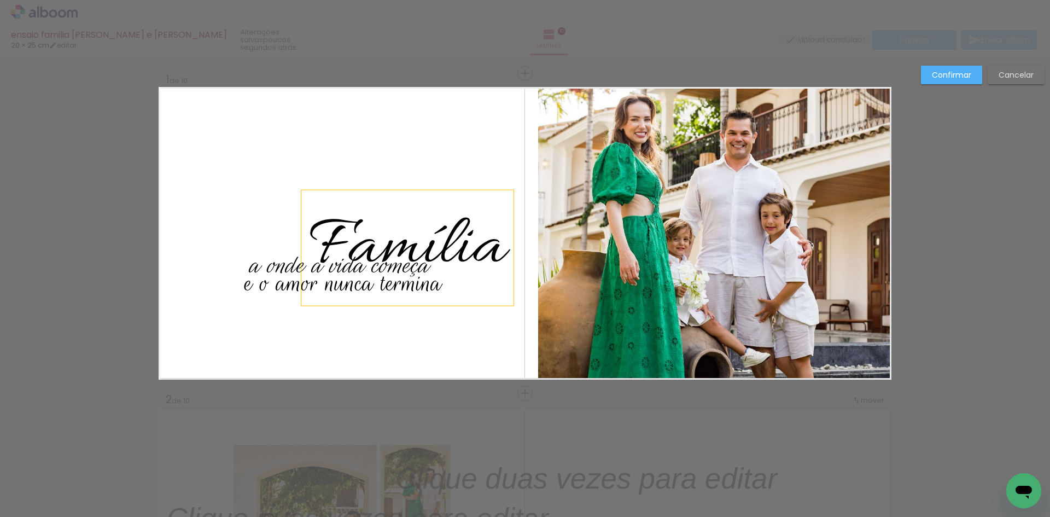
click at [442, 194] on div "Família" at bounding box center [407, 247] width 212 height 115
click at [452, 154] on quentale-layouter at bounding box center [525, 233] width 733 height 293
click at [0, 0] on slot "Confirmar" at bounding box center [0, 0] width 0 height 0
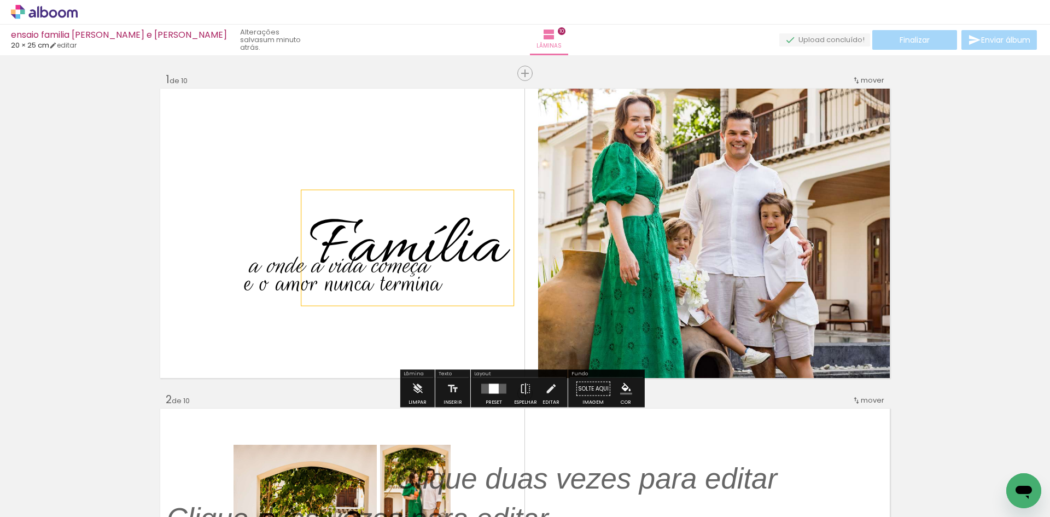
click at [494, 246] on span "Família" at bounding box center [408, 248] width 196 height 90
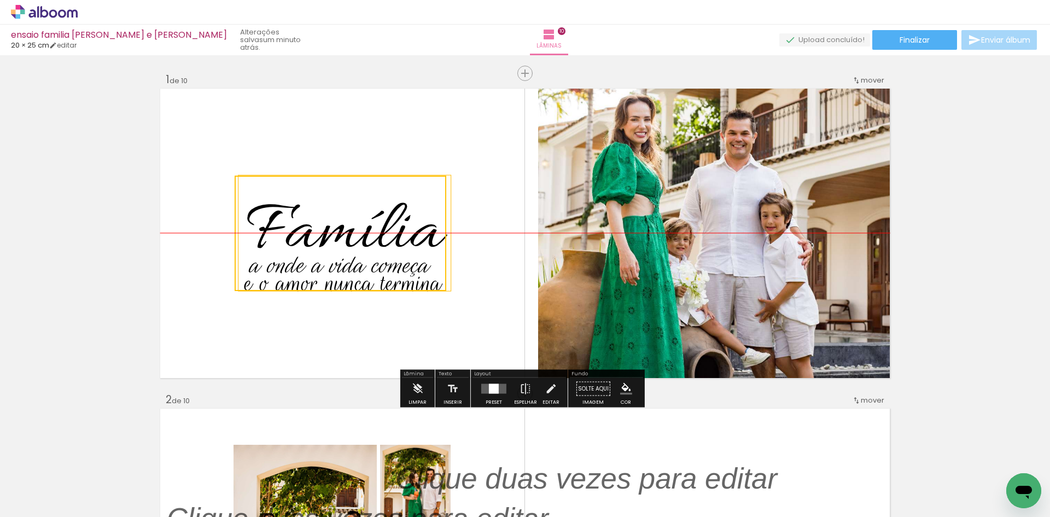
drag, startPoint x: 482, startPoint y: 248, endPoint x: 422, endPoint y: 233, distance: 62.0
click at [420, 233] on quentale-selection at bounding box center [341, 233] width 212 height 115
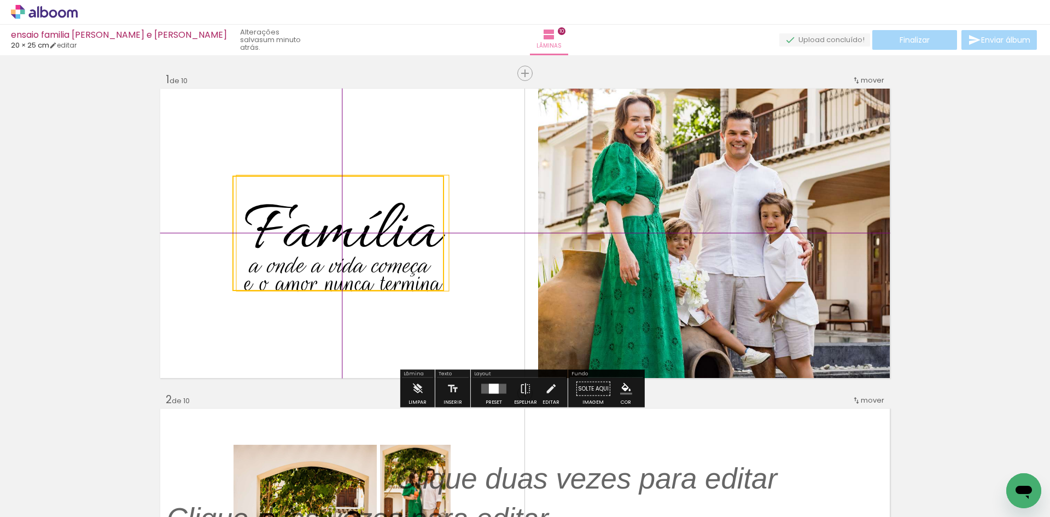
click at [423, 235] on quentale-selection at bounding box center [339, 233] width 212 height 115
drag, startPoint x: 351, startPoint y: 299, endPoint x: 351, endPoint y: 287, distance: 12.6
click at [351, 299] on span "e o amor nunca termina" at bounding box center [344, 283] width 198 height 34
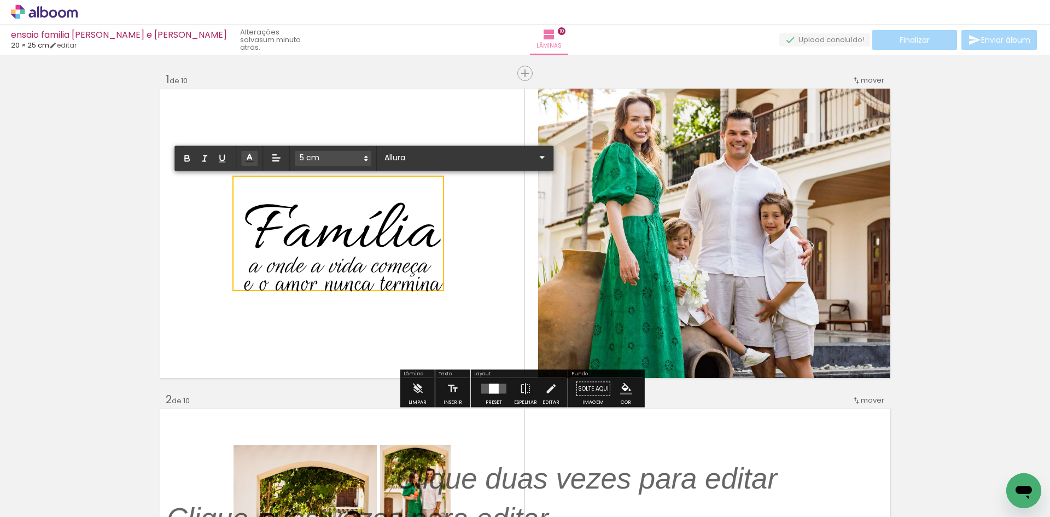
click at [461, 270] on quentale-layouter at bounding box center [525, 233] width 733 height 293
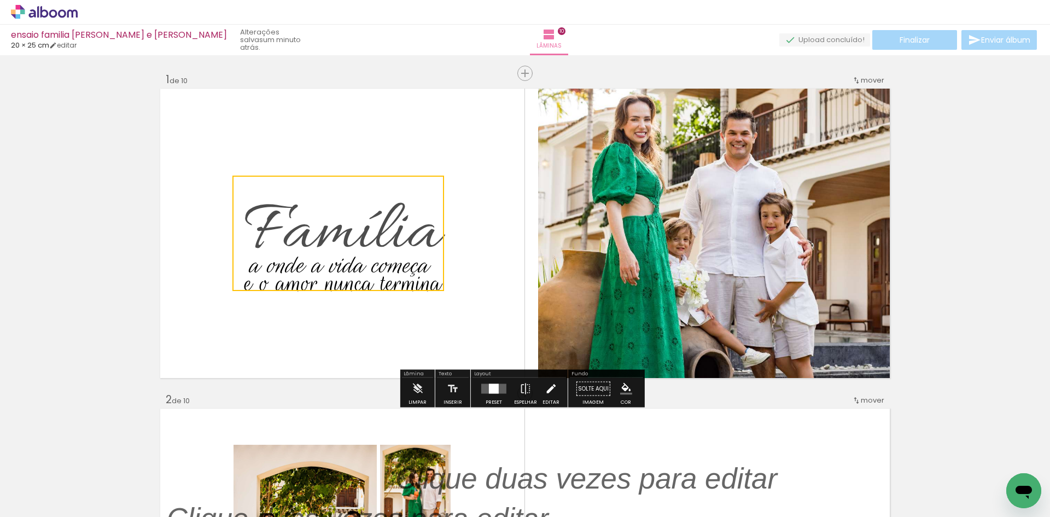
scroll to position [875, 0]
click at [545, 391] on iron-icon at bounding box center [551, 389] width 12 height 22
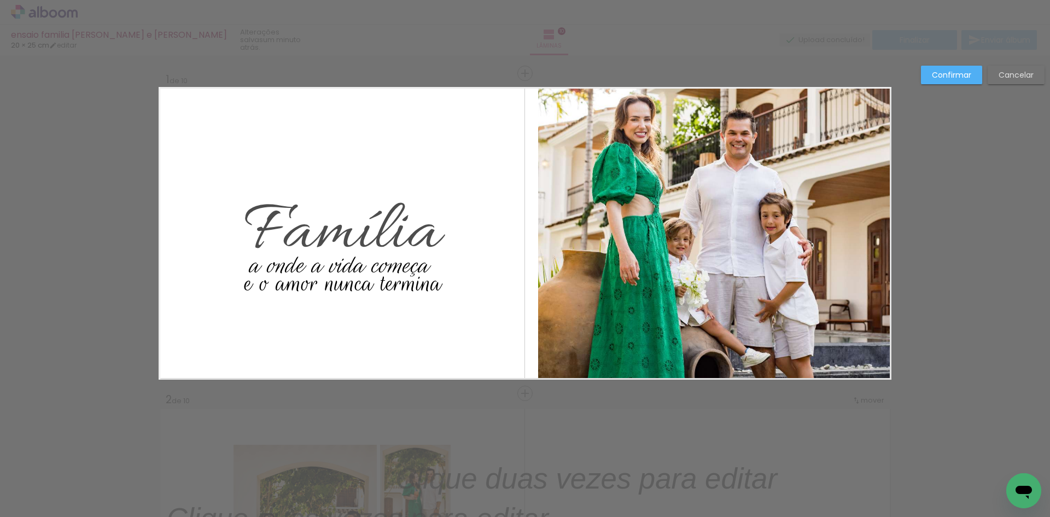
click at [315, 331] on quentale-layouter at bounding box center [525, 233] width 733 height 293
click at [350, 241] on span "Família" at bounding box center [343, 233] width 196 height 90
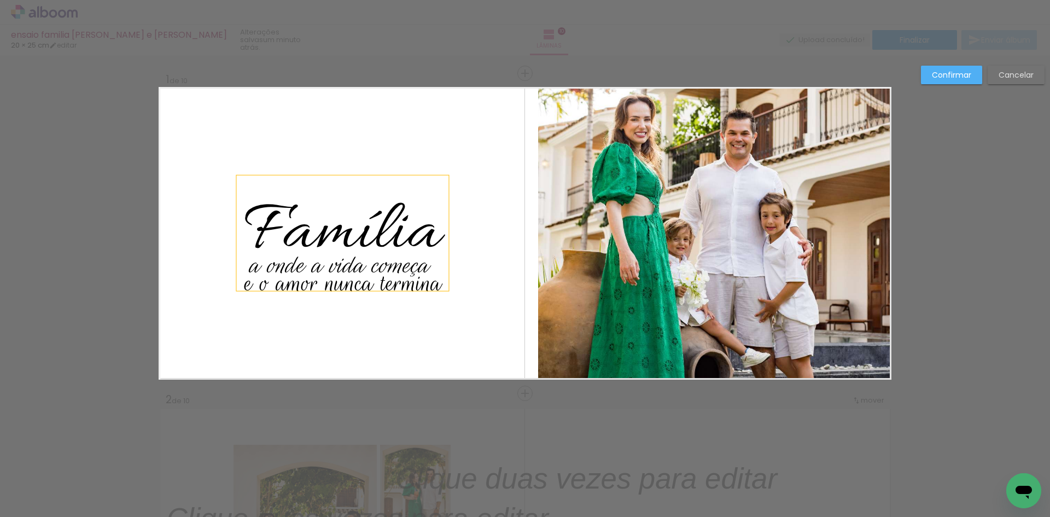
click at [453, 214] on quentale-layouter at bounding box center [525, 233] width 733 height 293
click at [416, 221] on span "Família" at bounding box center [343, 233] width 196 height 90
click at [419, 332] on quentale-layouter at bounding box center [525, 233] width 733 height 293
click at [400, 295] on span "e o amor nunca termina" at bounding box center [344, 283] width 198 height 34
click at [437, 321] on quentale-layouter at bounding box center [525, 233] width 733 height 293
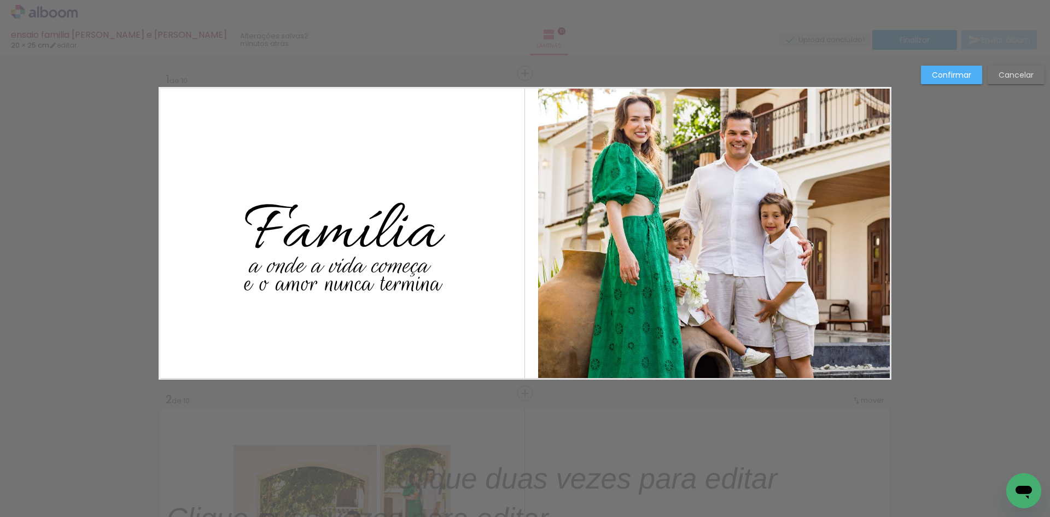
scroll to position [875, 0]
click at [376, 229] on span "Família" at bounding box center [343, 233] width 196 height 90
click at [0, 0] on slot "Confirmar" at bounding box center [0, 0] width 0 height 0
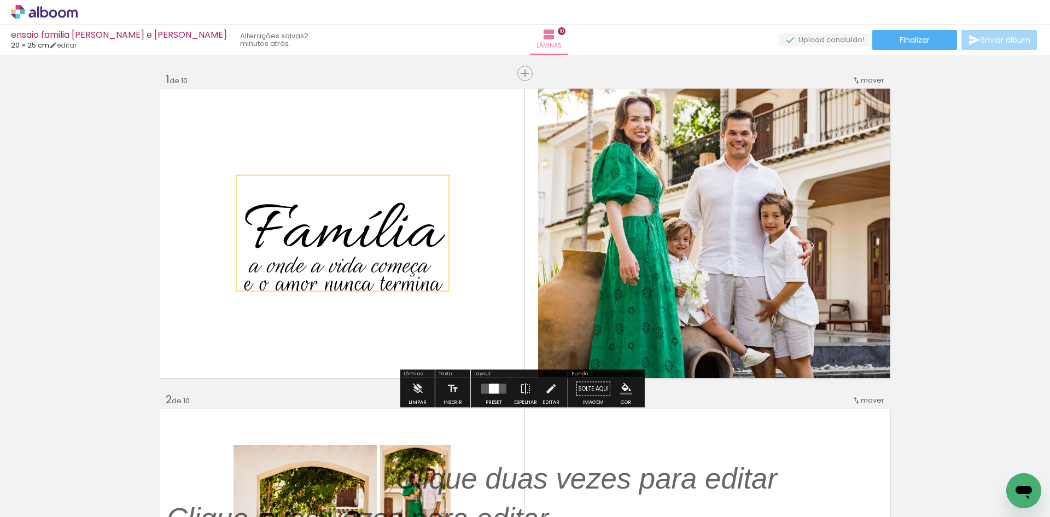
click at [405, 236] on span "Família" at bounding box center [343, 233] width 196 height 90
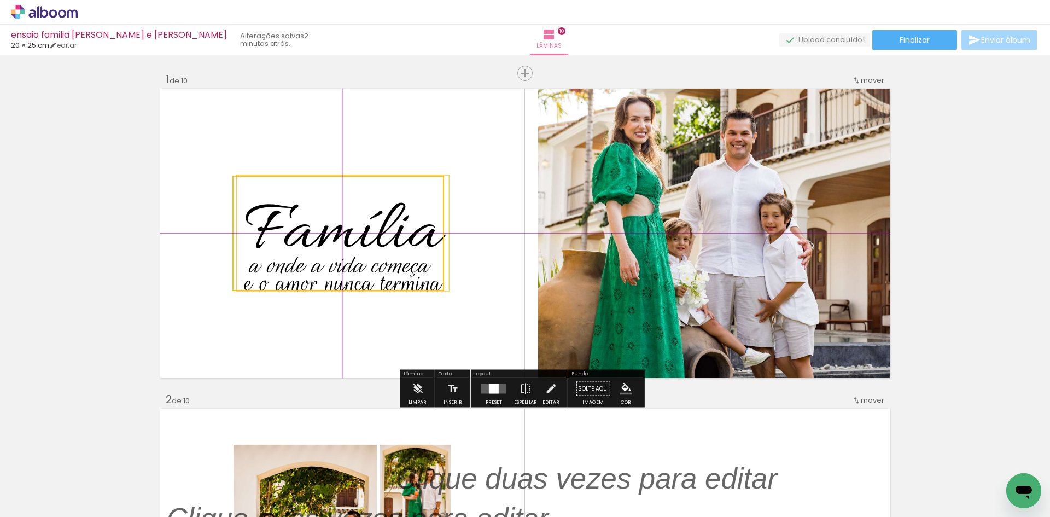
drag, startPoint x: 443, startPoint y: 240, endPoint x: 434, endPoint y: 236, distance: 9.6
click at [434, 236] on quentale-selection at bounding box center [339, 233] width 212 height 115
click at [387, 302] on p "e o amor nunca termina" at bounding box center [344, 282] width 198 height 44
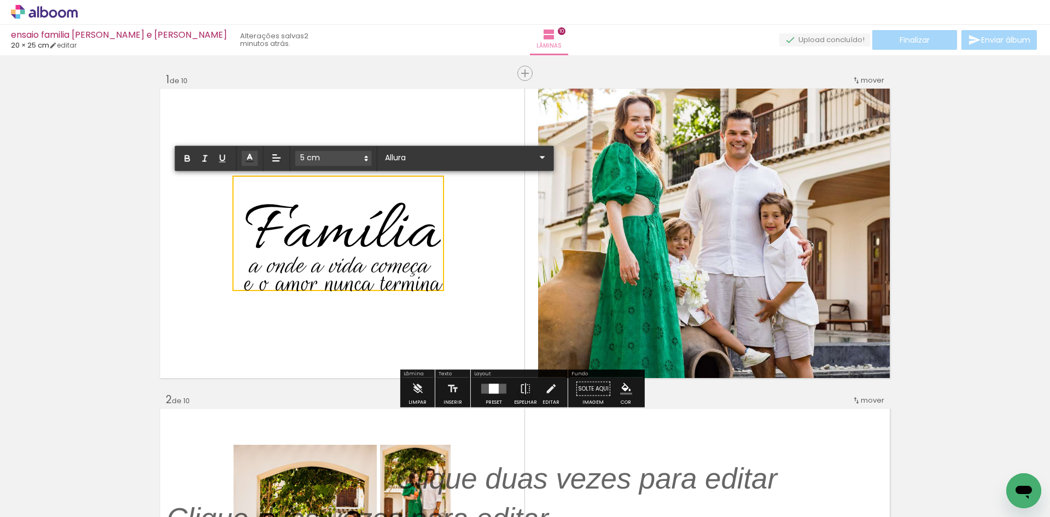
click at [455, 276] on quentale-layouter at bounding box center [525, 233] width 733 height 293
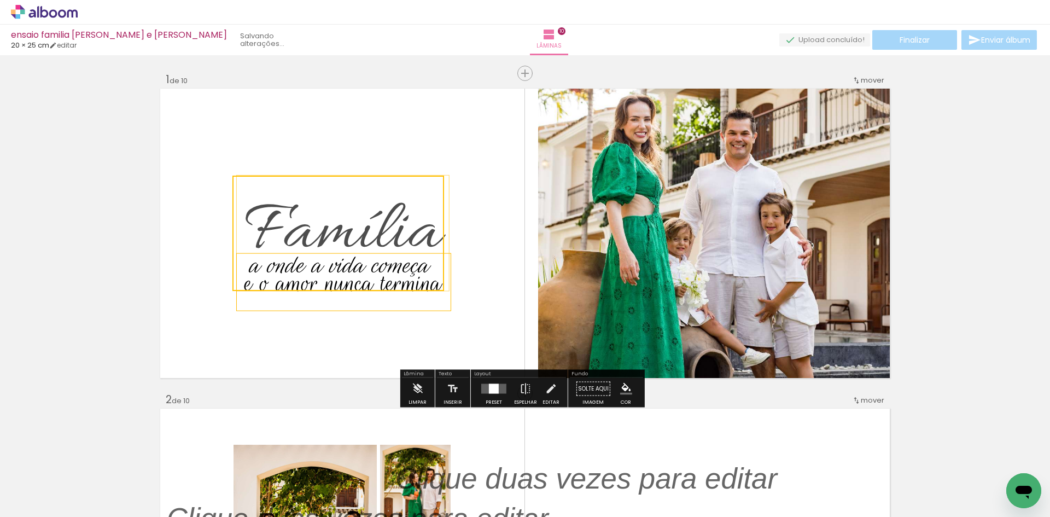
click at [432, 300] on p "e o amor nunca termina" at bounding box center [344, 282] width 198 height 44
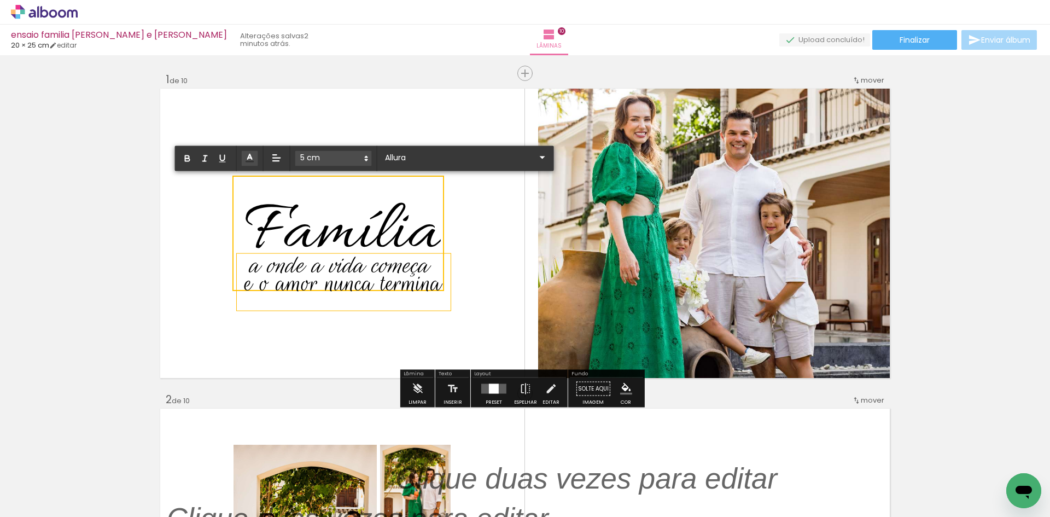
click at [391, 302] on p "e o amor nunca termina" at bounding box center [344, 282] width 198 height 44
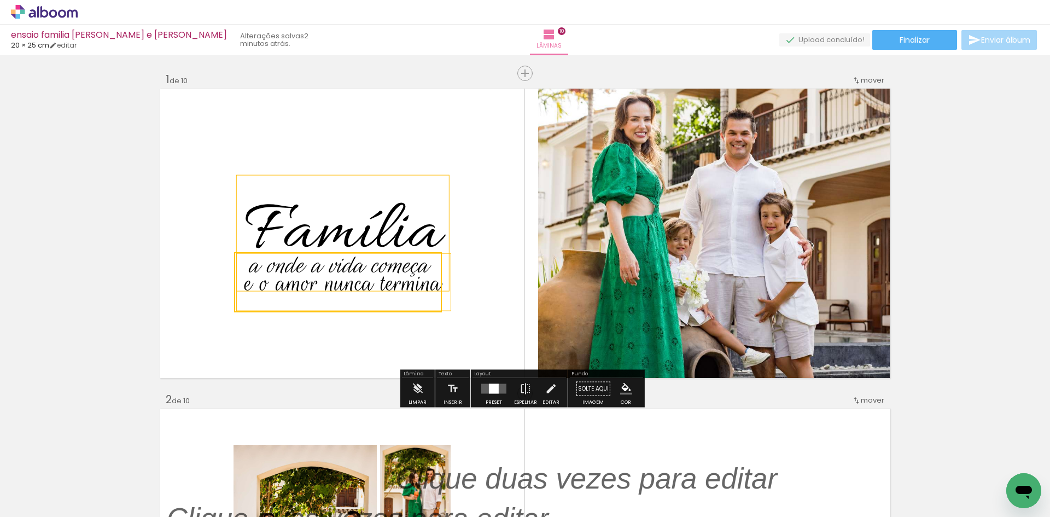
click at [417, 221] on span "Família" at bounding box center [343, 233] width 196 height 90
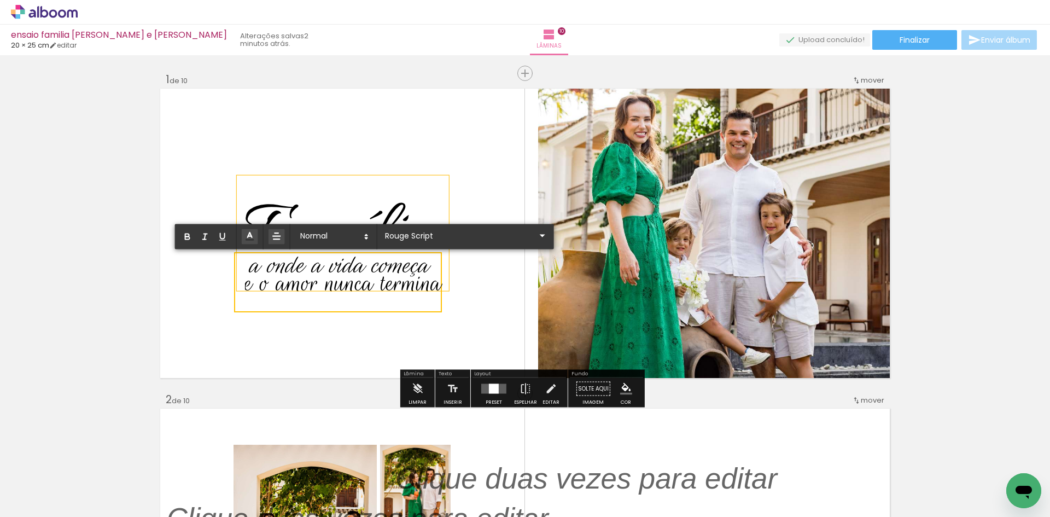
click at [425, 187] on p "Família" at bounding box center [343, 233] width 196 height 102
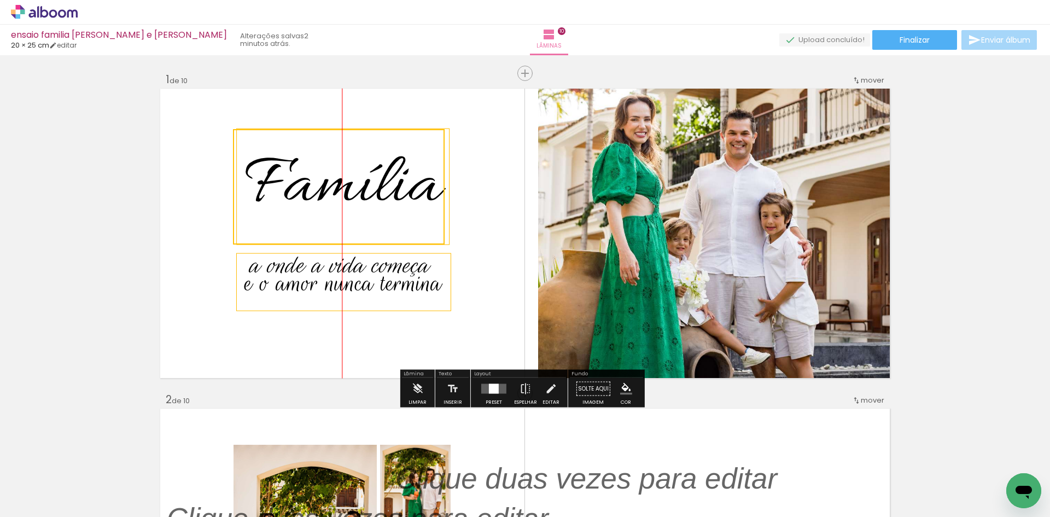
drag, startPoint x: 441, startPoint y: 183, endPoint x: 446, endPoint y: 137, distance: 46.8
click at [391, 263] on p "e o amor nunca termina" at bounding box center [344, 282] width 198 height 44
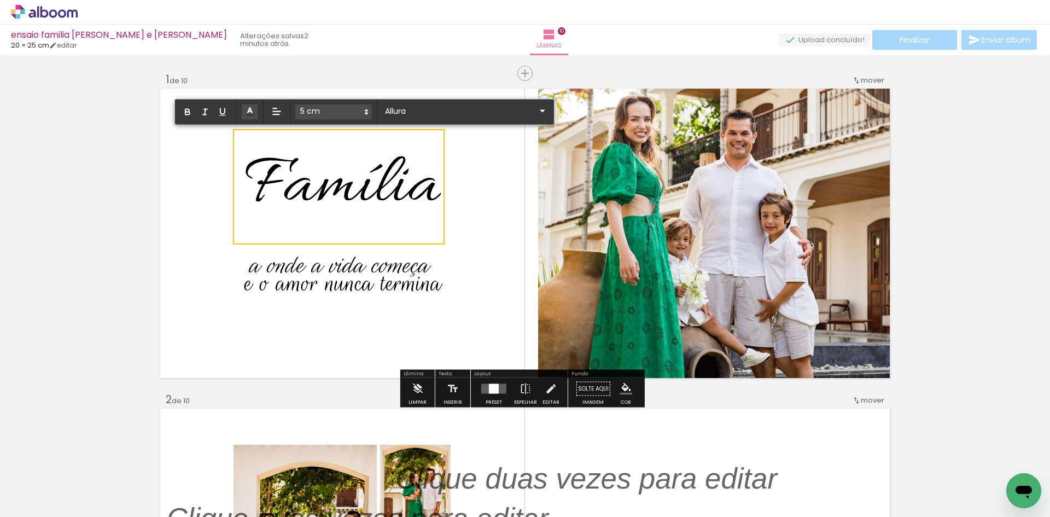
click at [511, 298] on quentale-layouter at bounding box center [525, 233] width 733 height 293
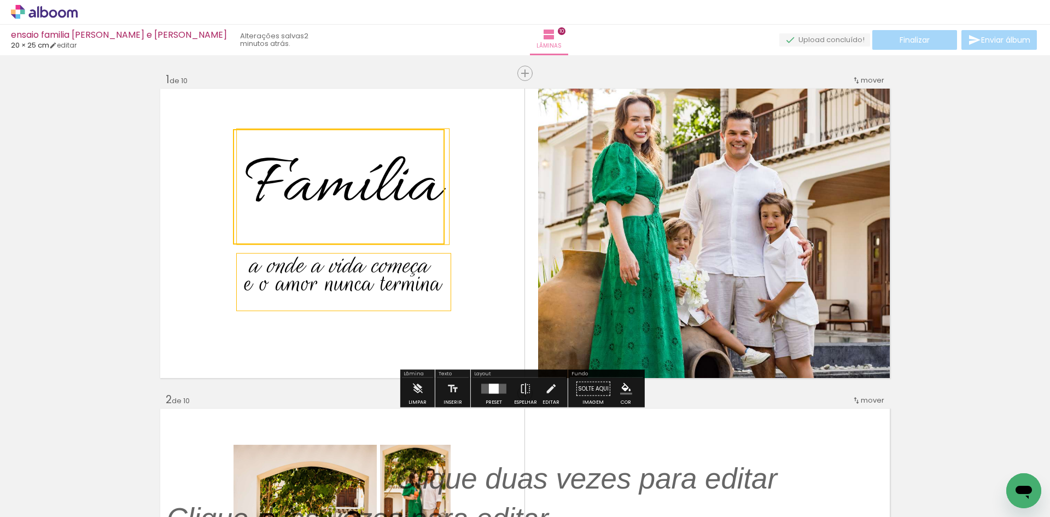
click at [420, 298] on span "e o amor nunca termina" at bounding box center [344, 283] width 198 height 34
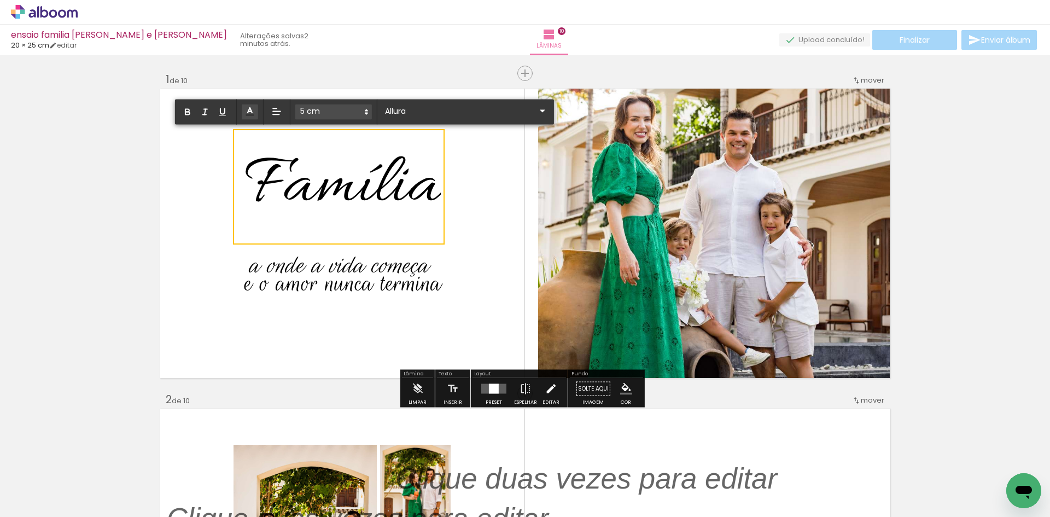
click at [545, 388] on iron-icon at bounding box center [551, 389] width 12 height 22
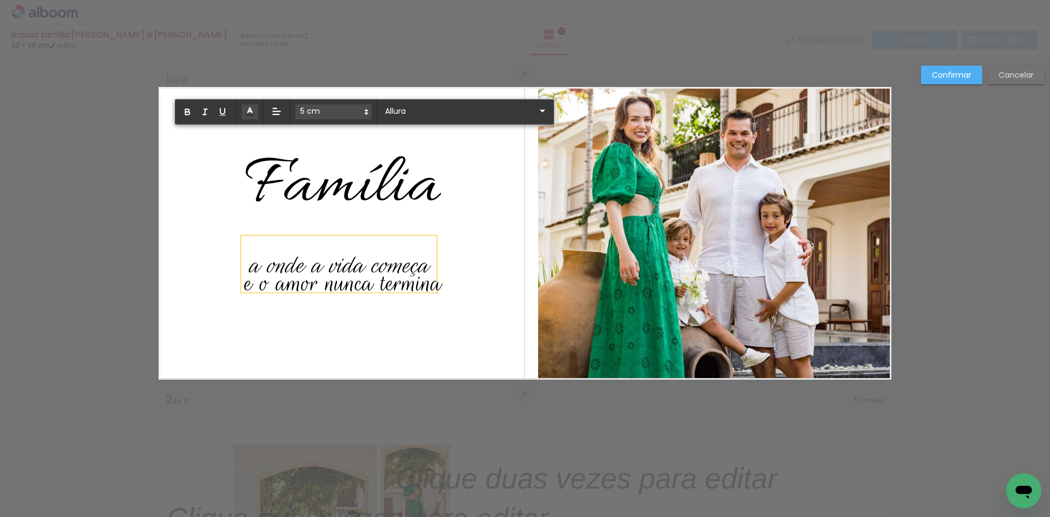
click at [389, 244] on p "a onde a vida começa" at bounding box center [338, 264] width 179 height 44
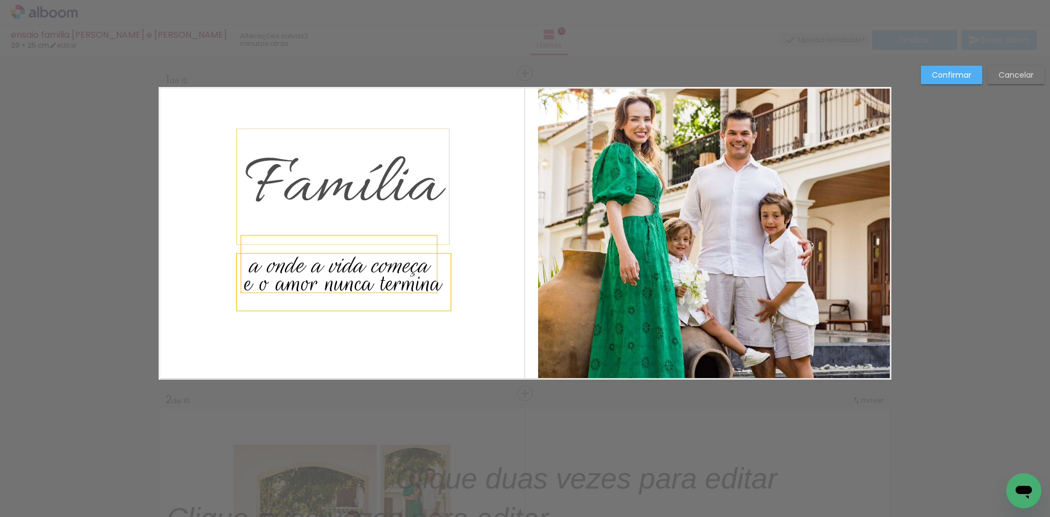
click at [422, 263] on p "e o amor nunca termina" at bounding box center [344, 282] width 198 height 44
type input "Rouge Script"
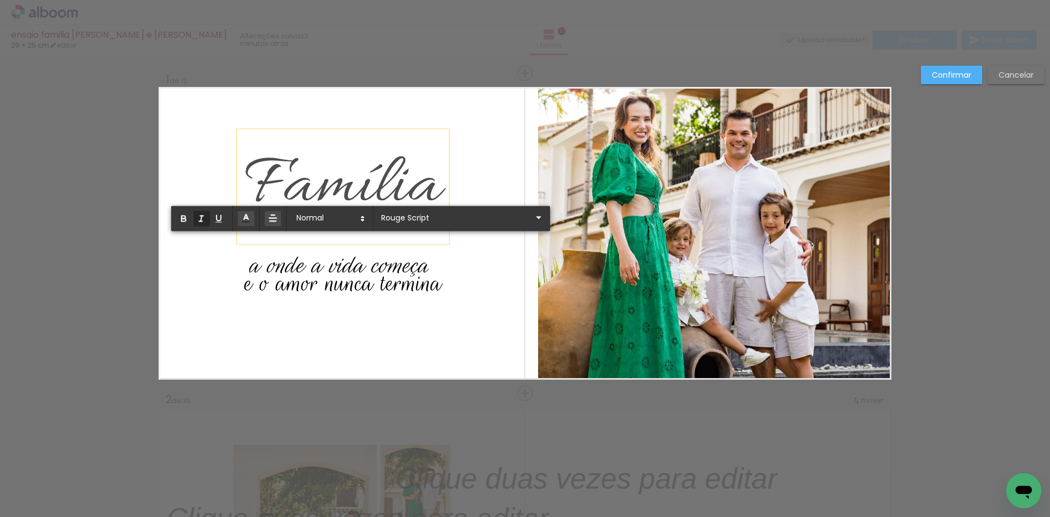
click at [455, 268] on quentale-layouter at bounding box center [525, 233] width 733 height 293
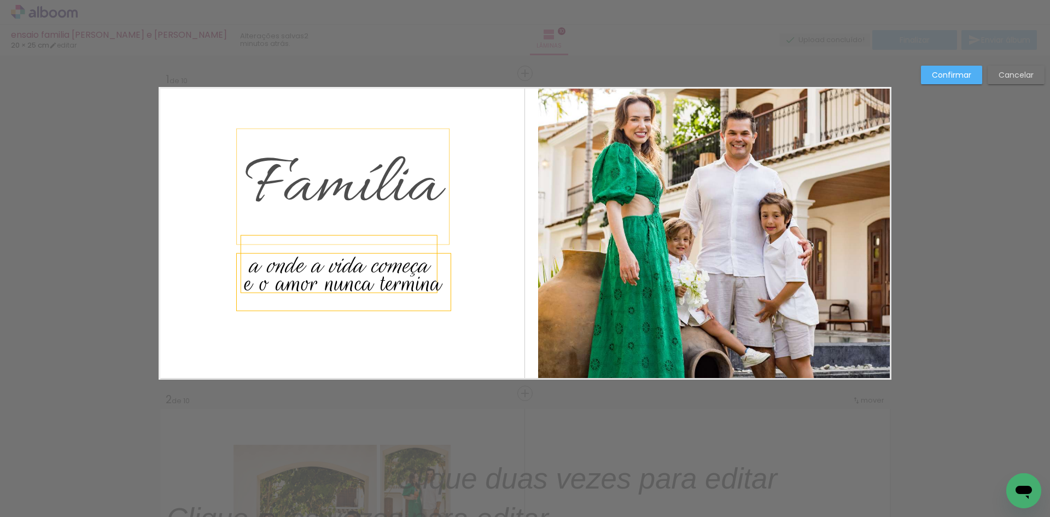
click at [423, 284] on span "e o amor nunca termina" at bounding box center [344, 283] width 198 height 34
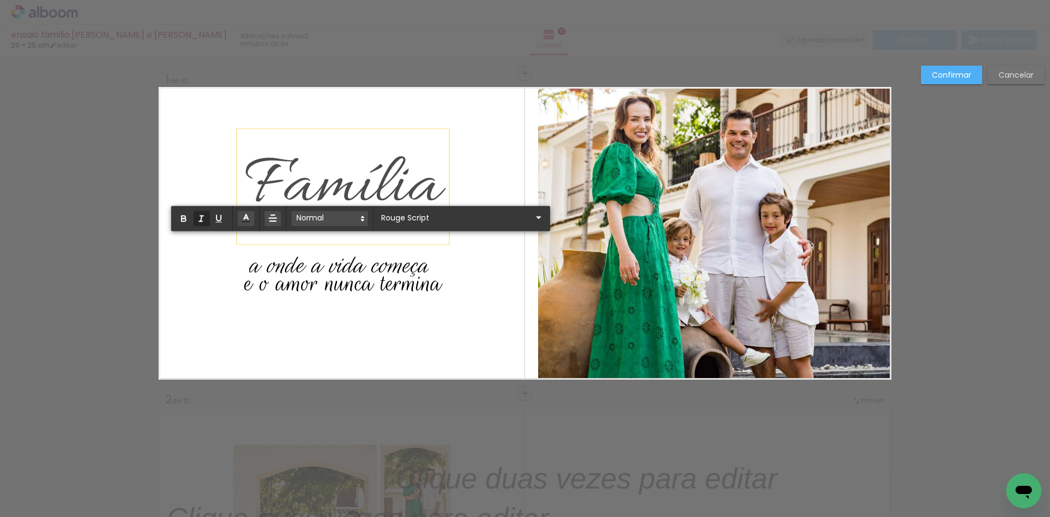
click at [328, 226] on span at bounding box center [330, 218] width 77 height 15
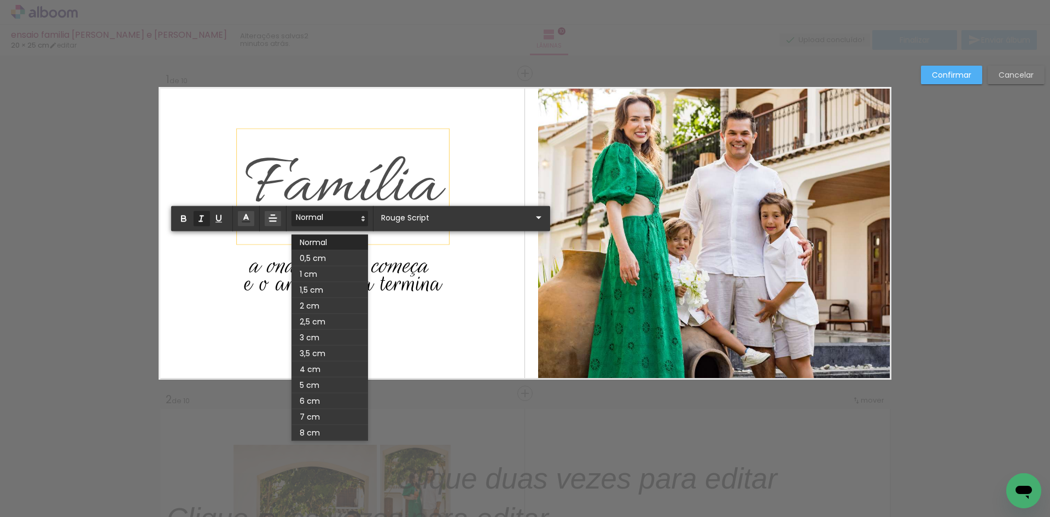
click at [479, 287] on quentale-layouter at bounding box center [525, 233] width 733 height 293
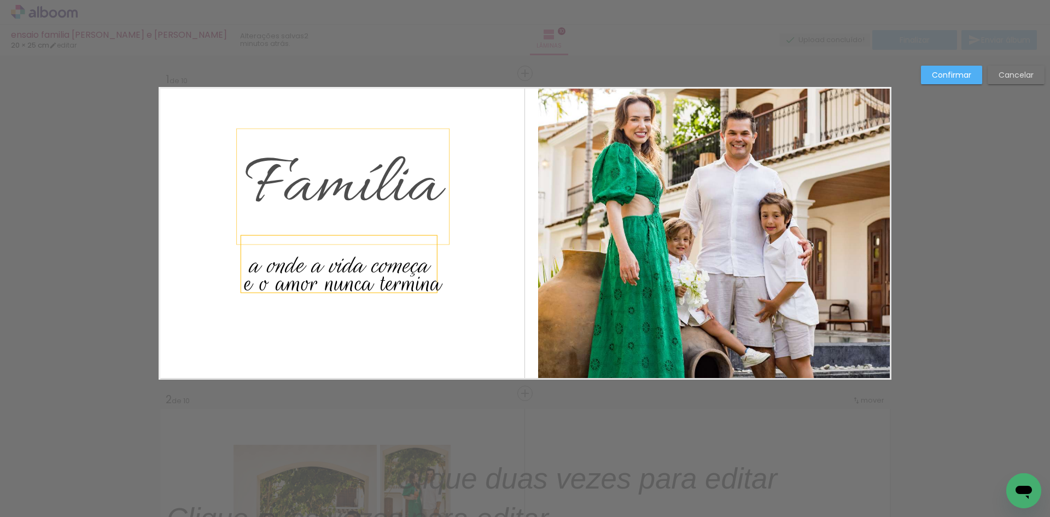
click at [0, 0] on slot "Cancelar" at bounding box center [0, 0] width 0 height 0
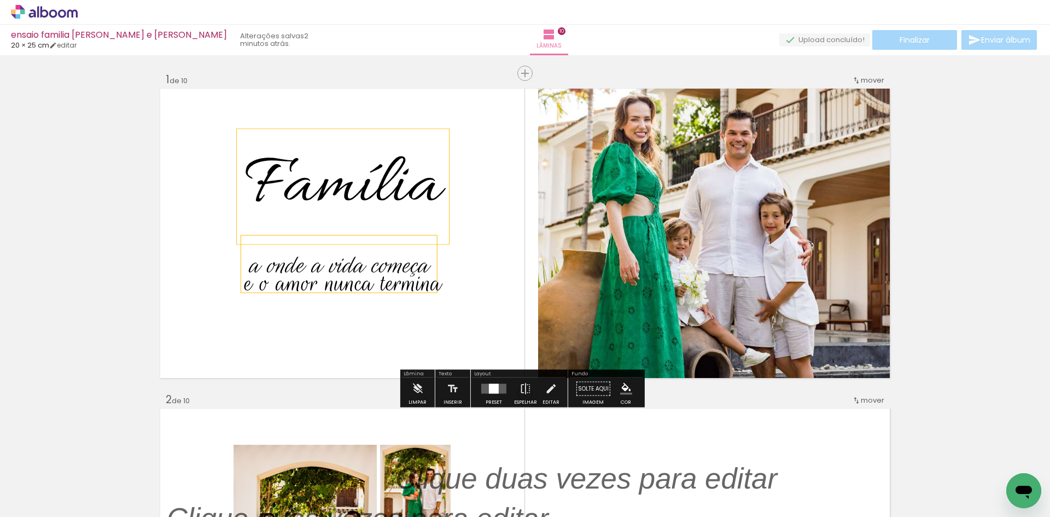
click at [403, 191] on span "Família" at bounding box center [343, 187] width 196 height 90
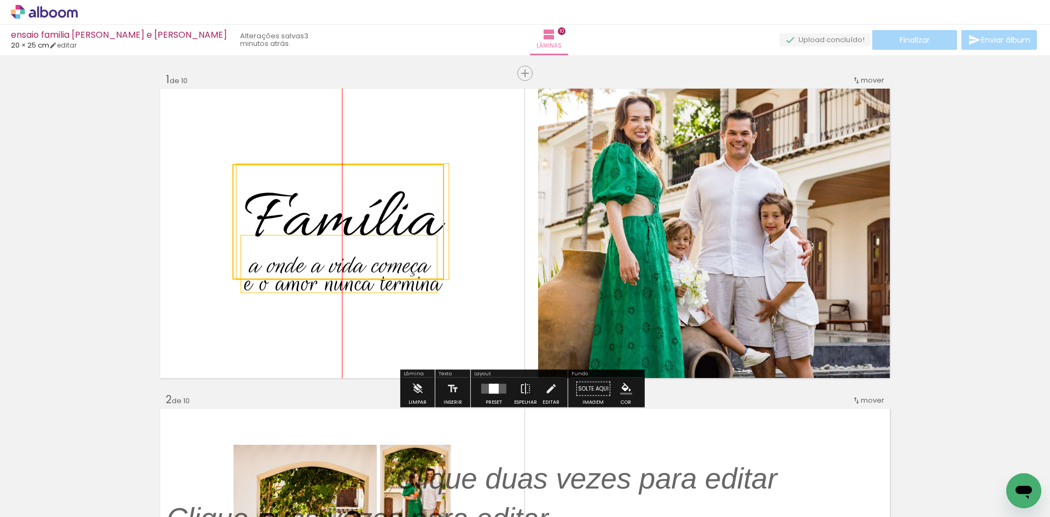
drag, startPoint x: 445, startPoint y: 204, endPoint x: 440, endPoint y: 222, distance: 19.4
click at [440, 222] on quentale-selection at bounding box center [339, 221] width 212 height 115
click at [484, 215] on quentale-layouter at bounding box center [525, 233] width 733 height 293
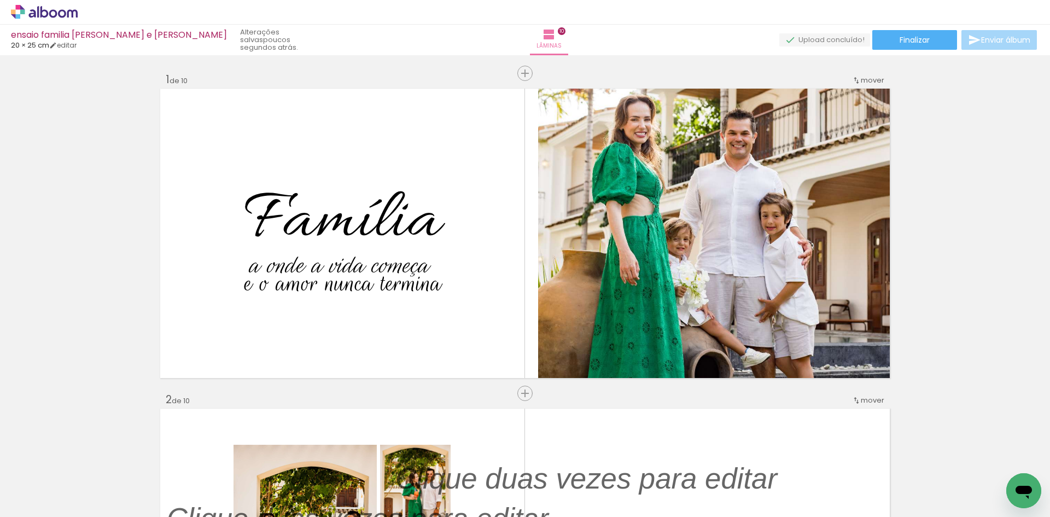
scroll to position [875, 0]
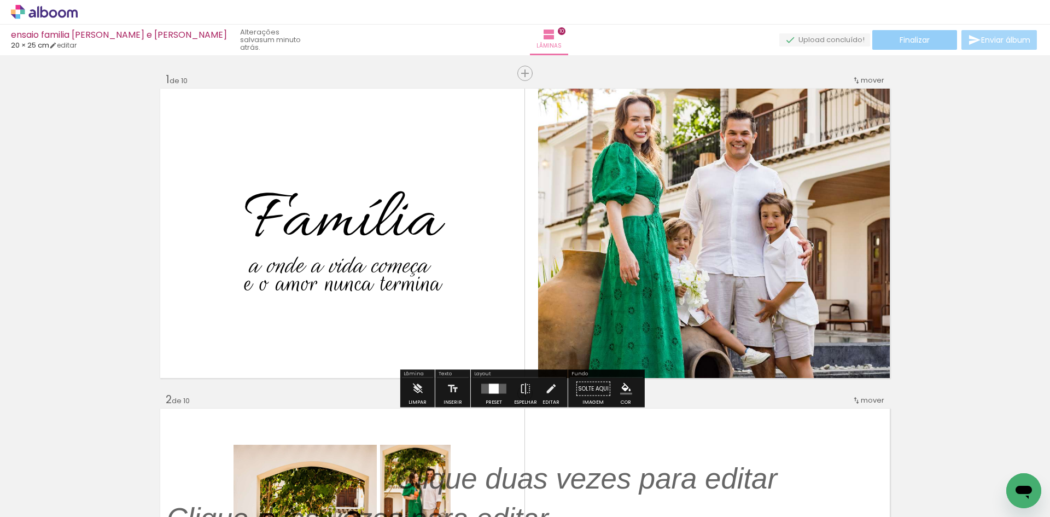
click at [900, 42] on span "Finalizar" at bounding box center [915, 40] width 30 height 8
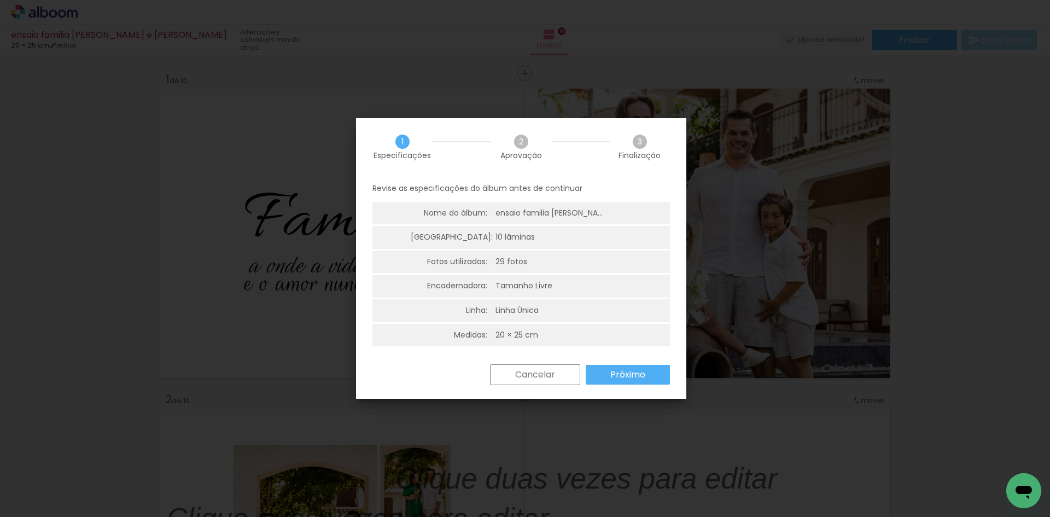
click at [0, 0] on slot "Próximo" at bounding box center [0, 0] width 0 height 0
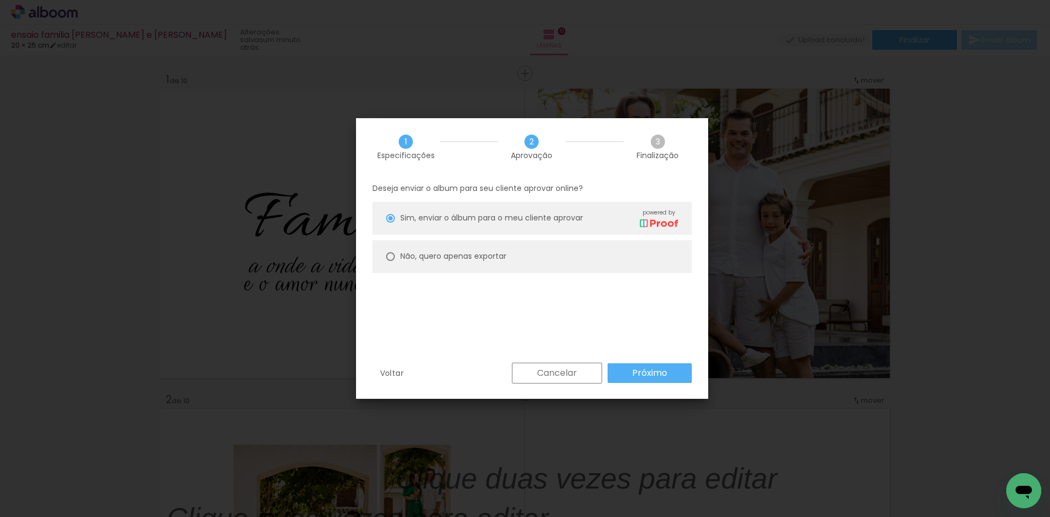
click at [537, 251] on paper-radio-button "Não, quero apenas exportar" at bounding box center [533, 256] width 320 height 33
type paper-radio-button "on"
click at [0, 0] on slot "Próximo" at bounding box center [0, 0] width 0 height 0
type input "Alta, 300 DPI"
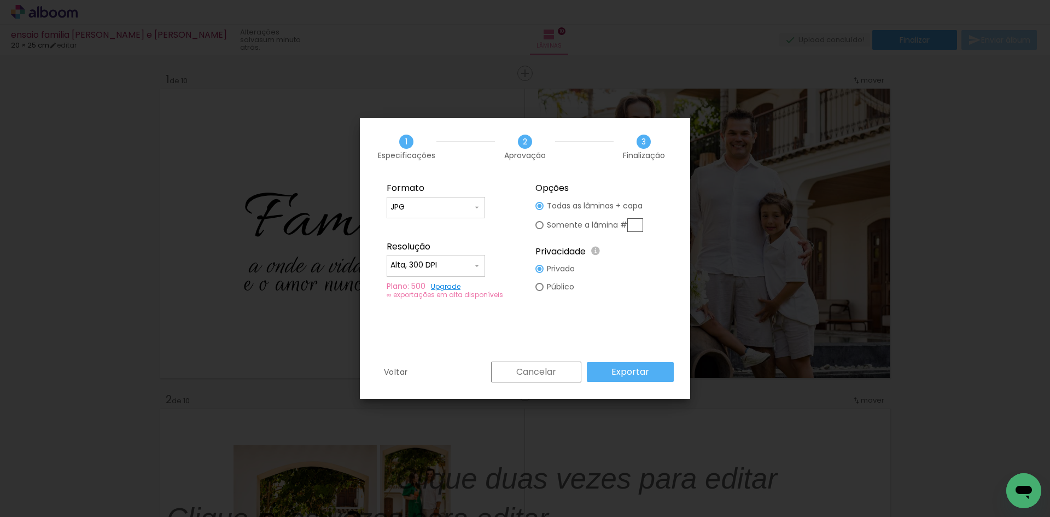
click at [0, 0] on slot "Somente a lâmina #" at bounding box center [0, 0] width 0 height 0
type paper-radio-button "on"
click at [638, 225] on input "text" at bounding box center [636, 225] width 16 height 14
type input "1"
click at [0, 0] on slot "Exportar" at bounding box center [0, 0] width 0 height 0
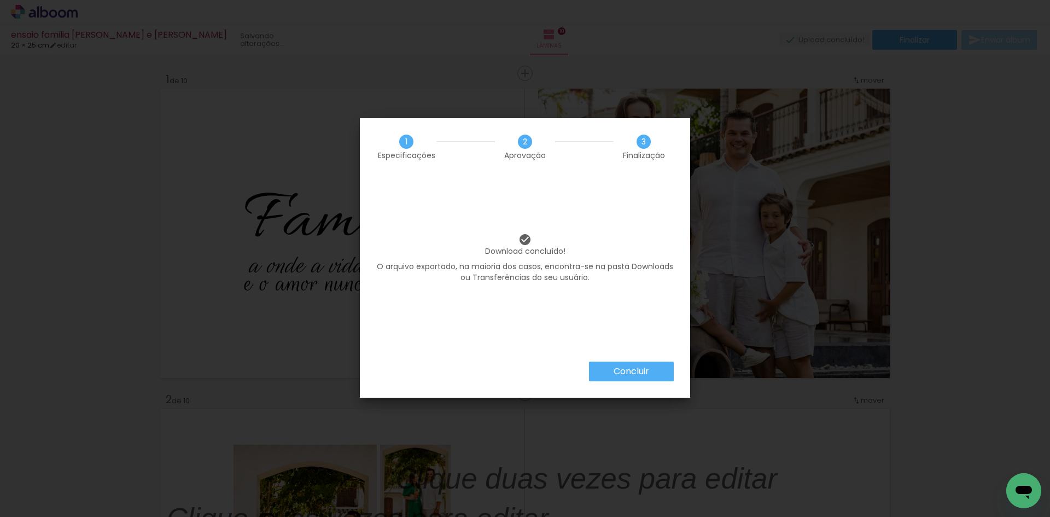
scroll to position [875, 0]
click at [630, 378] on paper-button "Concluir" at bounding box center [631, 372] width 85 height 20
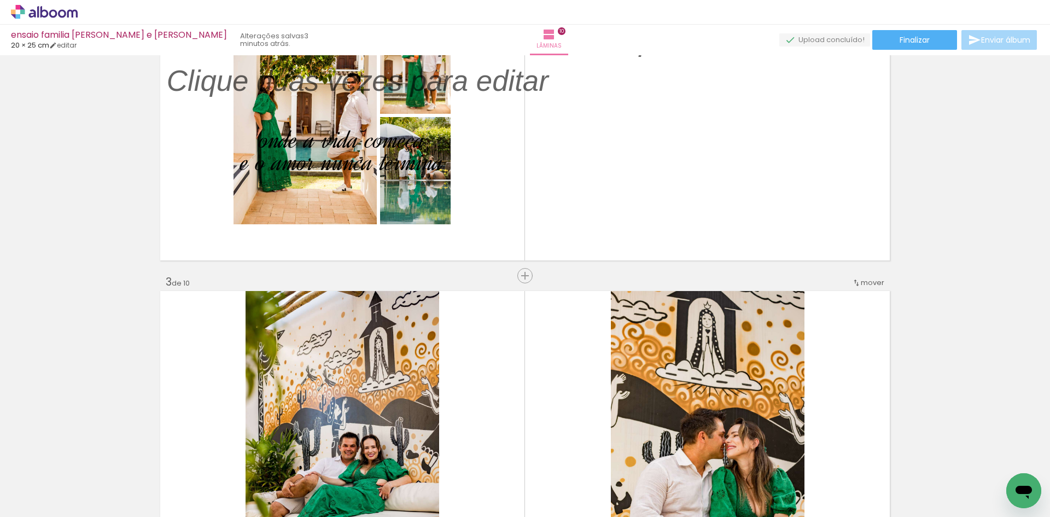
scroll to position [219, 0]
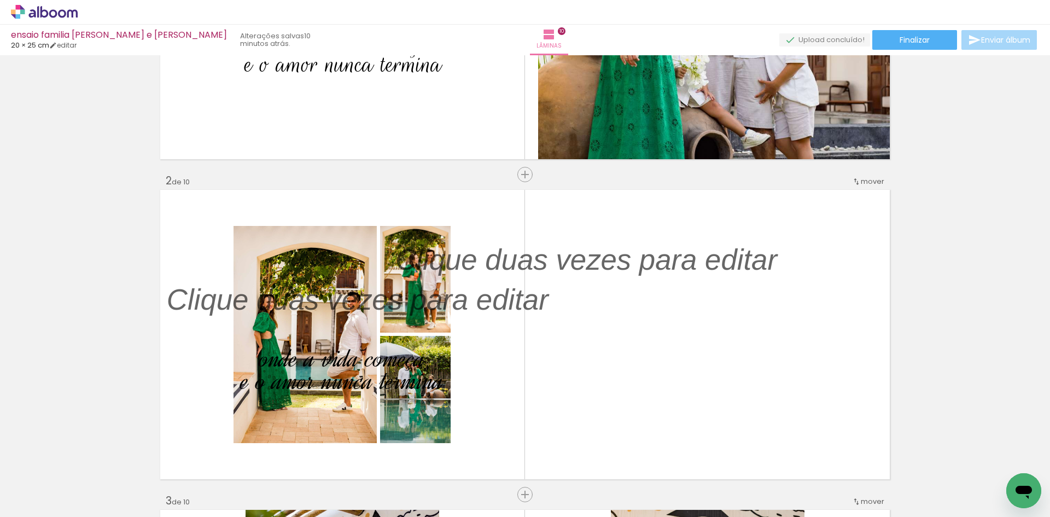
scroll to position [875, 0]
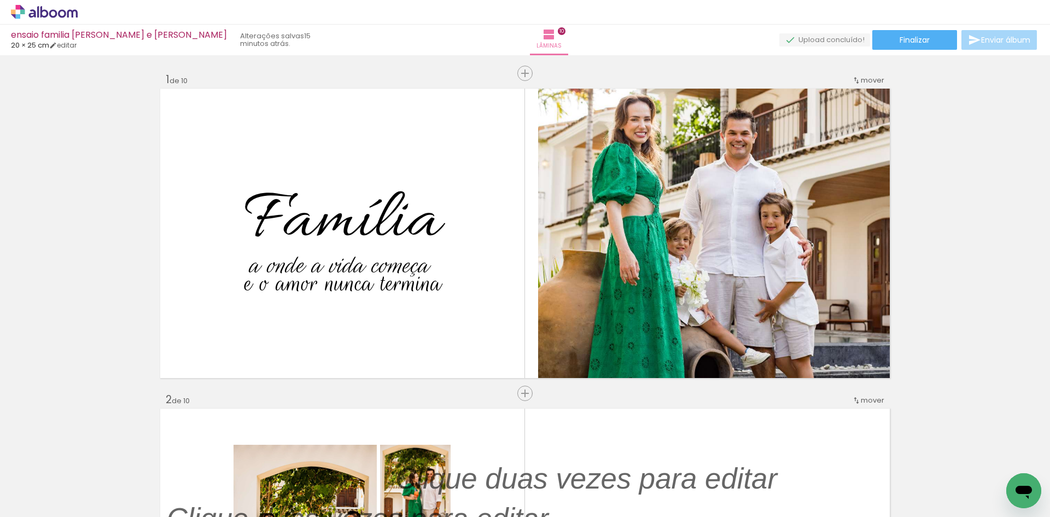
scroll to position [875, 0]
